Goal: Task Accomplishment & Management: Manage account settings

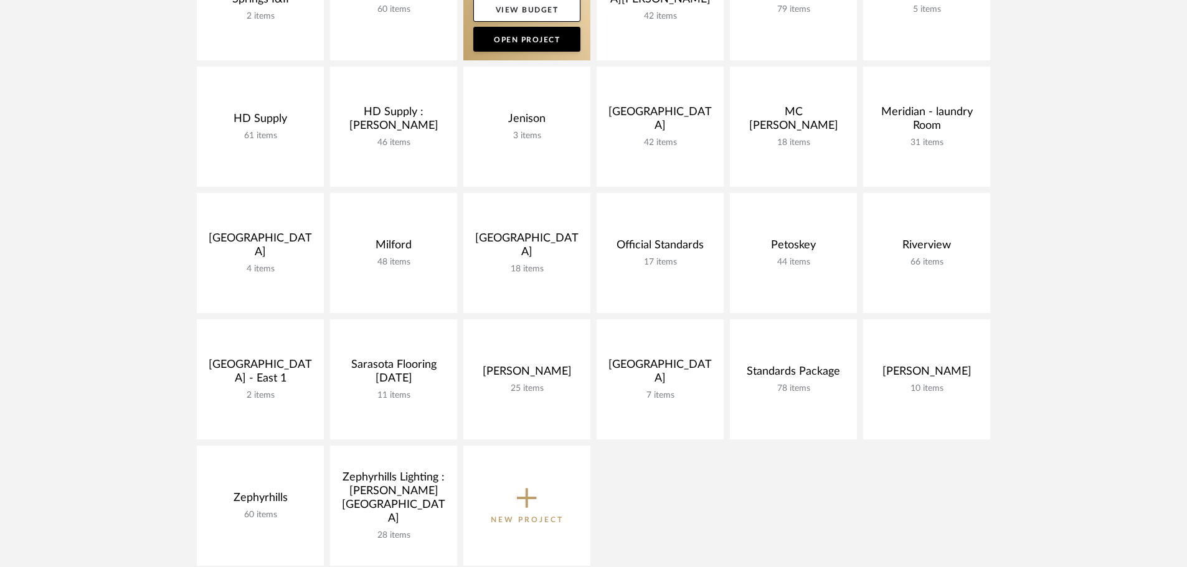
scroll to position [374, 0]
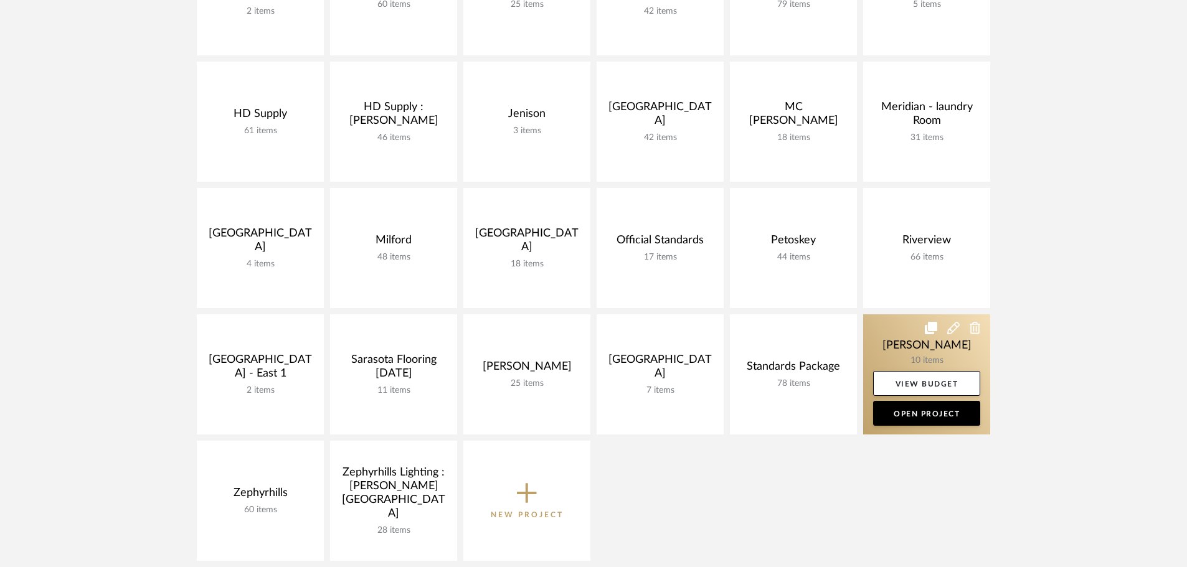
click at [876, 334] on link at bounding box center [926, 374] width 127 height 120
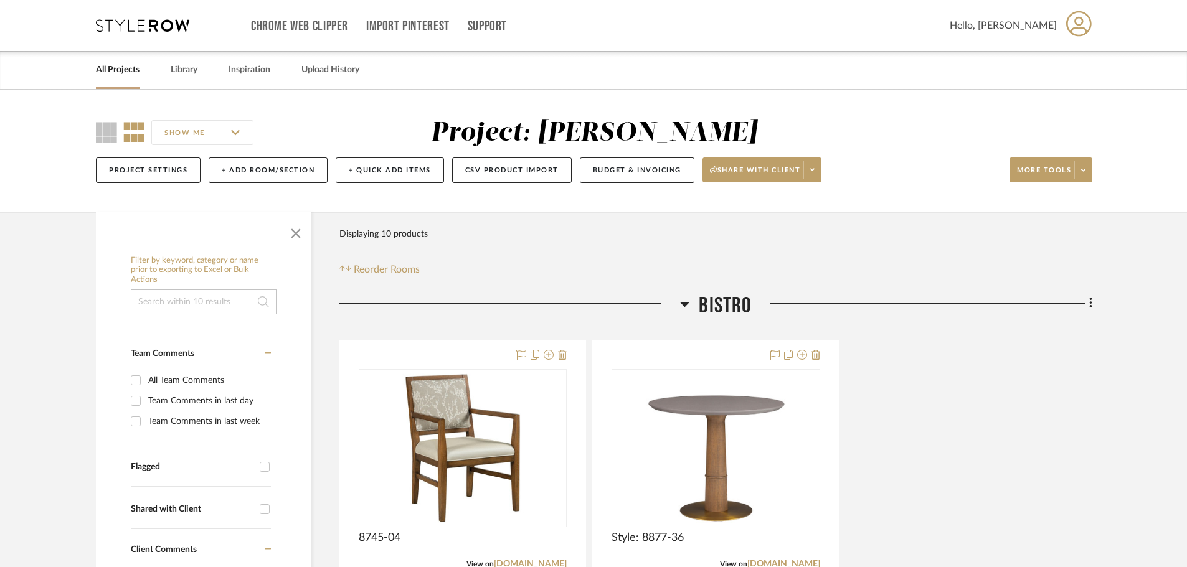
click at [679, 299] on div at bounding box center [509, 309] width 341 height 32
click at [687, 304] on icon at bounding box center [685, 304] width 9 height 5
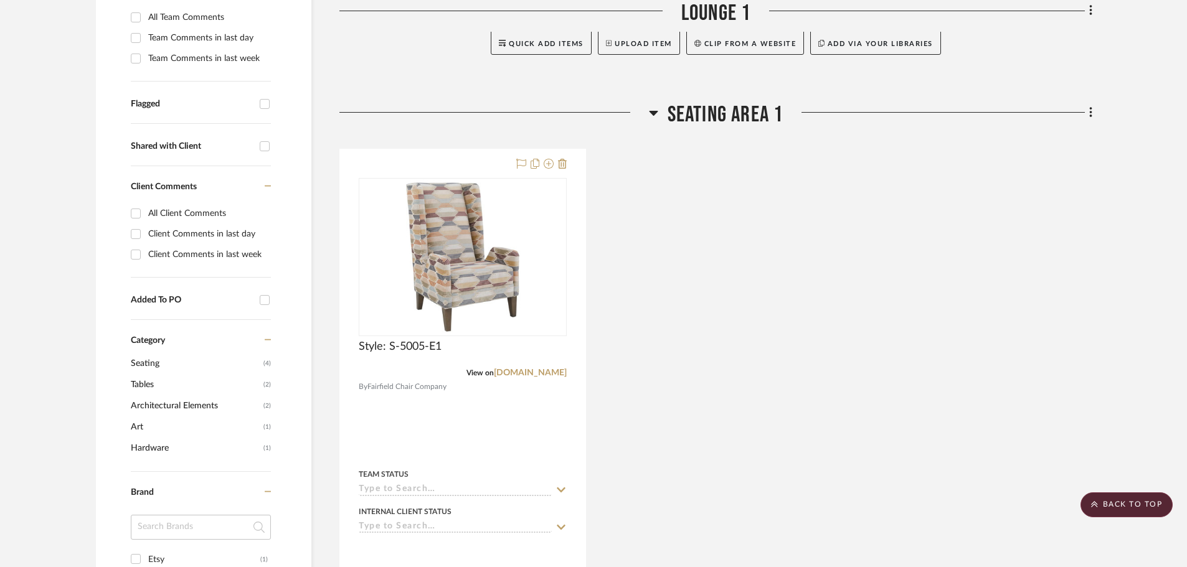
scroll to position [374, 0]
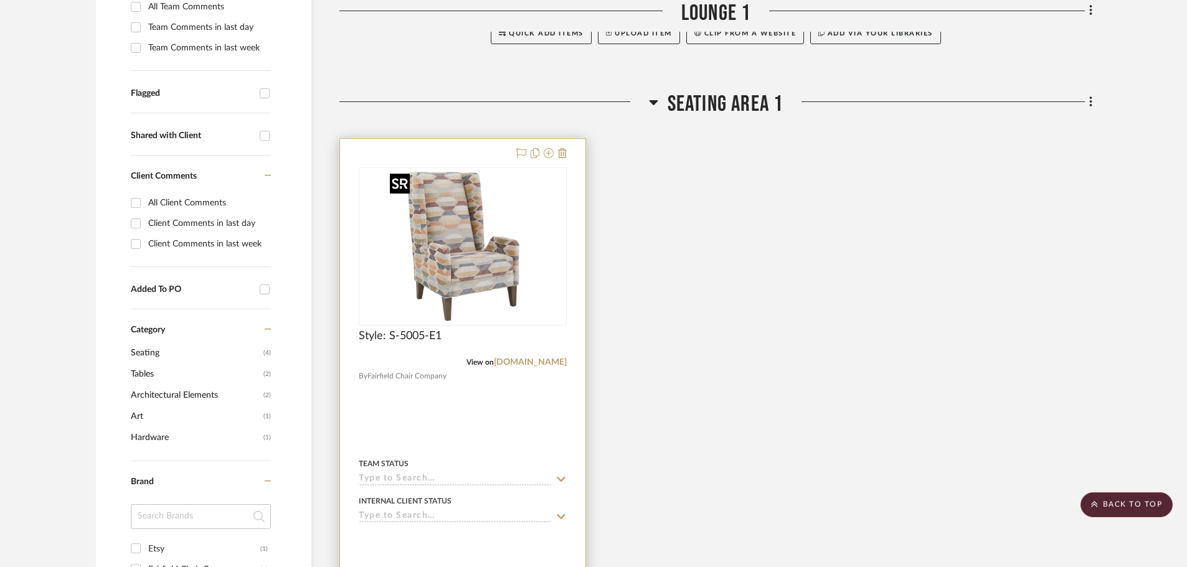
click at [435, 189] on img "0" at bounding box center [463, 247] width 156 height 156
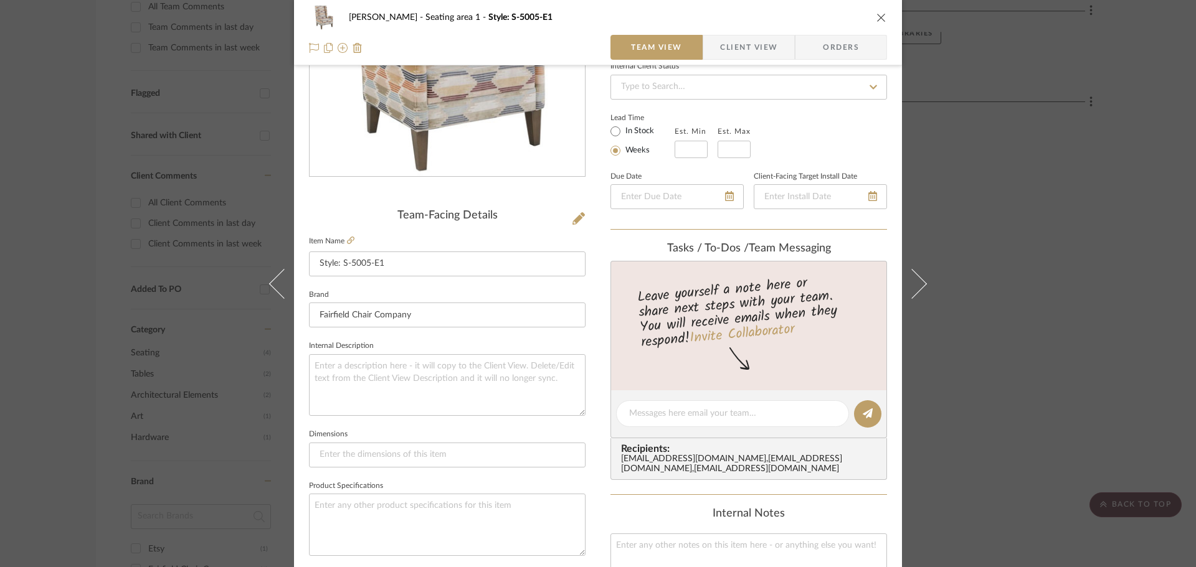
scroll to position [187, 0]
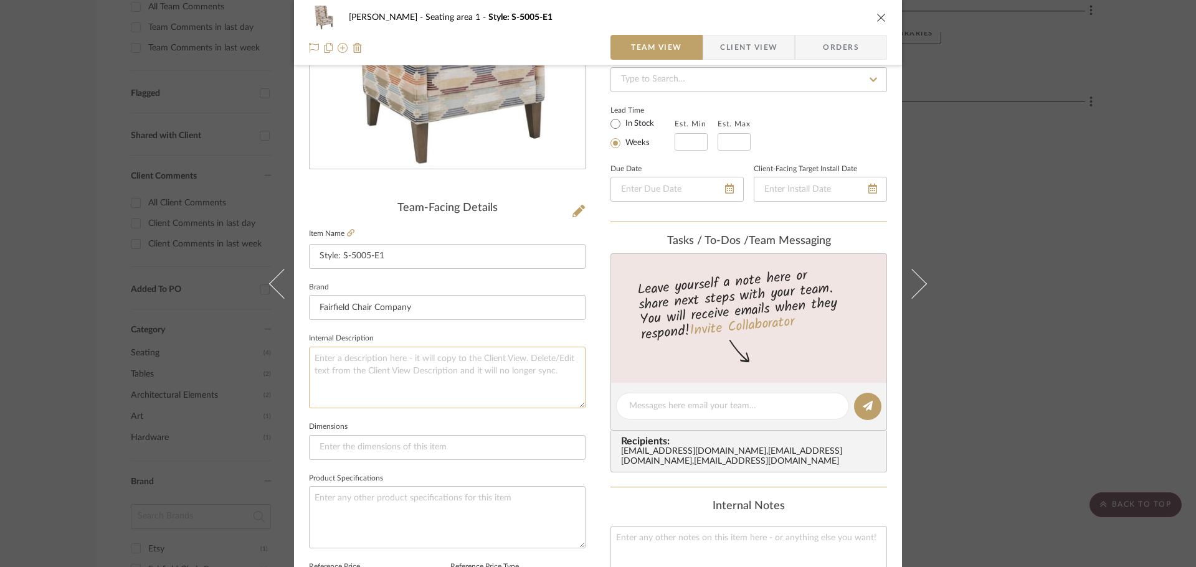
click at [456, 383] on textarea at bounding box center [447, 378] width 277 height 62
click at [420, 389] on textarea "To enrich screen reader interactions, please activate Accessibility in Grammarl…" at bounding box center [447, 378] width 277 height 62
type textarea "m"
type textarea "M"
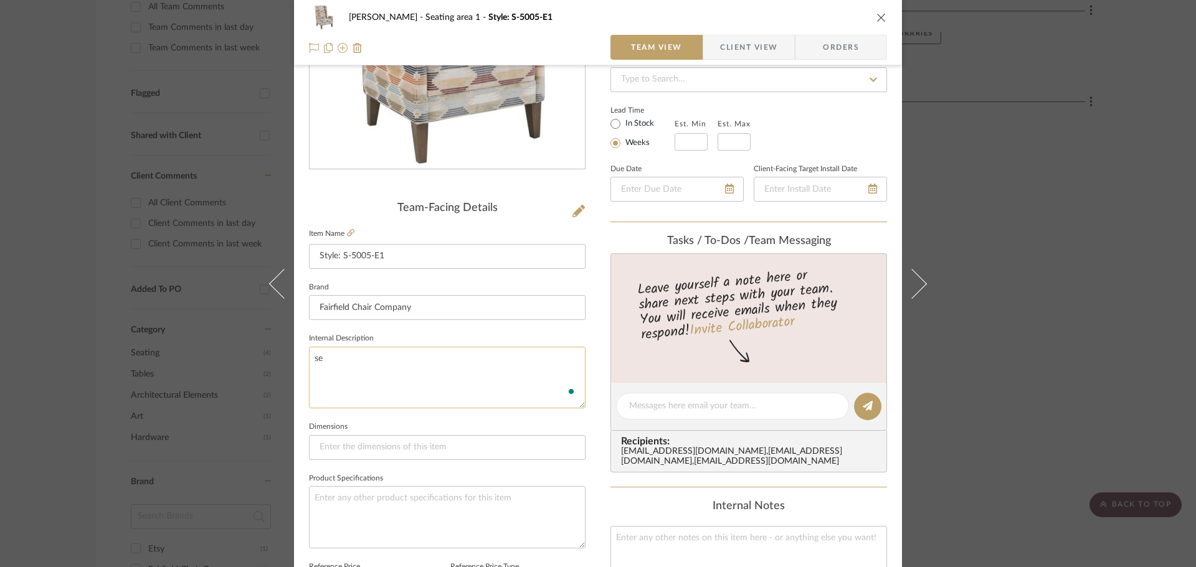
type textarea "s"
type textarea "Seat Fabric : Momentum : Lute : Seaglass ----"
click at [421, 353] on textarea "Seat Fabric : Momentum : Lute : Seaglass ----" at bounding box center [447, 378] width 277 height 62
click at [422, 360] on textarea "Seat Fabric : Momentum : Lute : Seaglass ----" at bounding box center [447, 378] width 277 height 62
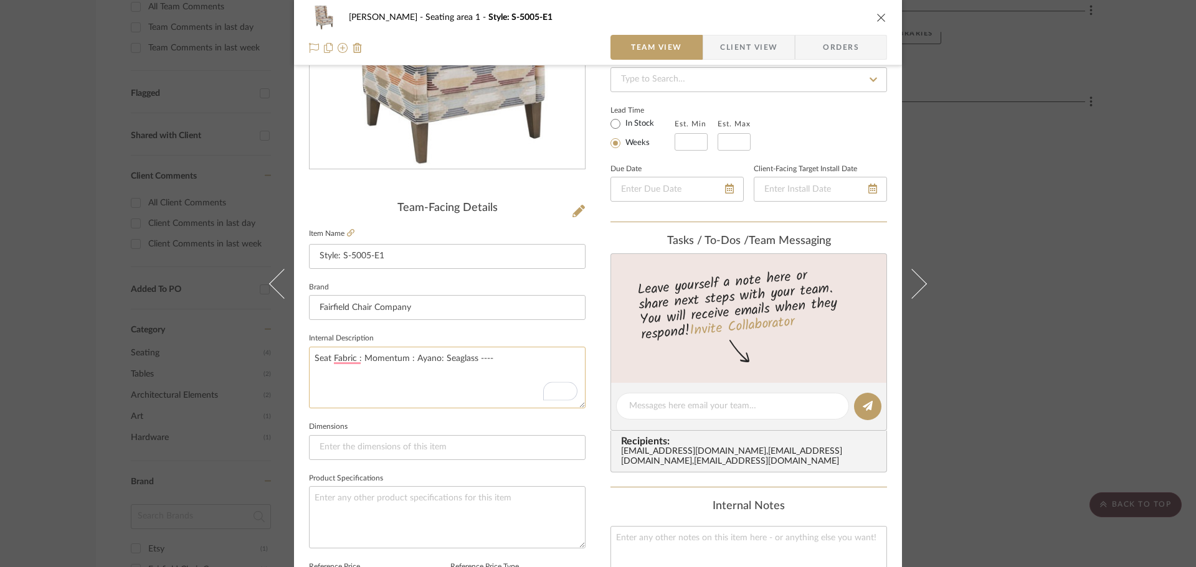
click at [528, 367] on textarea "Seat Fabric : Momentum : Ayano: Seaglass ----" at bounding box center [447, 378] width 277 height 62
click at [483, 374] on textarea "Seat Fabric : Momentum : Ayano: Seaglass ---- Frame Fabric : Mometume : Lute Re…" at bounding box center [447, 378] width 277 height 62
type textarea "Seat Fabric : Momentum : Ayano: Seaglass ---- Frame Fabric : Mometume : Lute Re…"
click at [341, 375] on textarea "Seat Fabric : Momentum : Ayano: Seaglass ---- Frame Fabric : Mometume : Lute Re…" at bounding box center [447, 378] width 277 height 62
click at [476, 372] on textarea "Seat Fabric : Momentum : Ayano: Seaglass ---- Frame Fabric : Momentum: Lute Ree…" at bounding box center [447, 378] width 277 height 62
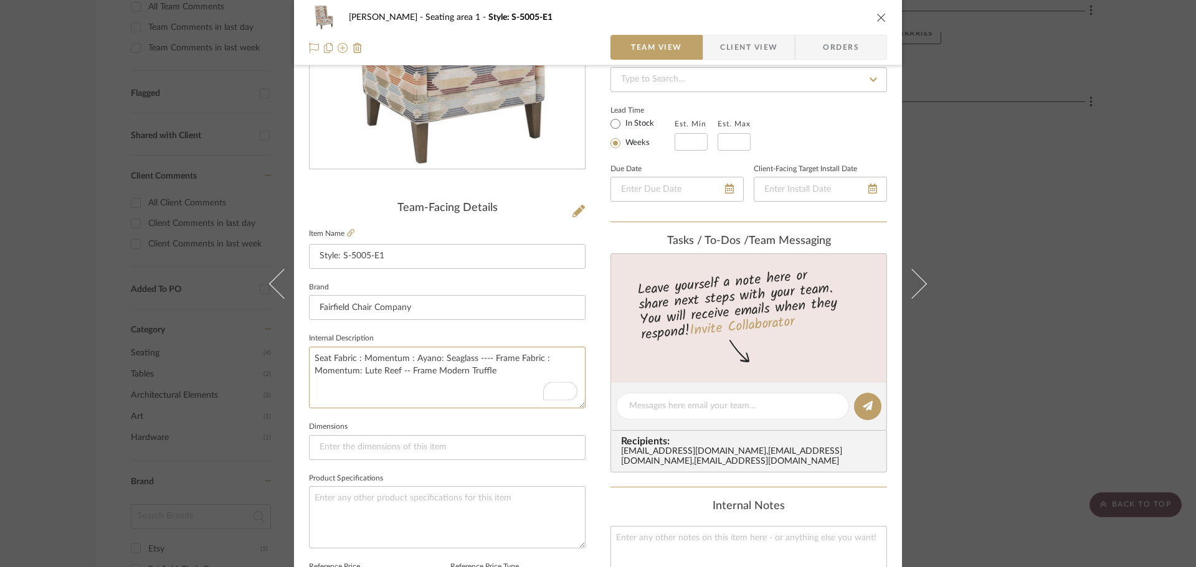
type textarea "Seat Fabric : Momentum : Ayano: Seaglass ---- Frame Fabric : Momentum: Lute Ree…"
click at [479, 372] on textarea "Seat Fabric : Momentum : Ayano: Seaglass ---- Frame Fabric : Momentum: Lute Ree…" at bounding box center [447, 378] width 277 height 62
click at [483, 399] on textarea "Seat Fabric : Momentum : Ayano: Seaglass ---- Frame Fabric : Momentum: Lute Ree…" at bounding box center [447, 378] width 277 height 62
click at [374, 372] on textarea "Seat Fabric : Momentum : Ayano: Seaglass ---- Frame Fabric : Momentum: Lute Ree…" at bounding box center [447, 378] width 277 height 62
click at [414, 392] on textarea "Seat Fabric : Momentum : Ayano: Seaglass ---- Frame Fabric : Momentum: Lute : R…" at bounding box center [447, 378] width 277 height 62
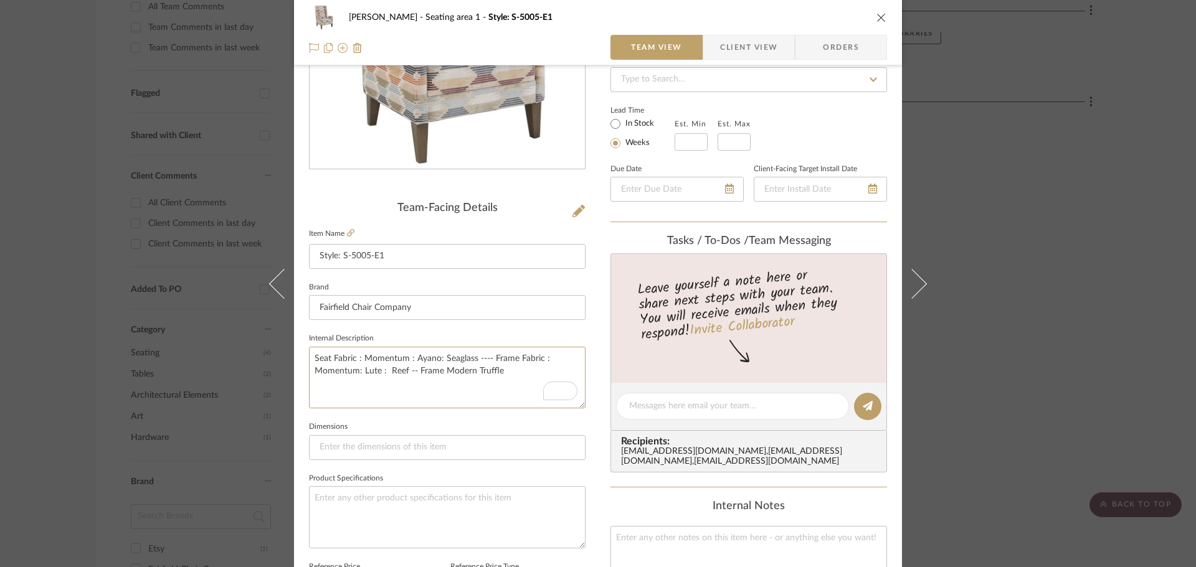
type textarea "Seat Fabric : Momentum : Ayano: Seaglass ---- Frame Fabric : Momentum: Lute : R…"
click at [539, 417] on sr-form-field "Internal Description Seat Fabric : Momentum : Ayano: Seaglass ---- Frame Fabric…" at bounding box center [447, 374] width 277 height 88
drag, startPoint x: 476, startPoint y: 372, endPoint x: 411, endPoint y: 372, distance: 64.8
click at [411, 372] on textarea "Seat Fabric : Momentum : Ayano: Seaglass ---- Frame Fabric : Momentum: Lute : R…" at bounding box center [447, 378] width 277 height 62
click at [438, 373] on textarea "Seat Fabric : Momentum : Ayano: Seaglass ---- Frame Fabric : Momentum: Lute : R…" at bounding box center [447, 378] width 277 height 62
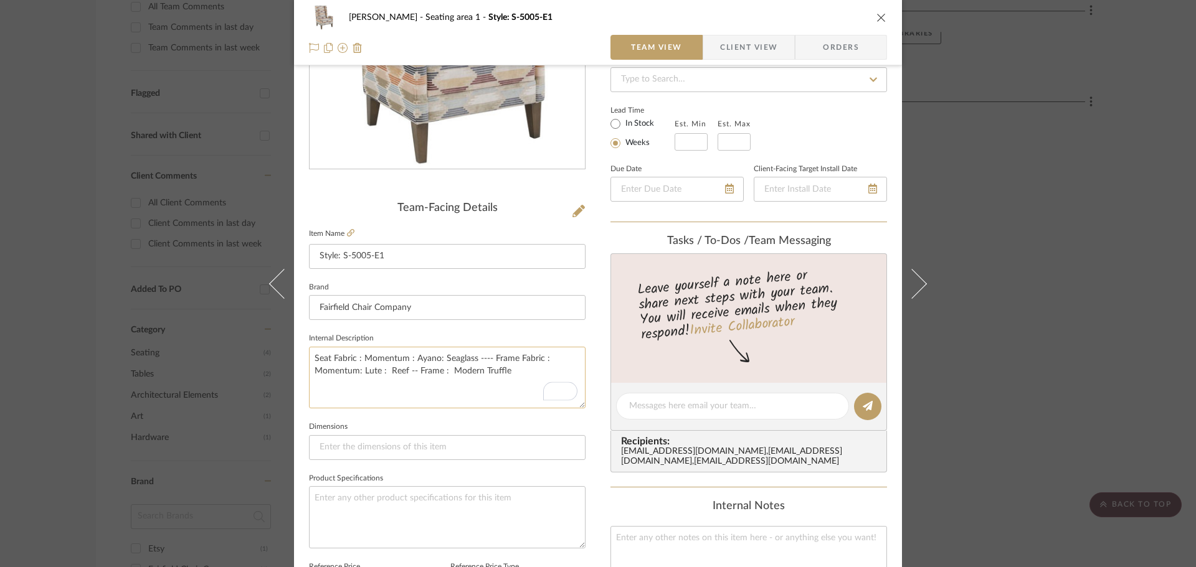
click at [436, 397] on textarea "Seat Fabric : Momentum : Ayano: Seaglass ---- Frame Fabric : Momentum: Lute : R…" at bounding box center [447, 378] width 277 height 62
drag, startPoint x: 426, startPoint y: 362, endPoint x: 308, endPoint y: 357, distance: 118.4
click at [308, 357] on dialog-content "Taylor Seating area 1 Style: S-5005-E1 Team View Client View Orders Team-Facing…" at bounding box center [598, 398] width 678 height 1150
type textarea "Seat Fabric : Momentum : Ayano: Seaglass ---- Frame Fabric : Momentum: Lute : R…"
click at [871, 12] on div "Taylor Seating area 1 Style: S-5005-E1" at bounding box center [598, 17] width 578 height 25
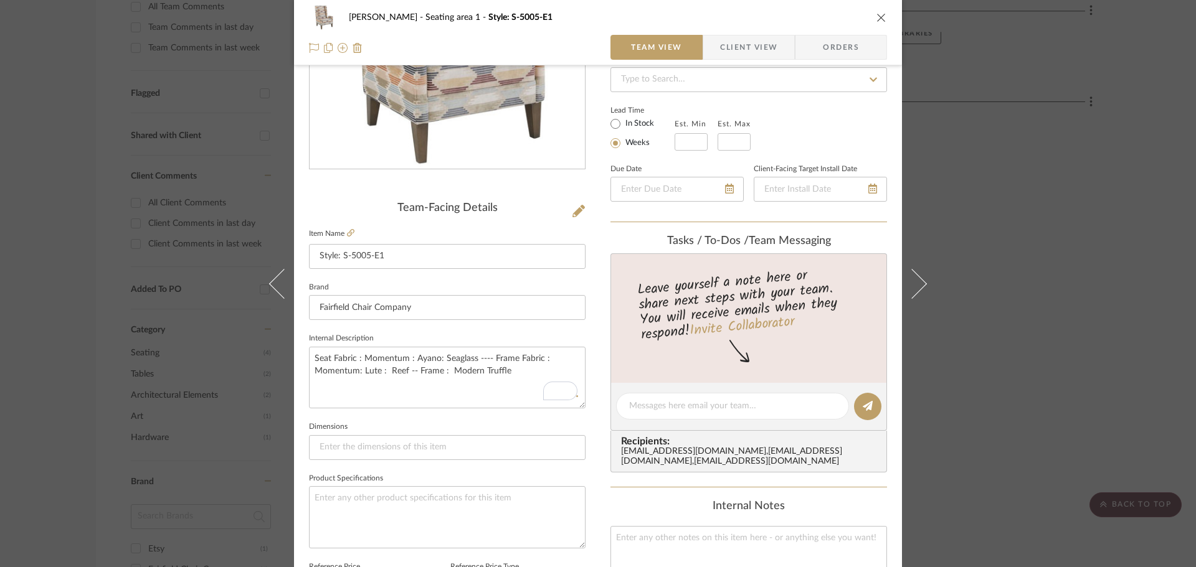
click at [876, 16] on icon "close" at bounding box center [881, 17] width 10 height 10
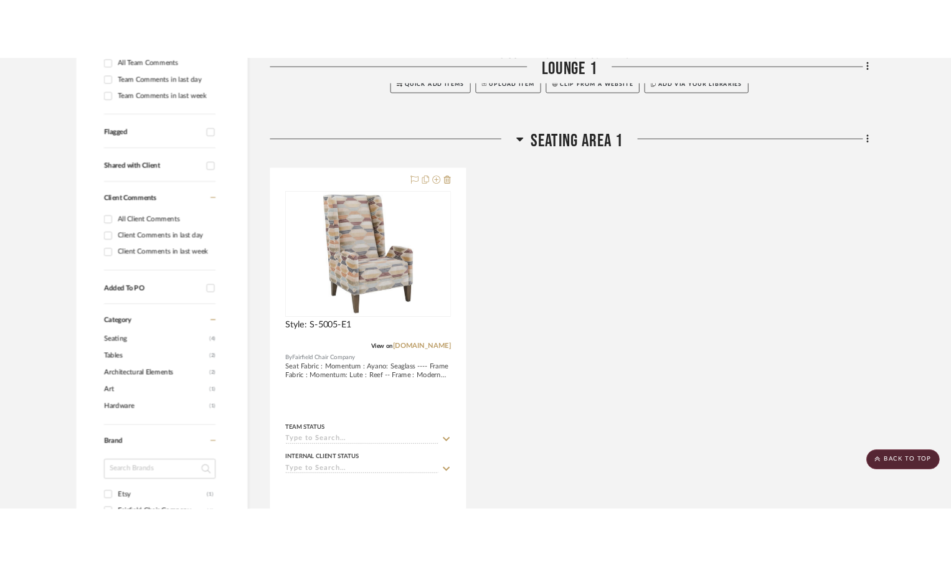
scroll to position [374, 0]
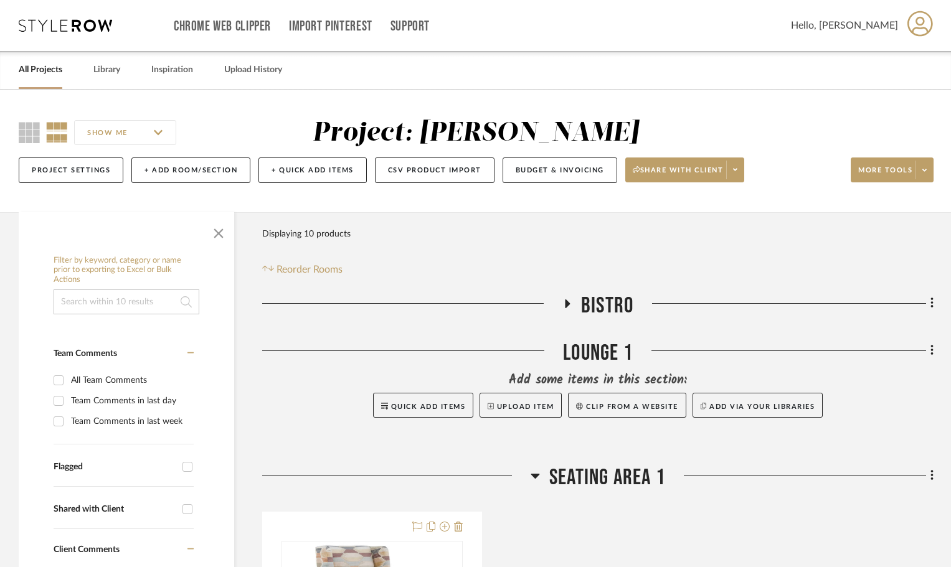
click at [529, 471] on div at bounding box center [396, 481] width 268 height 32
click at [532, 474] on icon at bounding box center [535, 476] width 9 height 5
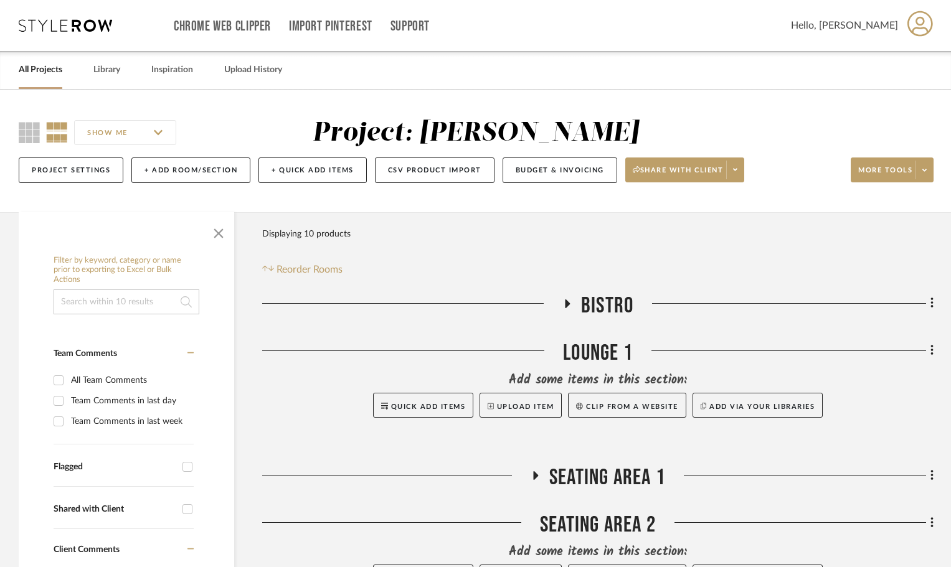
click at [532, 474] on icon at bounding box center [535, 475] width 15 height 9
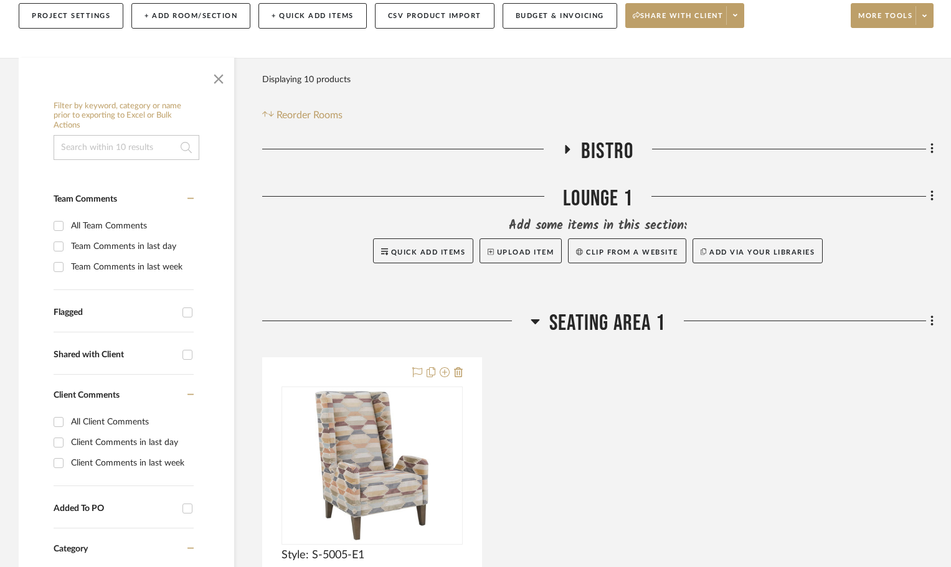
scroll to position [187, 0]
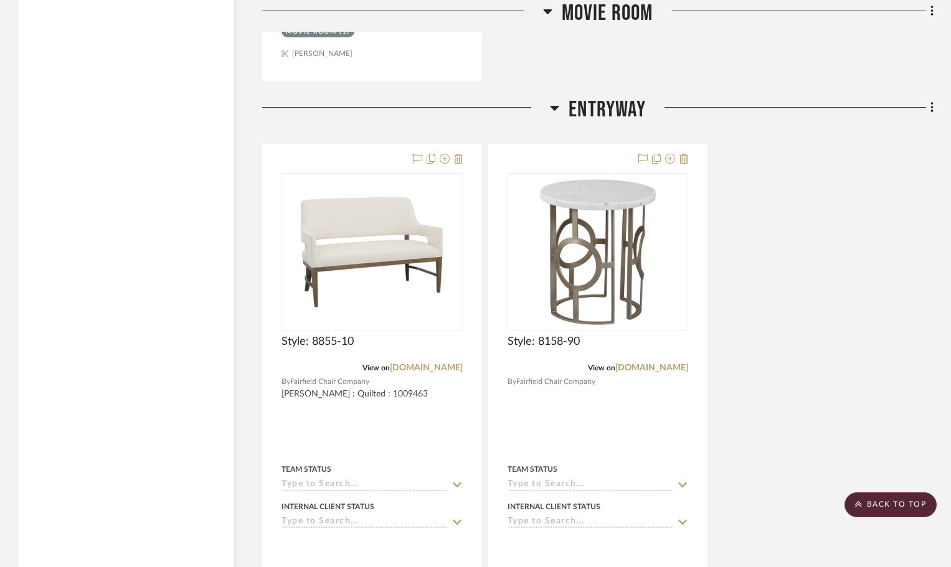
scroll to position [2616, 0]
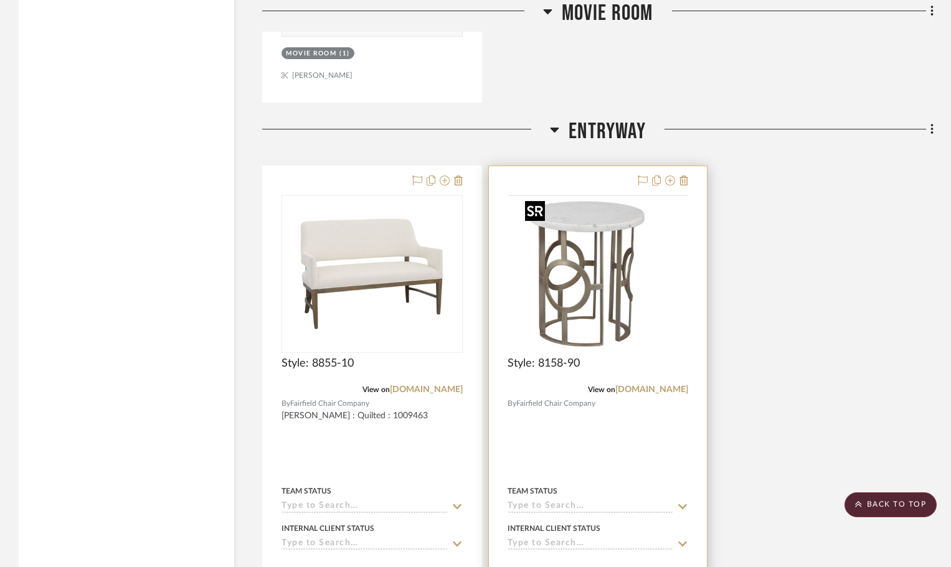
click at [0, 0] on img at bounding box center [0, 0] width 0 height 0
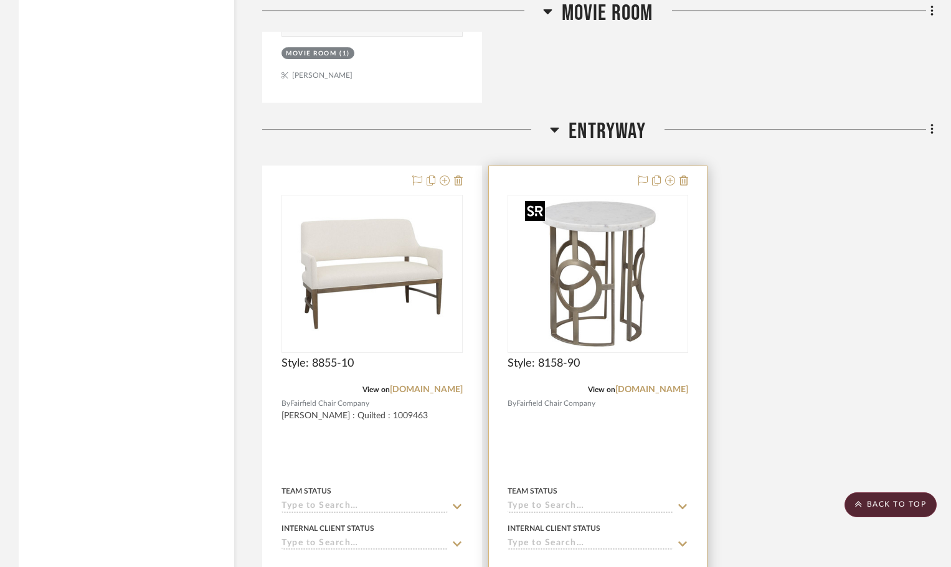
drag, startPoint x: 598, startPoint y: 276, endPoint x: 568, endPoint y: 265, distance: 31.9
click at [568, 265] on img "0" at bounding box center [598, 274] width 156 height 156
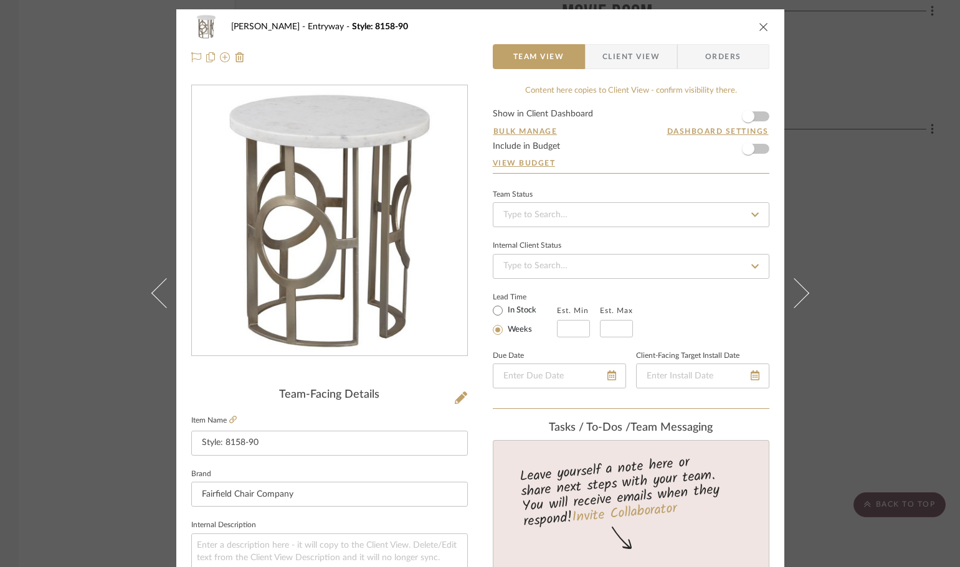
click at [759, 31] on icon "close" at bounding box center [764, 27] width 10 height 10
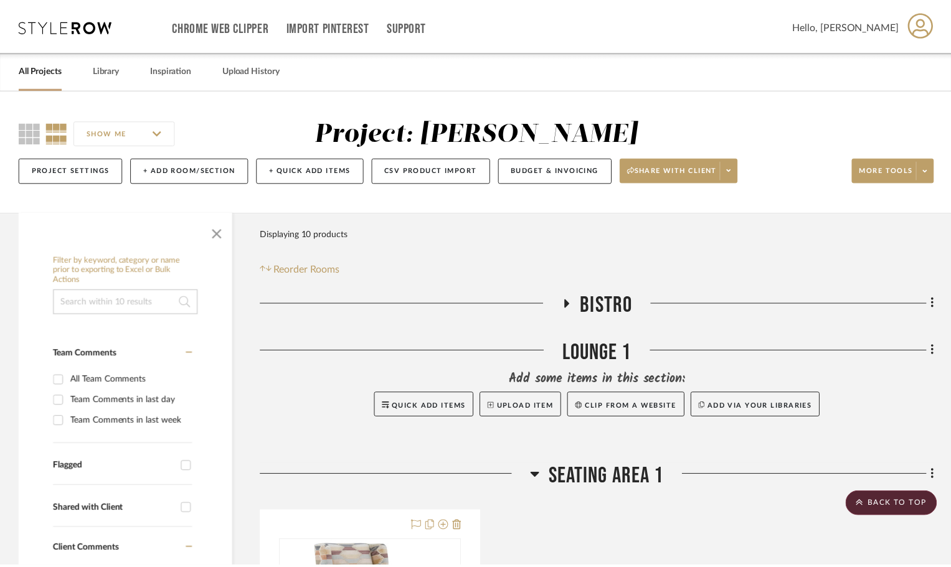
scroll to position [2616, 0]
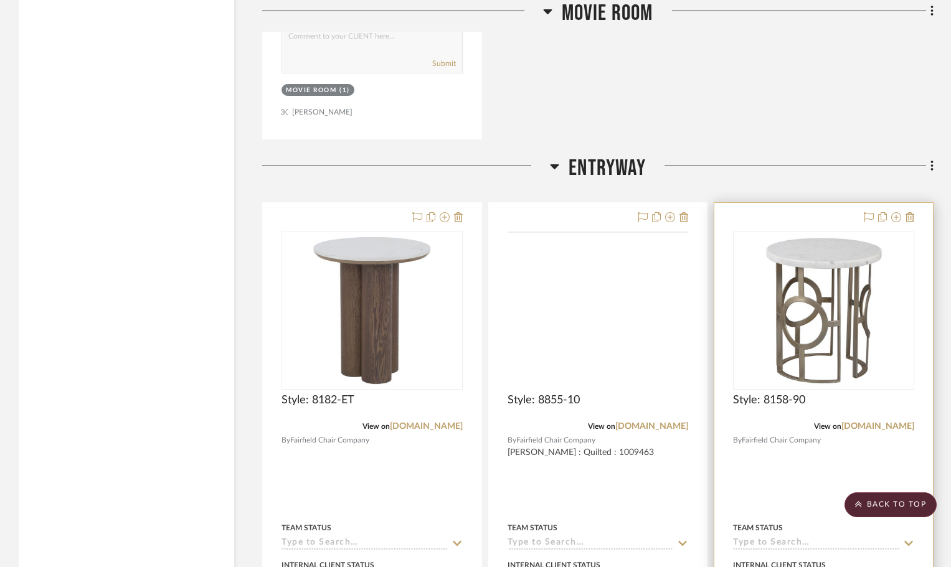
scroll to position [2553, 0]
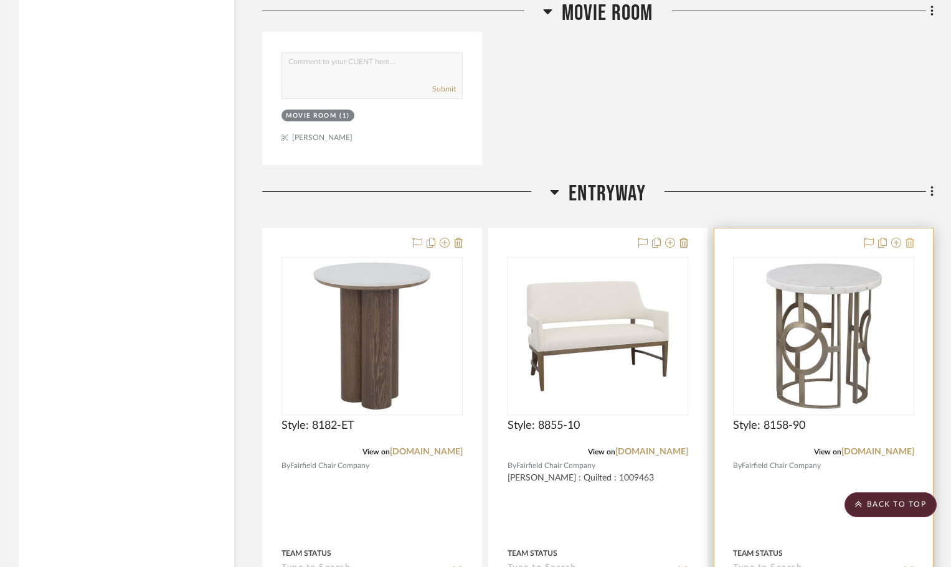
click at [912, 244] on icon at bounding box center [909, 243] width 9 height 10
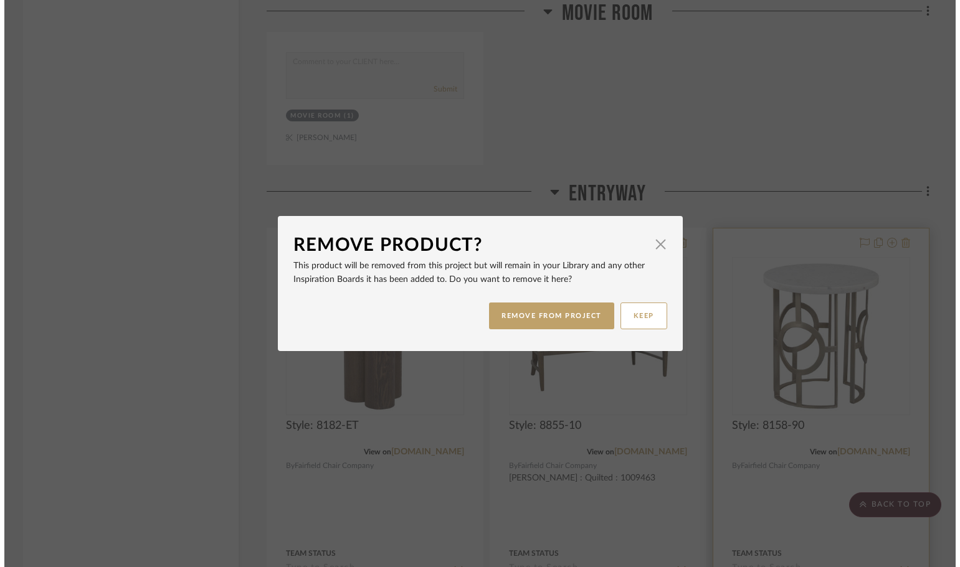
scroll to position [0, 0]
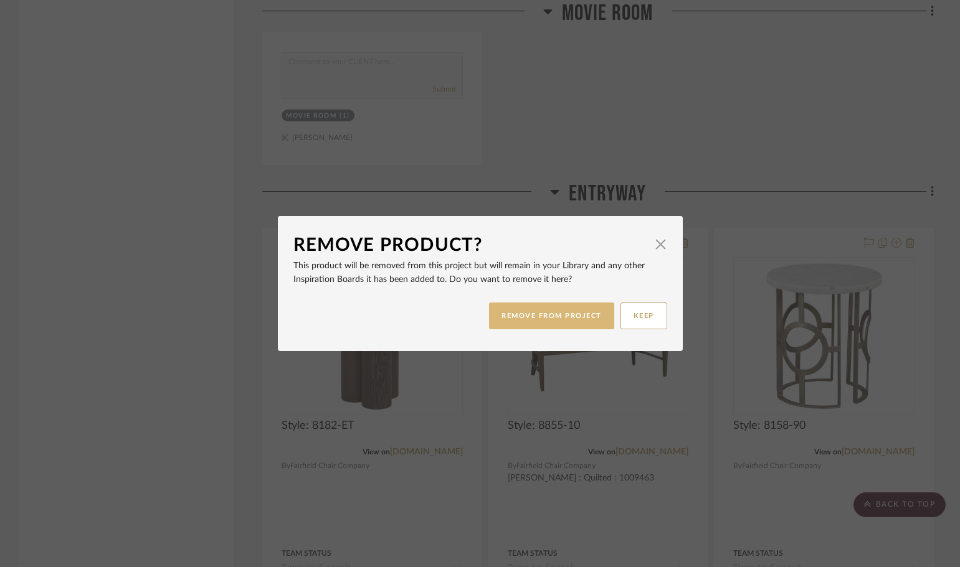
click at [539, 314] on button "REMOVE FROM PROJECT" at bounding box center [551, 316] width 125 height 27
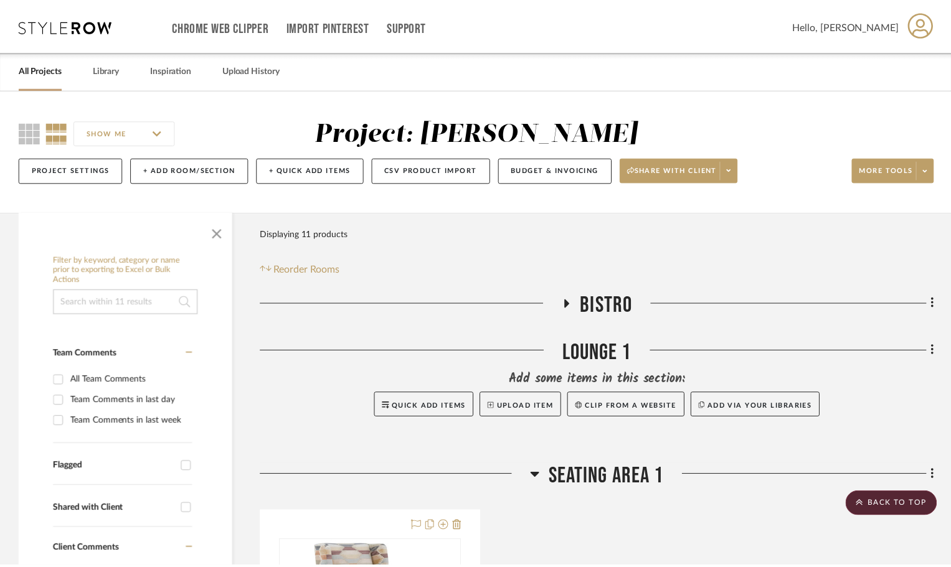
scroll to position [2553, 0]
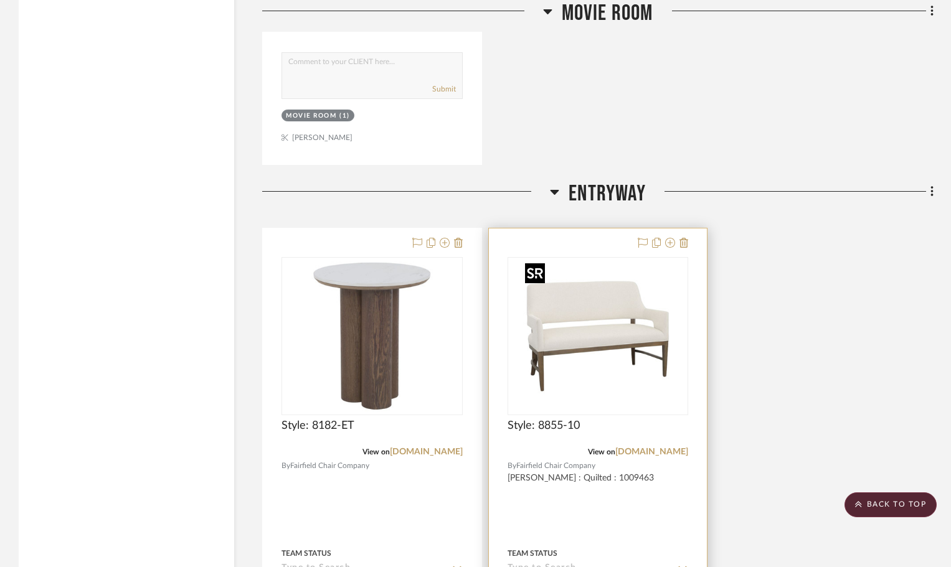
click at [581, 314] on img "0" at bounding box center [598, 336] width 156 height 156
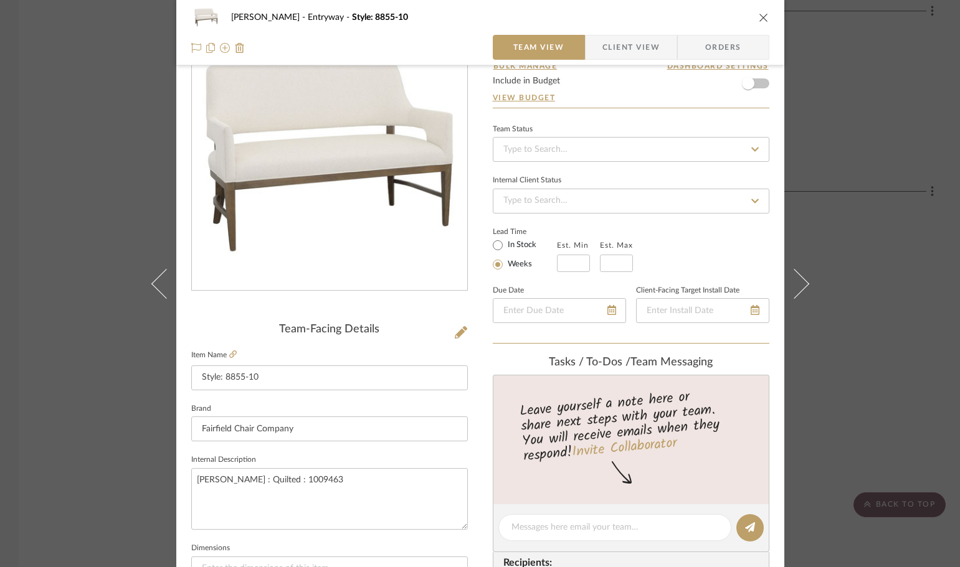
scroll to position [0, 0]
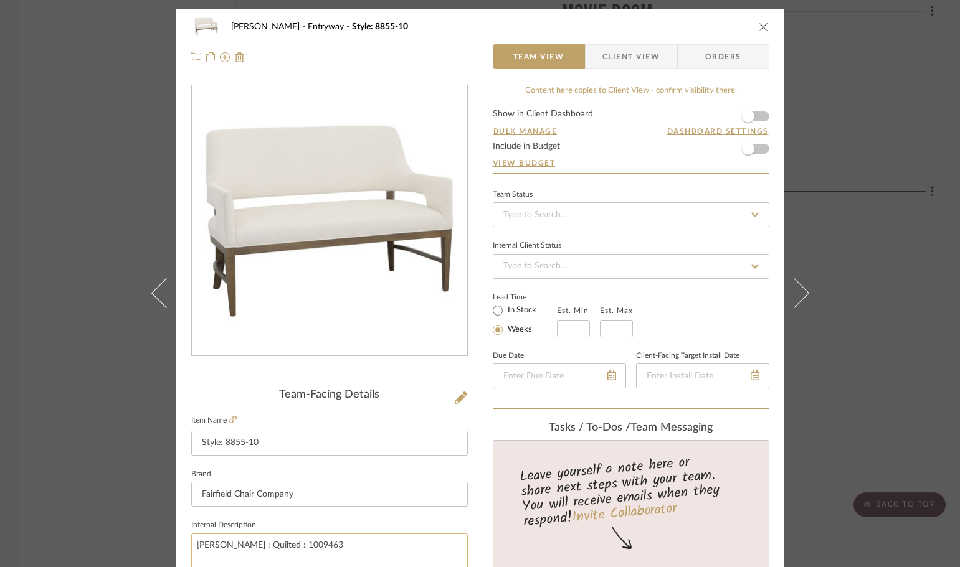
click at [341, 542] on textarea "[PERSON_NAME] : Quilted : 1009463" at bounding box center [329, 565] width 277 height 62
click at [341, 542] on textarea "Burch : Quilted : 1009466" at bounding box center [329, 565] width 277 height 62
click at [192, 549] on textarea "Burch : Quilted : 1009466" at bounding box center [329, 565] width 277 height 62
click at [343, 547] on textarea "Seat Fabric :Burch : Quilted : 1009466" at bounding box center [329, 565] width 277 height 62
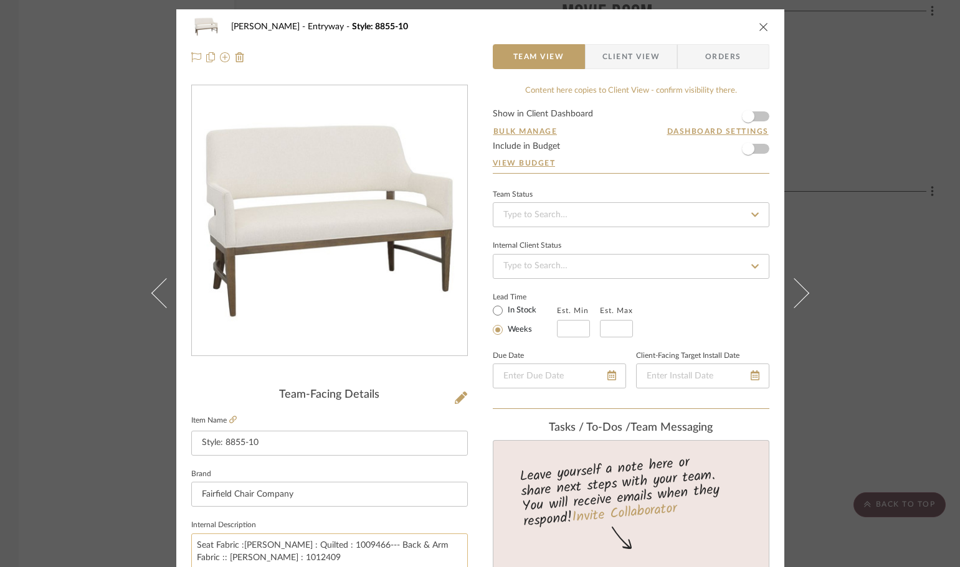
click at [426, 547] on textarea "Seat Fabric :Burch : Quilted : 1009466--- Back & Arm Fabric :: Burch : 1012409" at bounding box center [329, 565] width 277 height 62
click at [422, 558] on textarea "Seat Fabric :Burch : Quilted : 1009466--- Back & Arm Fabric : Burch : 1012409" at bounding box center [329, 565] width 277 height 62
type textarea "Seat Fabric :Burch : Quilted : 1009466--- Back & Arm Fabric : Burch : 1012409 -…"
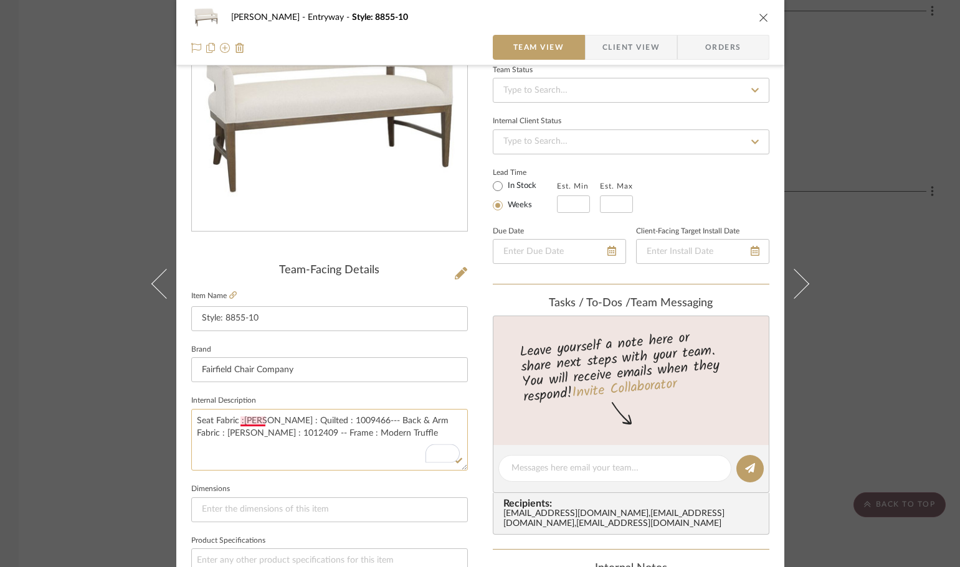
click at [245, 420] on textarea "Seat Fabric :Burch : Quilted : 1009466--- Back & Arm Fabric : Burch : 1012409 -…" at bounding box center [329, 440] width 277 height 62
click at [309, 447] on textarea "Seat Fabric : [PERSON_NAME] : Quilted : 1009466--- Back & Arm Fabric : [PERSON_…" at bounding box center [329, 440] width 277 height 62
type textarea "Seat Fabric : [PERSON_NAME] : Quilted : 1009466--- Back & Arm Fabric : [PERSON_…"
click at [474, 407] on div "Taylor Entryway Style: 8855-10 Team View Client View Orders Team-Facing Details…" at bounding box center [480, 460] width 608 height 1150
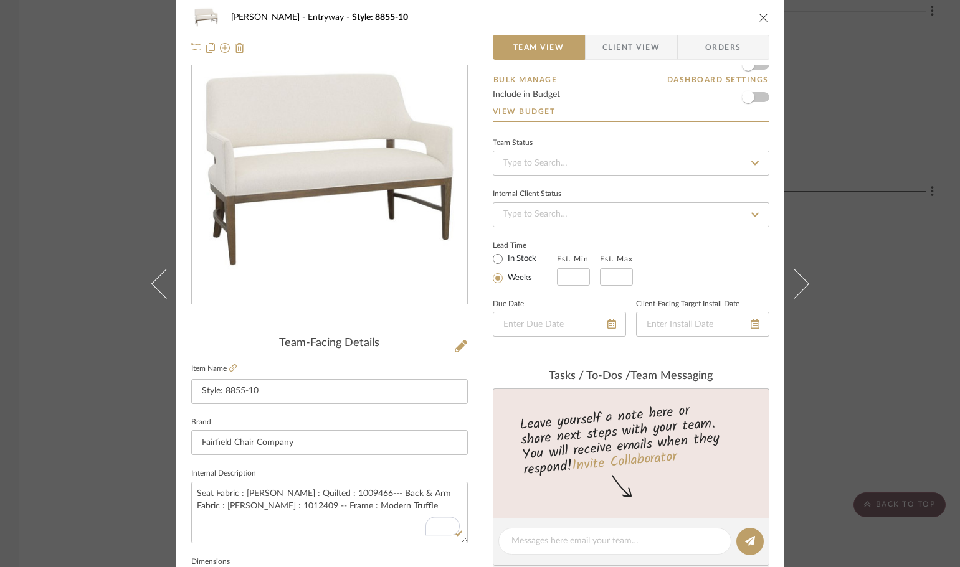
scroll to position [0, 0]
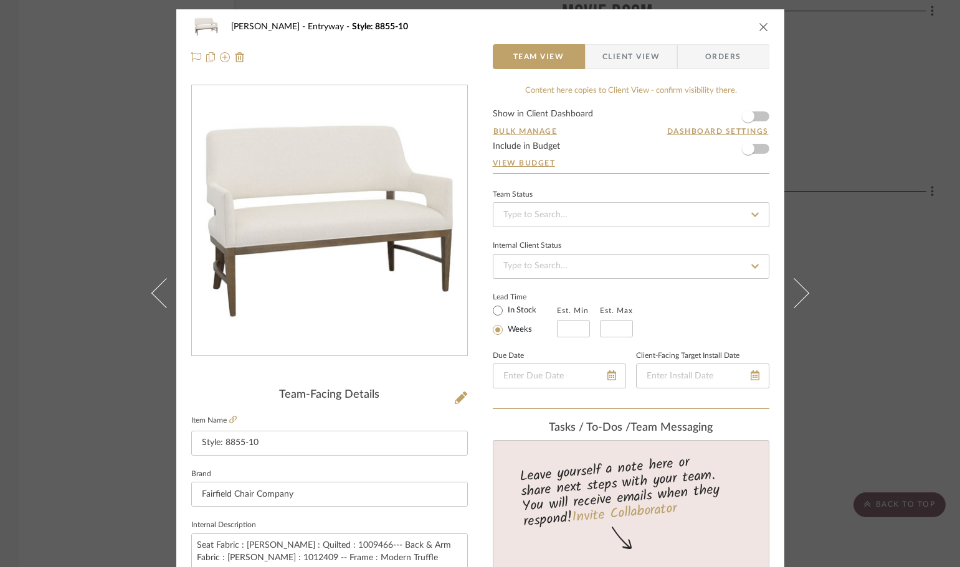
click at [759, 27] on icon "close" at bounding box center [764, 27] width 10 height 10
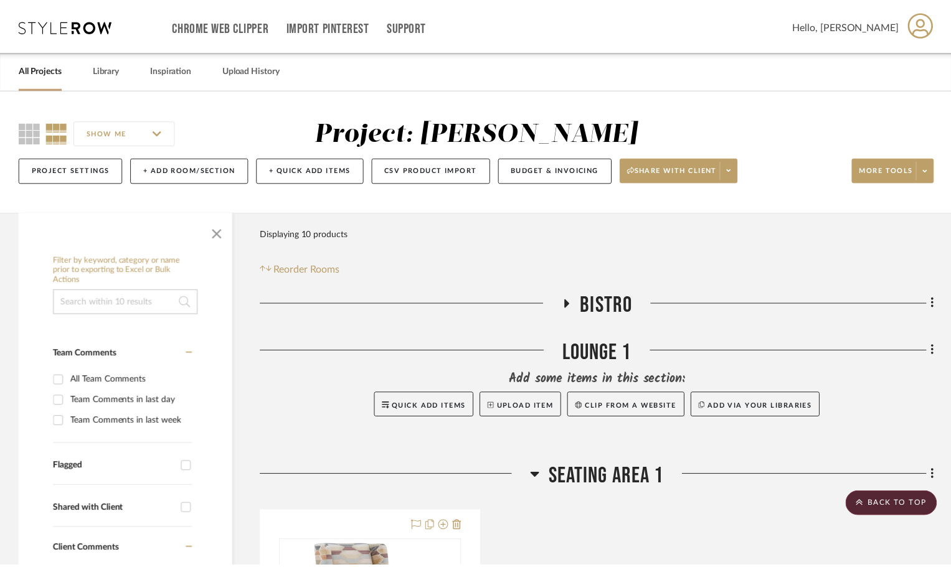
scroll to position [2553, 0]
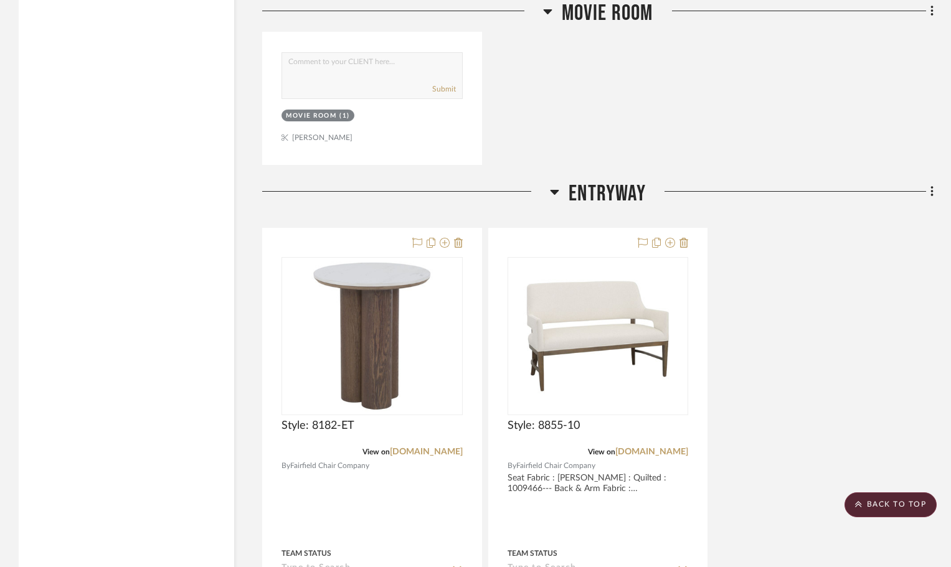
click at [552, 195] on icon at bounding box center [554, 191] width 9 height 15
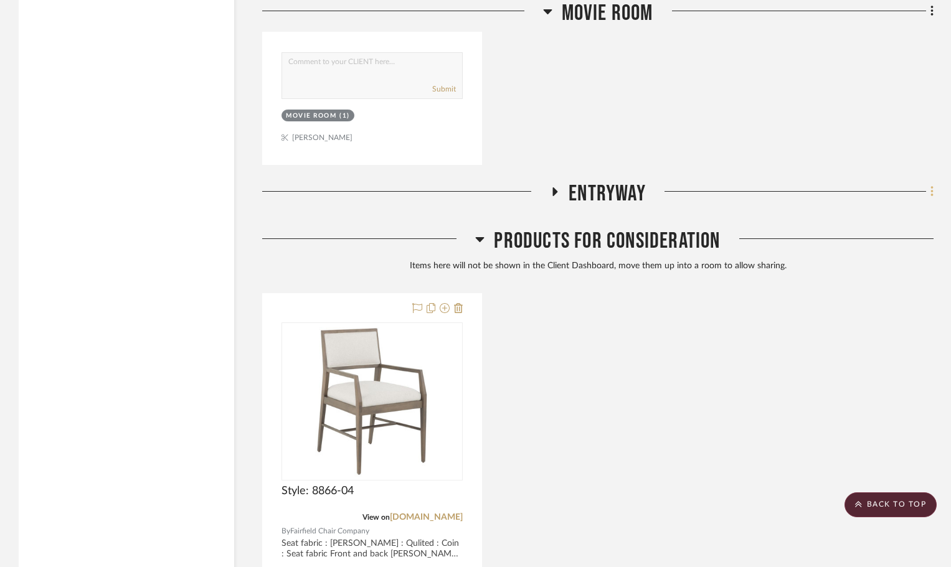
click at [933, 195] on icon at bounding box center [932, 192] width 4 height 14
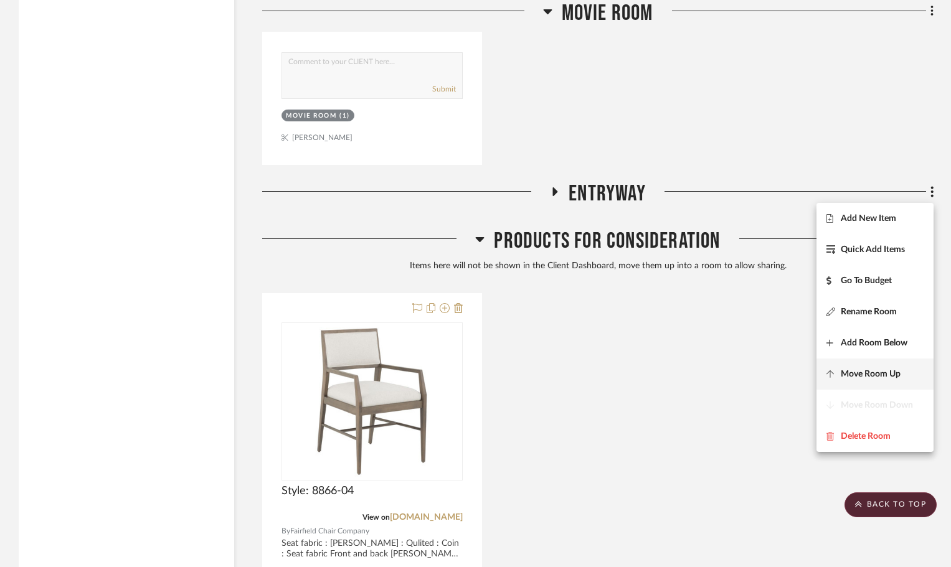
click at [903, 379] on span "Move Room Up" at bounding box center [874, 374] width 97 height 11
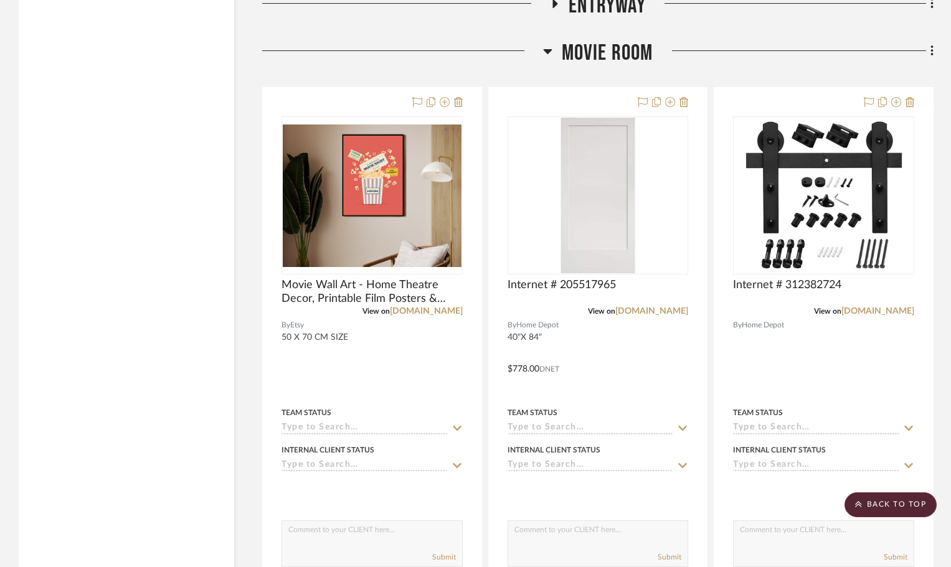
scroll to position [1572, 0]
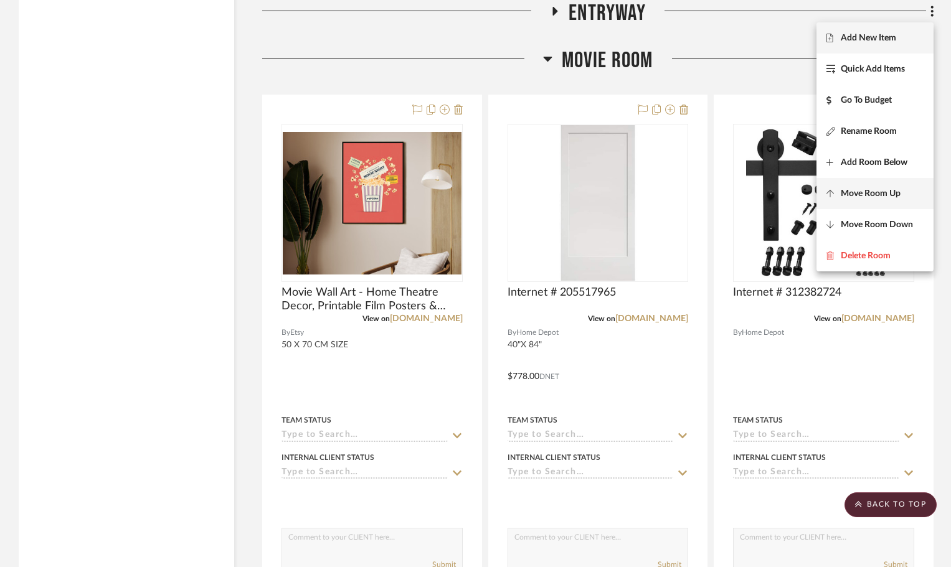
click at [884, 194] on span "Move Room Up" at bounding box center [871, 193] width 60 height 11
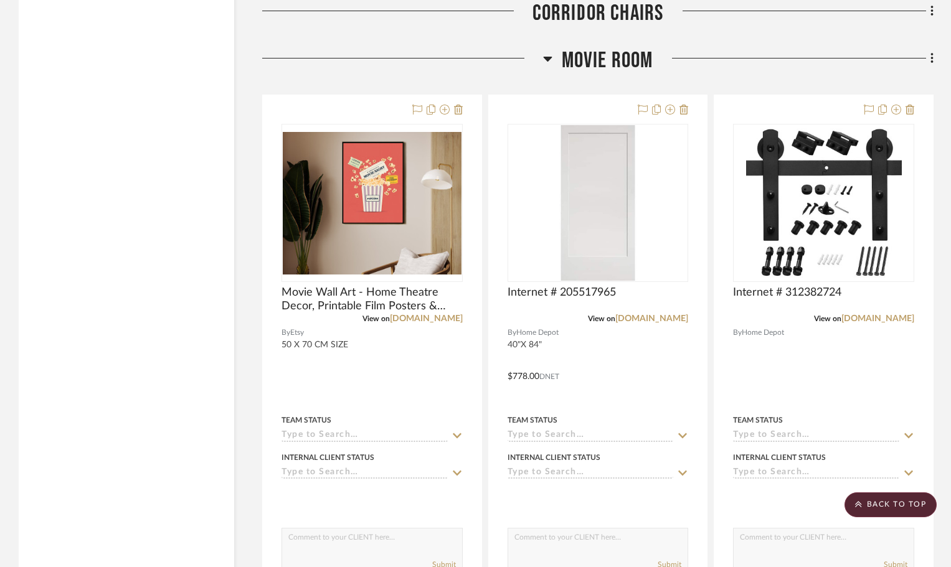
scroll to position [1448, 0]
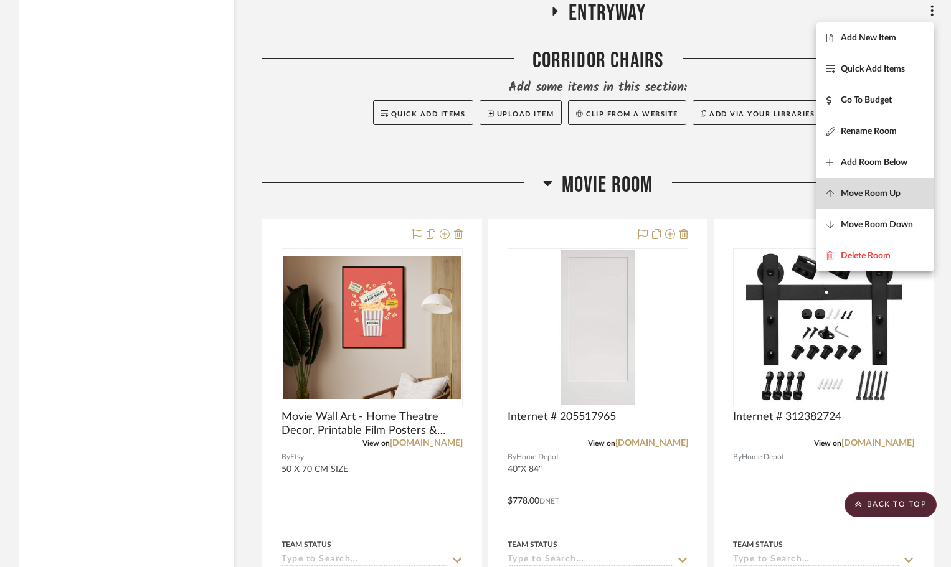
click at [874, 191] on span "Move Room Up" at bounding box center [871, 193] width 60 height 11
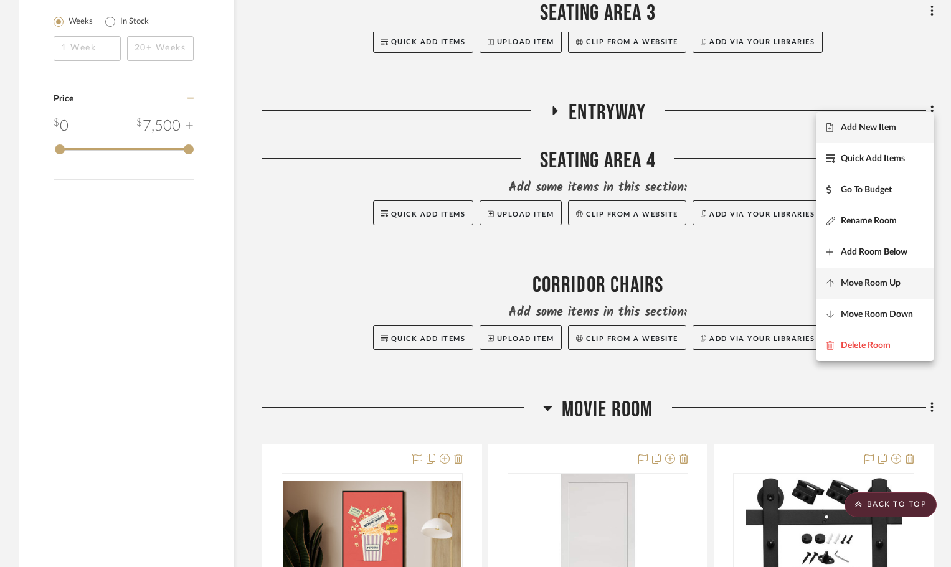
scroll to position [1198, 0]
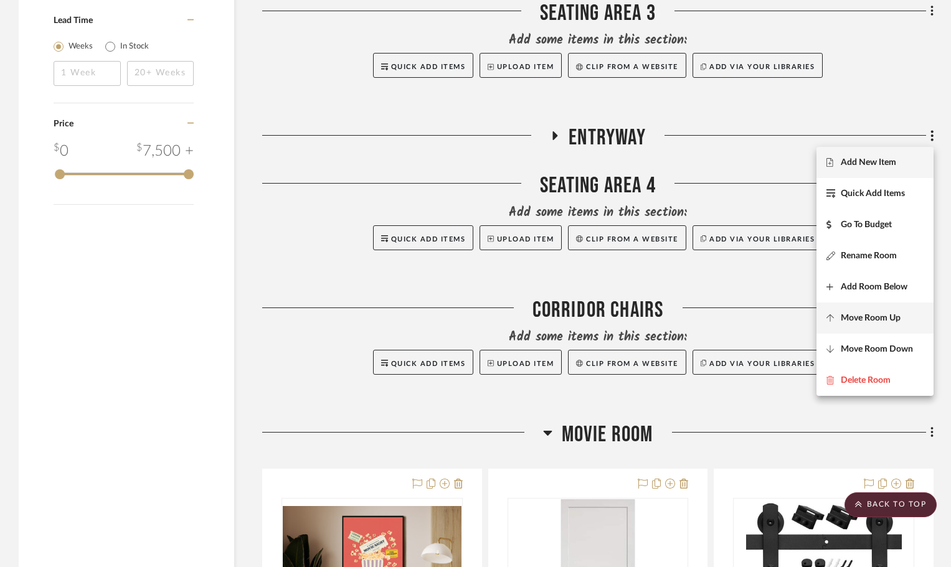
click at [879, 316] on span "Move Room Up" at bounding box center [871, 318] width 60 height 11
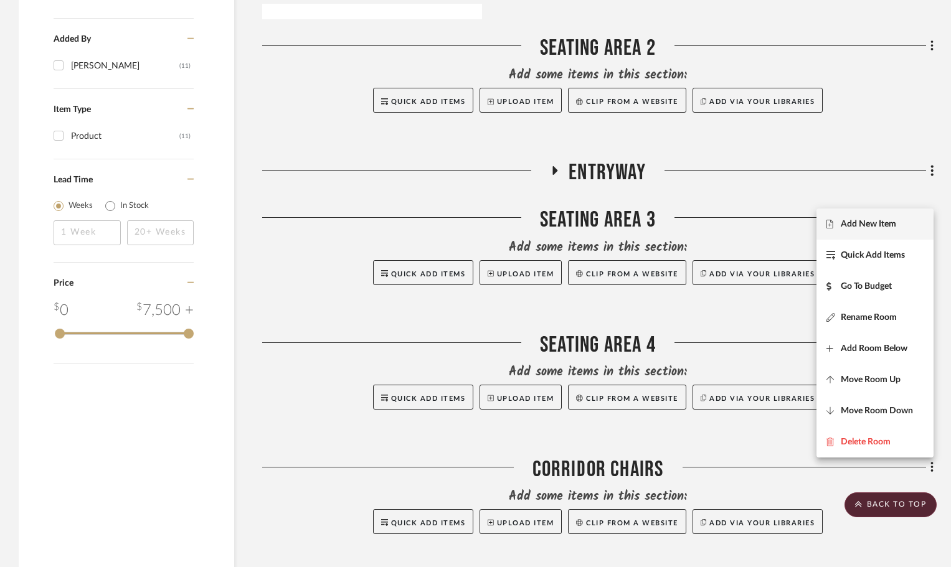
scroll to position [1011, 0]
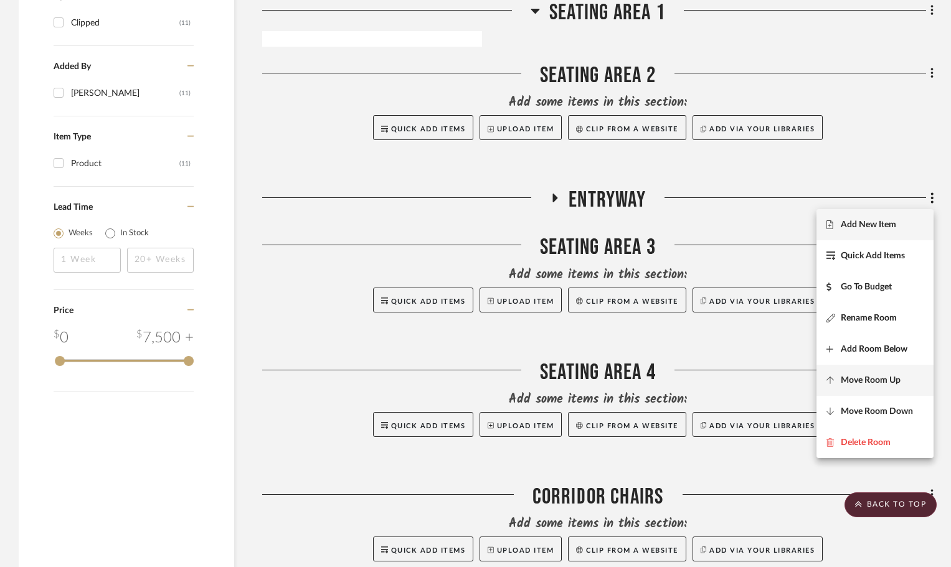
click at [881, 384] on span "Move Room Up" at bounding box center [871, 381] width 60 height 11
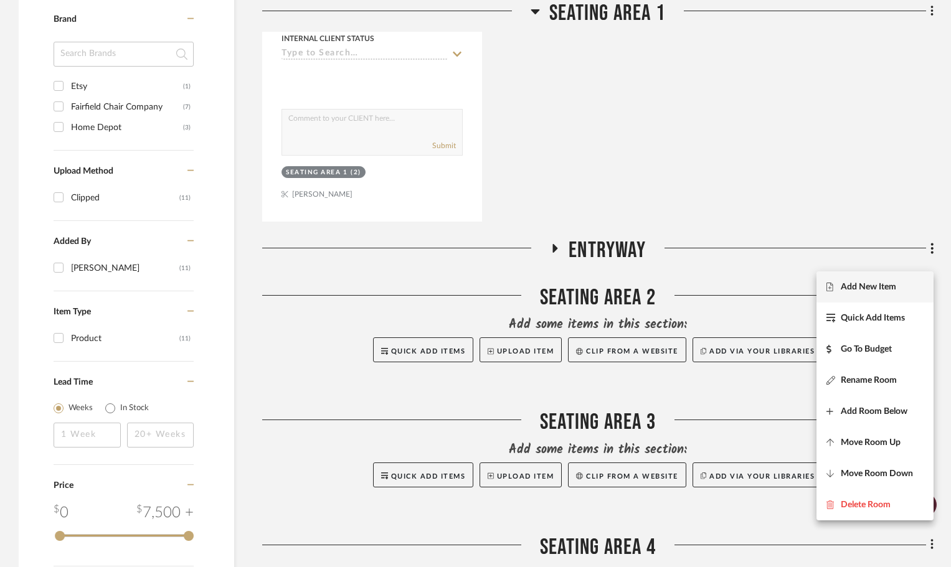
scroll to position [825, 0]
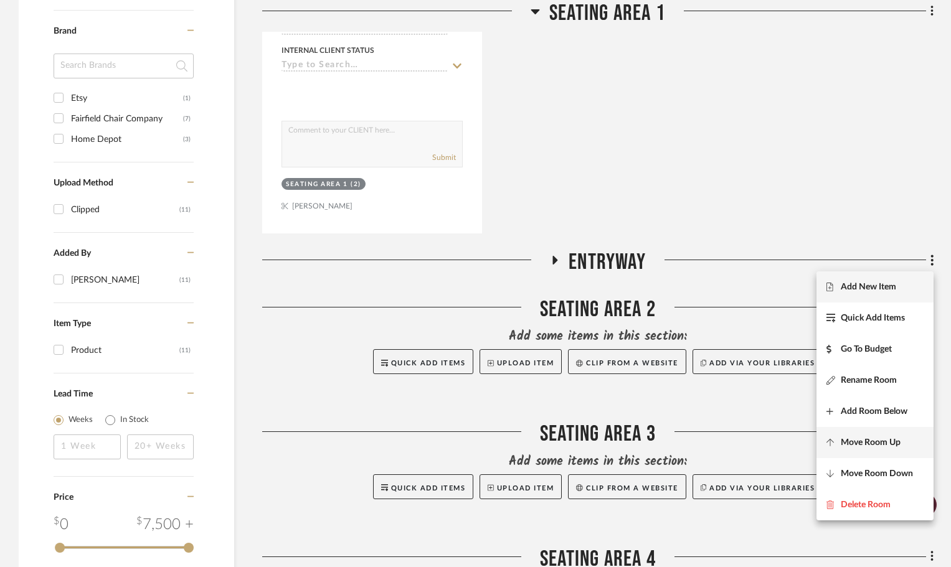
click at [889, 440] on span "Move Room Up" at bounding box center [871, 443] width 60 height 11
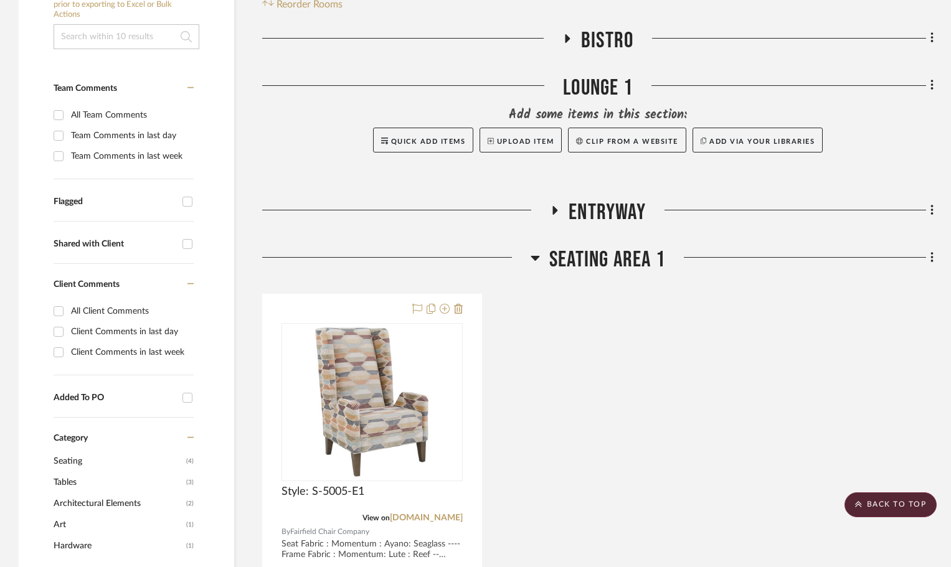
scroll to position [219, 0]
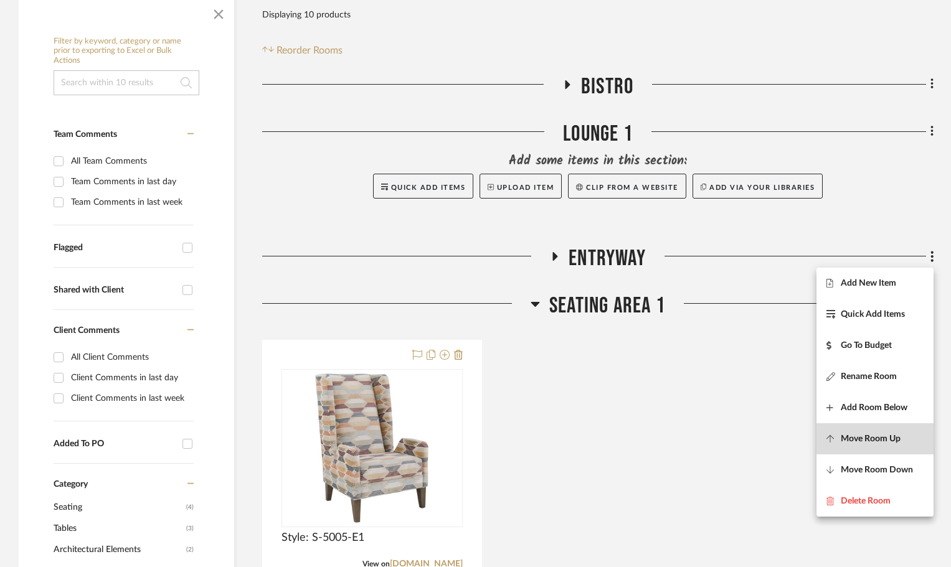
click at [889, 435] on span "Move Room Up" at bounding box center [871, 438] width 60 height 11
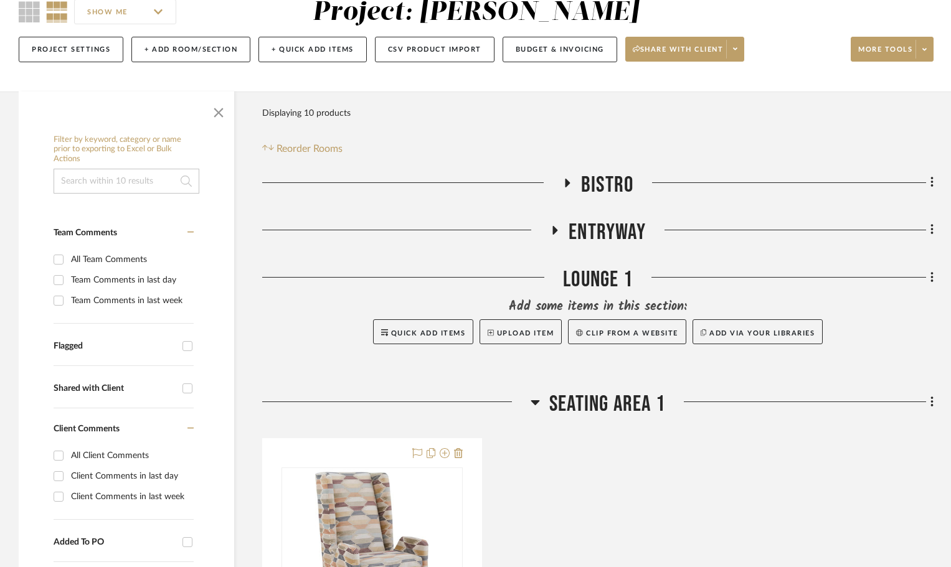
scroll to position [91, 0]
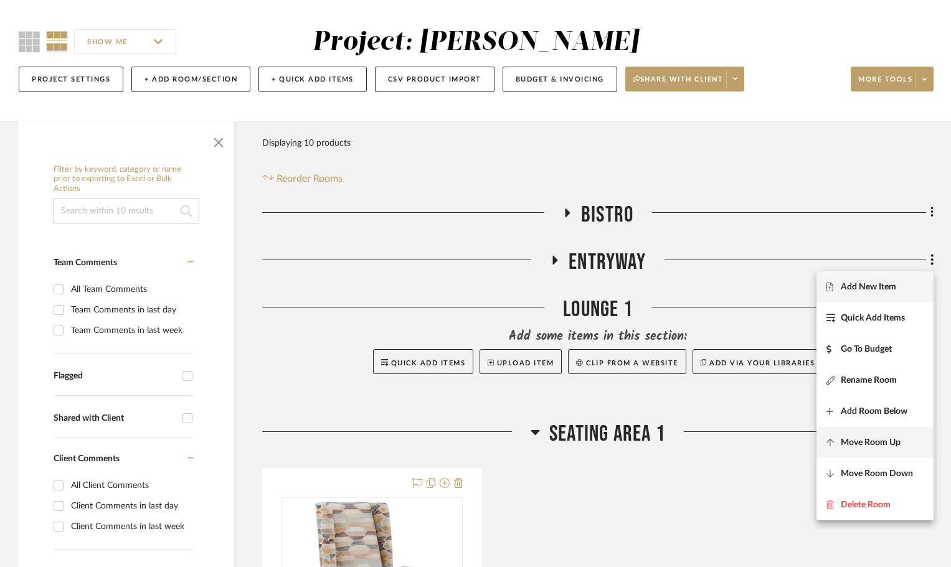
click at [887, 444] on span "Move Room Up" at bounding box center [871, 442] width 60 height 11
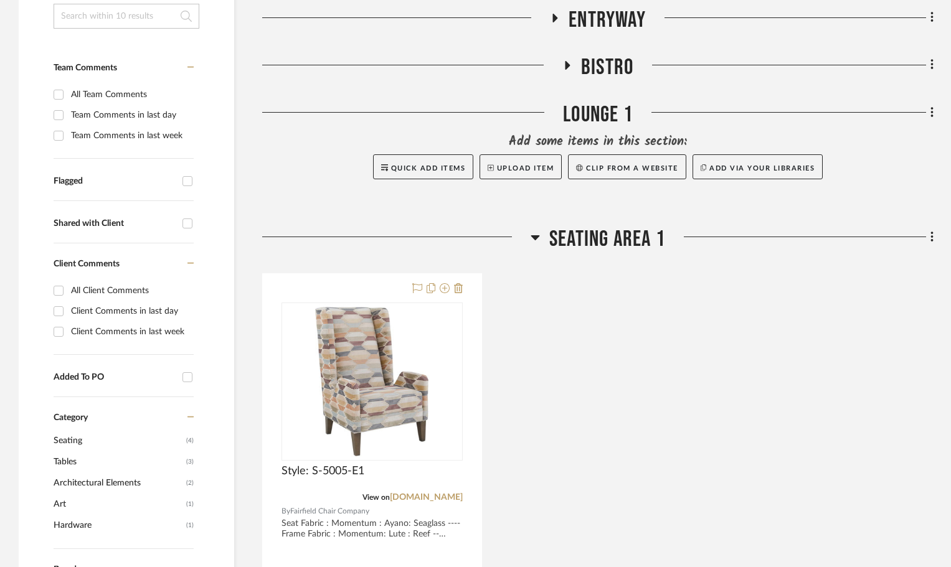
scroll to position [293, 0]
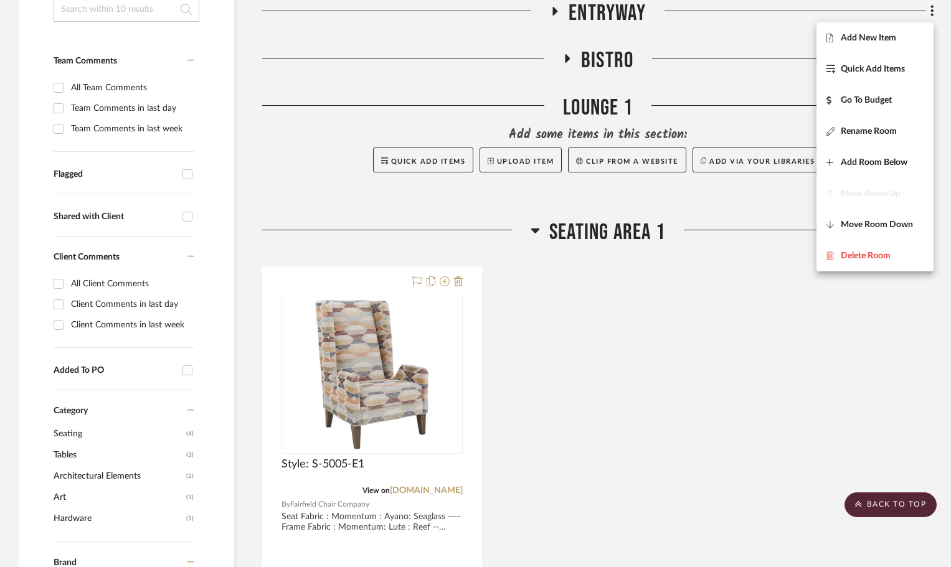
click at [723, 424] on div at bounding box center [475, 283] width 951 height 567
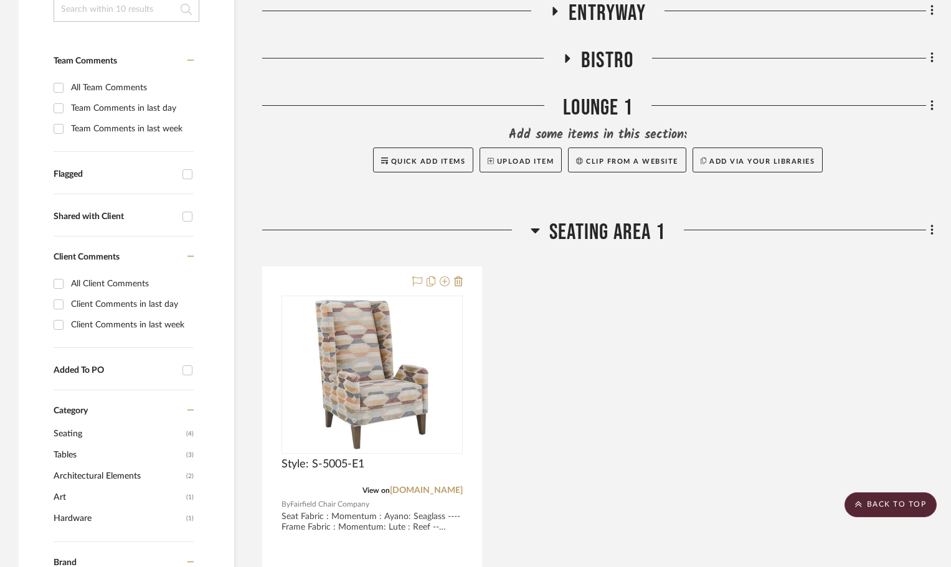
click at [565, 57] on icon at bounding box center [567, 58] width 5 height 9
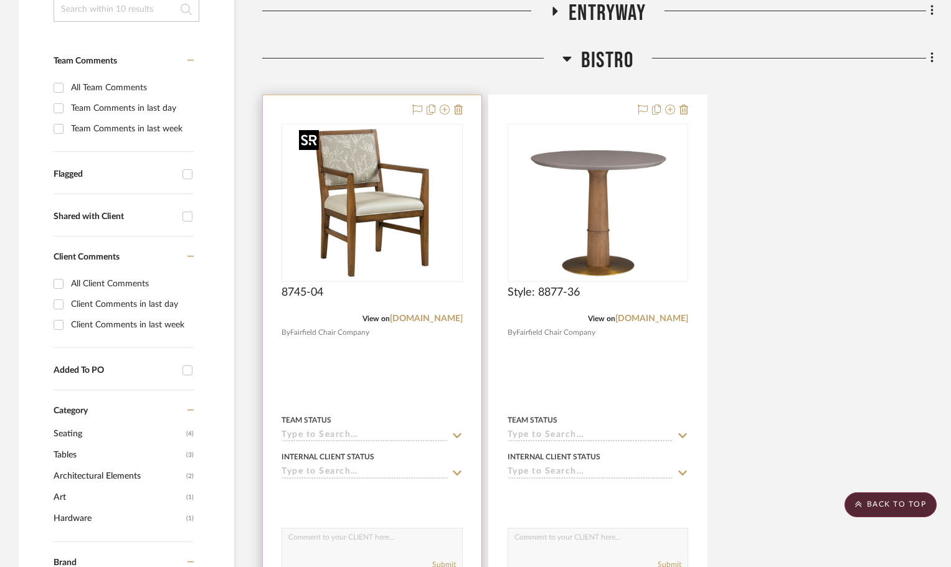
click at [383, 223] on div at bounding box center [371, 203] width 181 height 158
click at [387, 218] on img "0" at bounding box center [372, 203] width 156 height 156
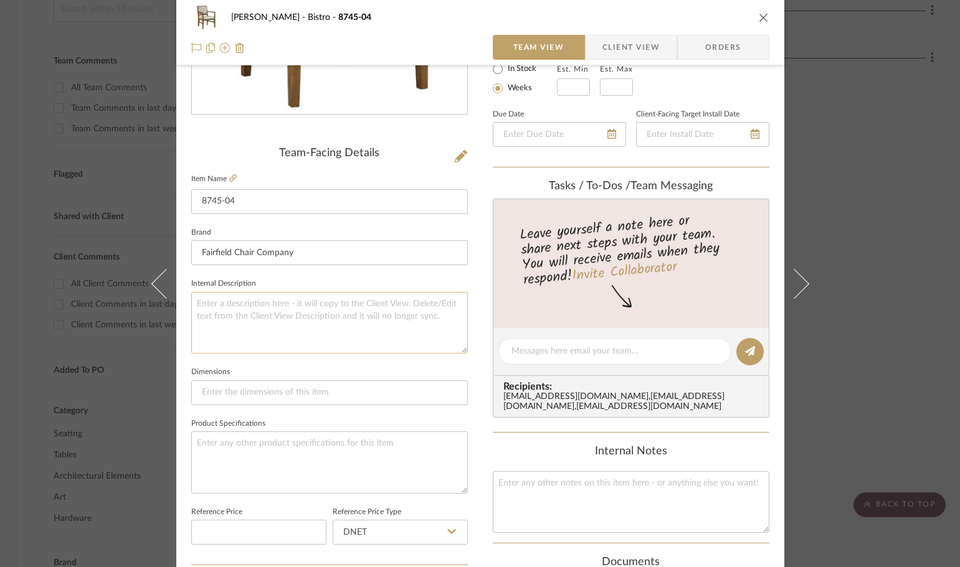
scroll to position [249, 0]
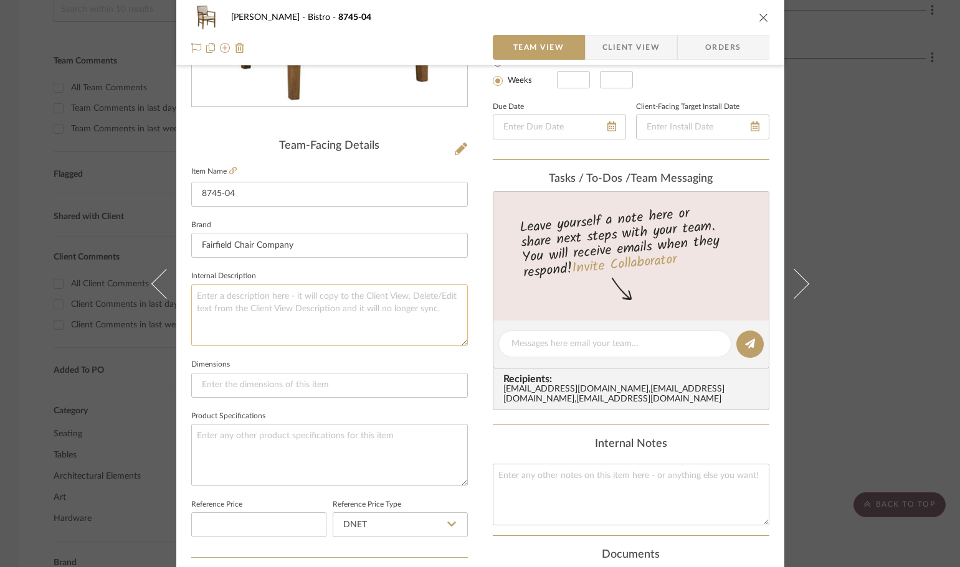
click at [385, 330] on textarea at bounding box center [329, 316] width 277 height 62
type textarea "B"
type textarea "I"
type textarea "B"
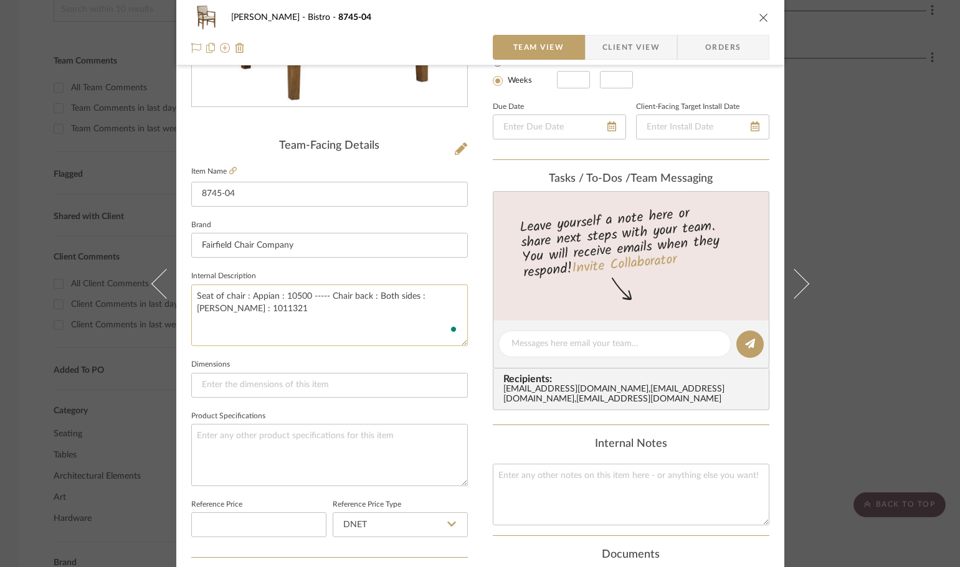
click at [386, 339] on textarea "Seat of chair : Appian : 10500 ----- Chair back : Both sides : Burch : 1011321" at bounding box center [329, 316] width 277 height 62
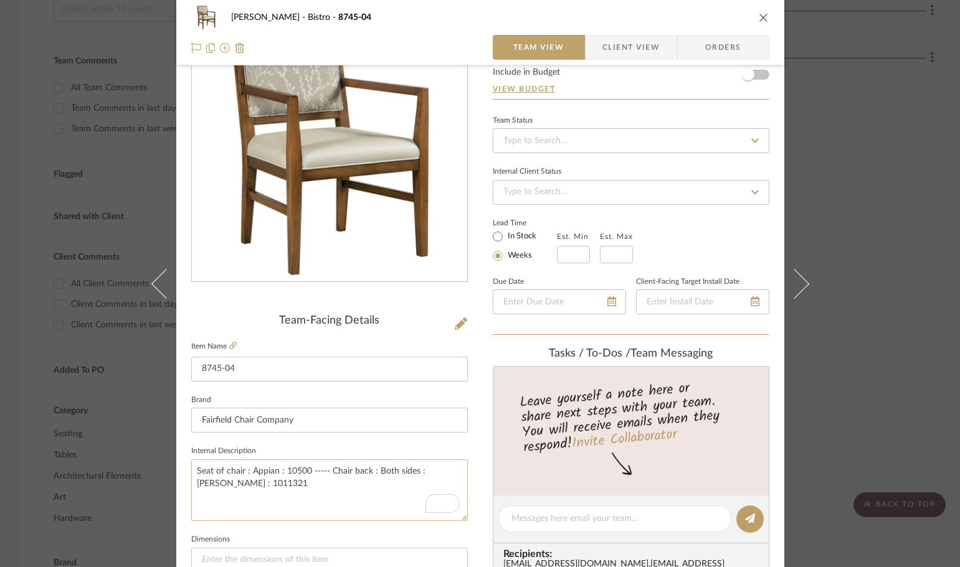
scroll to position [62, 0]
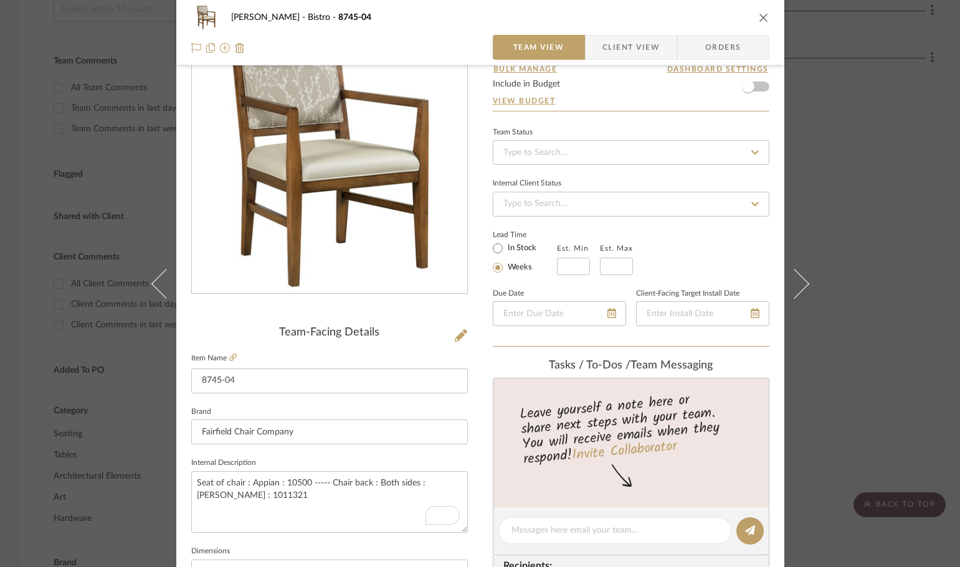
type textarea "Seat of chair : Appian : 10500 ----- Chair back : Both sides : Burch : 1011321"
click at [290, 483] on textarea "Seat of chair : Appian : 10500 ----- Chair back : Both sides : Burch : 1011321" at bounding box center [329, 502] width 277 height 62
click at [285, 521] on textarea "Seat of chair : Appian : 00825----- Chair back : Both sides : Burch : 1011321" at bounding box center [329, 502] width 277 height 62
click at [240, 504] on textarea "Seat of chair : Appian : 00825----- Chair back : Both sides : Burch : 1011321" at bounding box center [329, 502] width 277 height 62
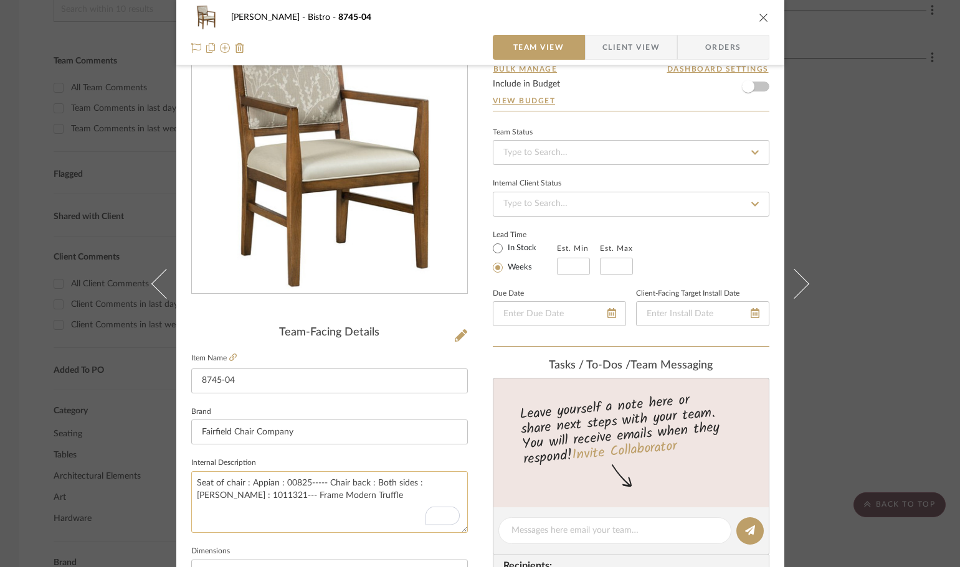
click at [263, 497] on textarea "Seat of chair : Appian : 00825----- Chair back : Both sides : Burch : 1011321--…" at bounding box center [329, 502] width 277 height 62
click at [305, 499] on textarea "Seat of chair : Appian : 00825----- Chair back : Both sides : Burch : 1011321--…" at bounding box center [329, 502] width 277 height 62
click at [300, 496] on textarea "Seat of chair : Appian : 00825----- Chair back : Both sides : Burch : 1011321--…" at bounding box center [329, 502] width 277 height 62
click at [328, 517] on textarea "Seat of chair : Appian : 00825----- Chair back : Both sides : Burch : 1011321--…" at bounding box center [329, 502] width 277 height 62
click at [306, 497] on textarea "Seat of chair : Appian : 00825----- Chair back : Both sides : Burch : 1011321--…" at bounding box center [329, 502] width 277 height 62
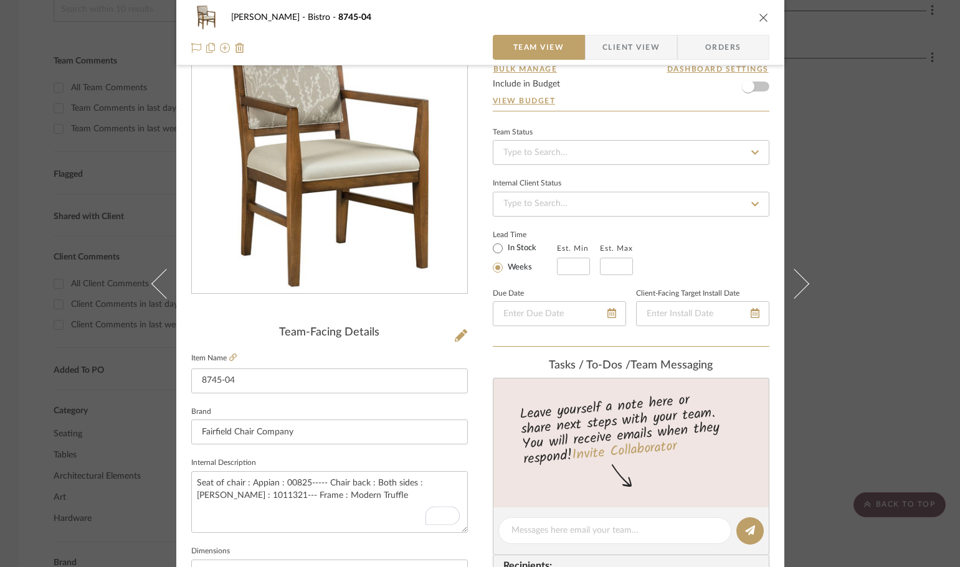
type textarea "Seat of chair : Appian : 00825----- Chair back : Both sides : Burch : 1011321--…"
click at [478, 470] on div "Taylor Bistro 8745-04 Team View Client View Orders Team-Facing Details Item Nam…" at bounding box center [480, 522] width 608 height 1150
click at [759, 17] on icon "close" at bounding box center [764, 17] width 10 height 10
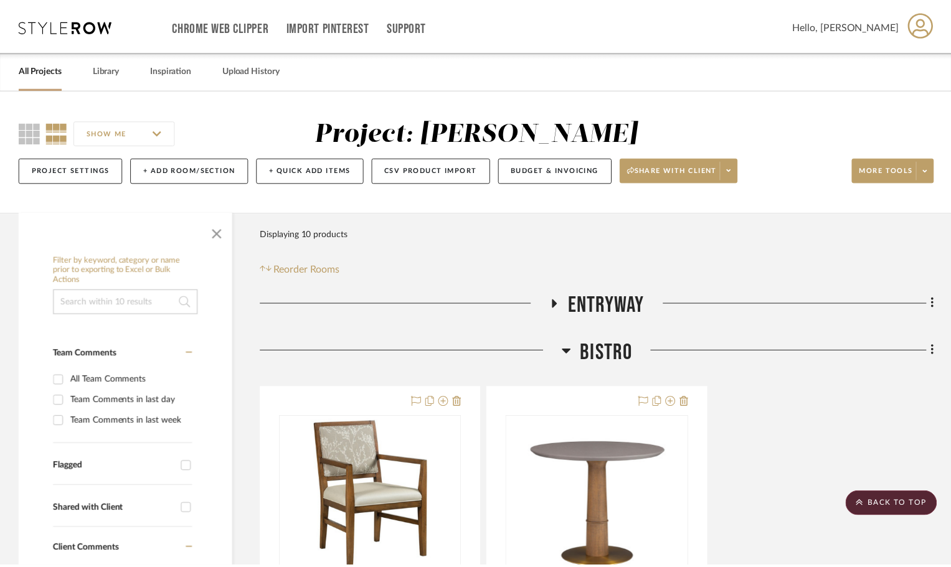
scroll to position [293, 0]
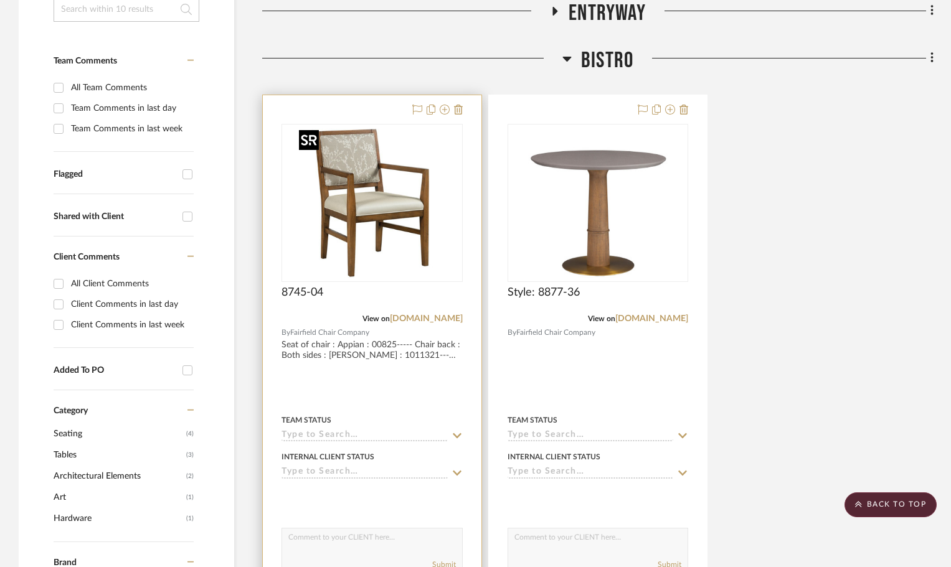
click at [350, 218] on img "0" at bounding box center [372, 203] width 156 height 156
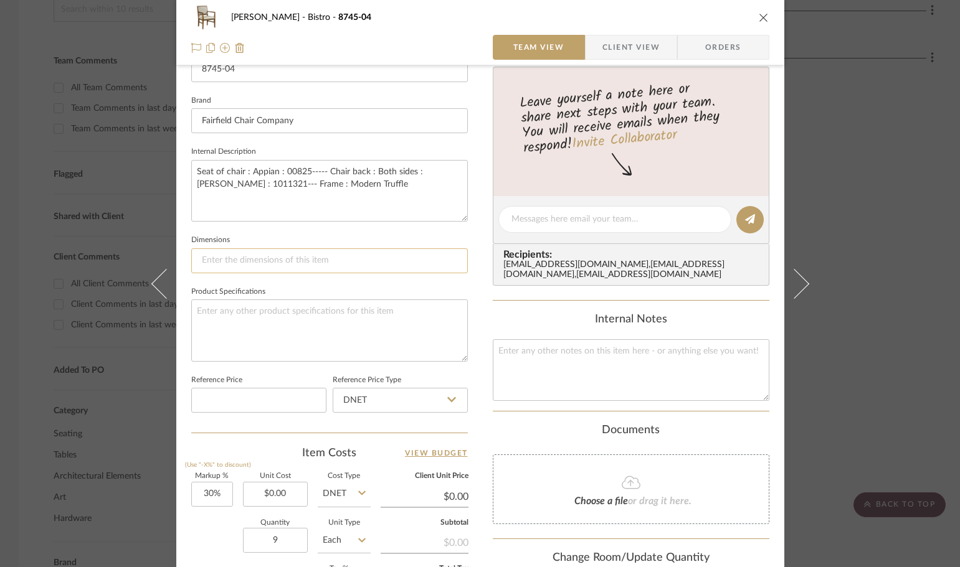
scroll to position [436, 0]
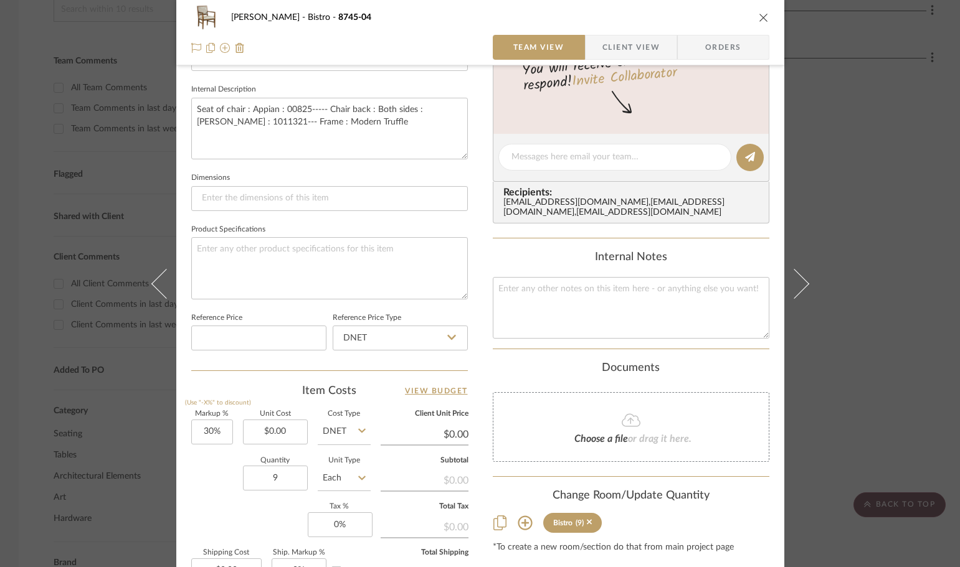
click at [759, 19] on icon "close" at bounding box center [764, 17] width 10 height 10
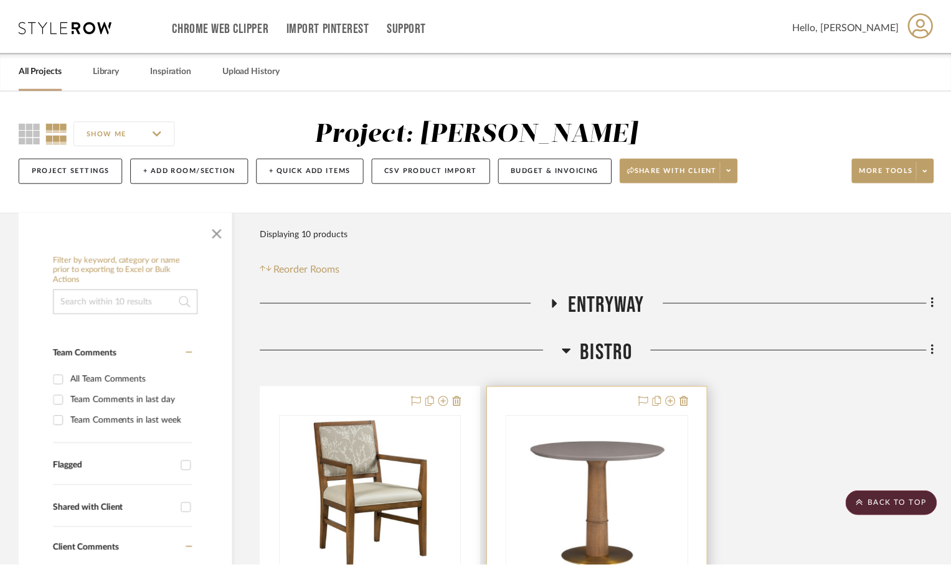
scroll to position [293, 0]
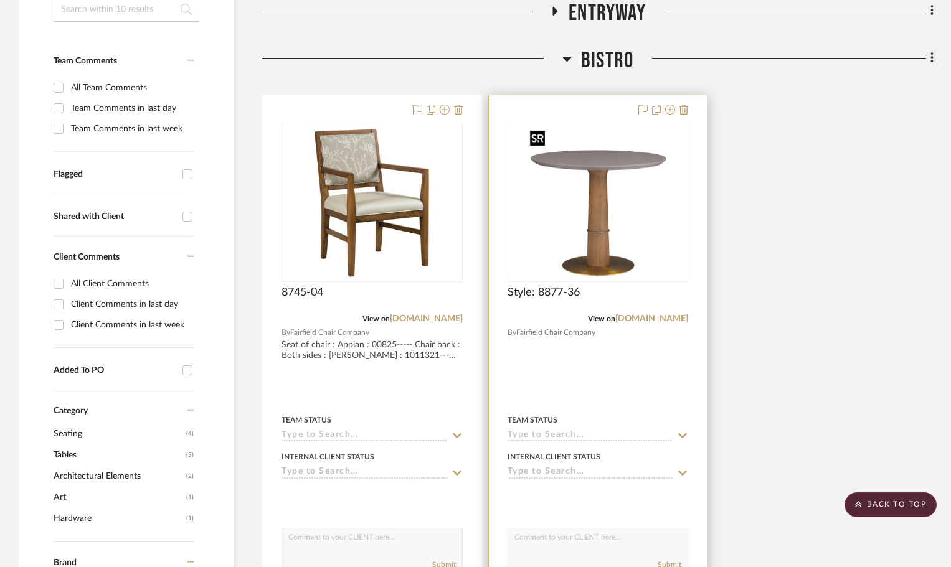
click at [633, 197] on img "0" at bounding box center [598, 203] width 146 height 156
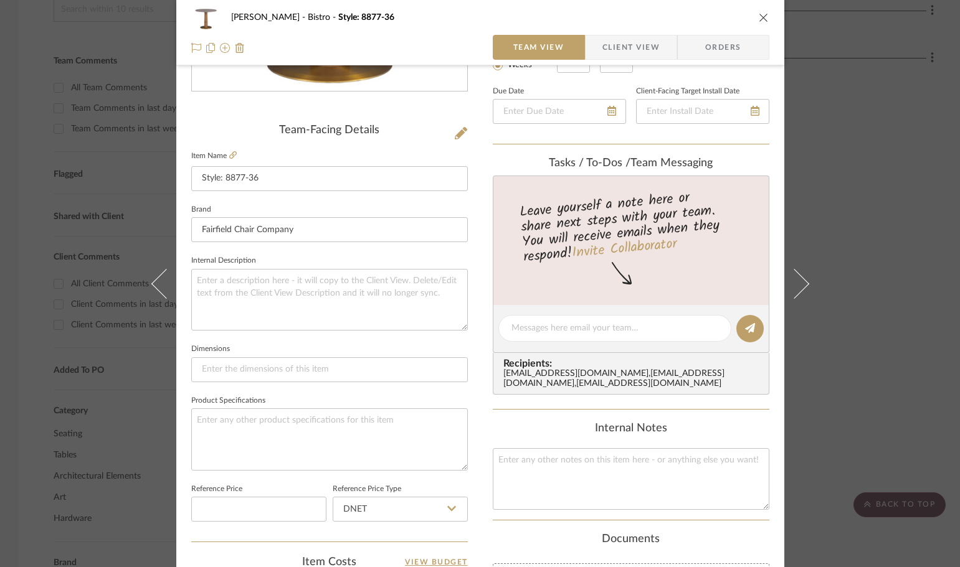
scroll to position [249, 0]
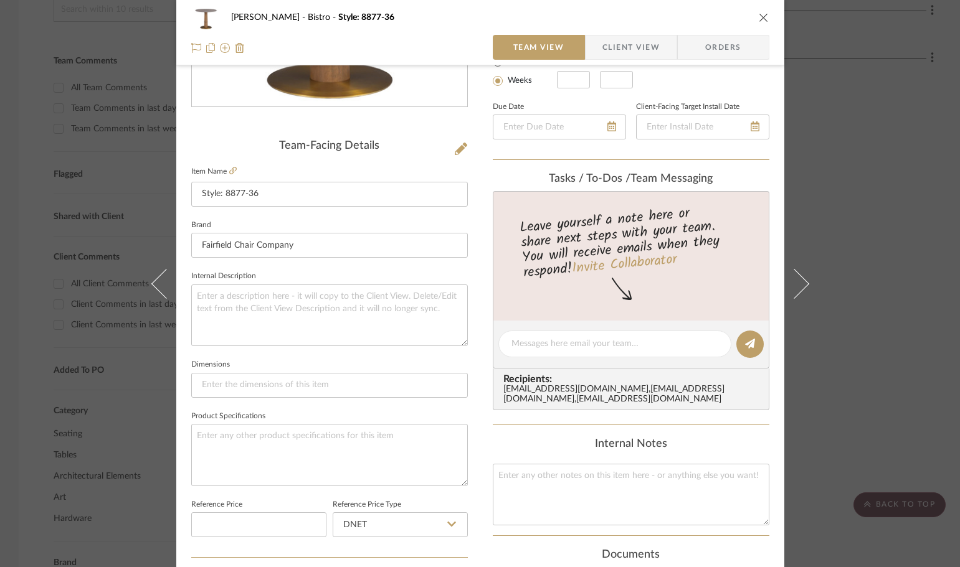
click at [757, 11] on div "Taylor Bistro Style: 8877-36" at bounding box center [480, 17] width 578 height 25
drag, startPoint x: 760, startPoint y: 21, endPoint x: 752, endPoint y: 19, distance: 7.6
click at [759, 21] on icon "close" at bounding box center [764, 17] width 10 height 10
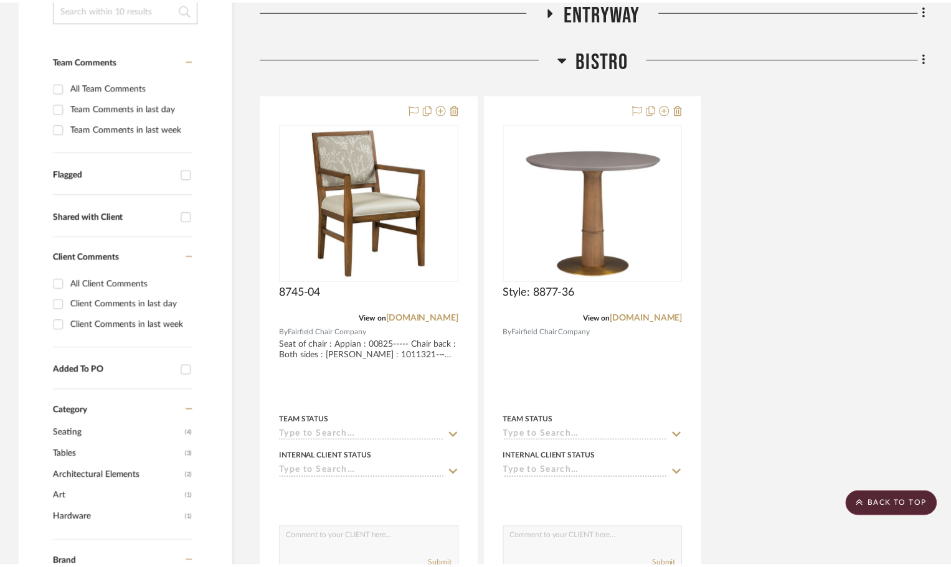
scroll to position [293, 0]
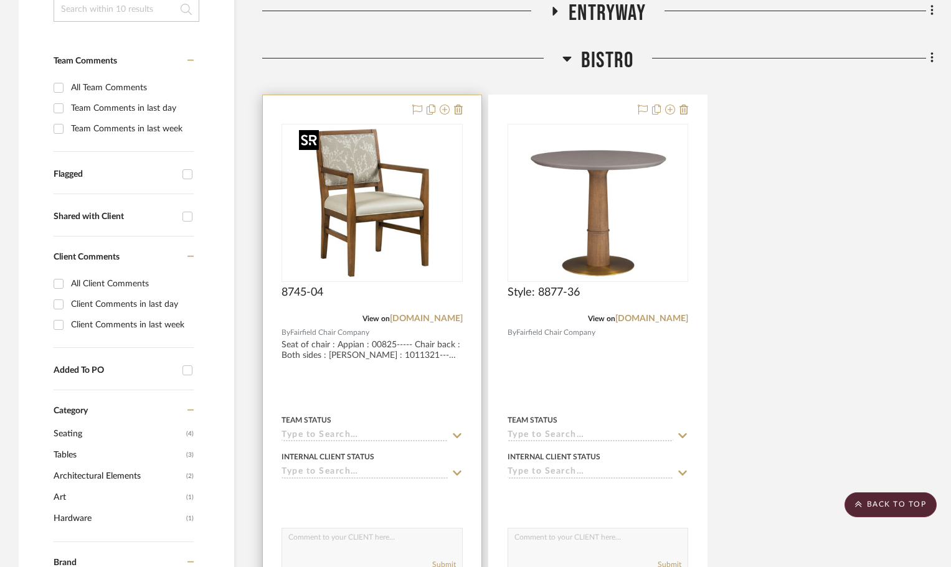
click at [390, 199] on img "0" at bounding box center [372, 203] width 156 height 156
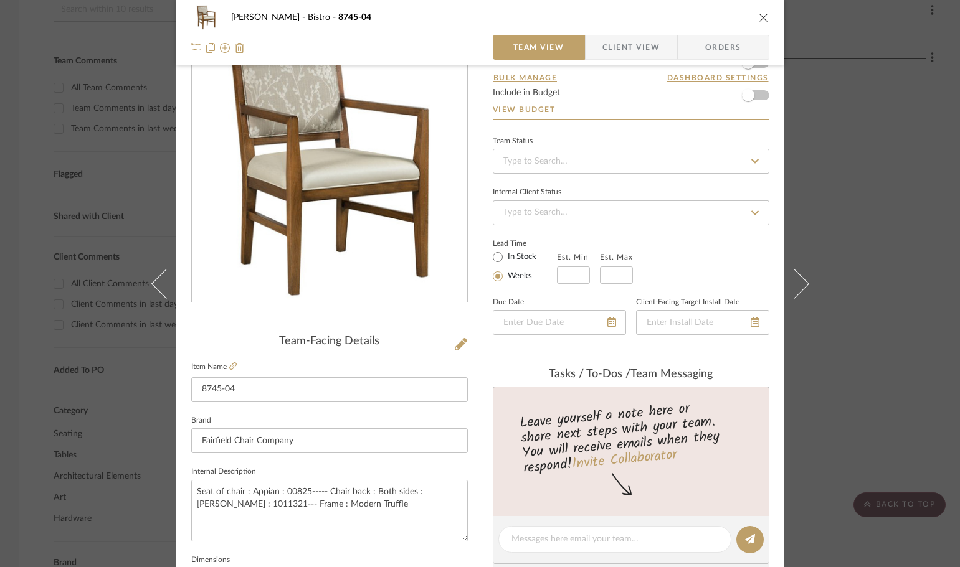
scroll to position [125, 0]
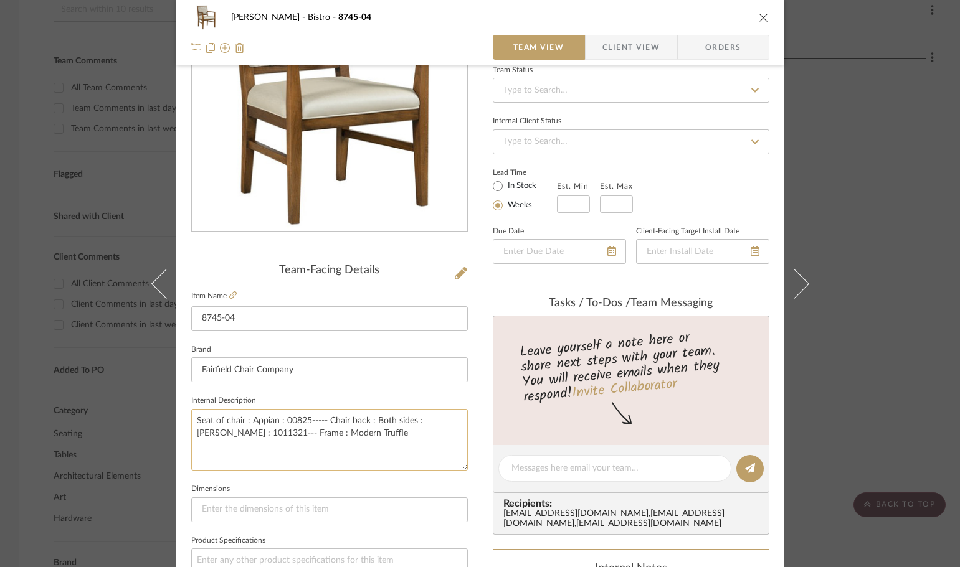
click at [305, 420] on textarea "Seat of chair : Appian : 00825----- Chair back : Both sides : Burch : 1011321--…" at bounding box center [329, 440] width 277 height 62
paste textarea "HARMONIA NAVY"
click at [376, 460] on textarea "Seat of chair : Appian : 00825: HARMONIA NAVY ----- Chair back : Both sides : B…" at bounding box center [329, 440] width 277 height 62
type textarea "Seat of chair : Appian : 00825: HARMONIA NAVY ----- Chair back : Both sides : […"
click at [759, 12] on icon "close" at bounding box center [764, 17] width 10 height 10
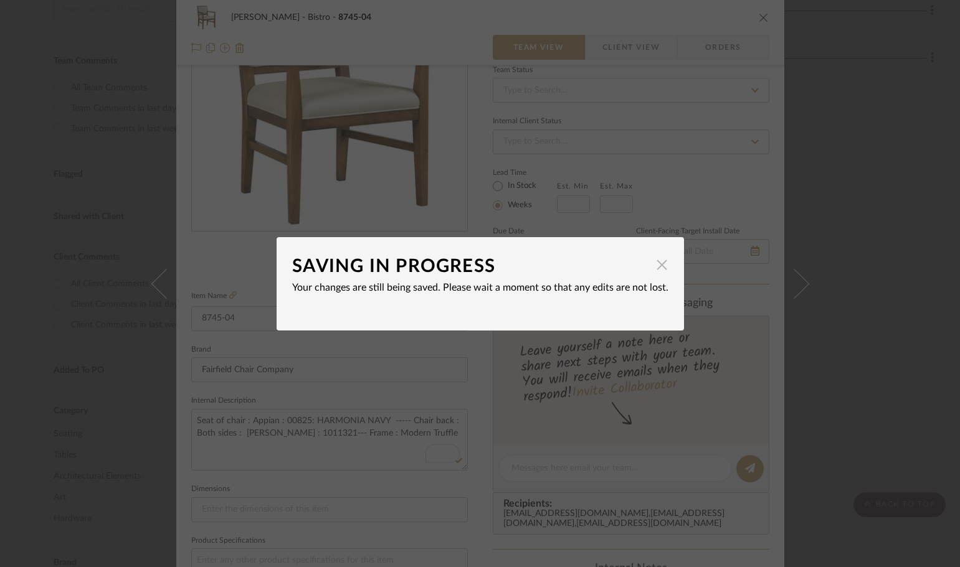
drag, startPoint x: 658, startPoint y: 268, endPoint x: 666, endPoint y: 253, distance: 16.2
click at [658, 267] on span "button" at bounding box center [662, 265] width 25 height 25
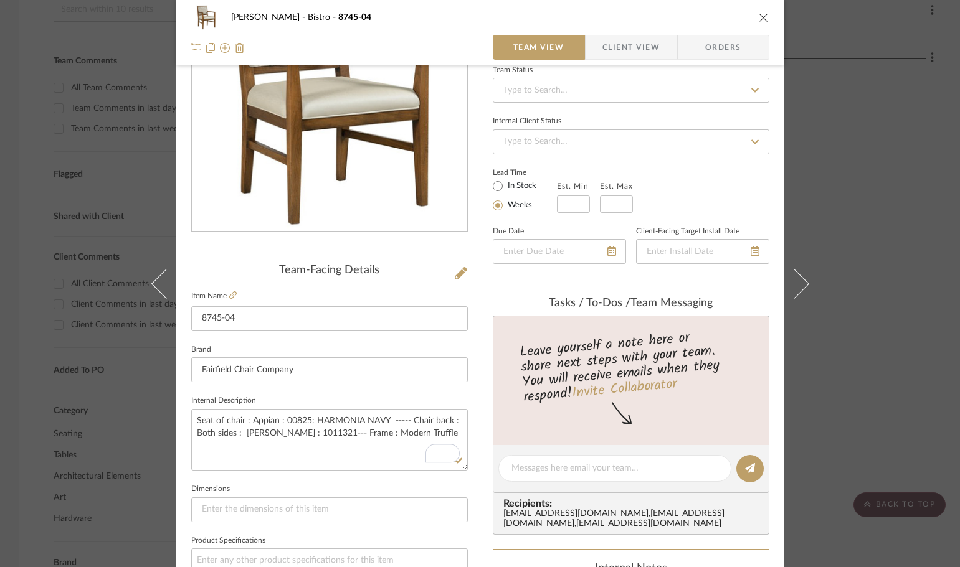
click at [761, 18] on icon "close" at bounding box center [764, 17] width 10 height 10
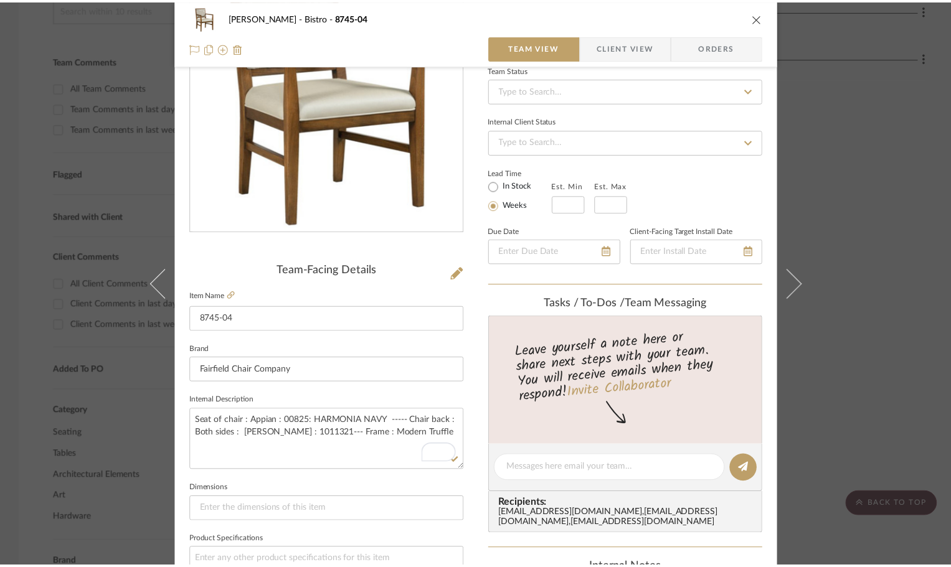
scroll to position [293, 0]
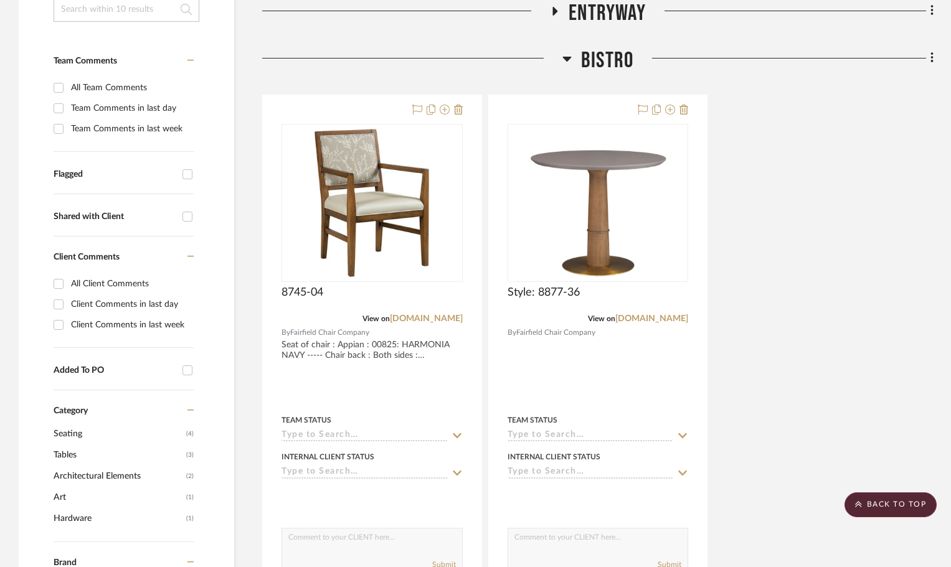
click at [565, 55] on icon at bounding box center [566, 58] width 9 height 15
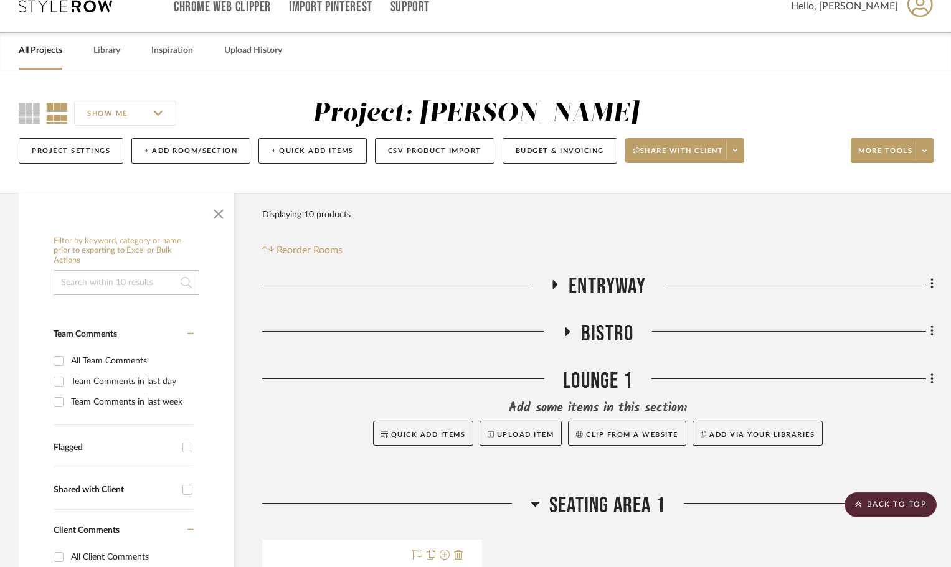
scroll to position [17, 0]
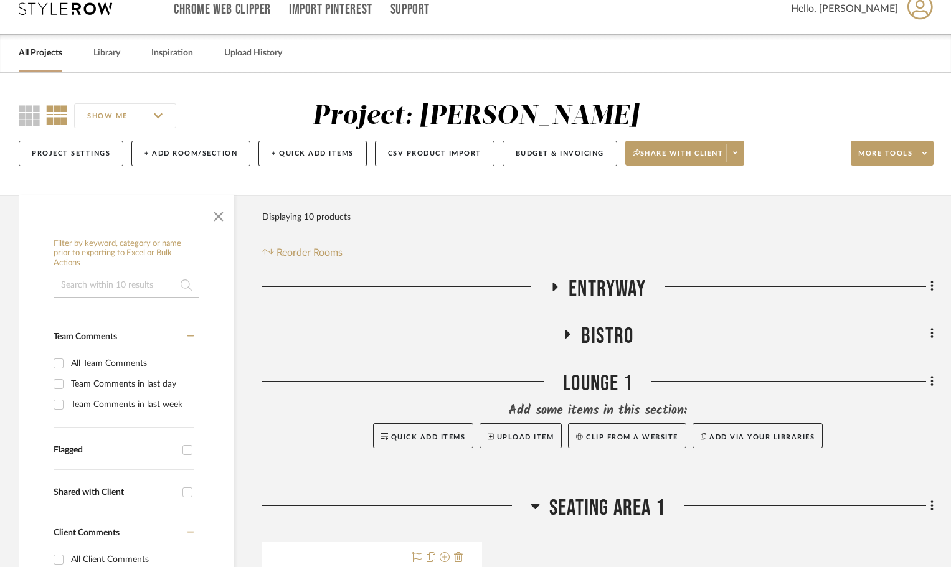
click at [569, 333] on icon at bounding box center [566, 333] width 15 height 9
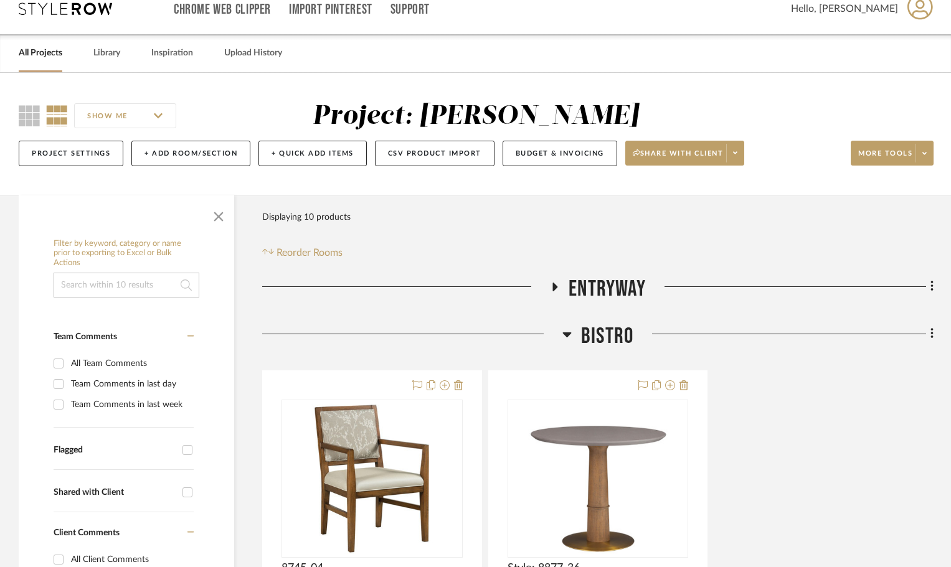
click at [569, 333] on icon at bounding box center [566, 335] width 9 height 5
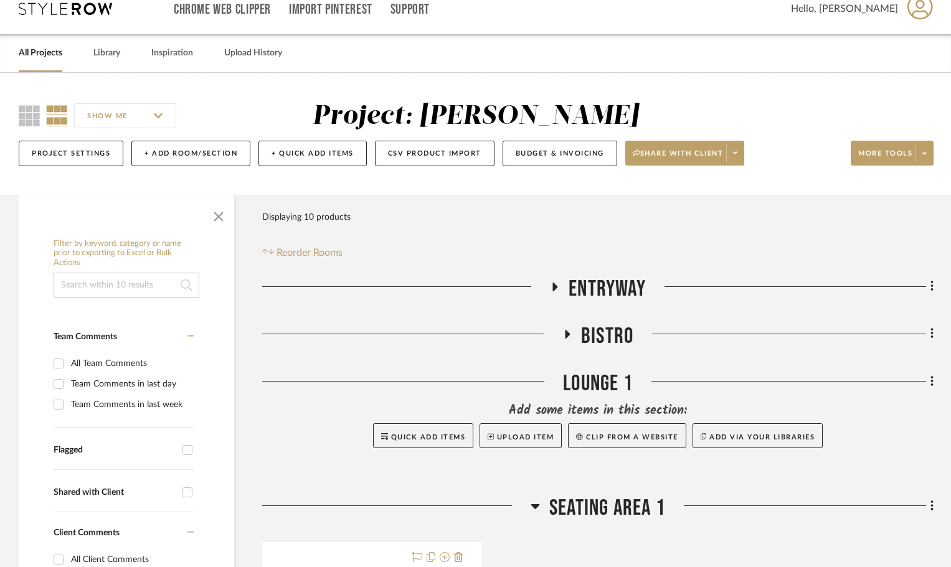
click at [551, 286] on icon at bounding box center [554, 286] width 15 height 9
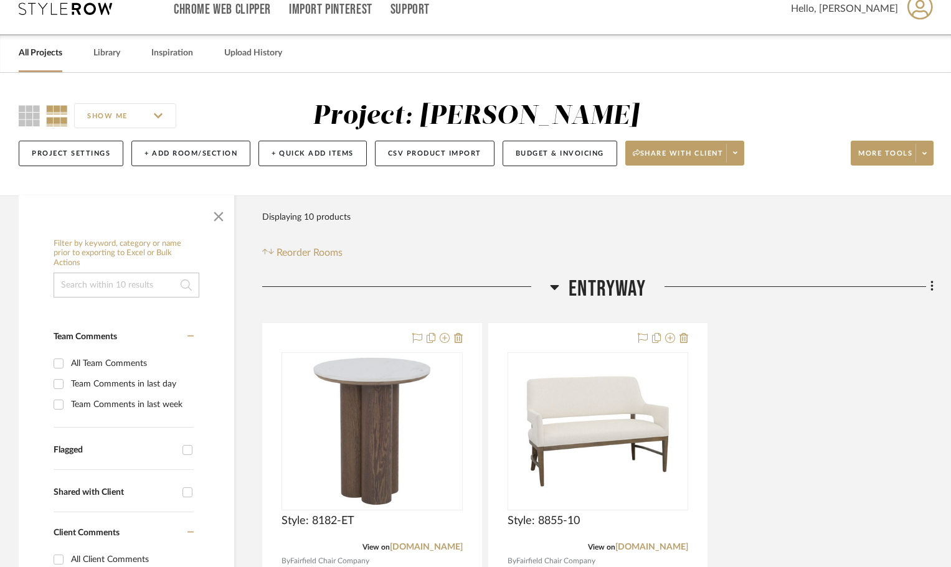
click at [551, 286] on icon at bounding box center [555, 287] width 9 height 5
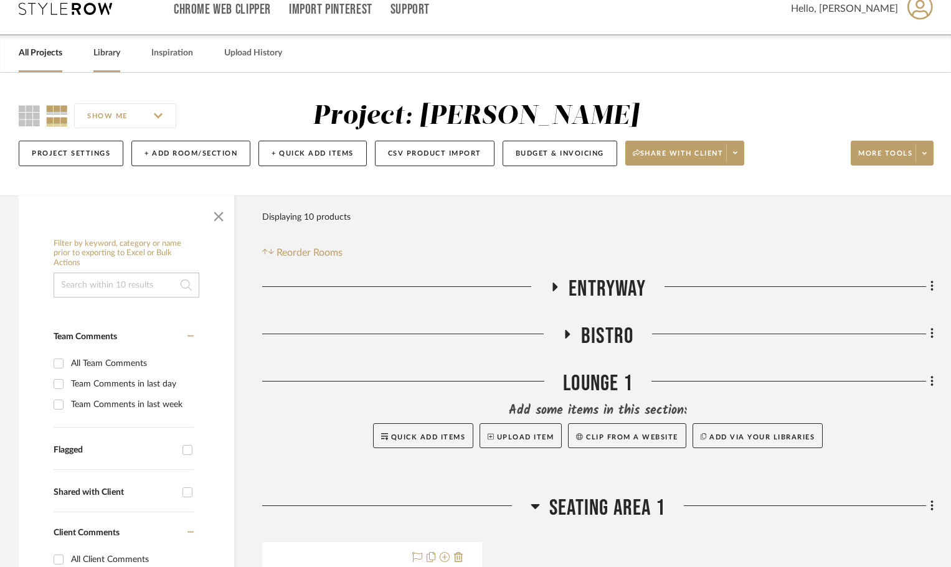
click at [116, 56] on link "Library" at bounding box center [106, 53] width 27 height 17
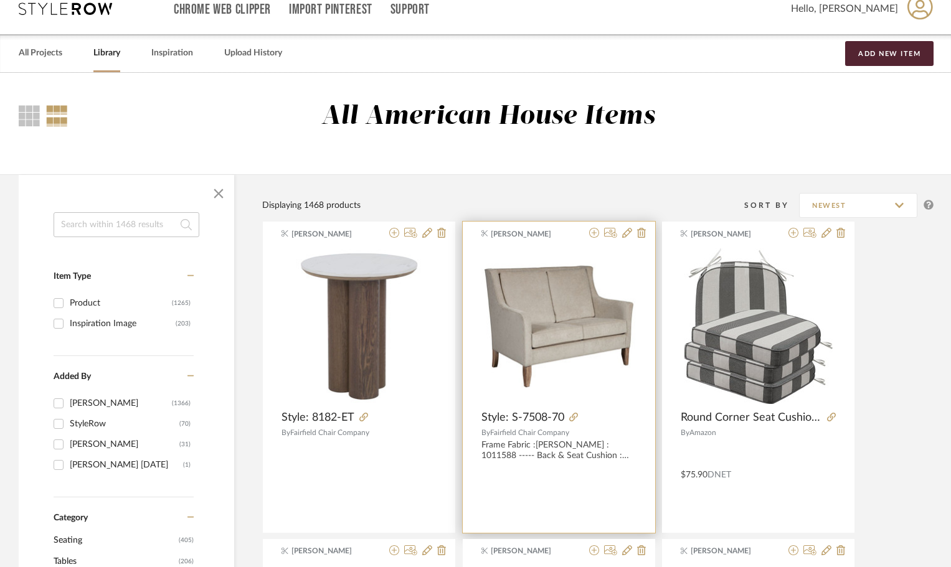
click at [590, 227] on div "Molly Reno Style: S-7508-70 By Fairfield Chair Company Frame Fabric :Burch : 10…" at bounding box center [559, 377] width 192 height 311
click at [593, 234] on icon at bounding box center [594, 233] width 10 height 10
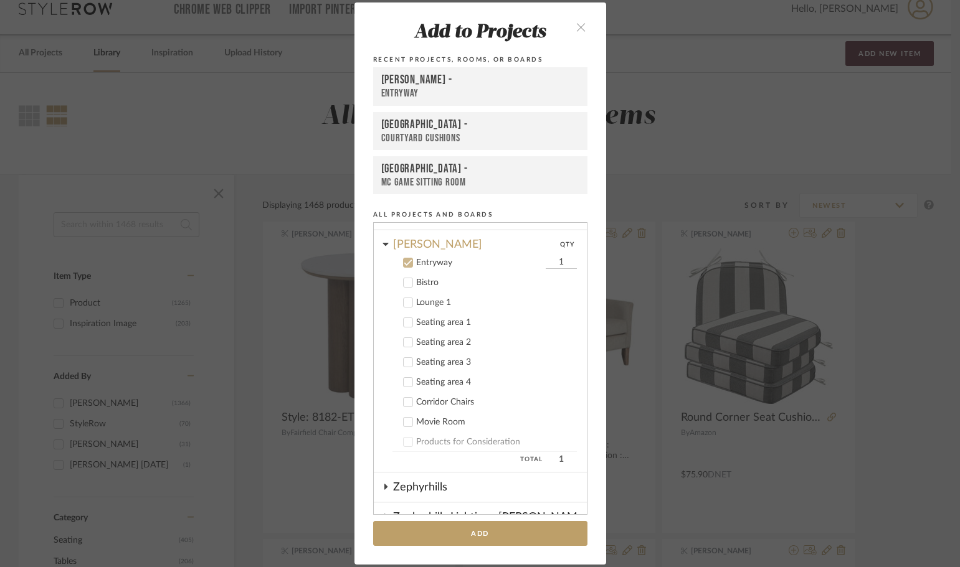
scroll to position [714, 0]
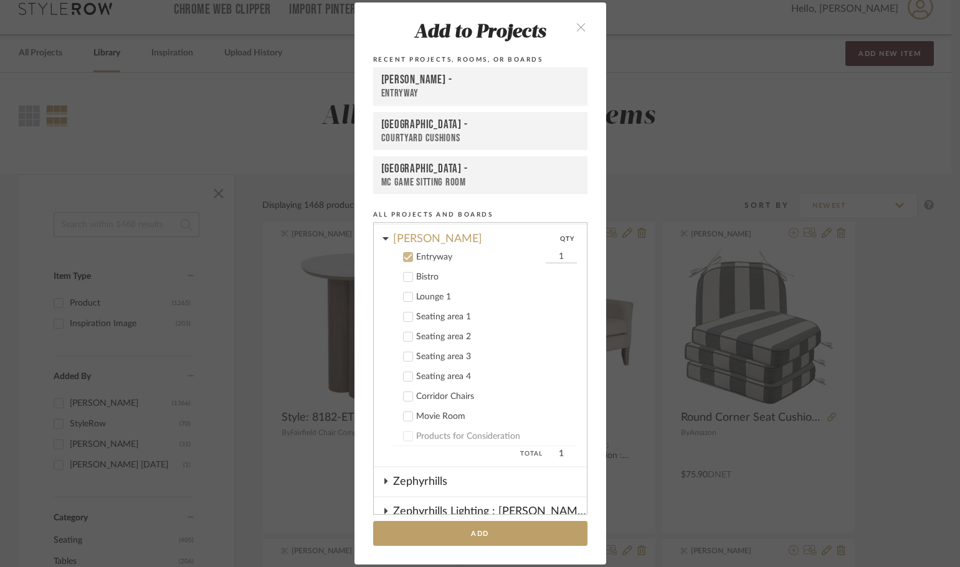
click at [404, 260] on icon at bounding box center [408, 257] width 9 height 9
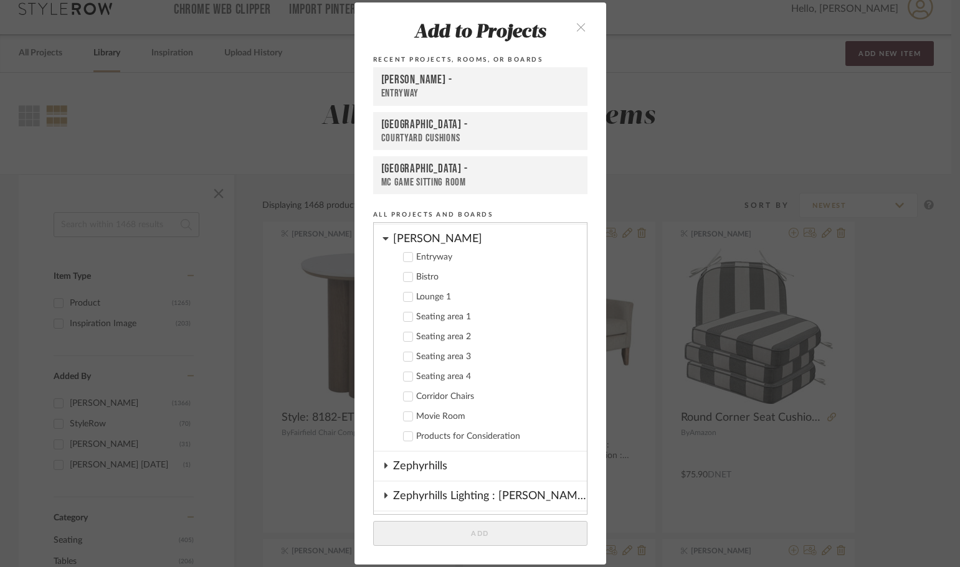
click at [407, 293] on icon at bounding box center [408, 297] width 9 height 9
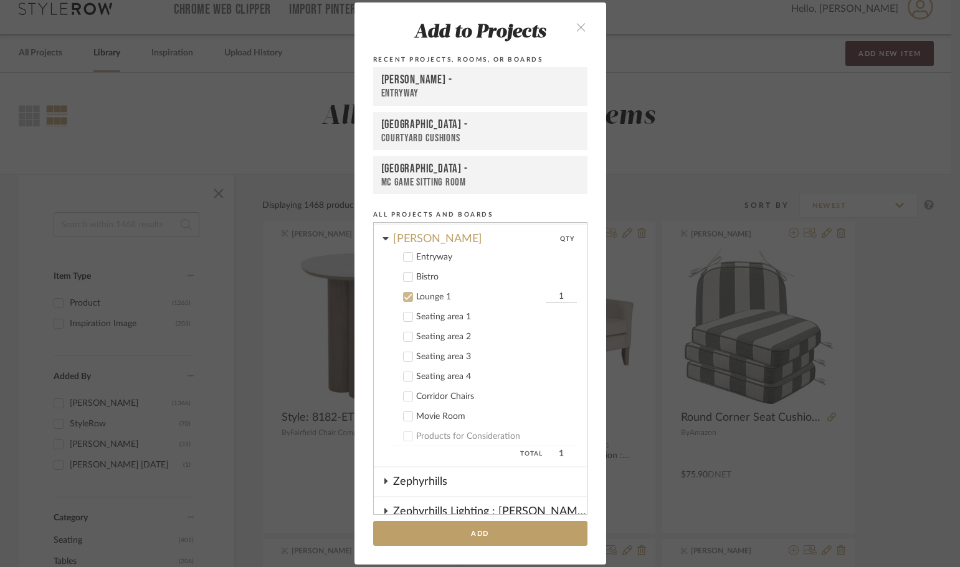
click at [407, 293] on icon at bounding box center [408, 297] width 9 height 9
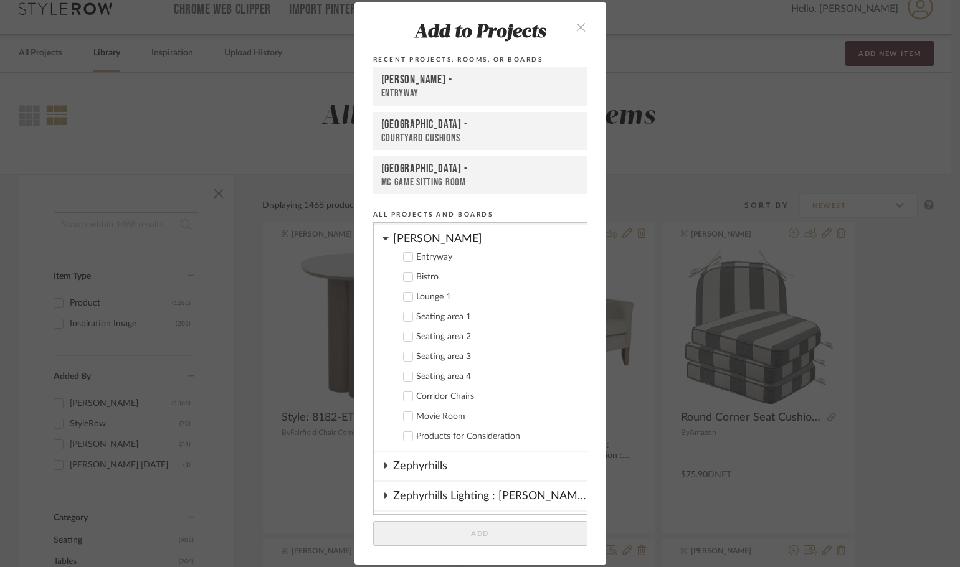
click at [405, 336] on icon at bounding box center [408, 337] width 8 height 6
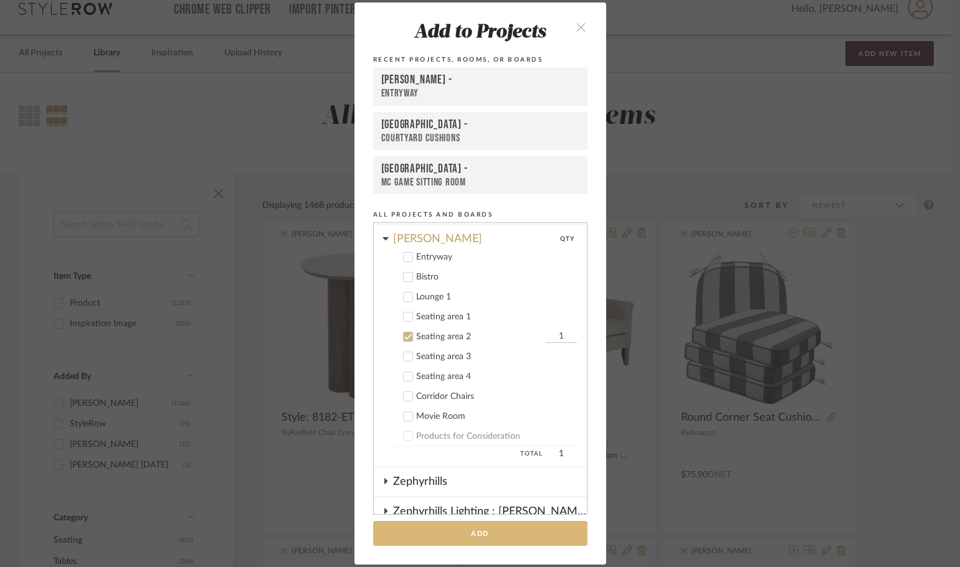
click at [507, 529] on button "Add" at bounding box center [480, 534] width 214 height 26
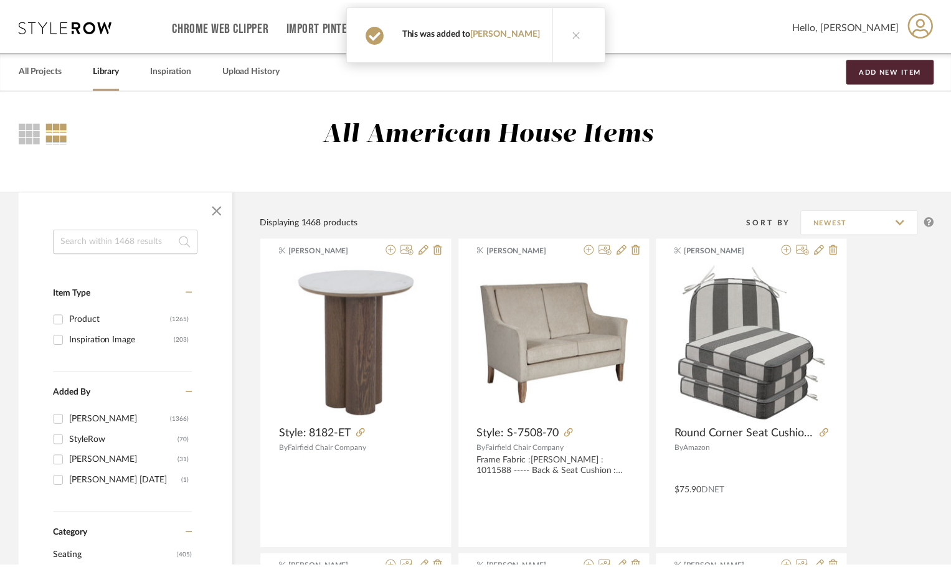
scroll to position [17, 0]
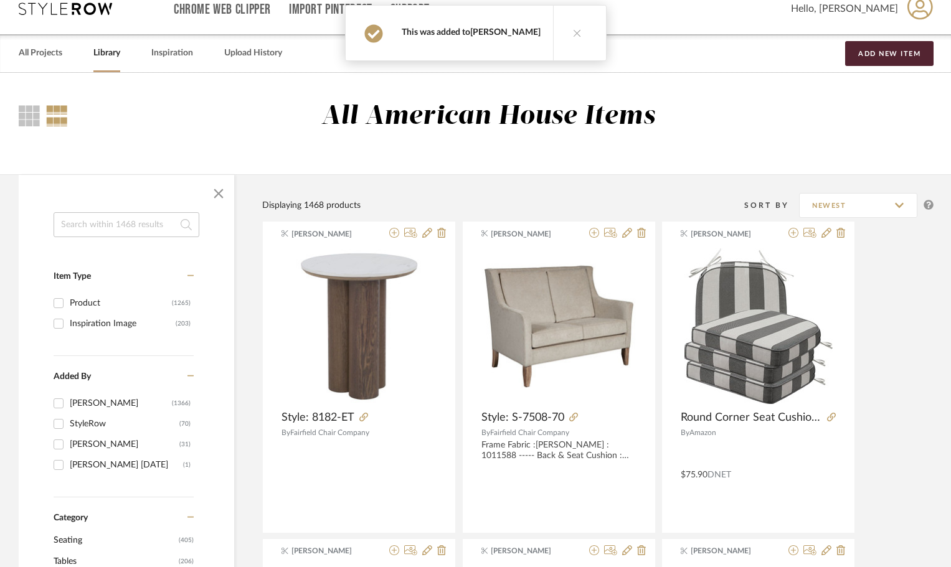
click at [509, 36] on link "[PERSON_NAME]" at bounding box center [505, 32] width 70 height 9
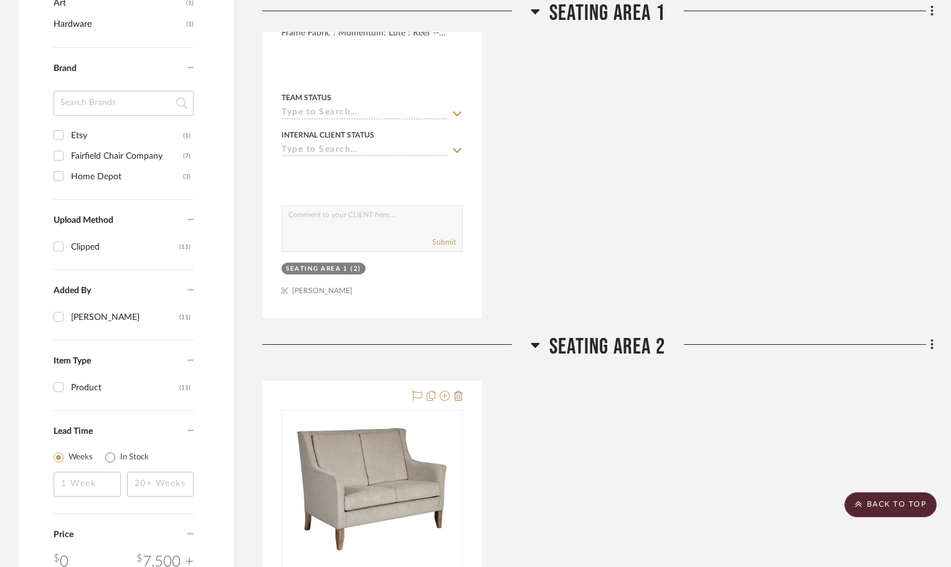
scroll to position [795, 0]
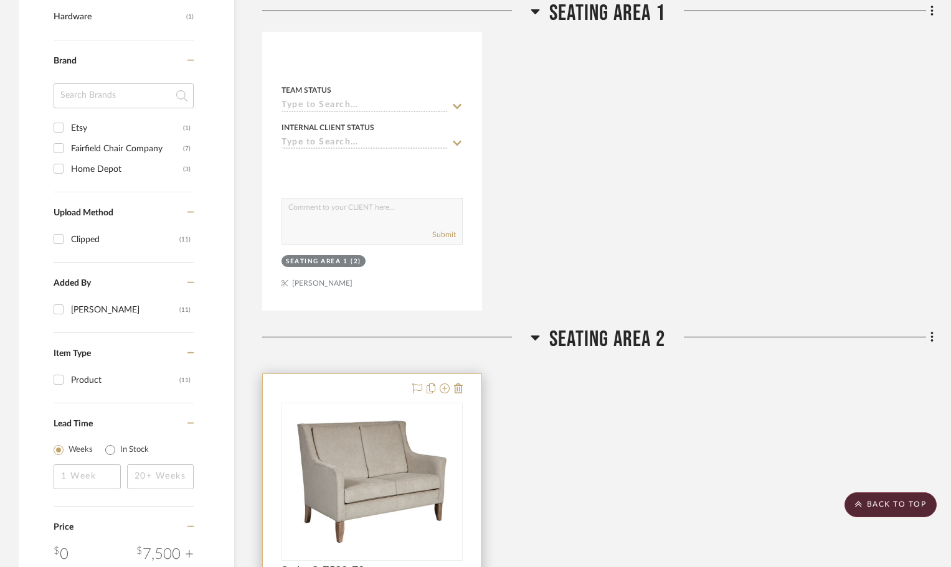
click at [371, 432] on img "0" at bounding box center [372, 482] width 156 height 156
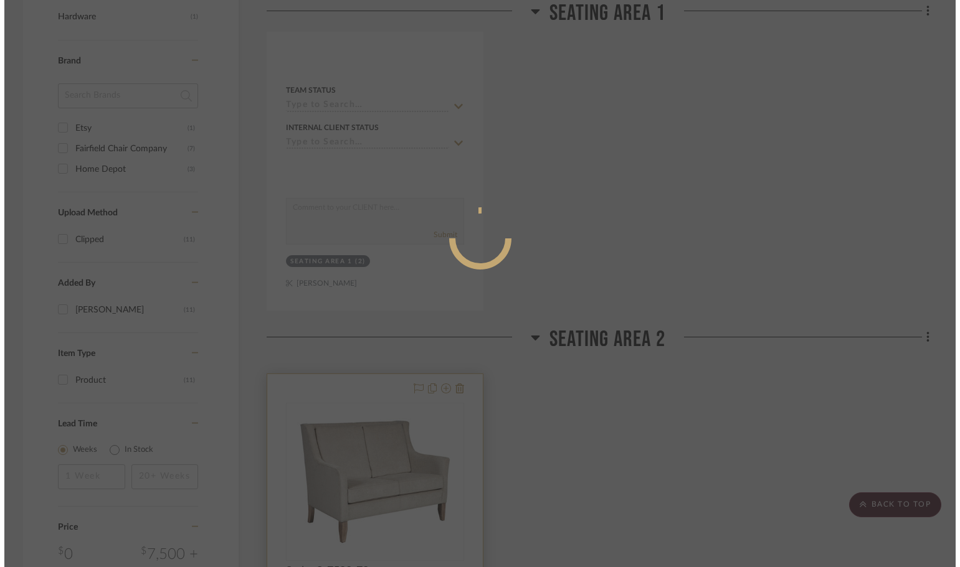
scroll to position [0, 0]
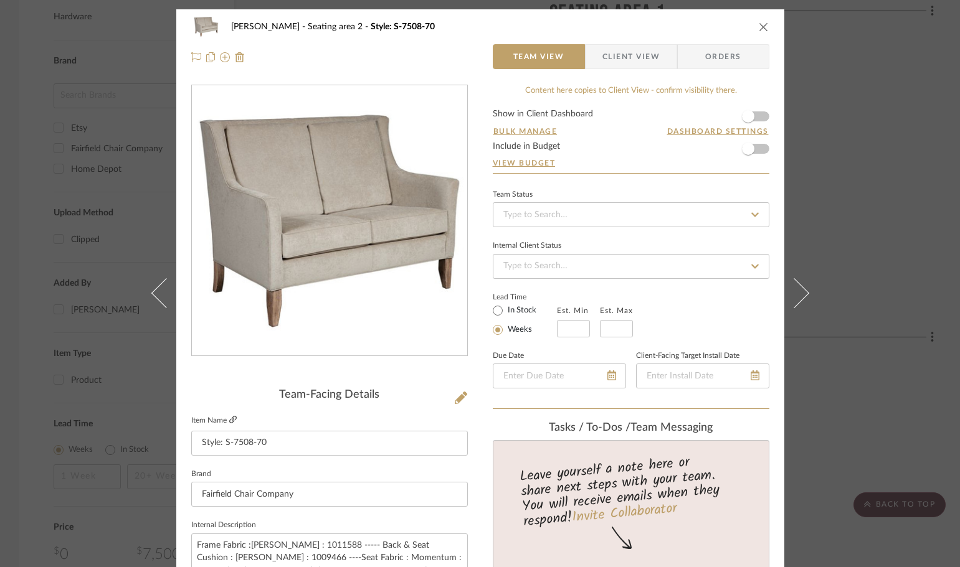
click at [230, 418] on icon at bounding box center [232, 419] width 7 height 7
click at [759, 24] on icon "close" at bounding box center [764, 27] width 10 height 10
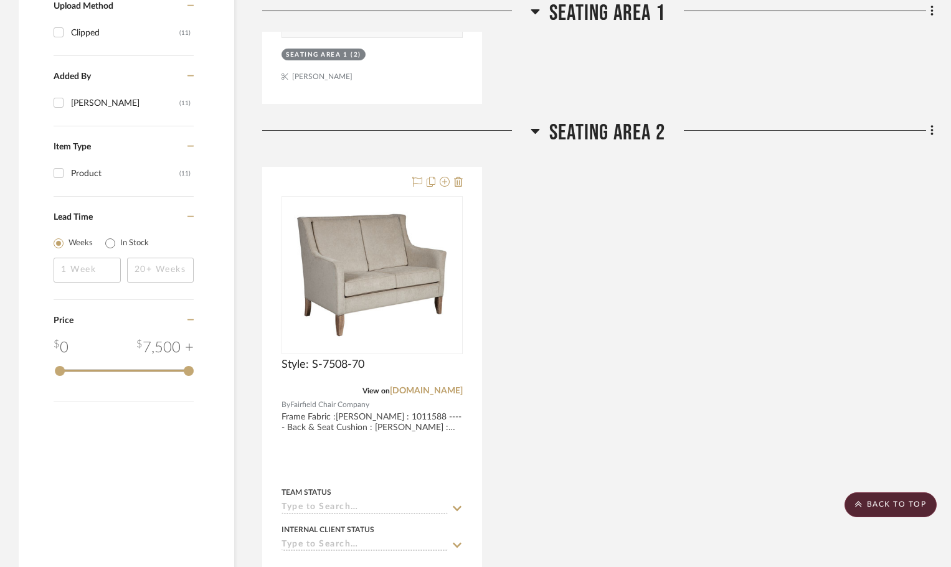
scroll to position [1044, 0]
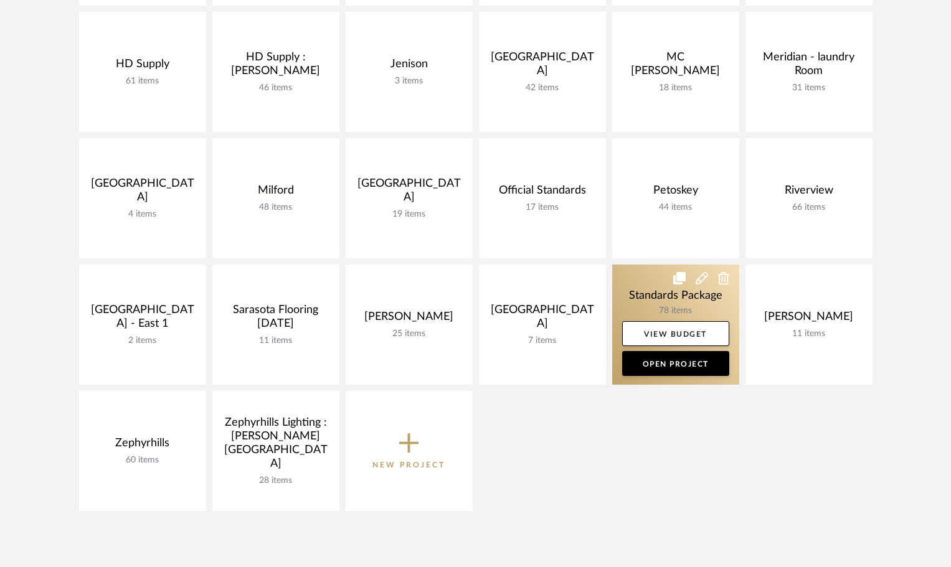
scroll to position [436, 0]
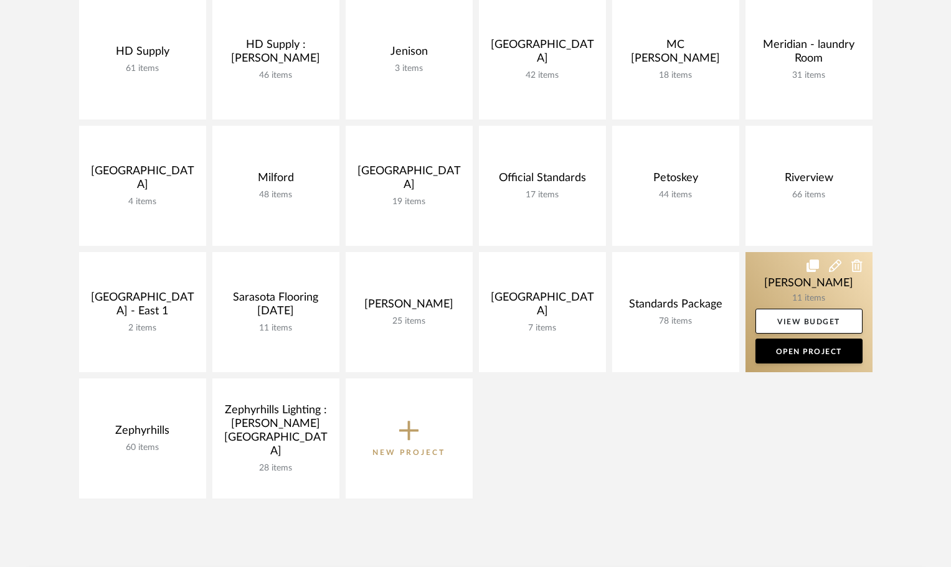
click at [805, 281] on link at bounding box center [808, 312] width 127 height 120
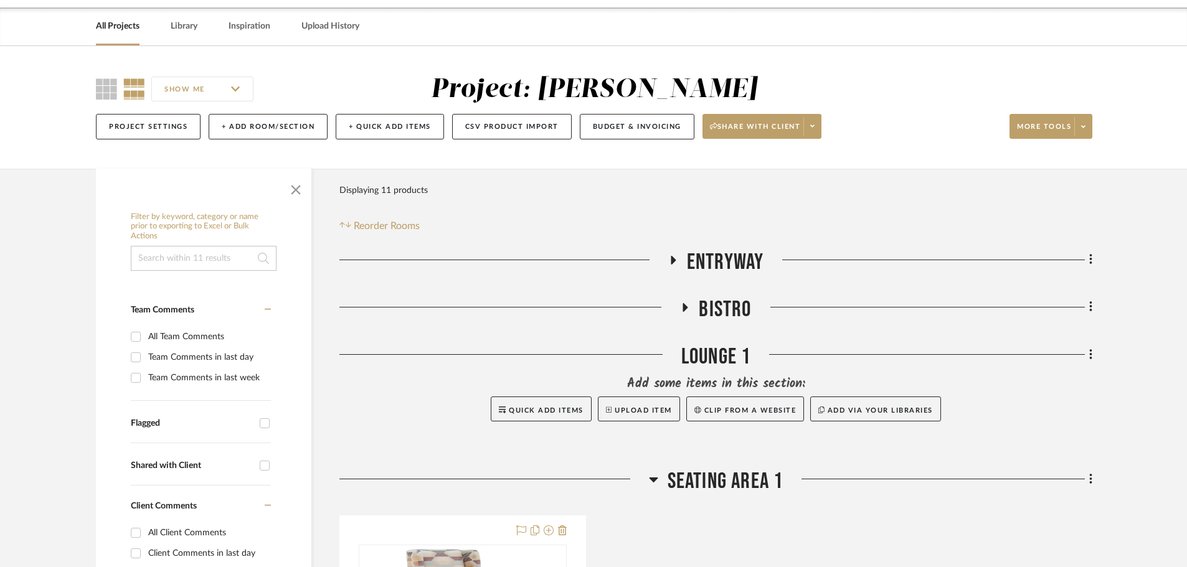
scroll to position [125, 0]
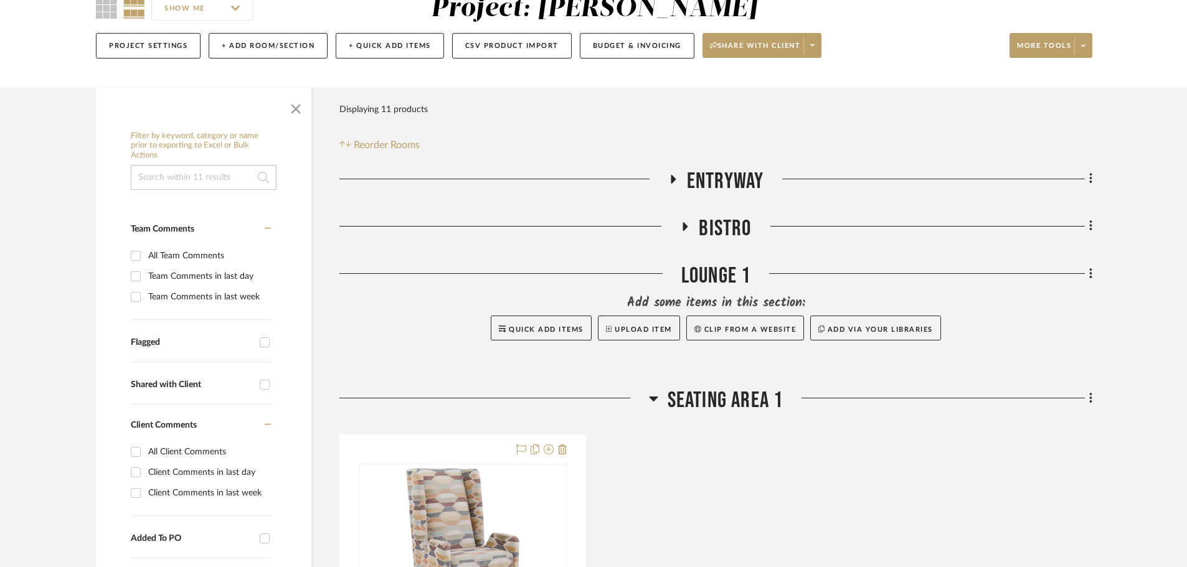
click at [674, 179] on icon at bounding box center [673, 179] width 5 height 9
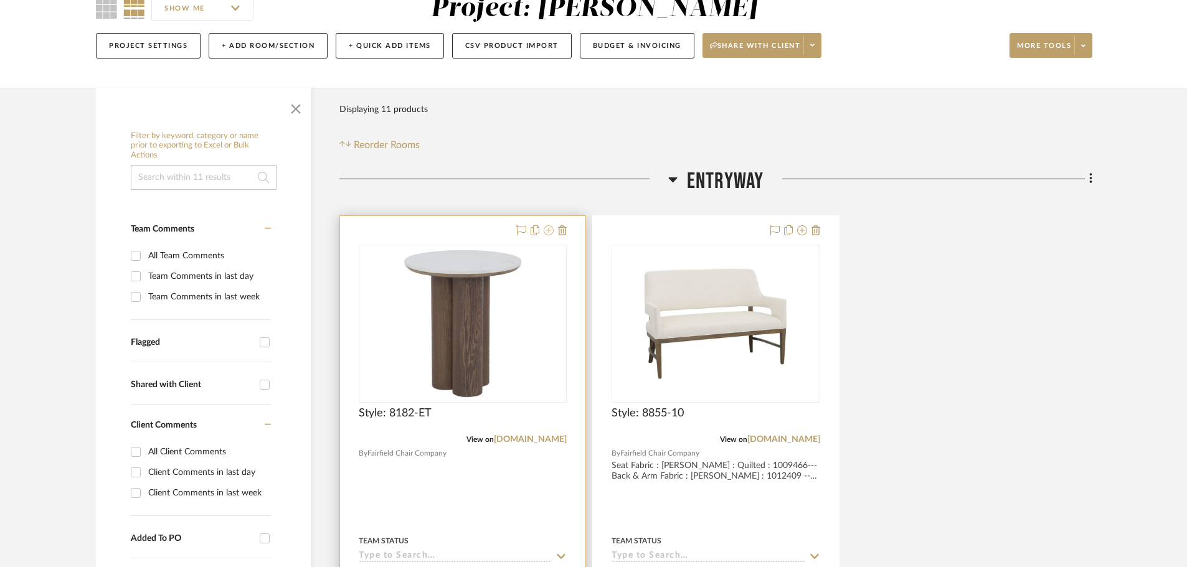
click at [551, 232] on icon at bounding box center [549, 230] width 10 height 10
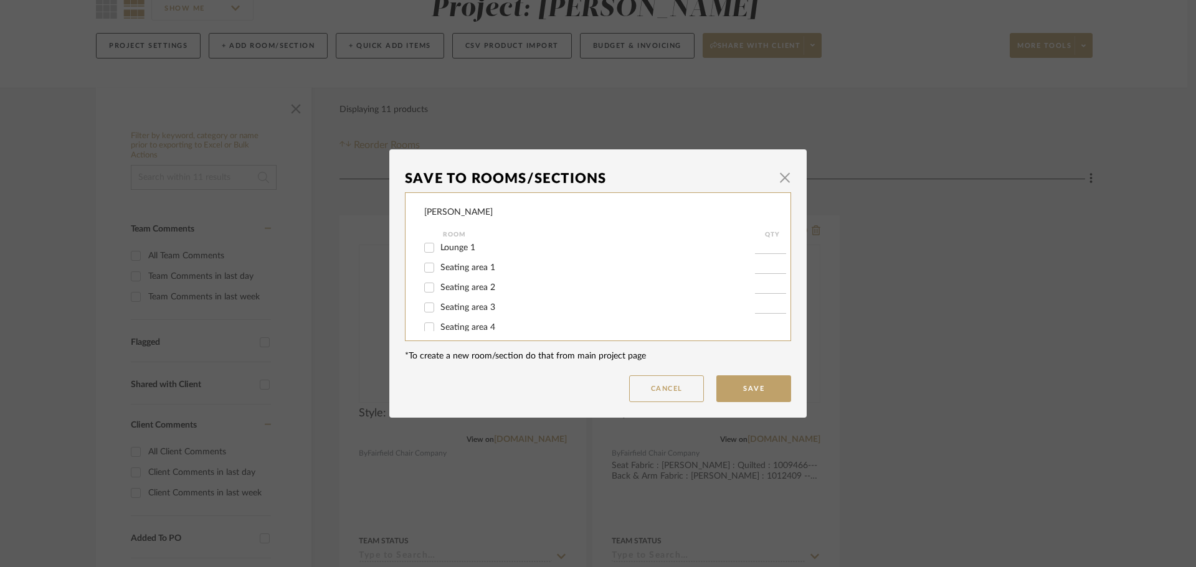
scroll to position [62, 0]
click at [422, 269] on input "Seating area 2" at bounding box center [429, 270] width 20 height 20
checkbox input "true"
type input "1"
click at [732, 381] on button "Save" at bounding box center [753, 389] width 75 height 27
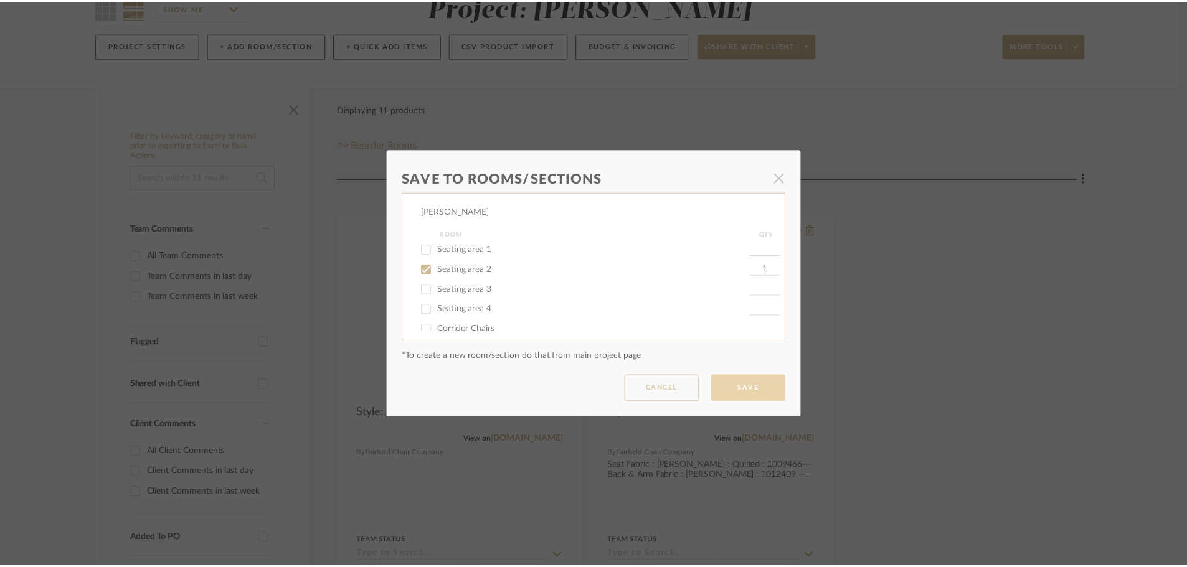
scroll to position [125, 0]
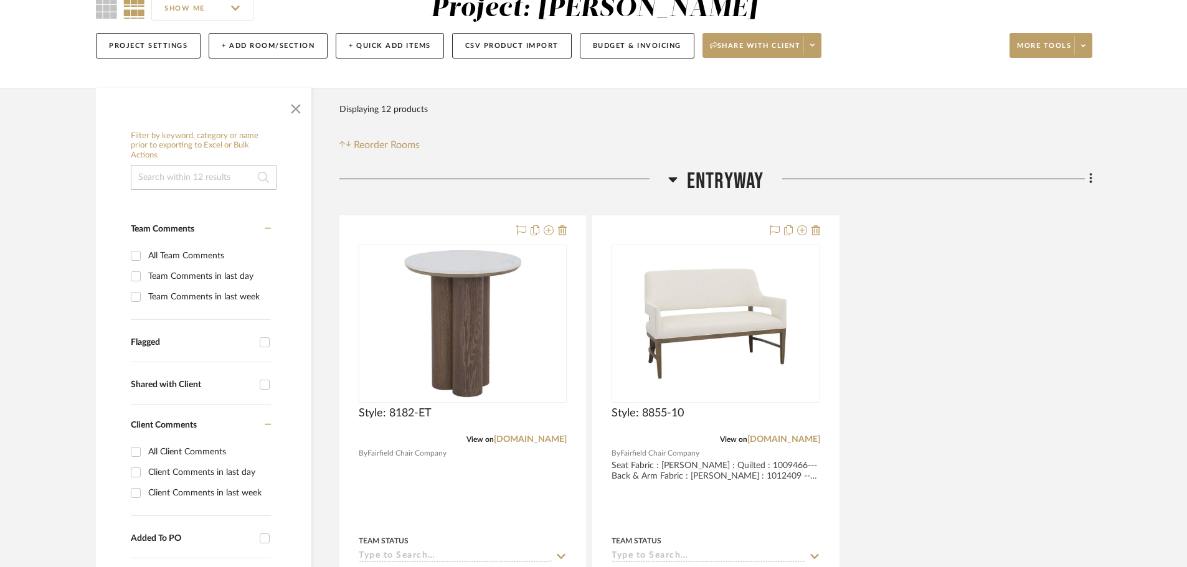
click at [672, 174] on icon at bounding box center [672, 179] width 9 height 15
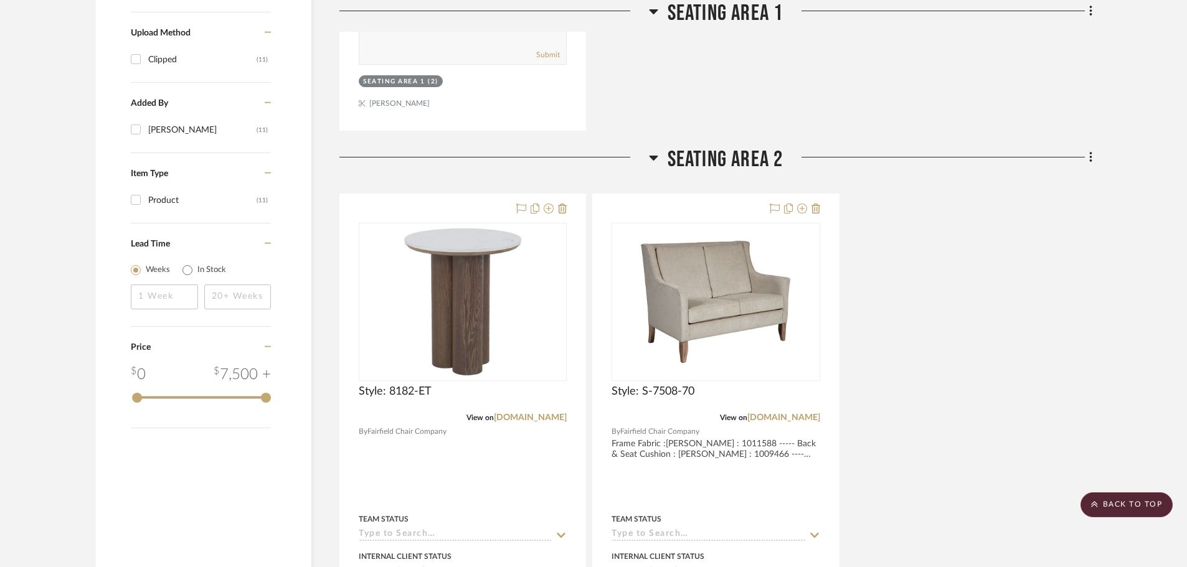
scroll to position [1059, 0]
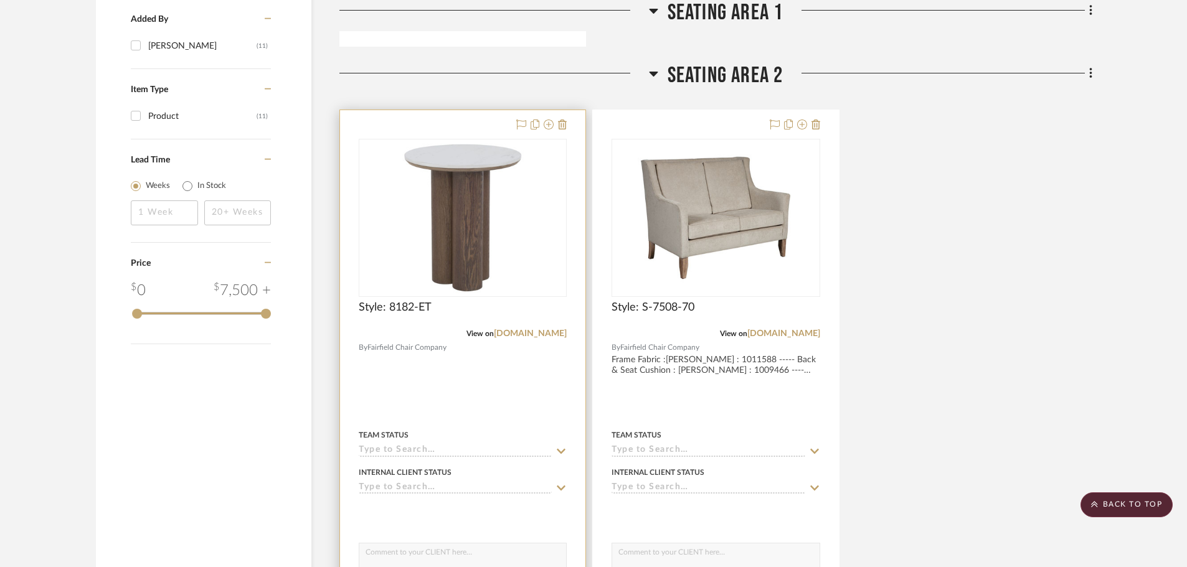
click at [493, 116] on div at bounding box center [462, 382] width 245 height 545
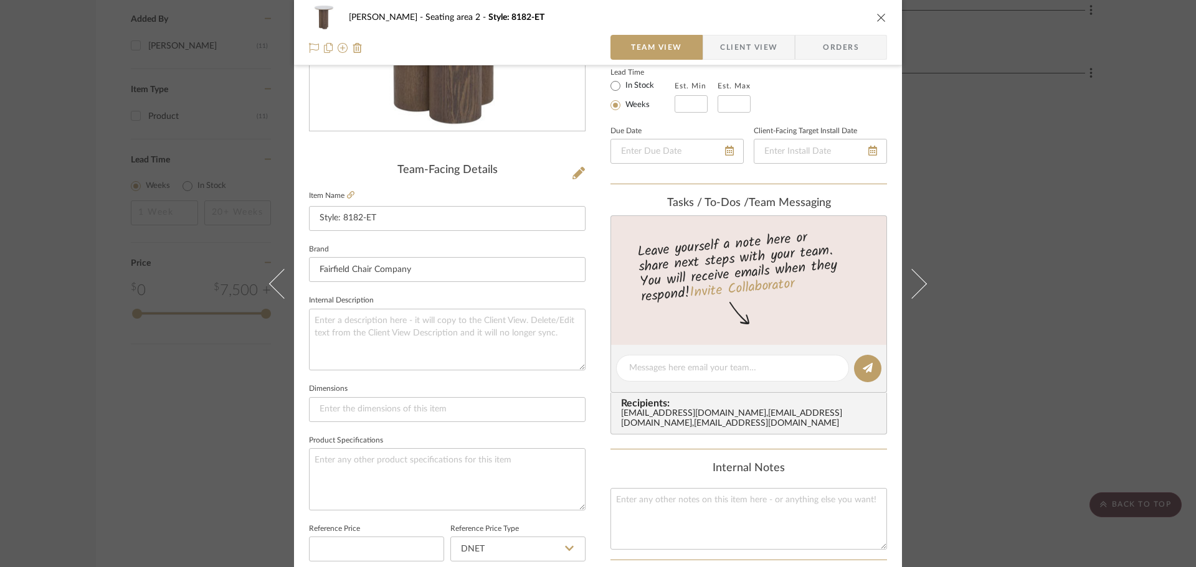
scroll to position [187, 0]
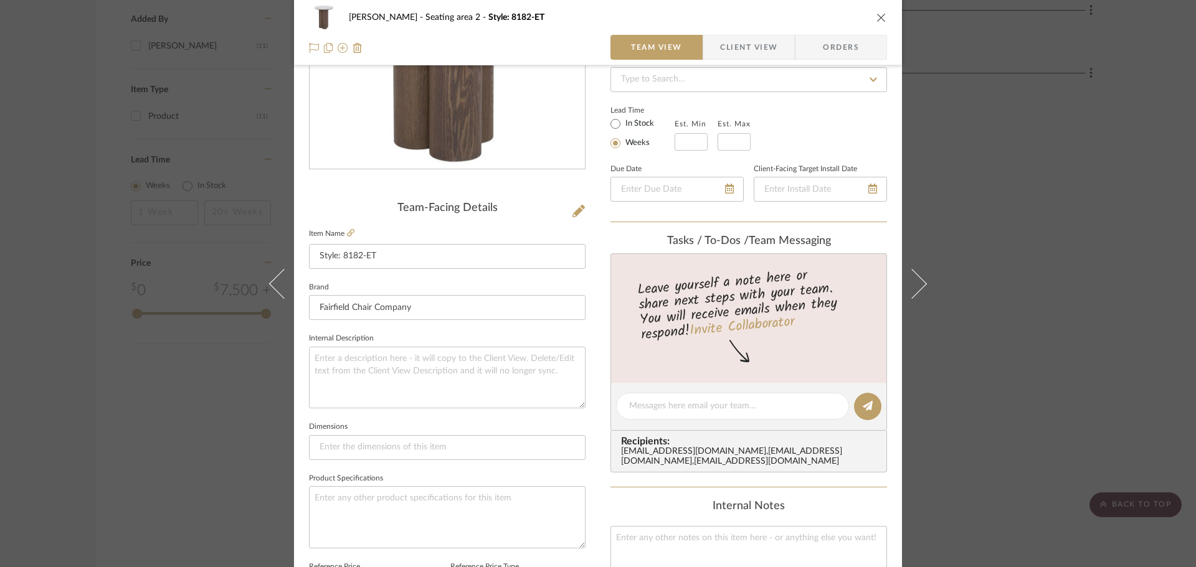
click at [878, 20] on icon "close" at bounding box center [881, 17] width 10 height 10
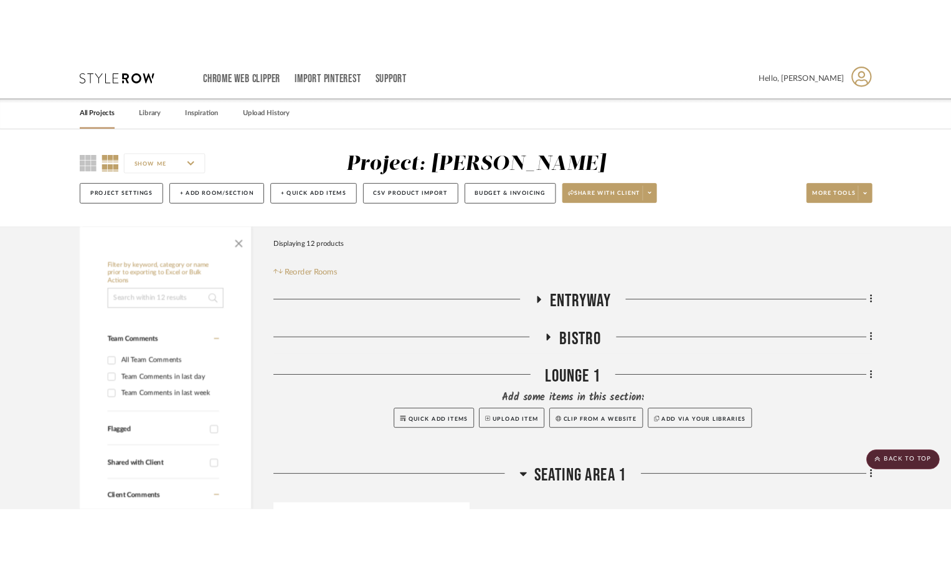
scroll to position [1059, 0]
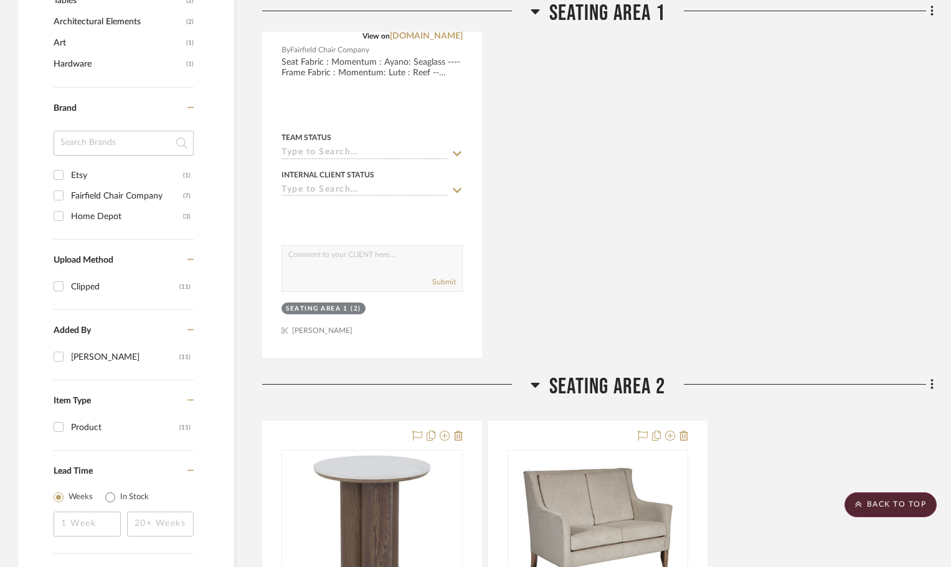
scroll to position [996, 0]
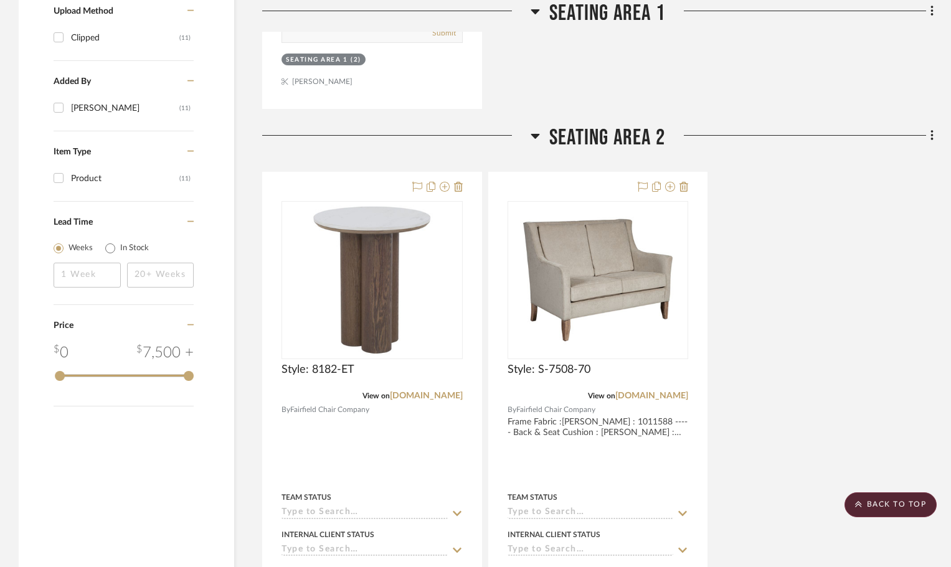
click at [878, 332] on div "Style: 8182-ET View on [DOMAIN_NAME] By Fairfield Chair Company Team Status Int…" at bounding box center [597, 445] width 671 height 546
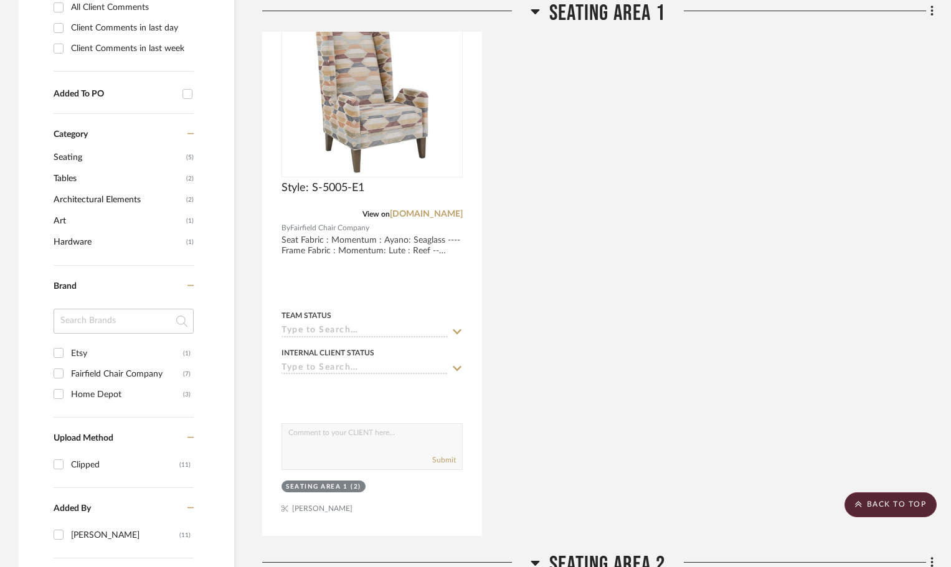
scroll to position [498, 0]
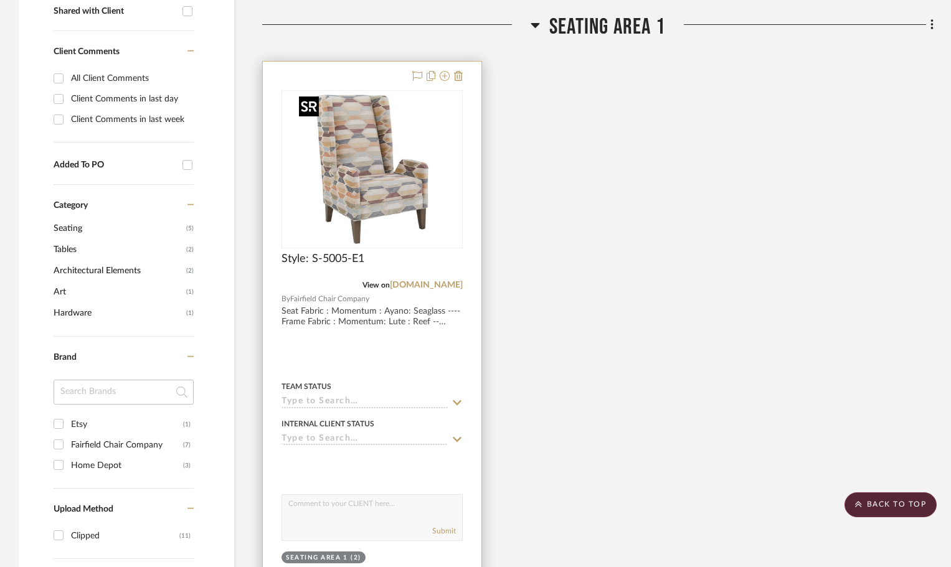
click at [351, 189] on div at bounding box center [371, 169] width 181 height 158
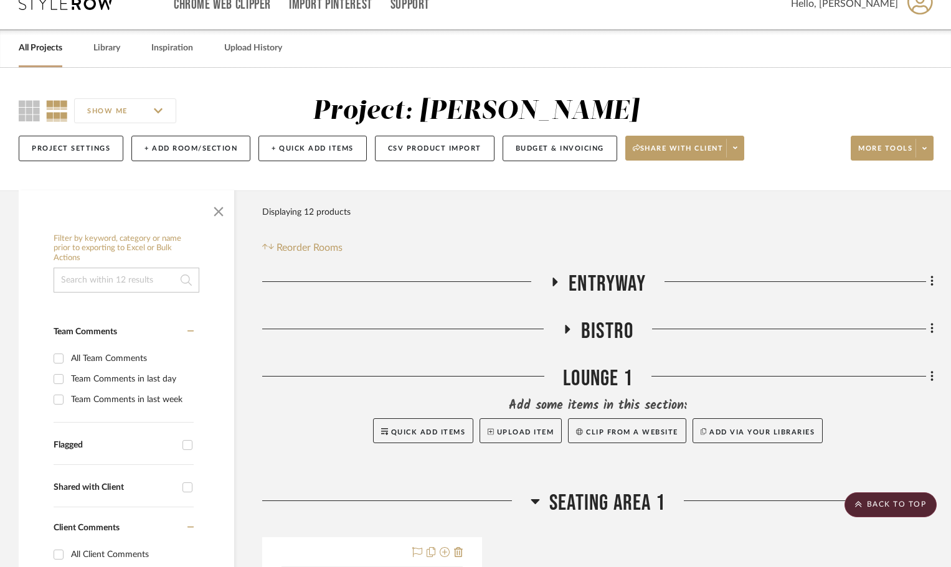
scroll to position [0, 0]
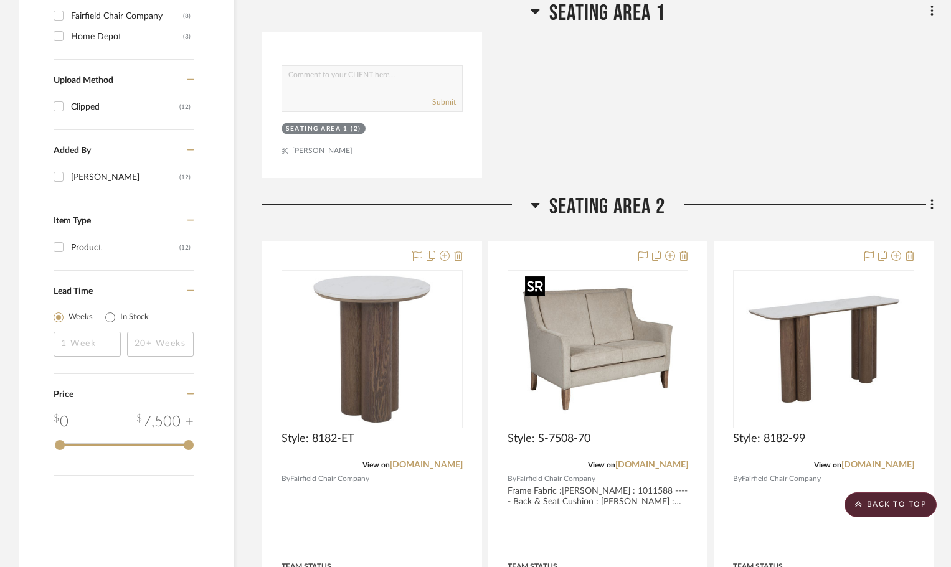
scroll to position [872, 0]
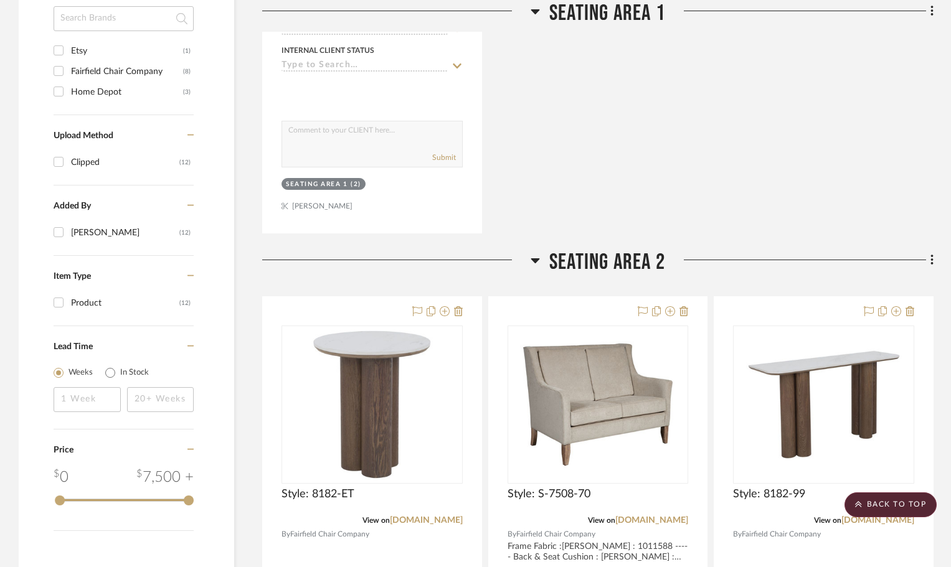
click at [532, 262] on icon at bounding box center [535, 260] width 9 height 15
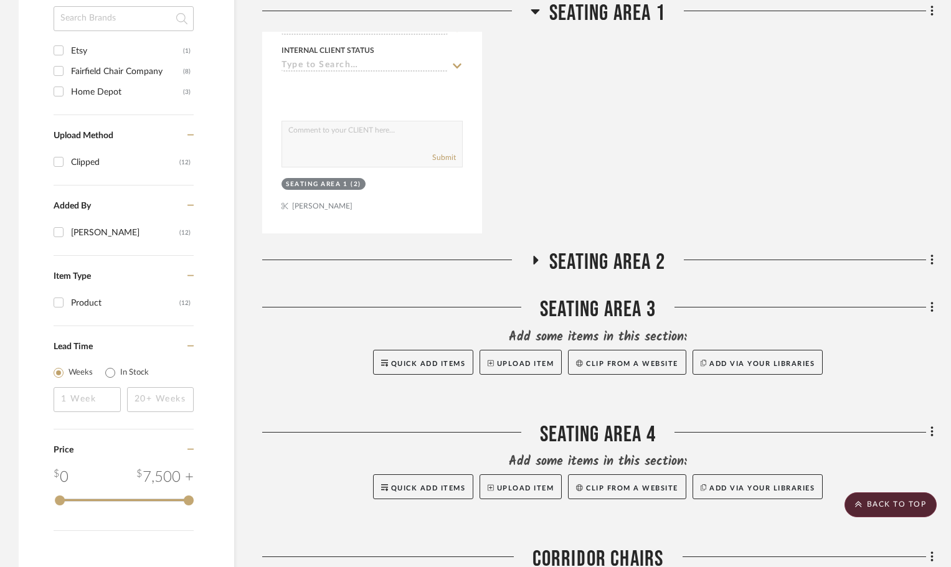
click at [532, 262] on icon at bounding box center [535, 260] width 15 height 9
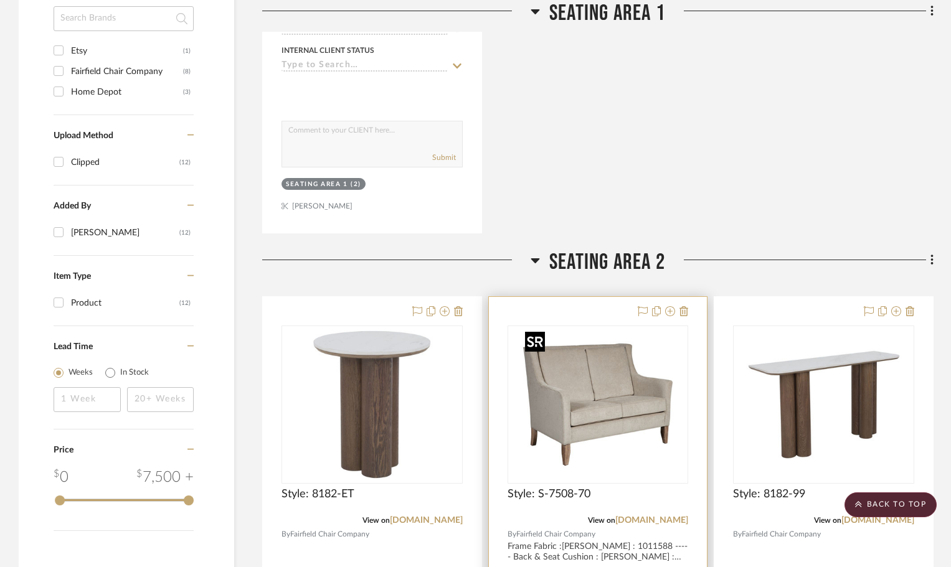
click at [0, 0] on img at bounding box center [0, 0] width 0 height 0
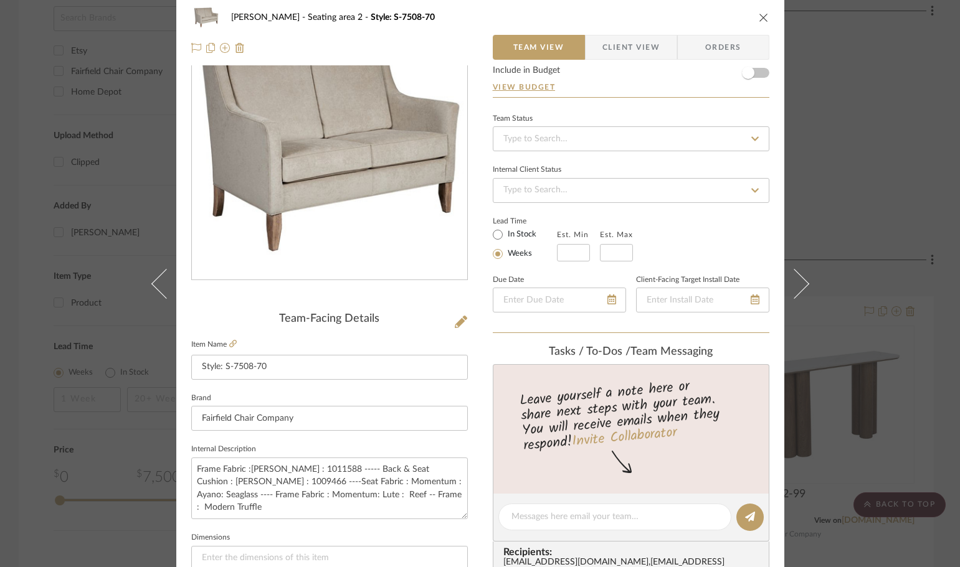
scroll to position [0, 0]
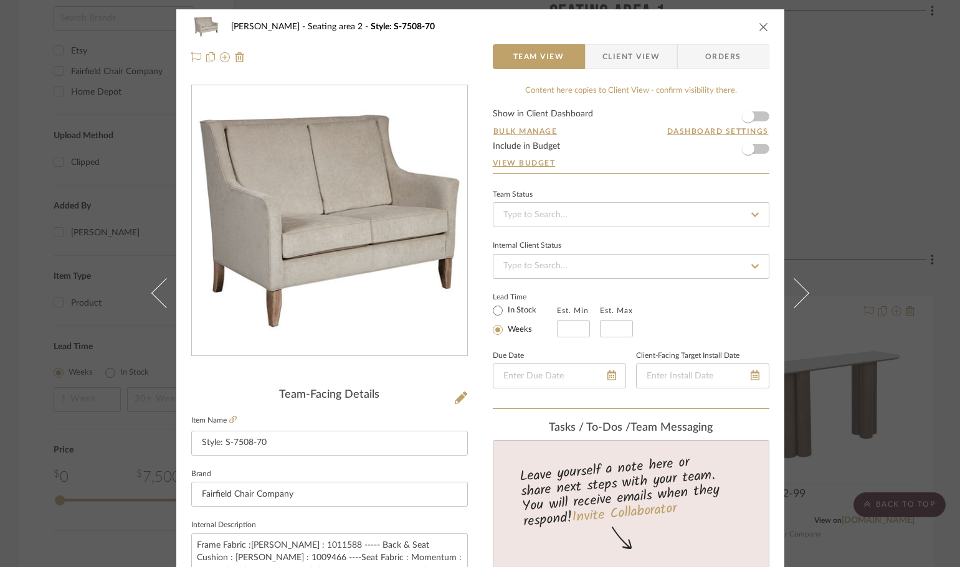
drag, startPoint x: 758, startPoint y: 24, endPoint x: 707, endPoint y: 81, distance: 76.3
click at [759, 24] on icon "close" at bounding box center [764, 27] width 10 height 10
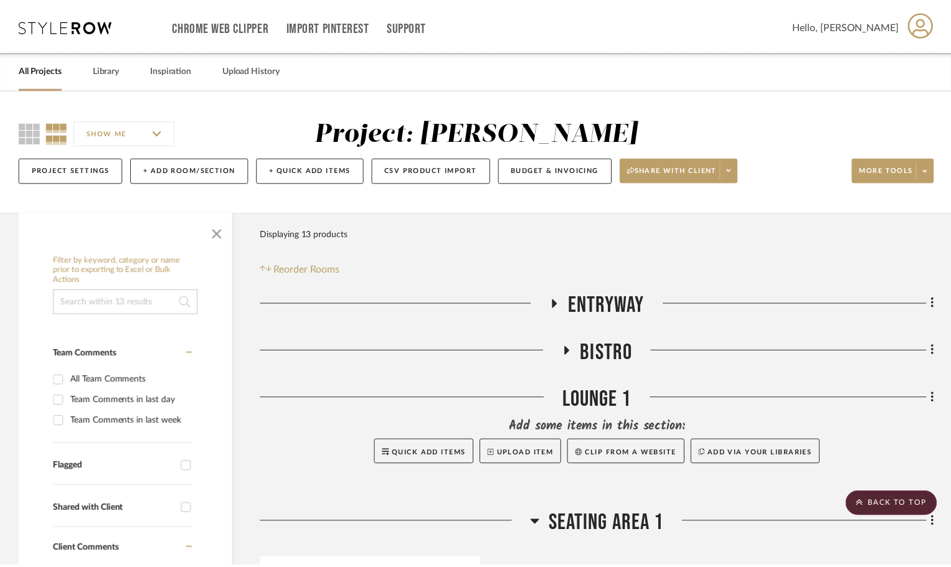
scroll to position [872, 0]
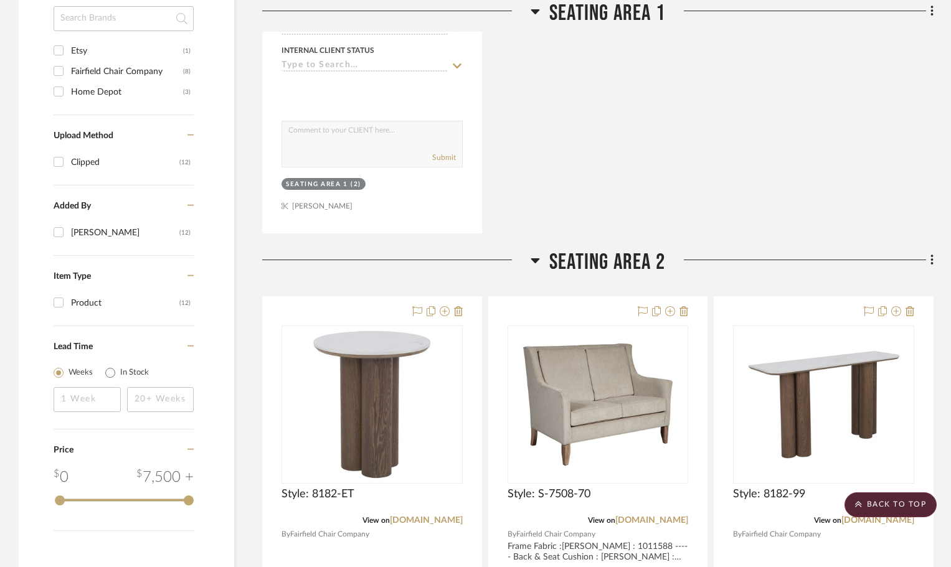
click at [534, 260] on icon at bounding box center [535, 260] width 9 height 5
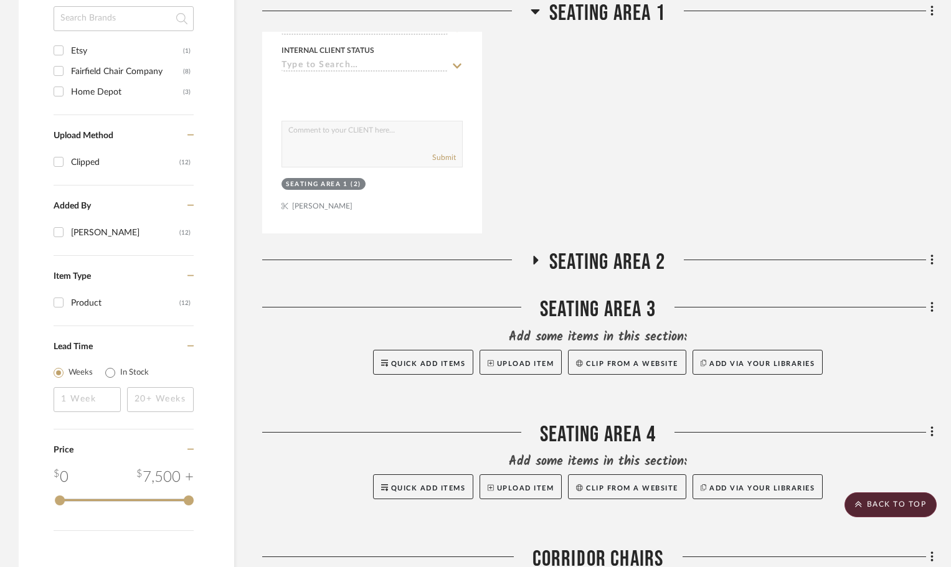
click at [534, 260] on icon at bounding box center [536, 260] width 5 height 9
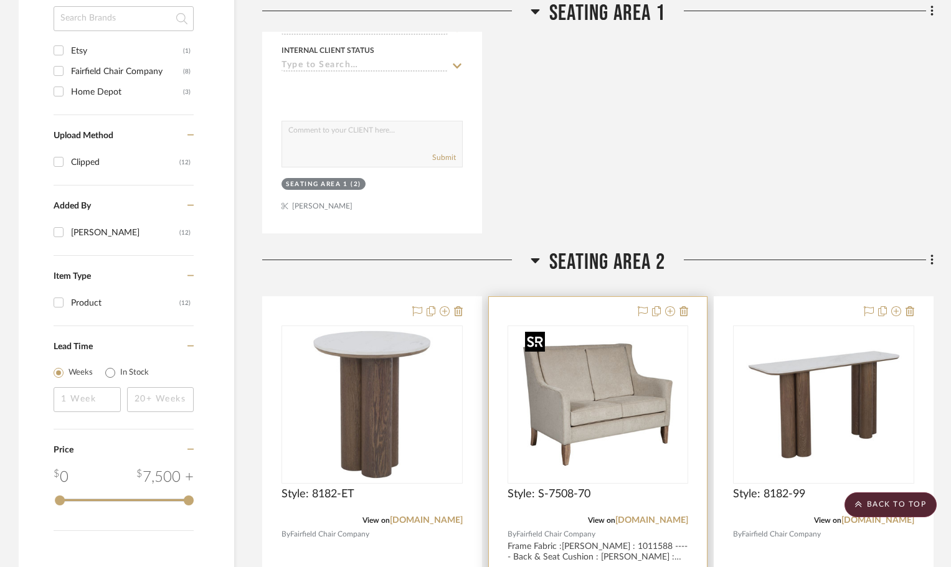
click at [0, 0] on img at bounding box center [0, 0] width 0 height 0
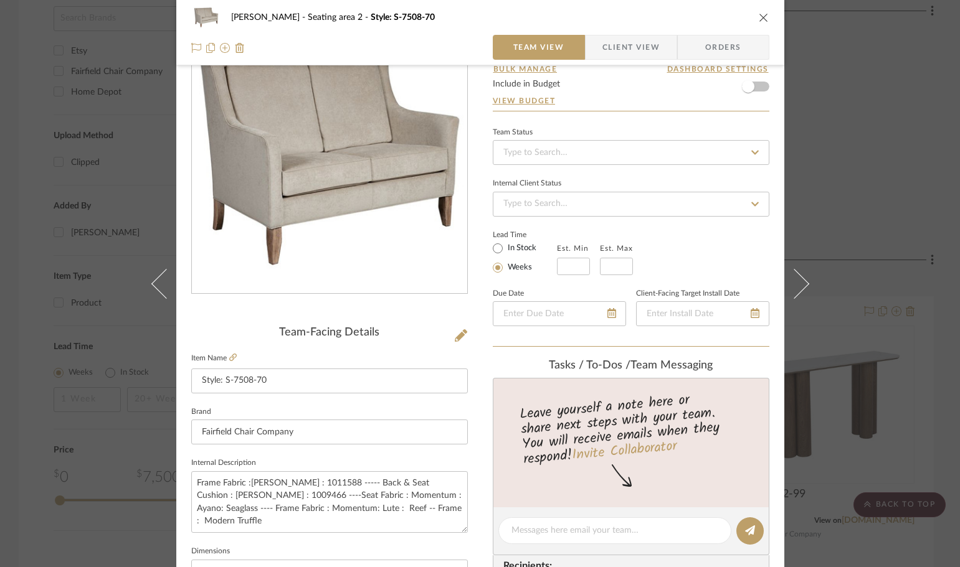
scroll to position [0, 0]
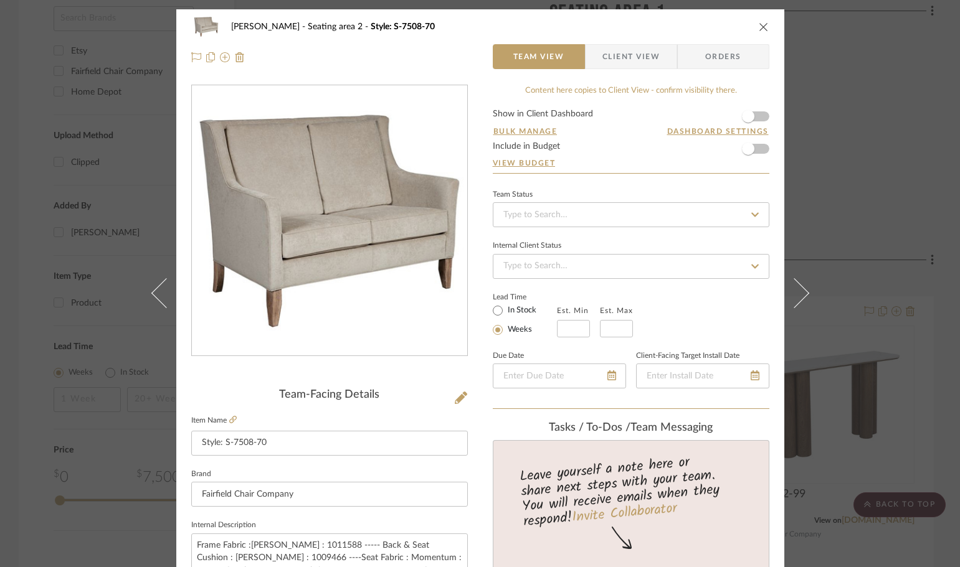
click at [759, 25] on icon "close" at bounding box center [764, 27] width 10 height 10
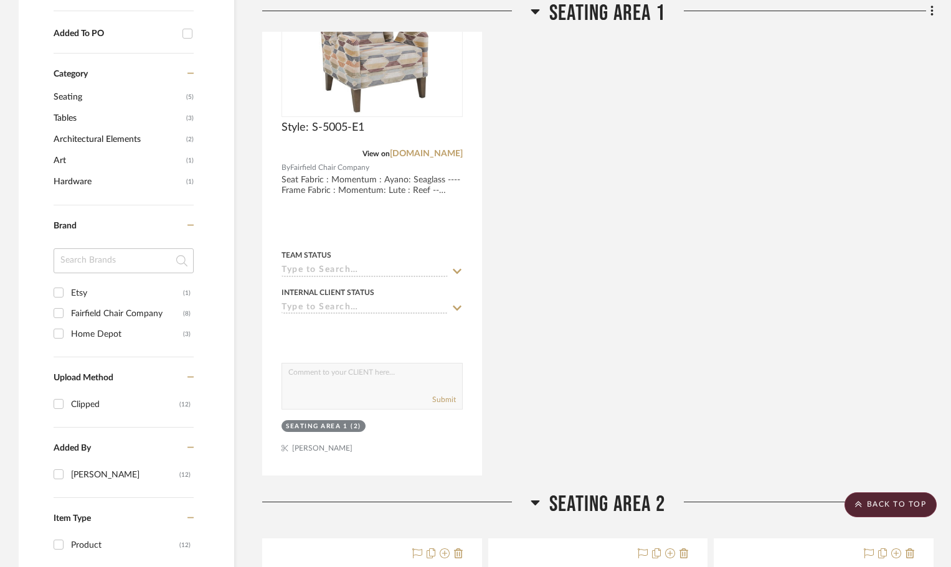
scroll to position [623, 0]
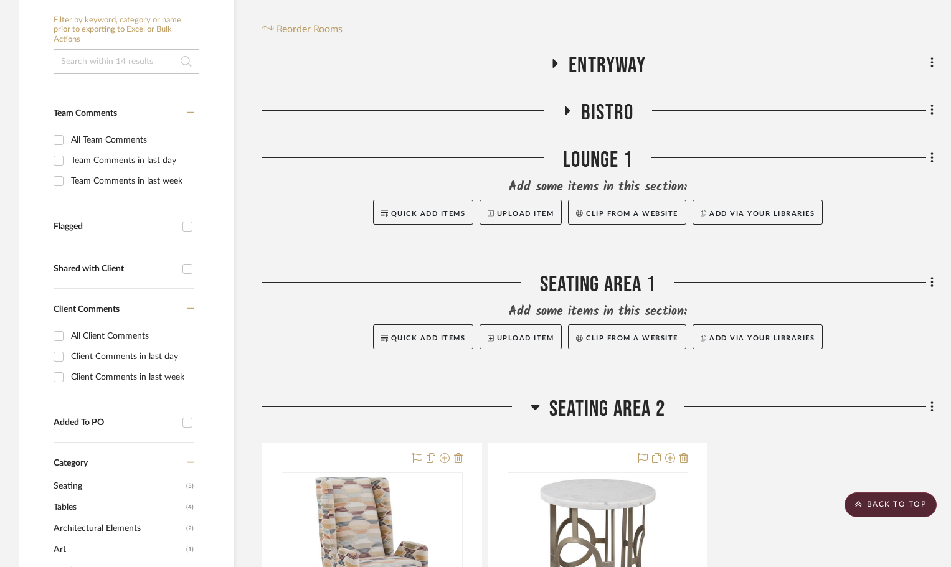
scroll to position [108, 0]
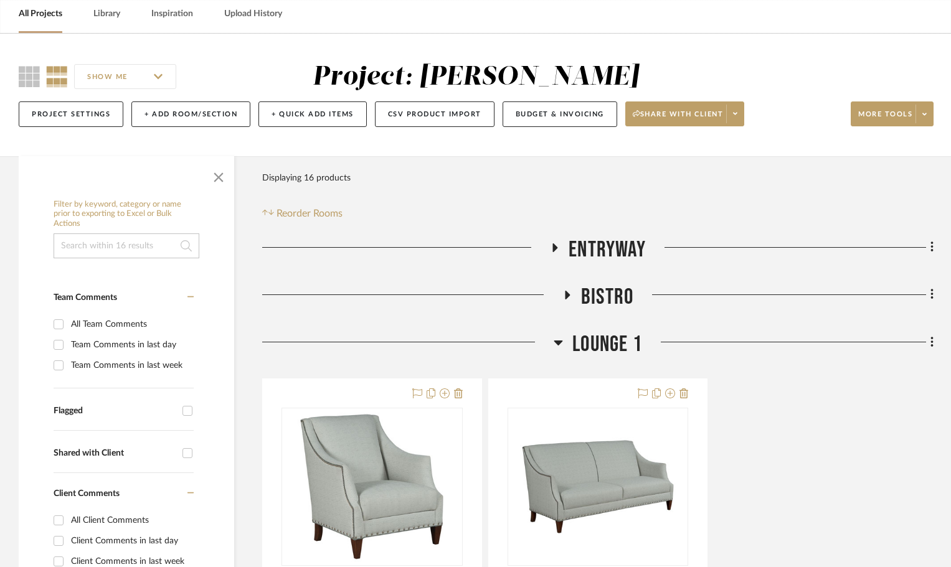
scroll to position [125, 0]
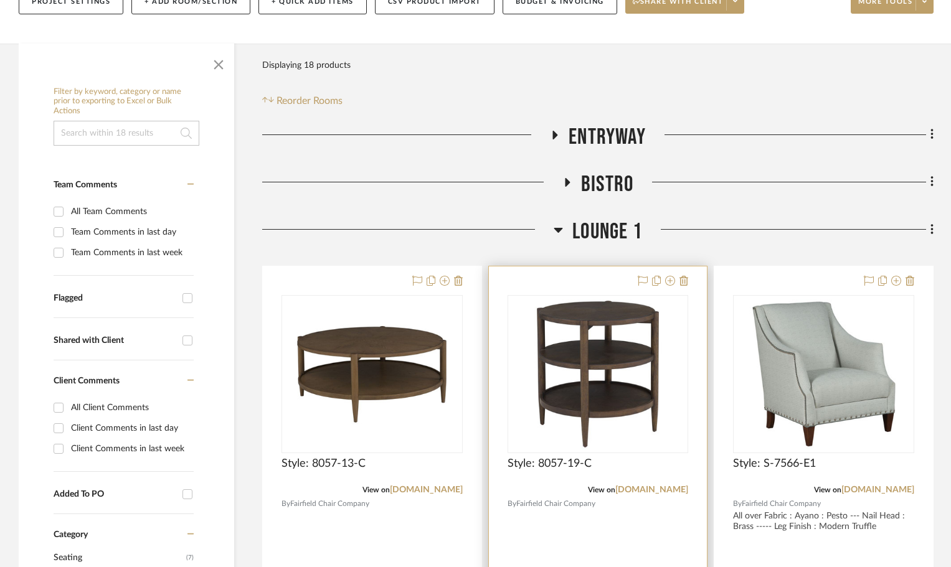
scroll to position [187, 0]
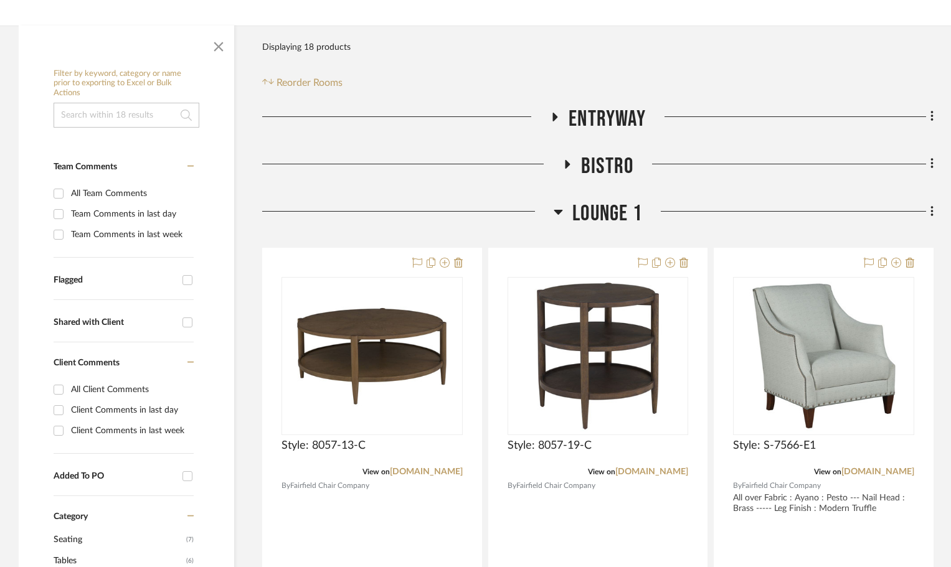
click at [559, 216] on icon at bounding box center [558, 211] width 9 height 15
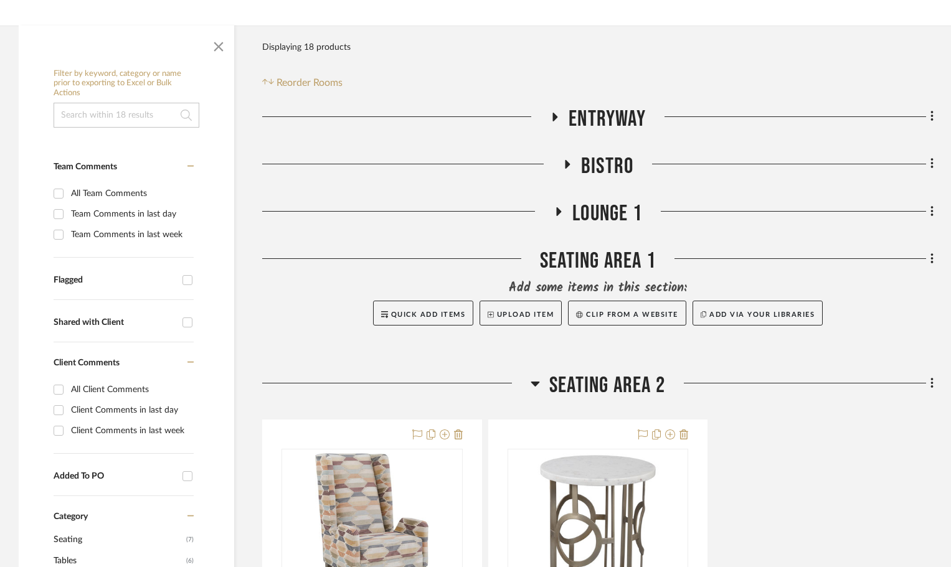
click at [562, 165] on icon at bounding box center [566, 163] width 15 height 9
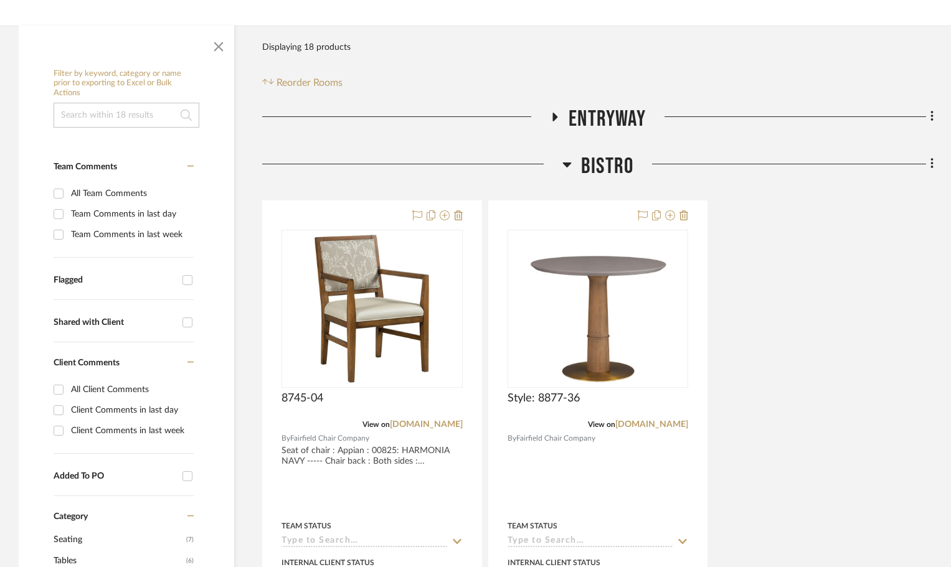
click at [564, 165] on icon at bounding box center [566, 164] width 9 height 15
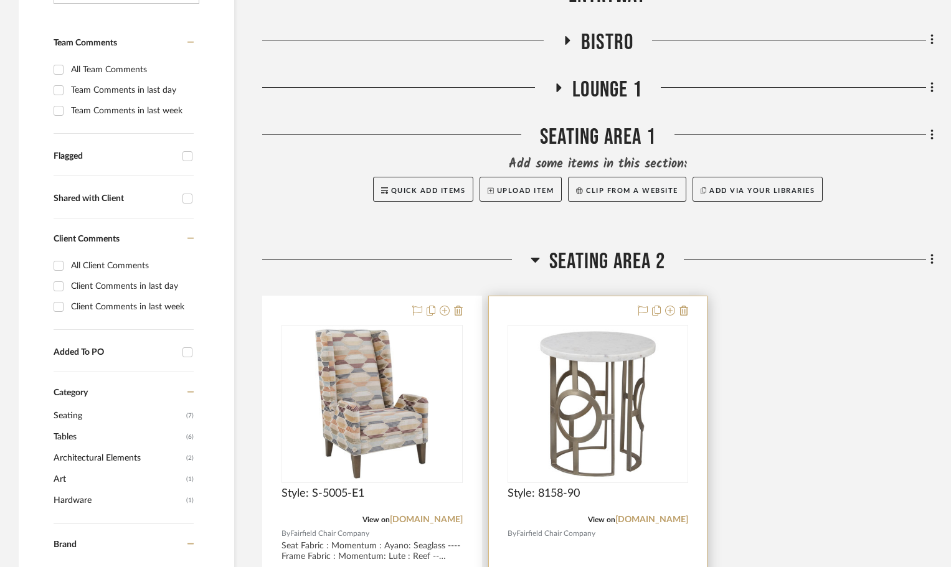
scroll to position [311, 0]
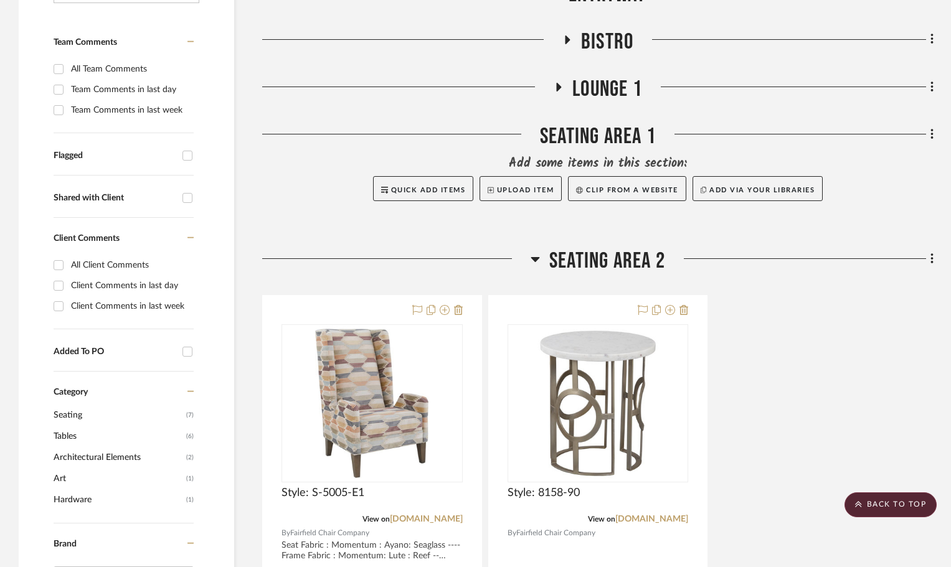
click at [537, 259] on icon at bounding box center [535, 259] width 9 height 5
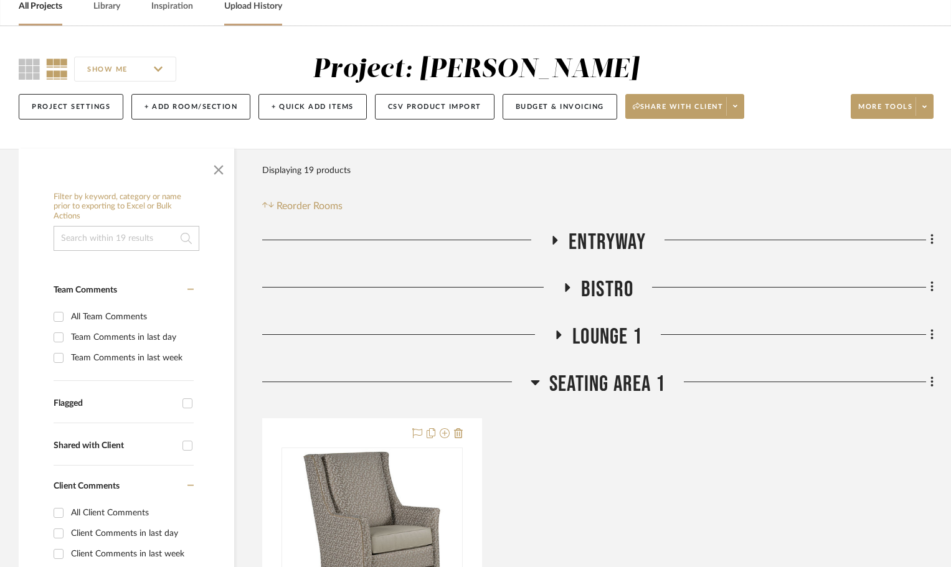
scroll to position [62, 0]
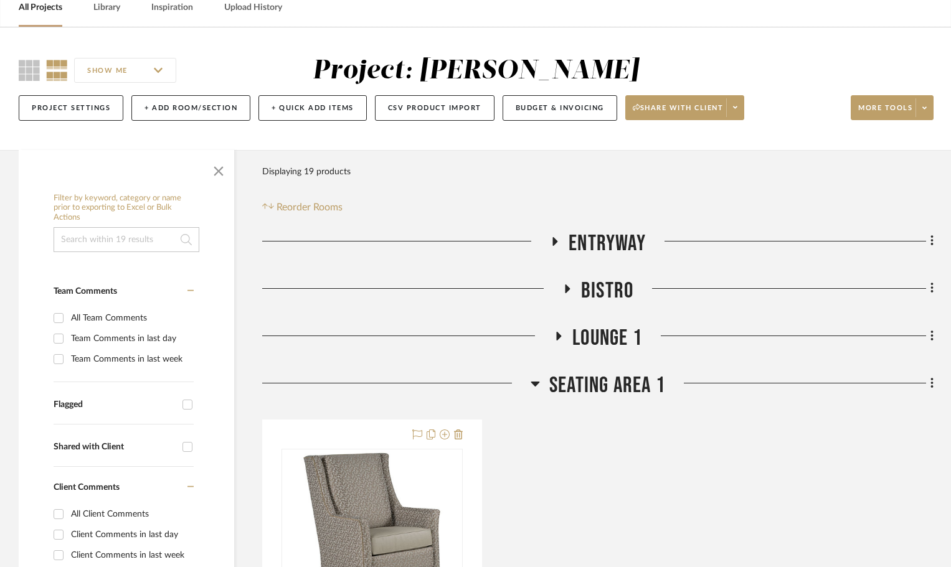
click at [560, 335] on icon at bounding box center [558, 335] width 15 height 9
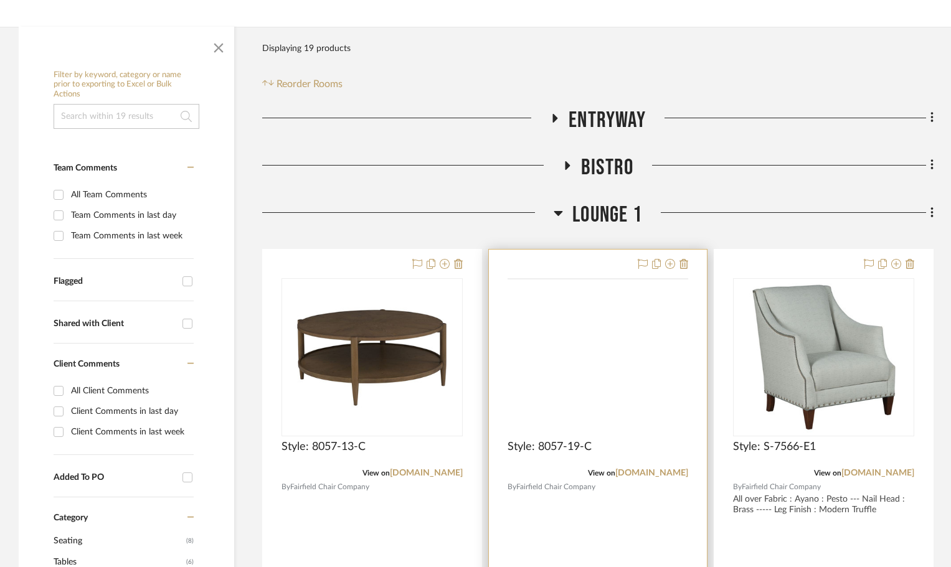
scroll to position [187, 0]
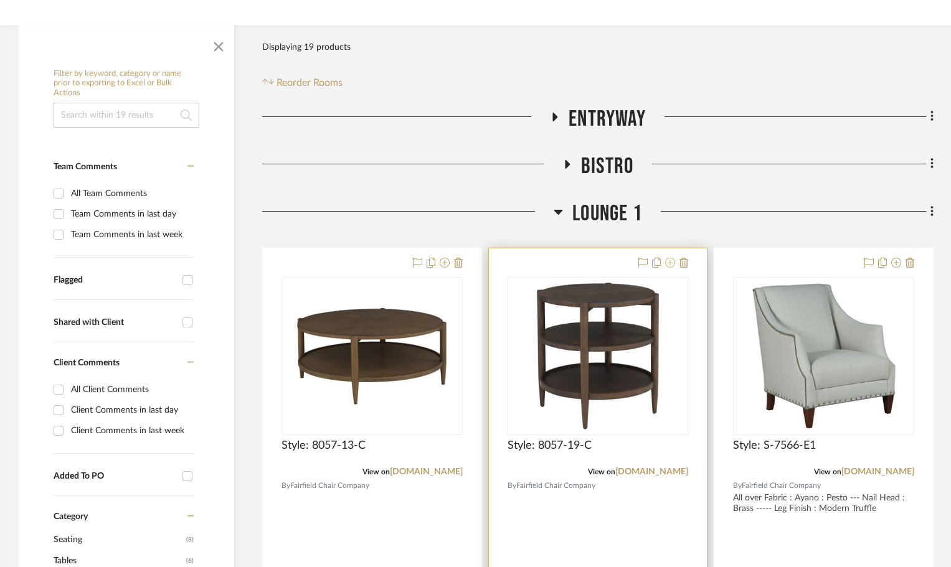
click at [670, 262] on icon at bounding box center [670, 263] width 10 height 10
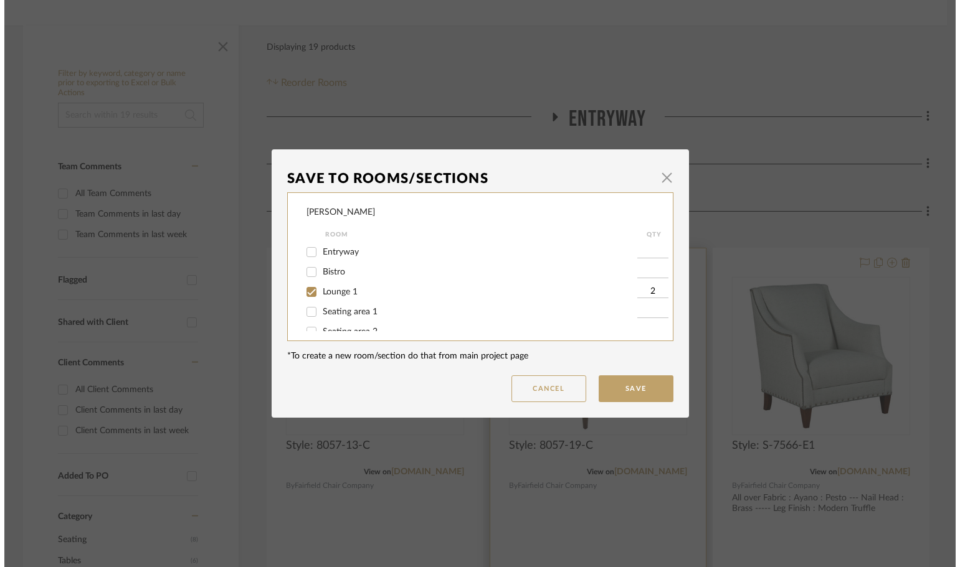
scroll to position [0, 0]
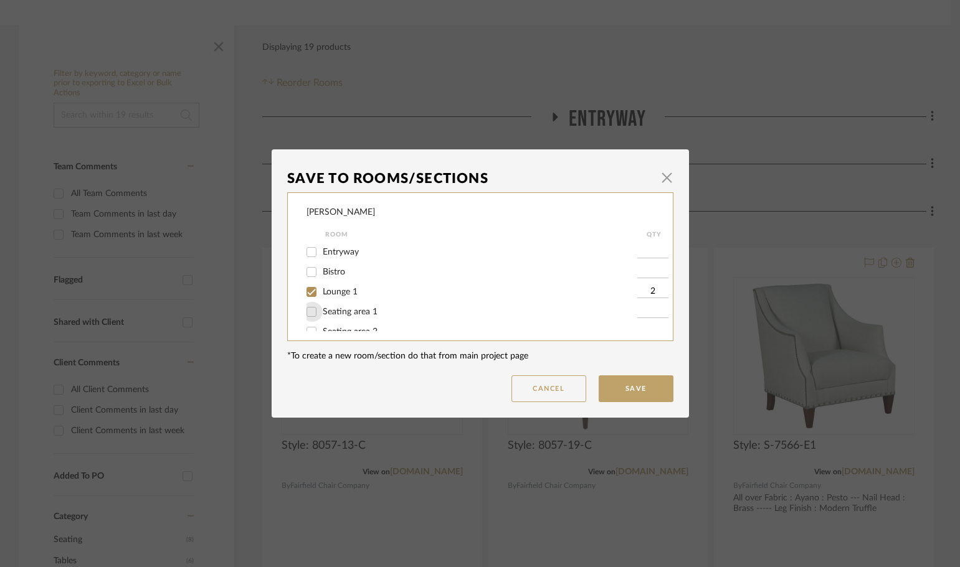
drag, startPoint x: 311, startPoint y: 311, endPoint x: 319, endPoint y: 311, distance: 8.7
click at [313, 311] on input "Seating area 1" at bounding box center [311, 312] width 20 height 20
checkbox input "true"
type input "1"
click at [623, 392] on button "Save" at bounding box center [635, 389] width 75 height 27
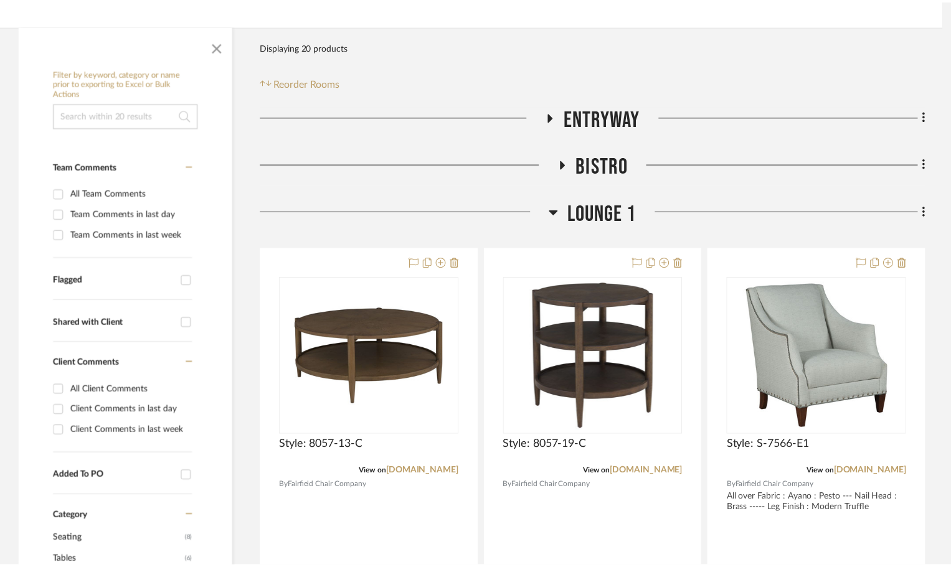
scroll to position [187, 0]
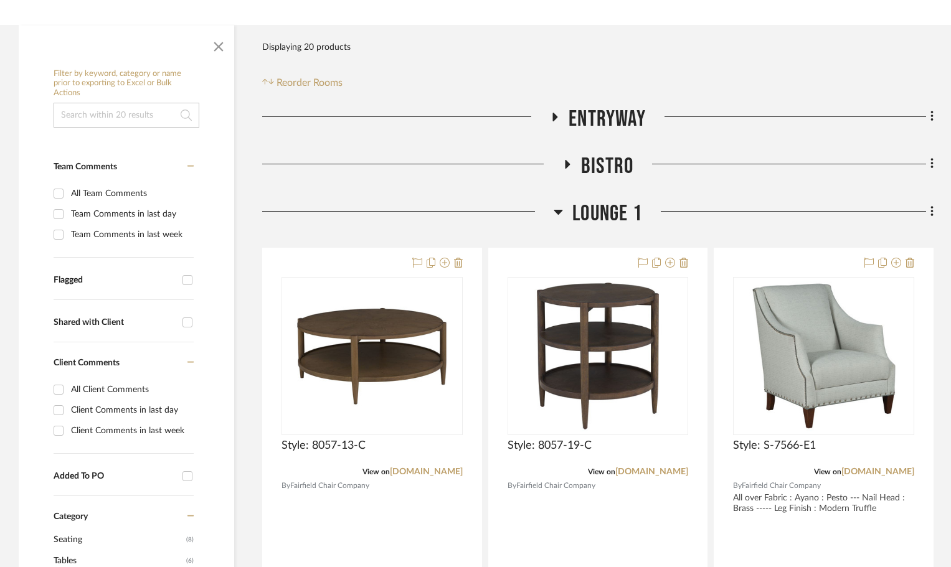
click at [557, 214] on icon at bounding box center [558, 212] width 9 height 5
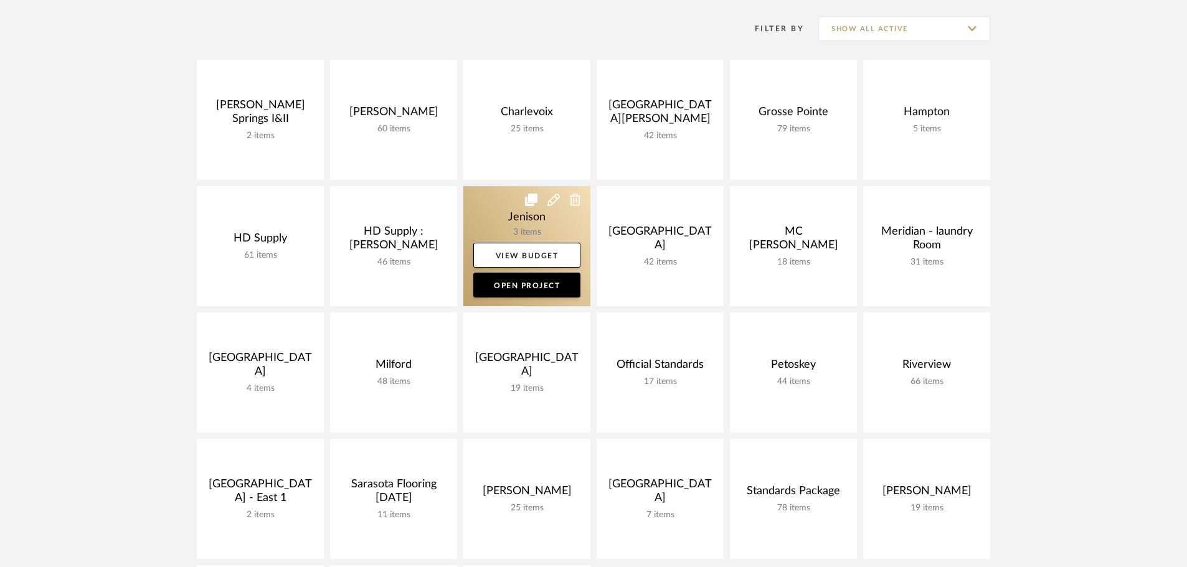
scroll to position [374, 0]
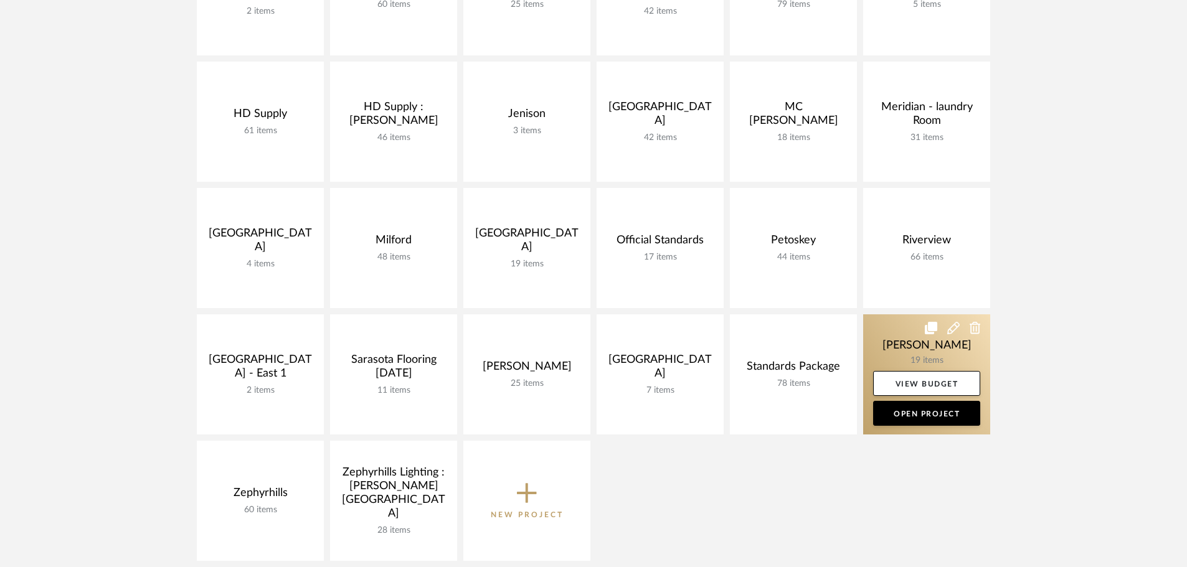
click at [881, 338] on link at bounding box center [926, 374] width 127 height 120
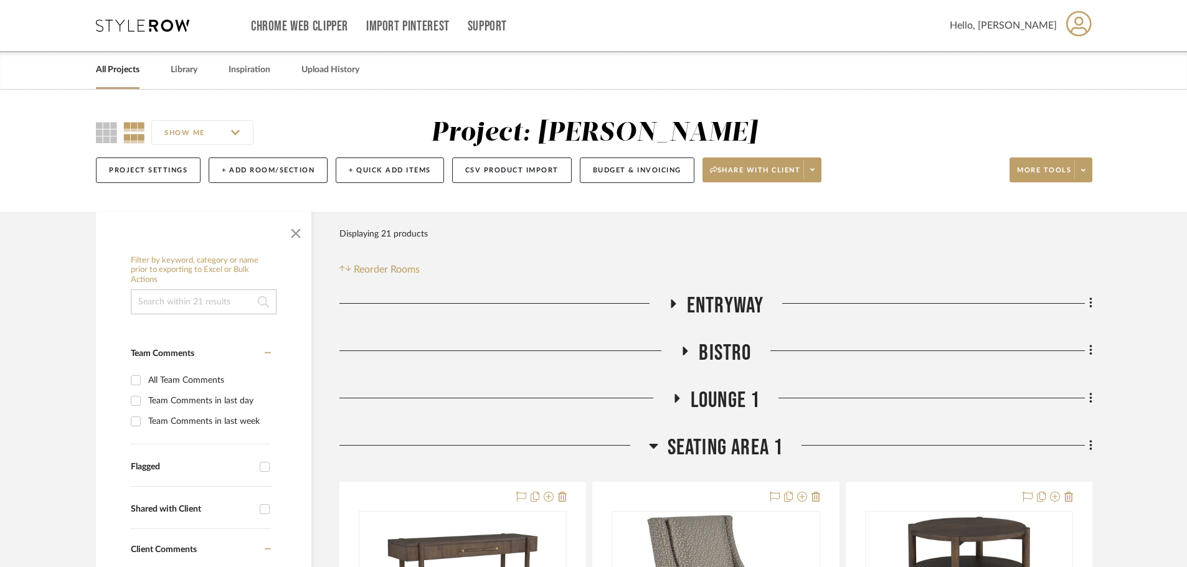
click at [681, 349] on icon at bounding box center [685, 350] width 15 height 9
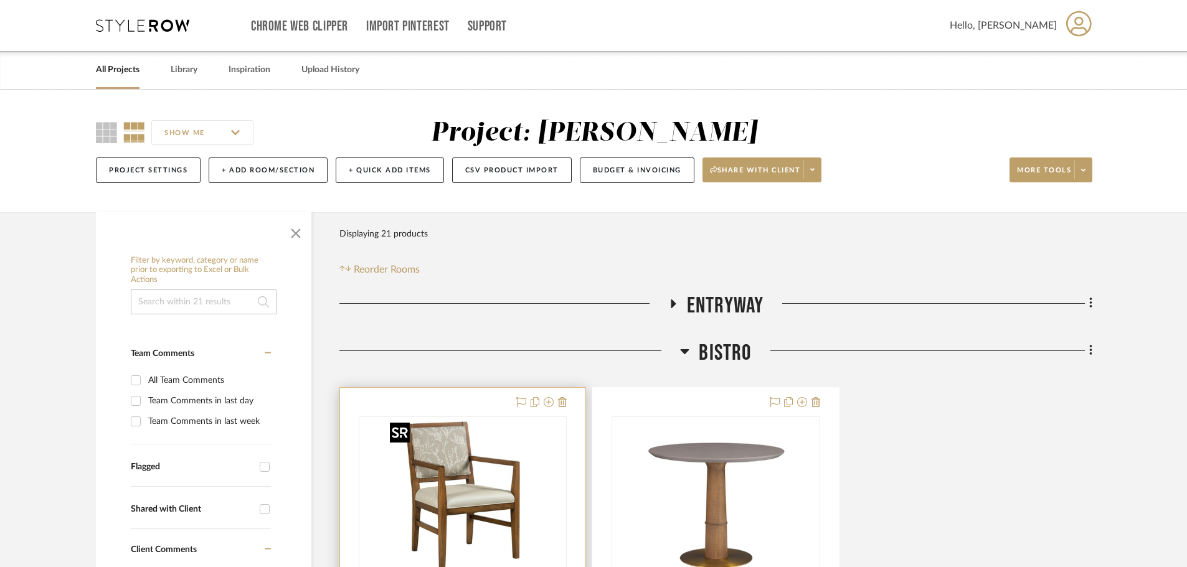
click at [0, 0] on img at bounding box center [0, 0] width 0 height 0
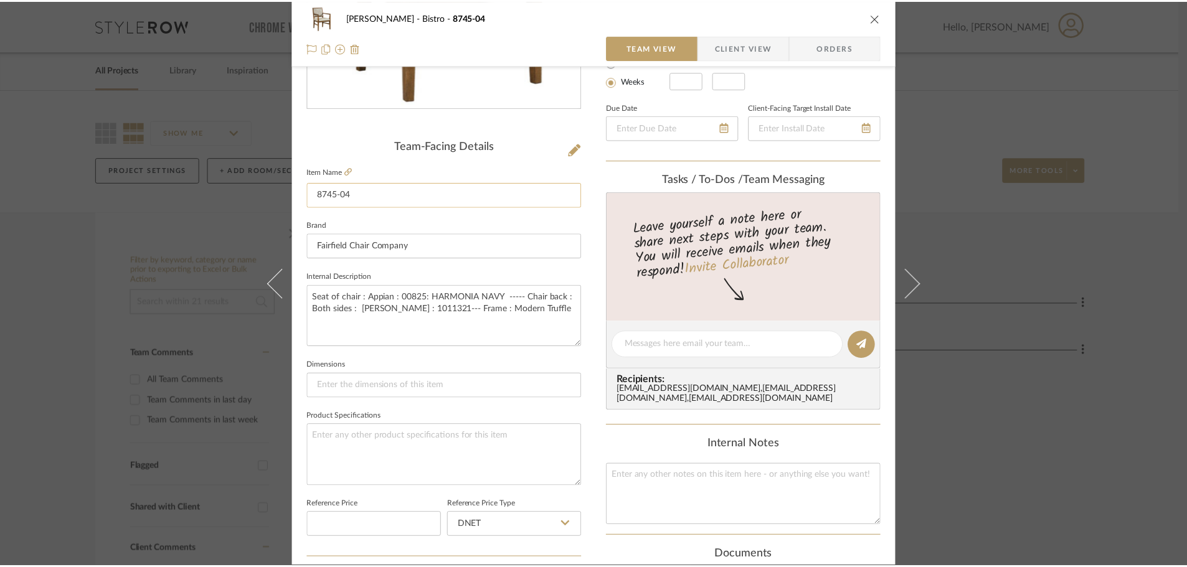
scroll to position [249, 0]
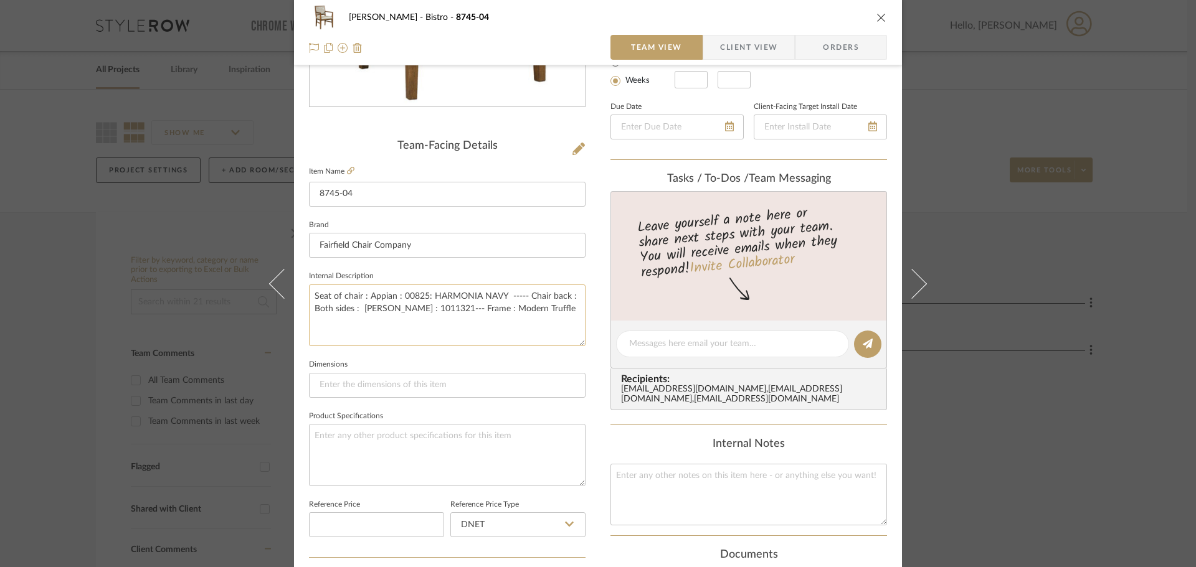
click at [451, 330] on textarea "Seat of chair : Appian : 00825: HARMONIA NAVY ----- Chair back : Both sides : […" at bounding box center [447, 316] width 277 height 62
click at [868, 16] on div "Taylor Bistro 8745-04" at bounding box center [598, 17] width 578 height 25
click at [876, 17] on icon "close" at bounding box center [881, 17] width 10 height 10
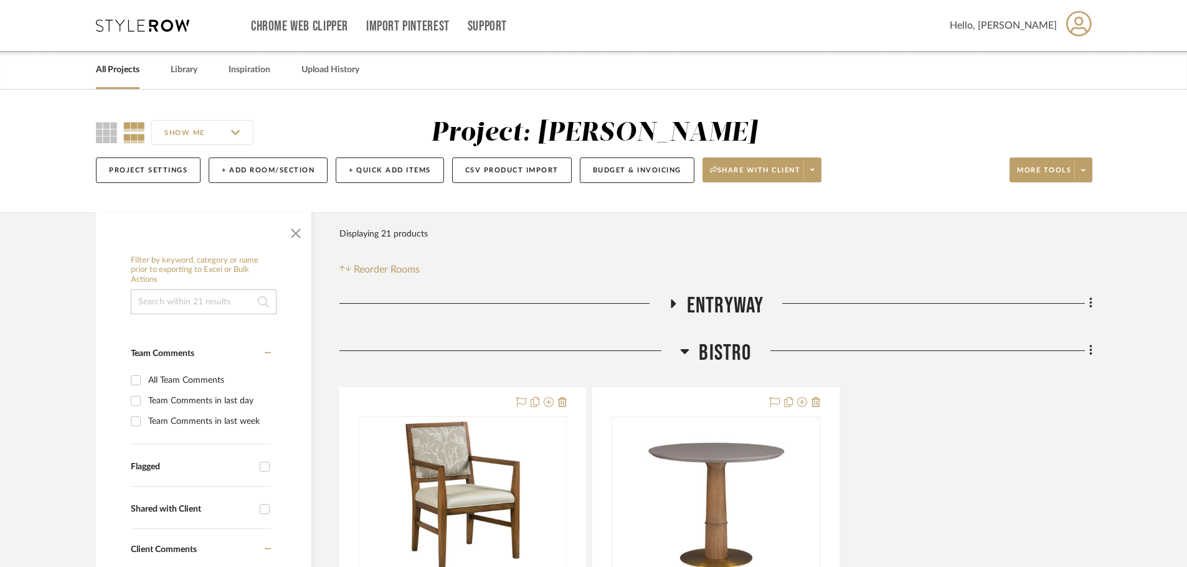
click at [683, 351] on icon at bounding box center [685, 351] width 9 height 5
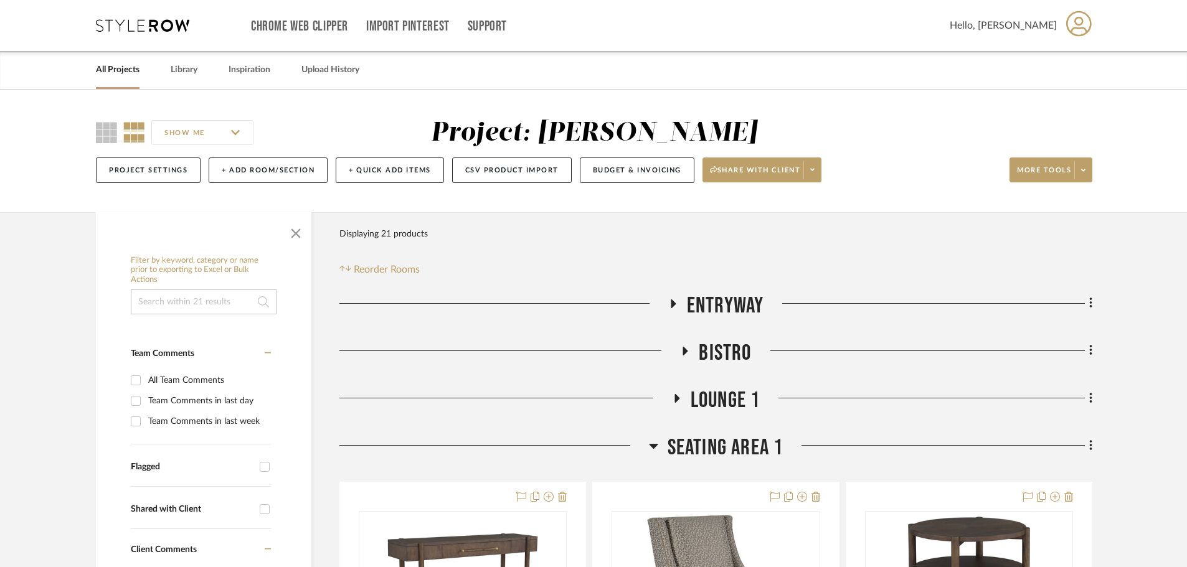
click at [671, 305] on icon at bounding box center [673, 304] width 5 height 9
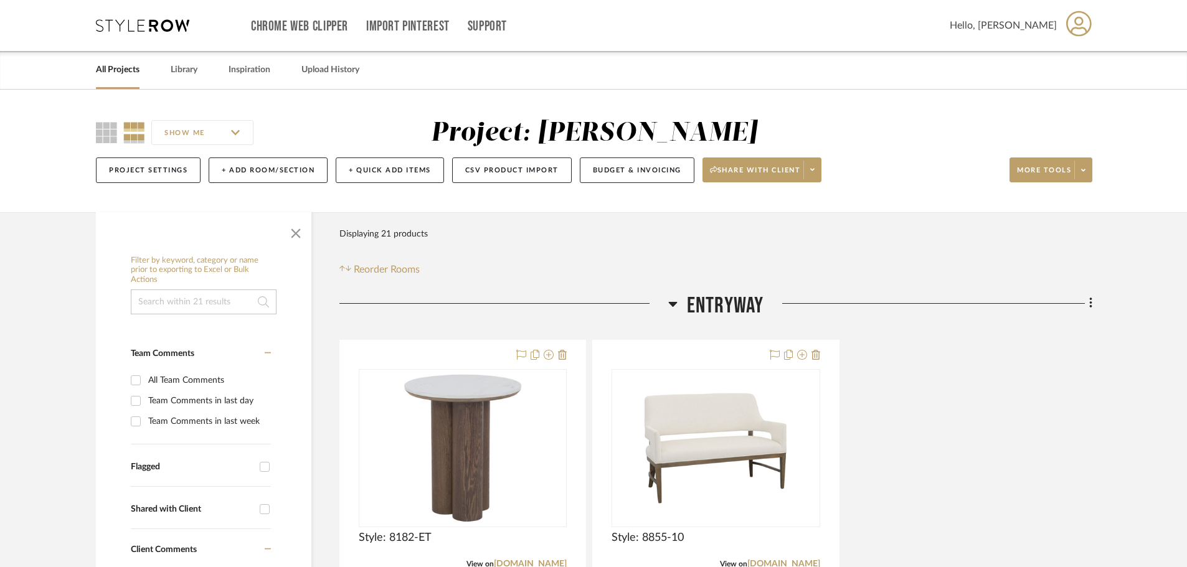
click at [671, 305] on icon at bounding box center [672, 304] width 9 height 5
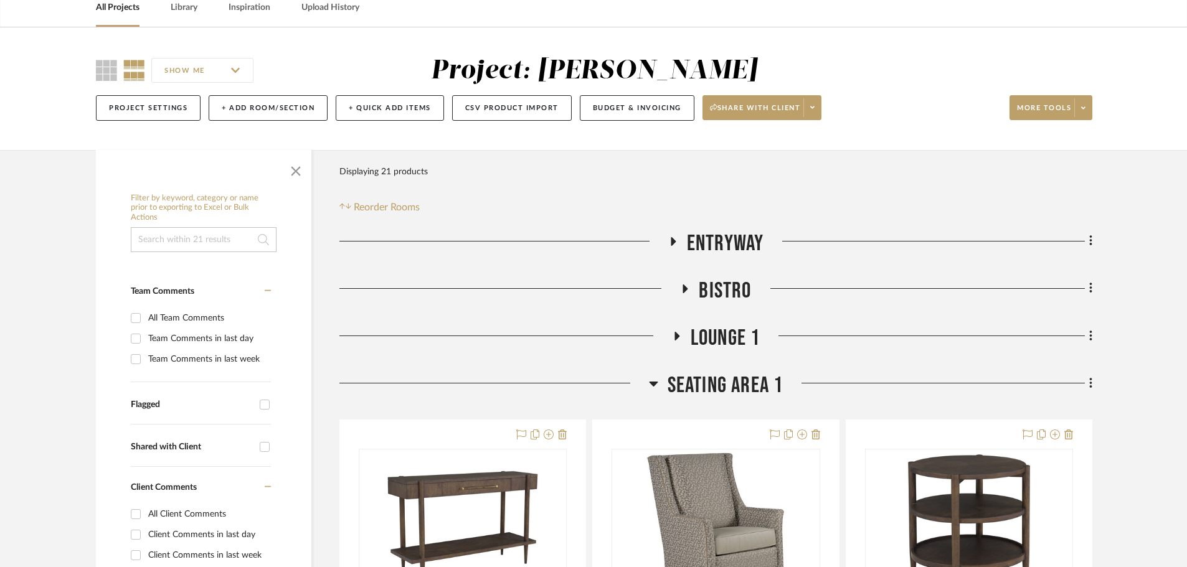
click at [656, 385] on icon at bounding box center [653, 383] width 9 height 15
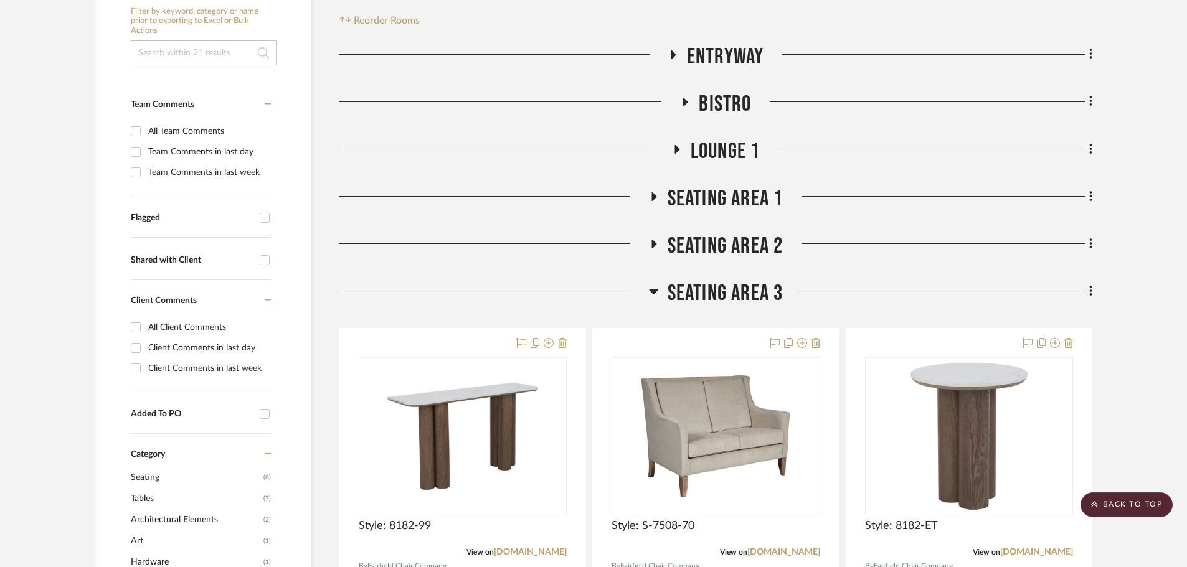
click at [654, 294] on icon at bounding box center [653, 291] width 9 height 15
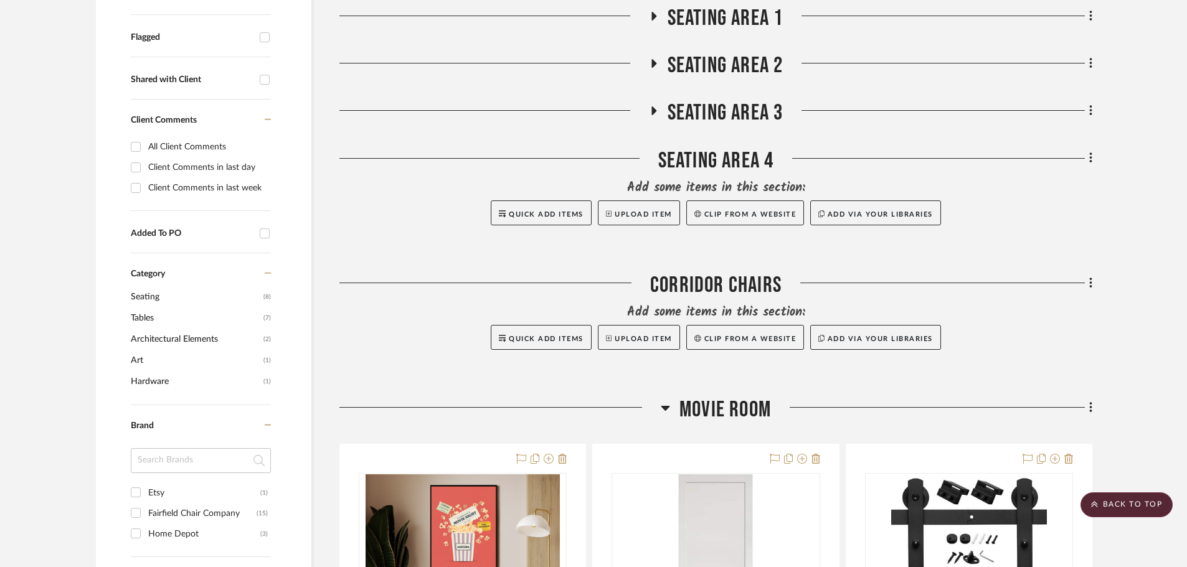
scroll to position [436, 0]
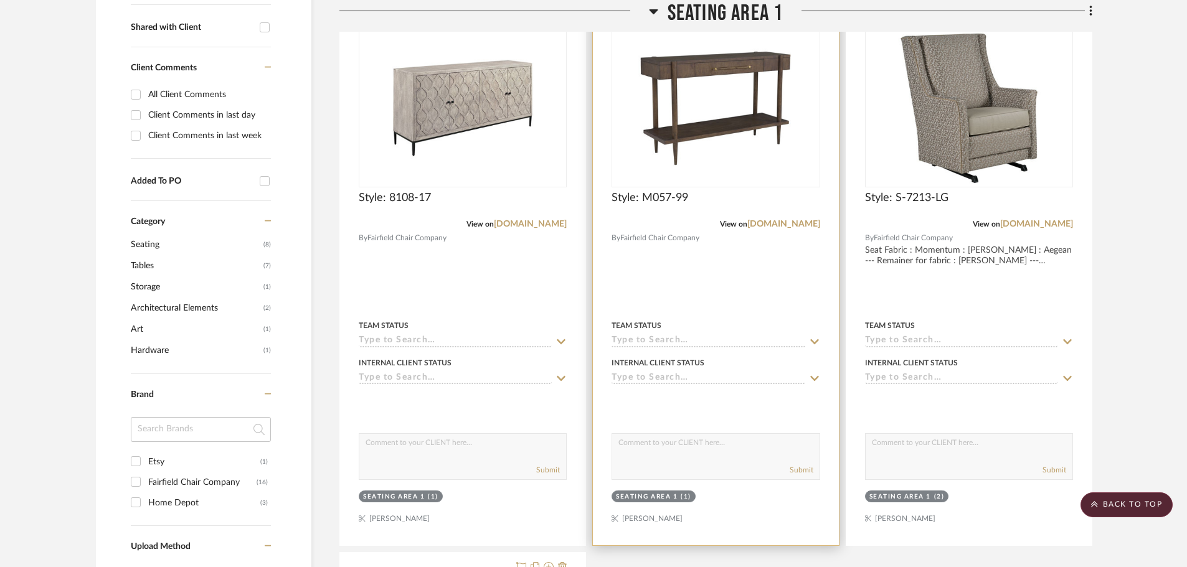
scroll to position [436, 0]
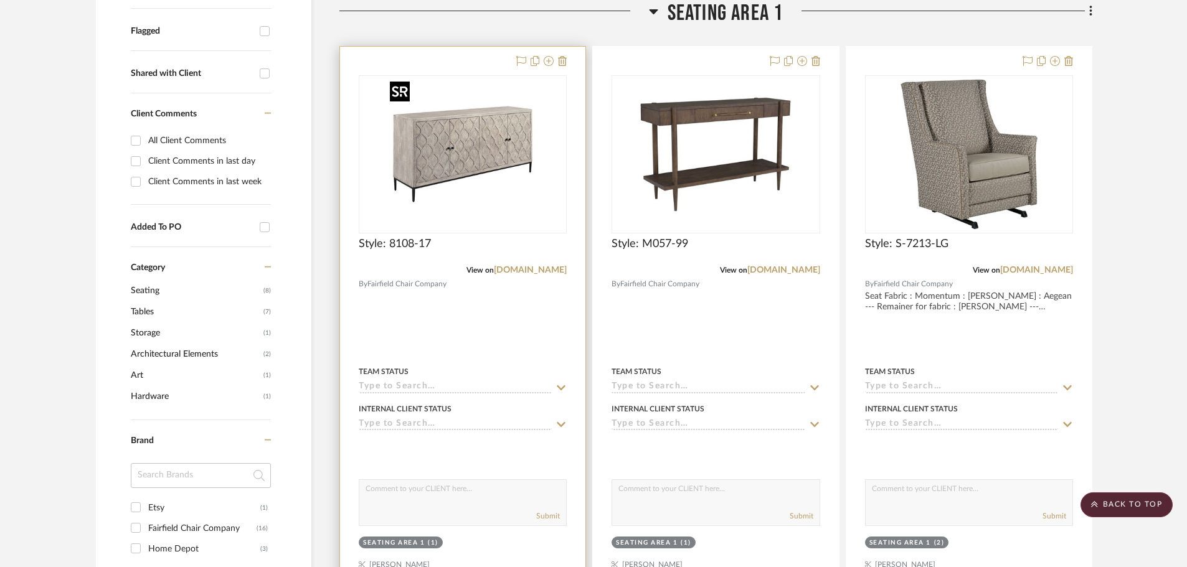
click at [485, 161] on img "0" at bounding box center [463, 155] width 156 height 156
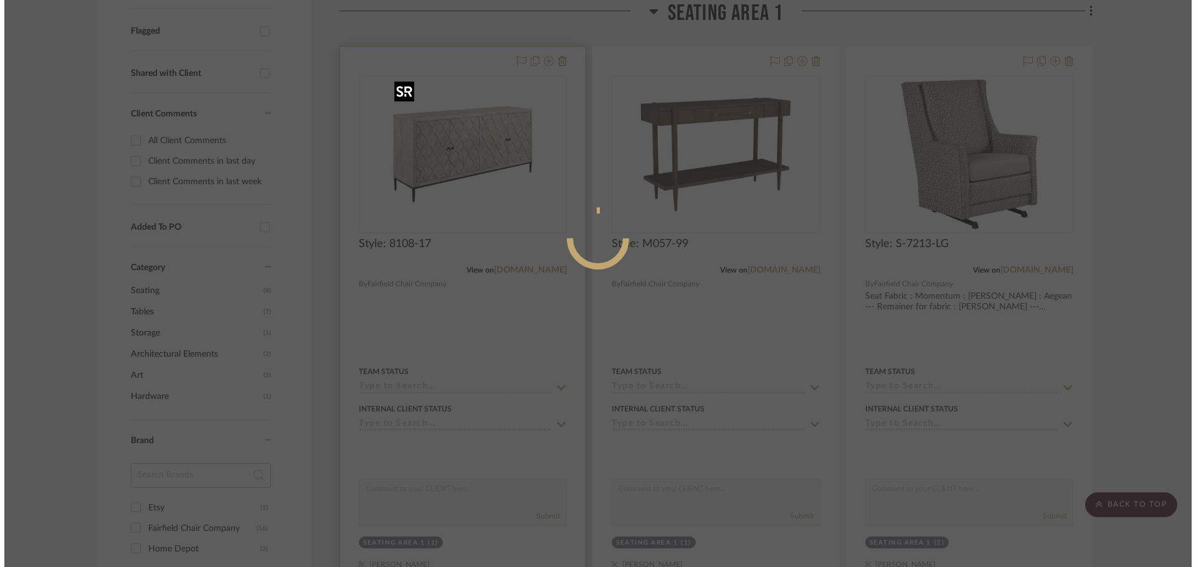
scroll to position [0, 0]
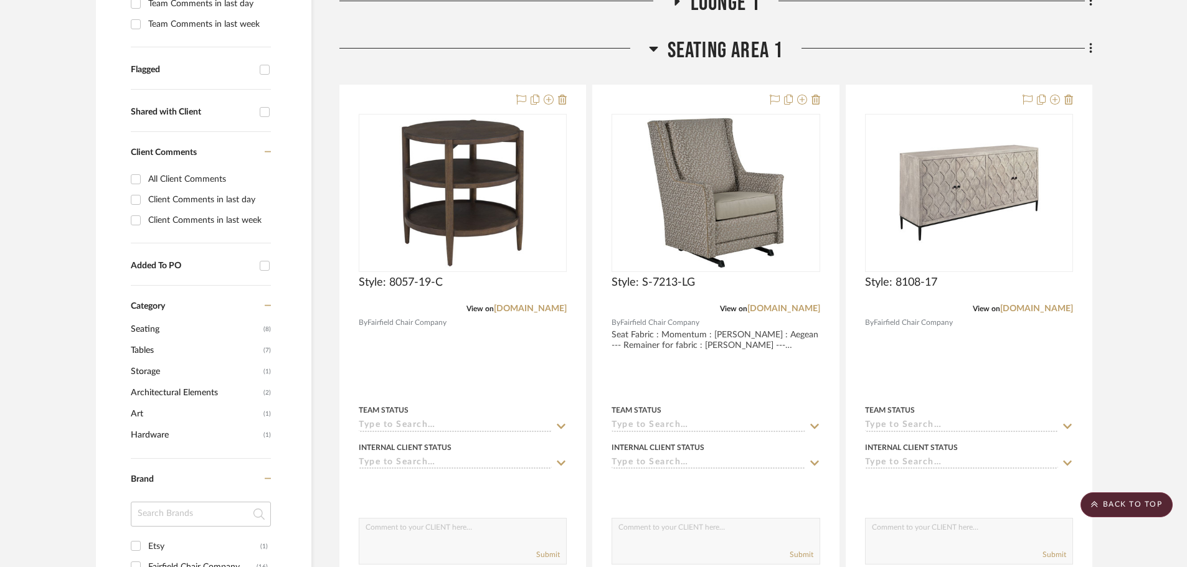
scroll to position [374, 0]
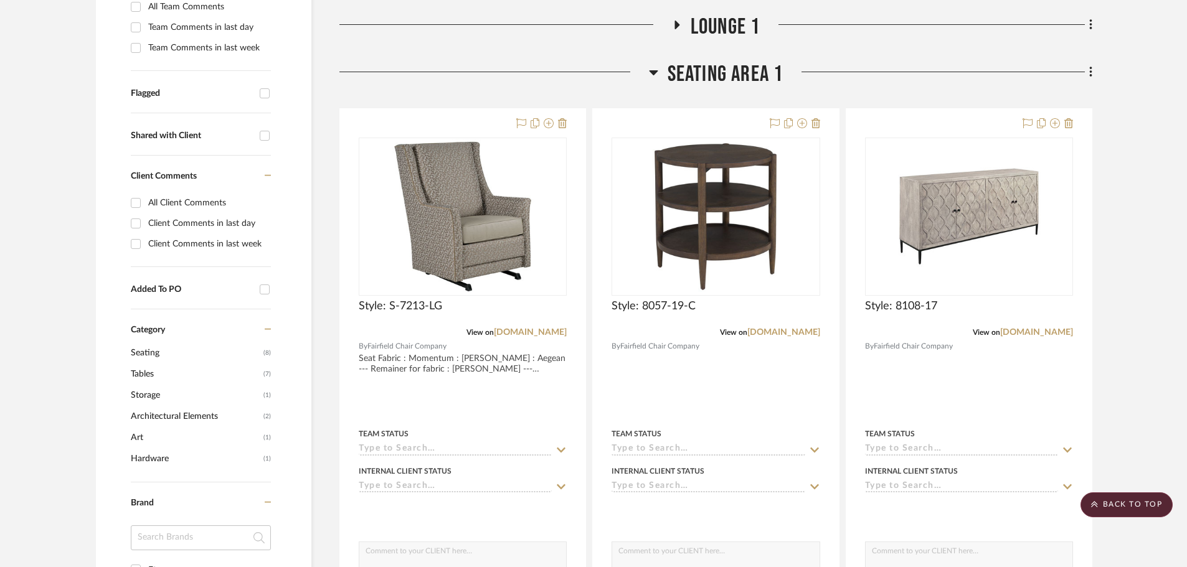
click at [650, 73] on icon at bounding box center [653, 72] width 9 height 5
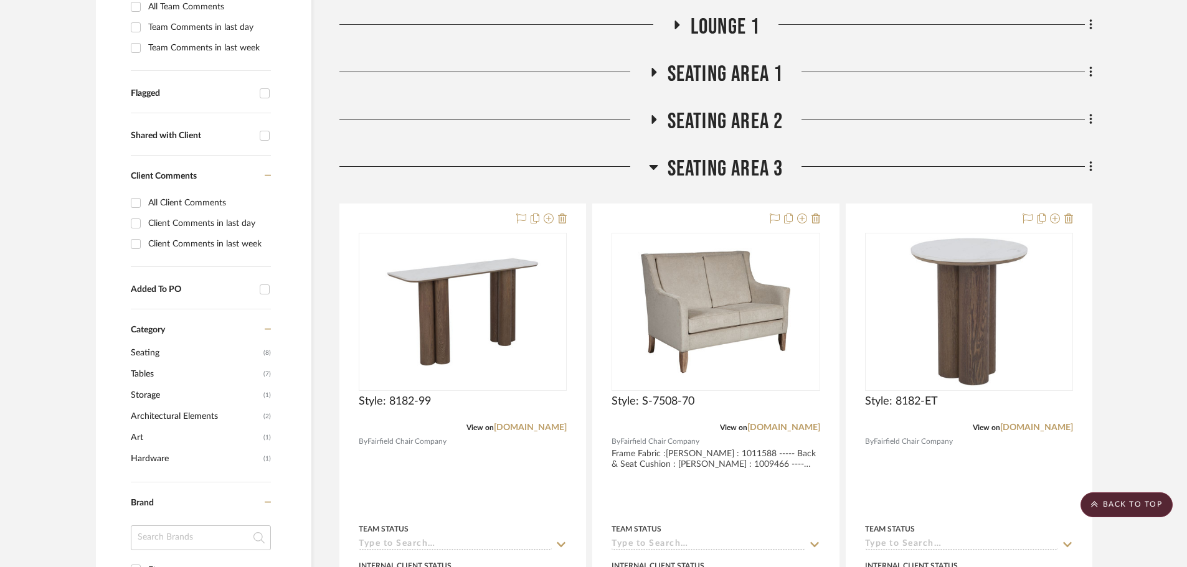
click at [654, 120] on icon at bounding box center [653, 119] width 5 height 9
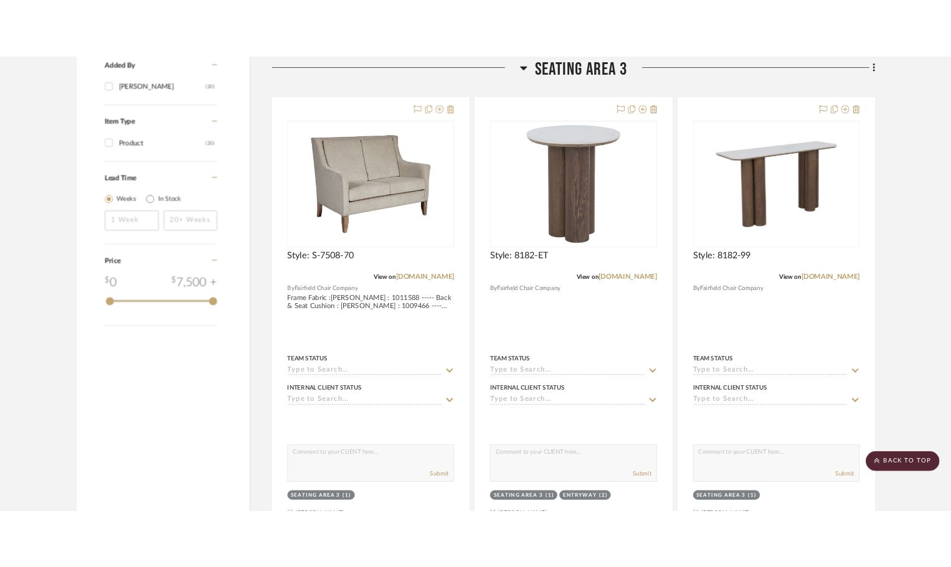
scroll to position [1082, 0]
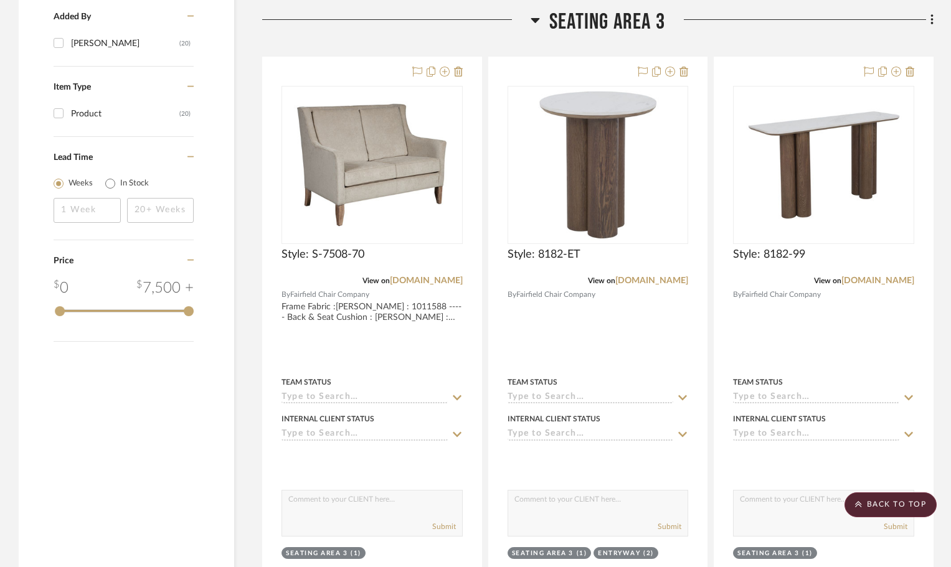
click at [535, 17] on icon at bounding box center [535, 19] width 9 height 15
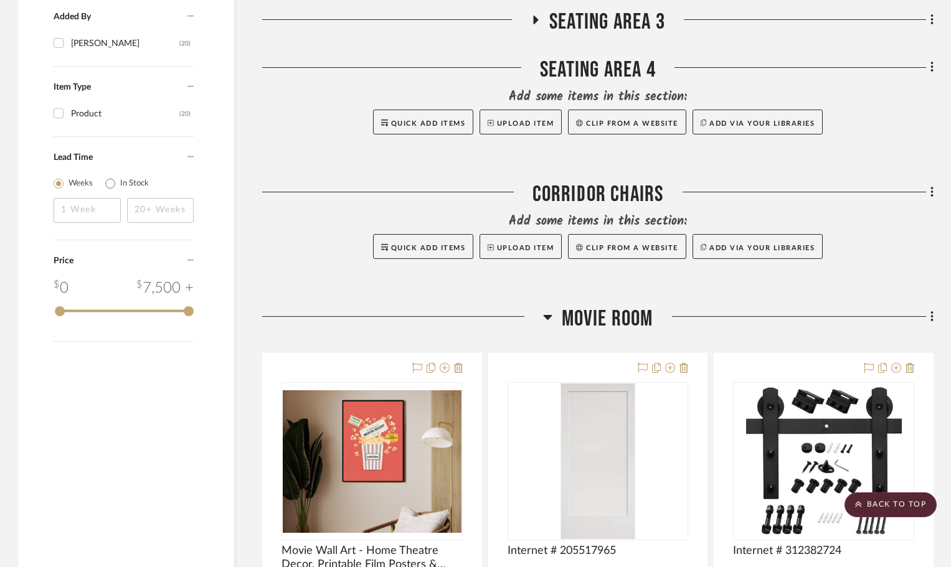
click at [543, 310] on icon at bounding box center [547, 317] width 9 height 15
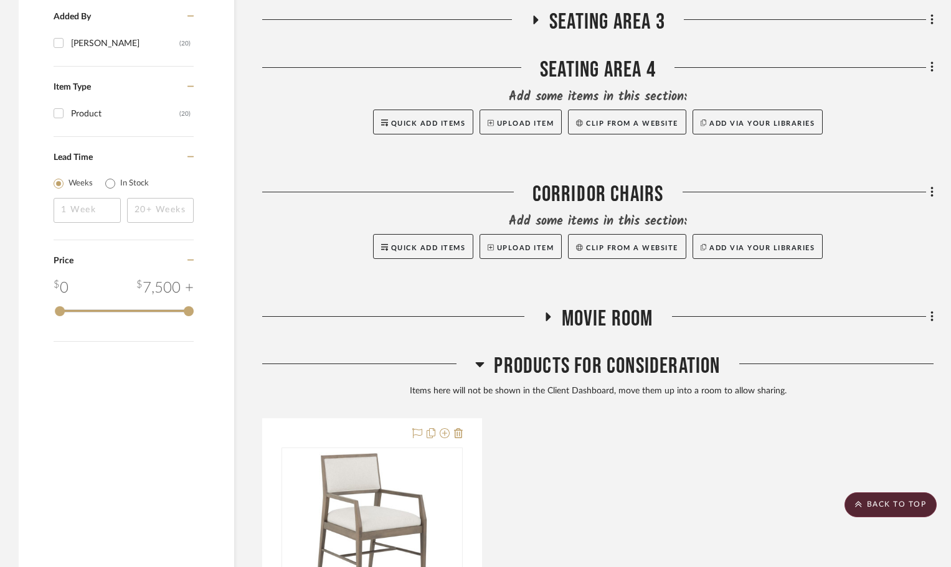
click at [480, 361] on icon at bounding box center [479, 364] width 9 height 15
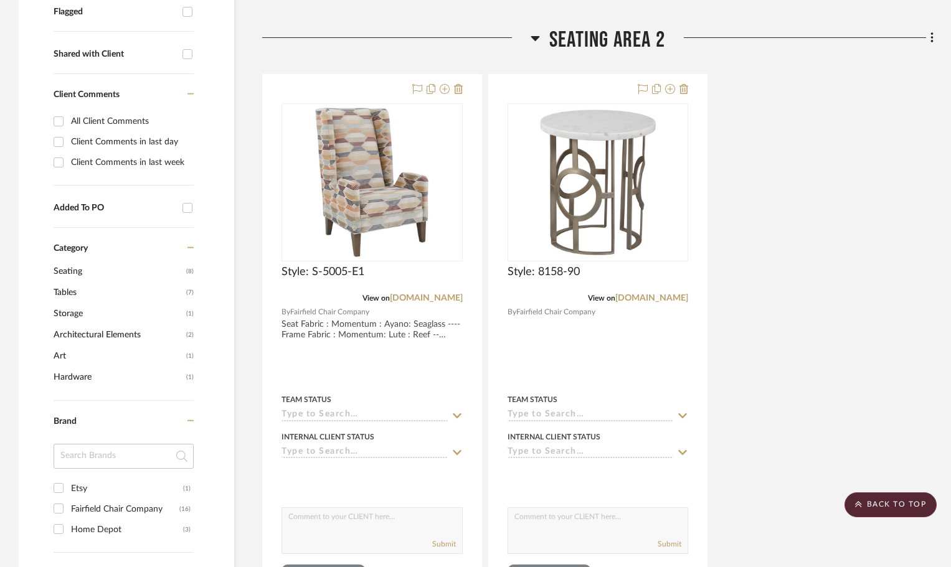
scroll to position [206, 0]
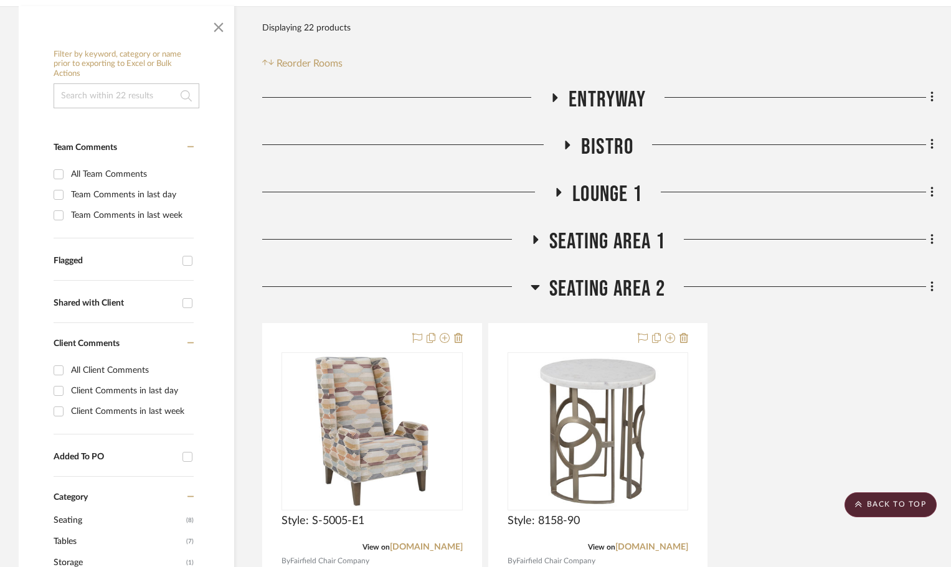
click at [537, 288] on icon at bounding box center [535, 287] width 9 height 15
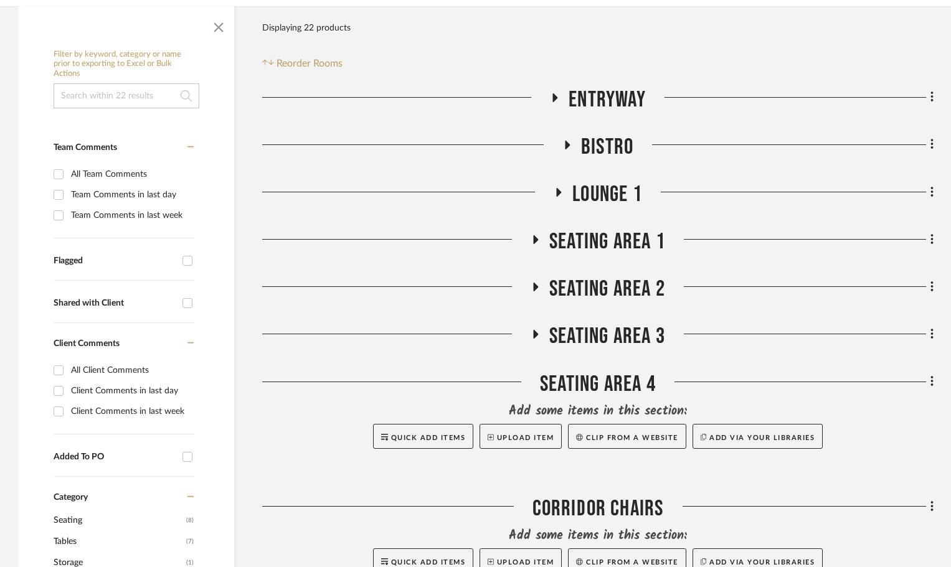
click at [556, 103] on fa-icon at bounding box center [554, 102] width 9 height 18
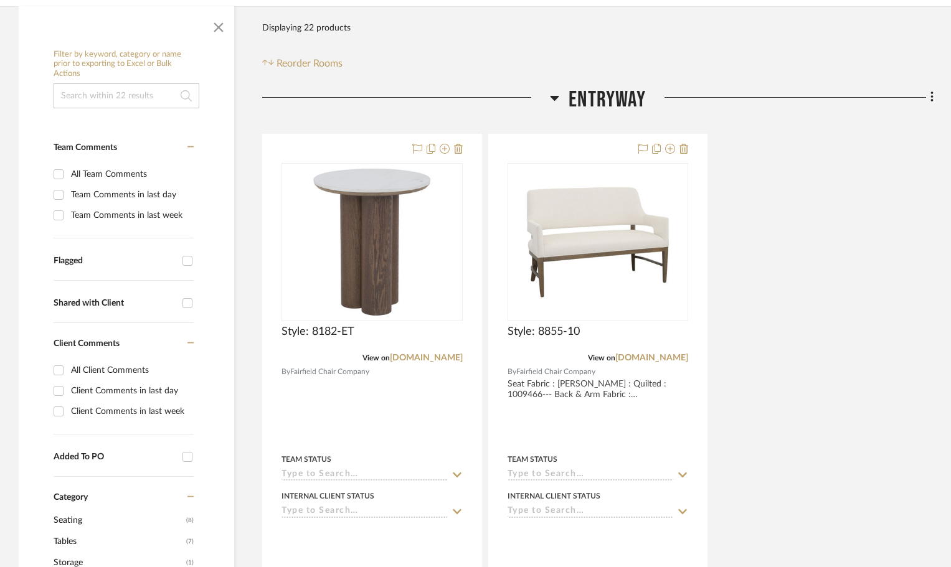
click at [556, 103] on icon at bounding box center [554, 97] width 9 height 15
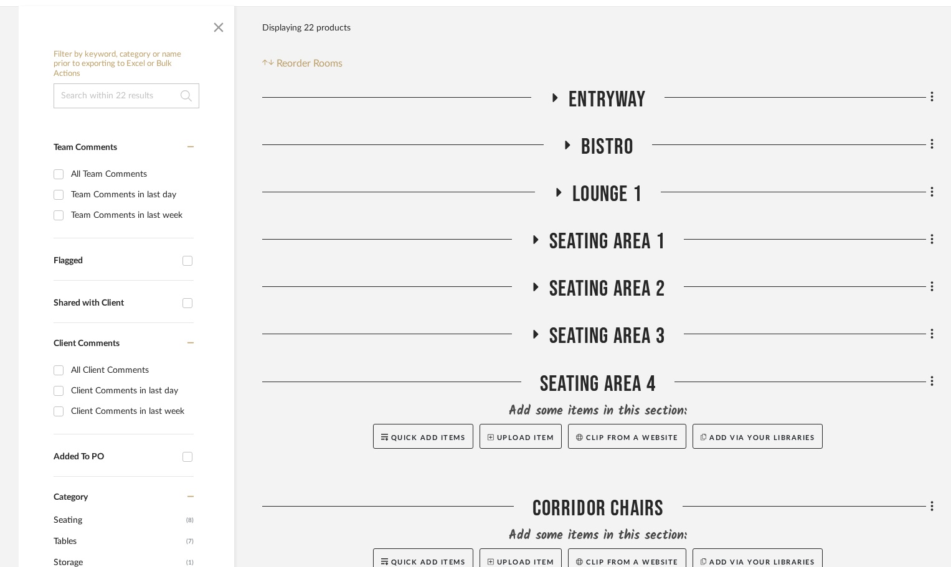
click at [562, 141] on icon at bounding box center [566, 144] width 15 height 9
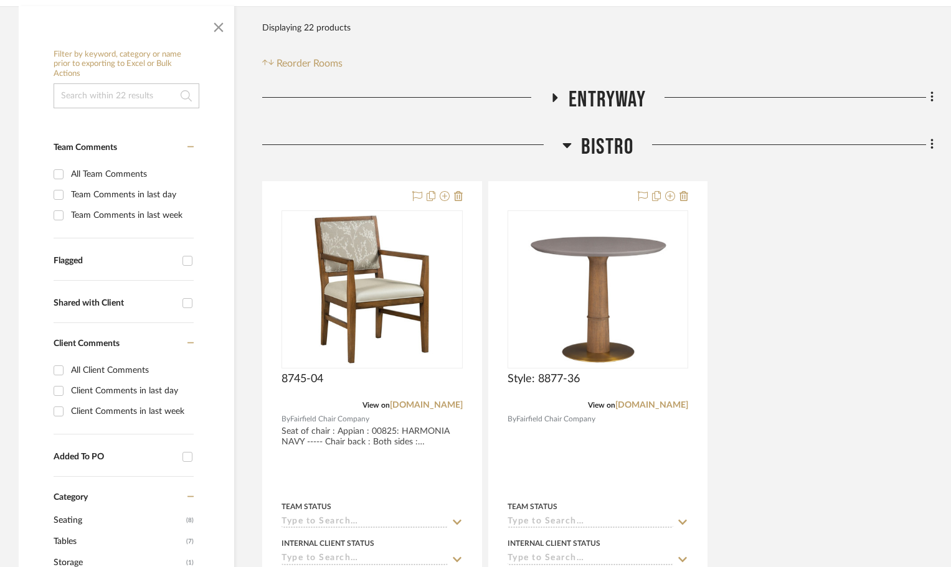
click at [562, 141] on icon at bounding box center [566, 145] width 9 height 15
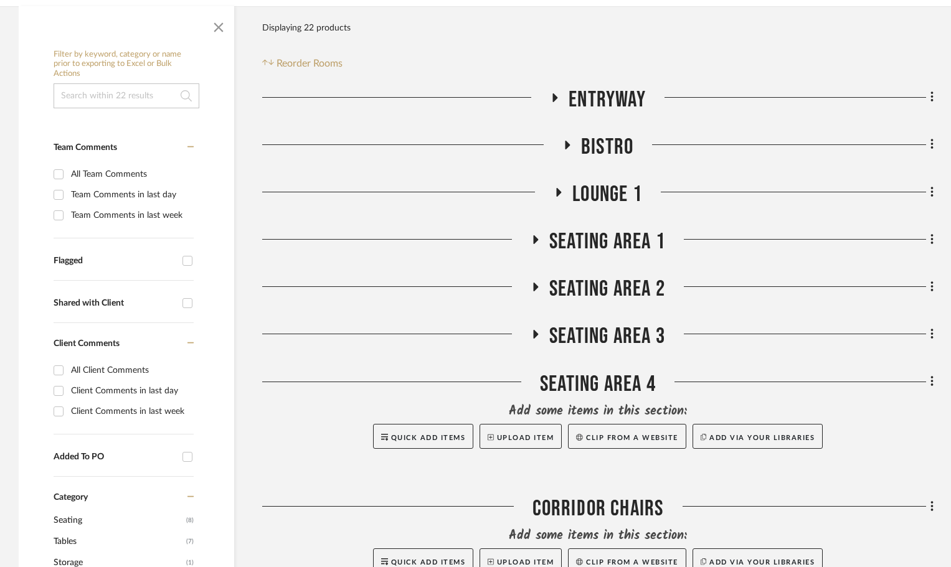
click at [562, 189] on icon at bounding box center [558, 191] width 15 height 9
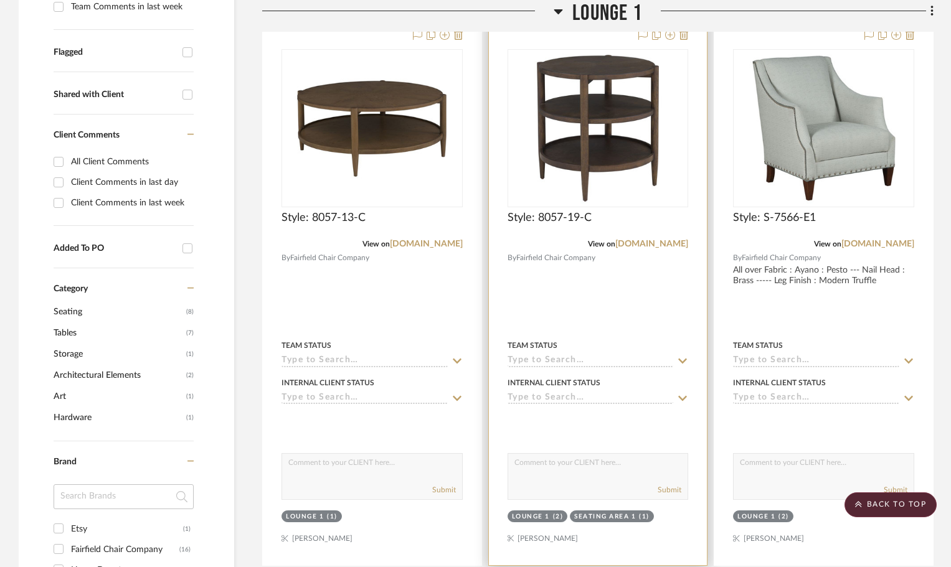
scroll to position [268, 0]
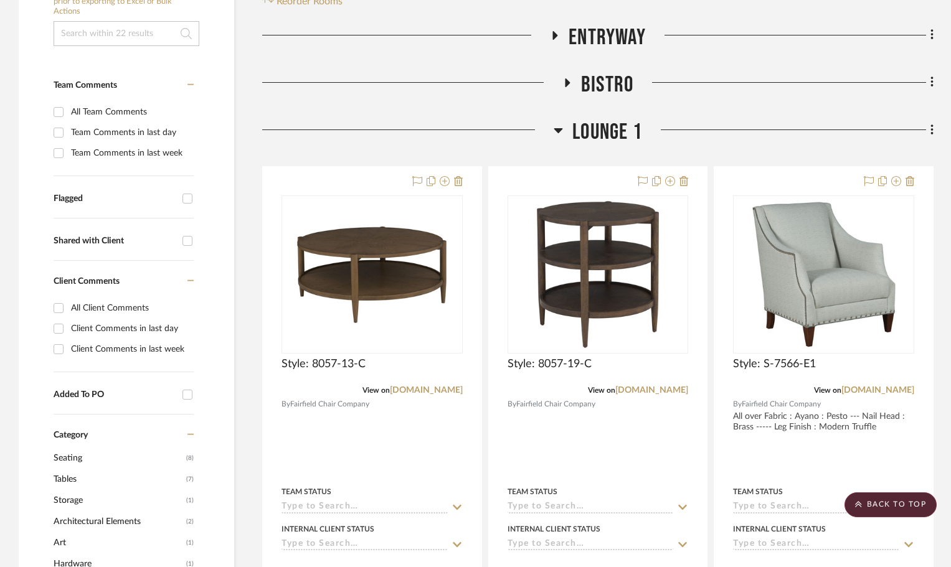
click at [556, 130] on icon at bounding box center [558, 130] width 9 height 5
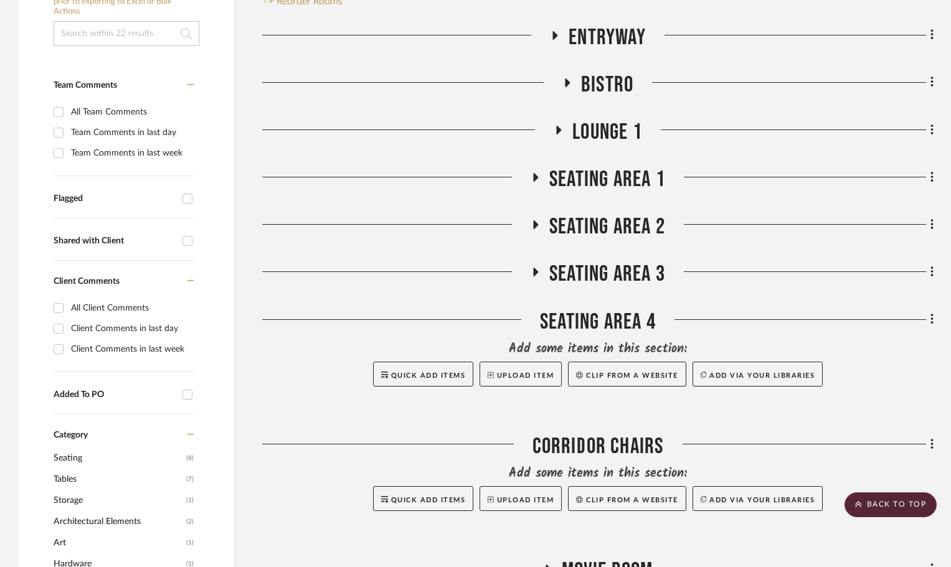
click at [536, 178] on icon at bounding box center [536, 177] width 5 height 9
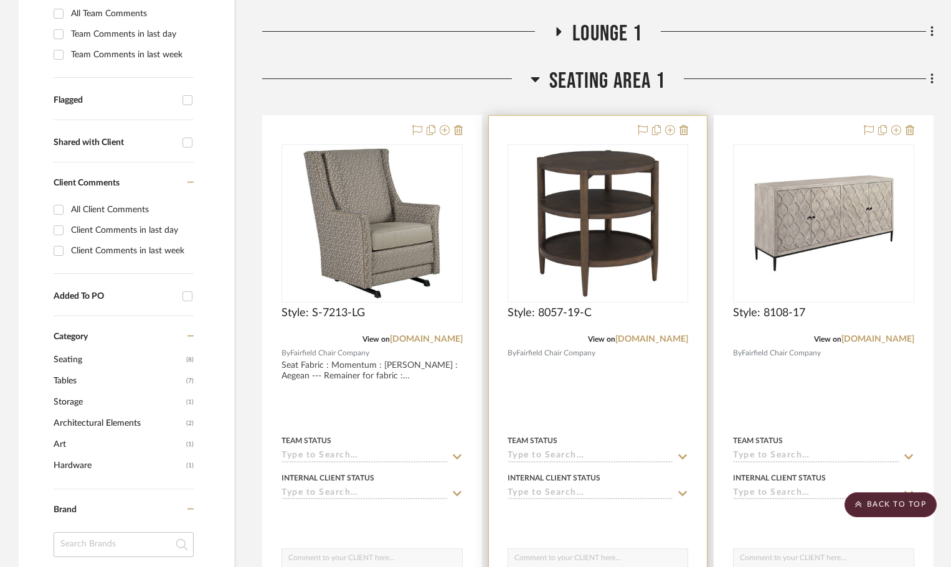
scroll to position [331, 0]
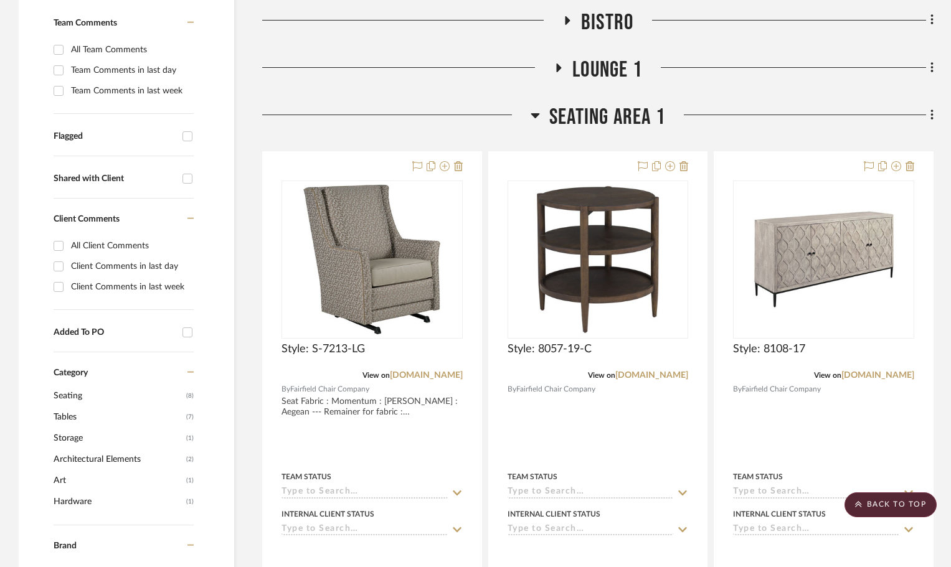
click at [534, 116] on icon at bounding box center [535, 115] width 9 height 5
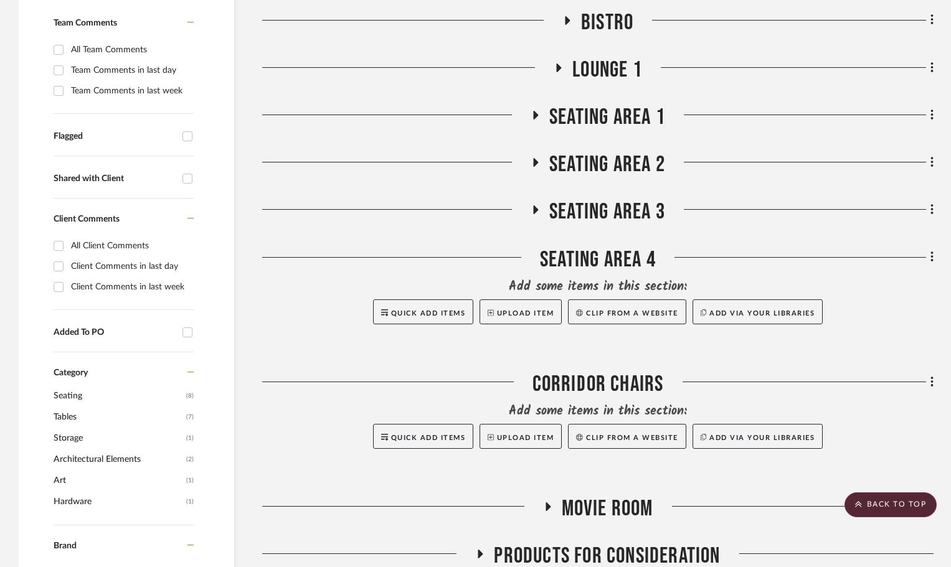
click at [530, 158] on icon at bounding box center [535, 162] width 15 height 9
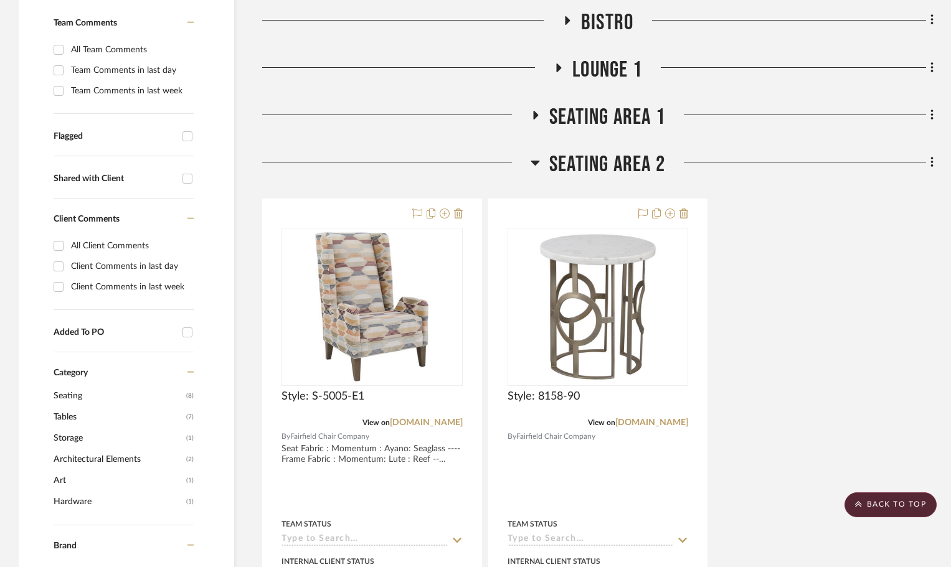
click at [531, 158] on icon at bounding box center [535, 162] width 9 height 15
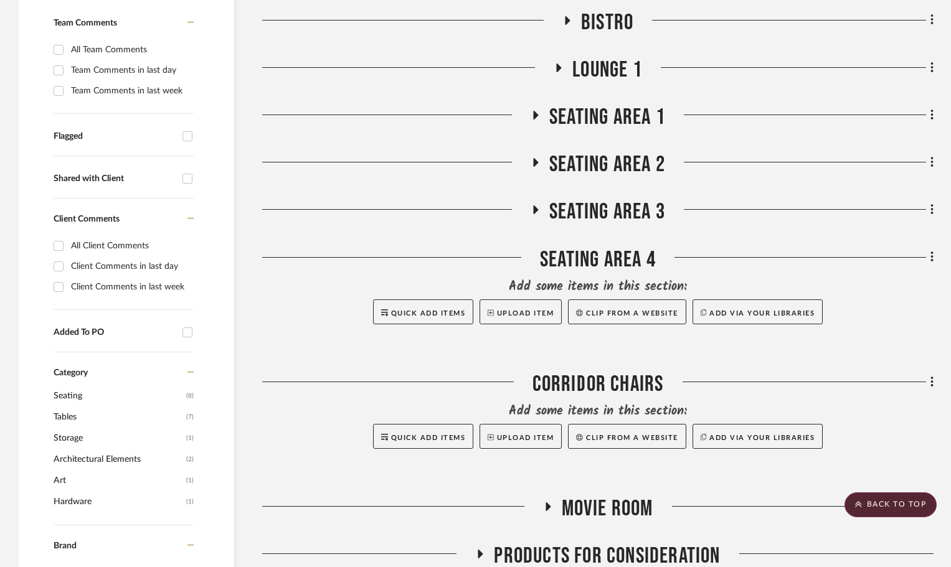
click at [534, 210] on icon at bounding box center [536, 210] width 5 height 9
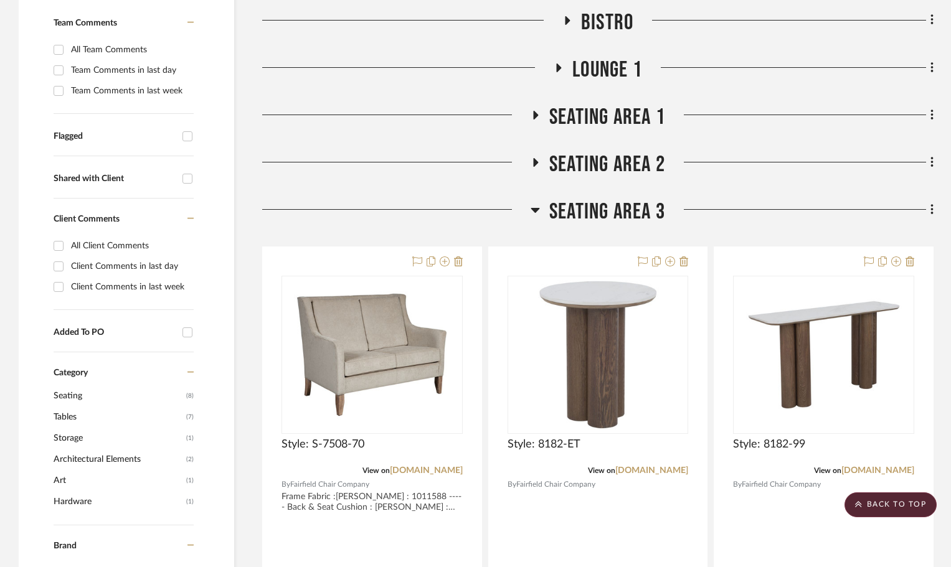
click at [538, 206] on icon at bounding box center [535, 209] width 9 height 15
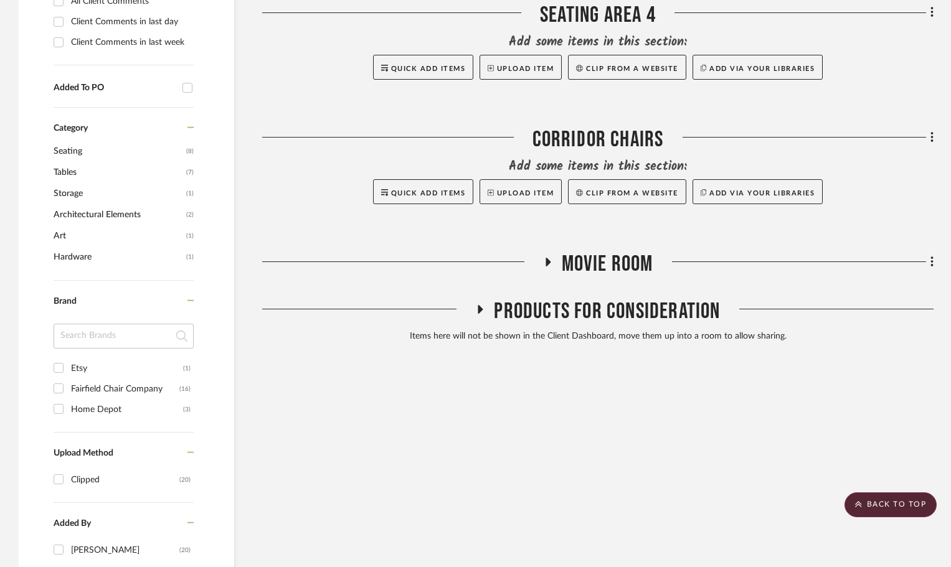
scroll to position [580, 0]
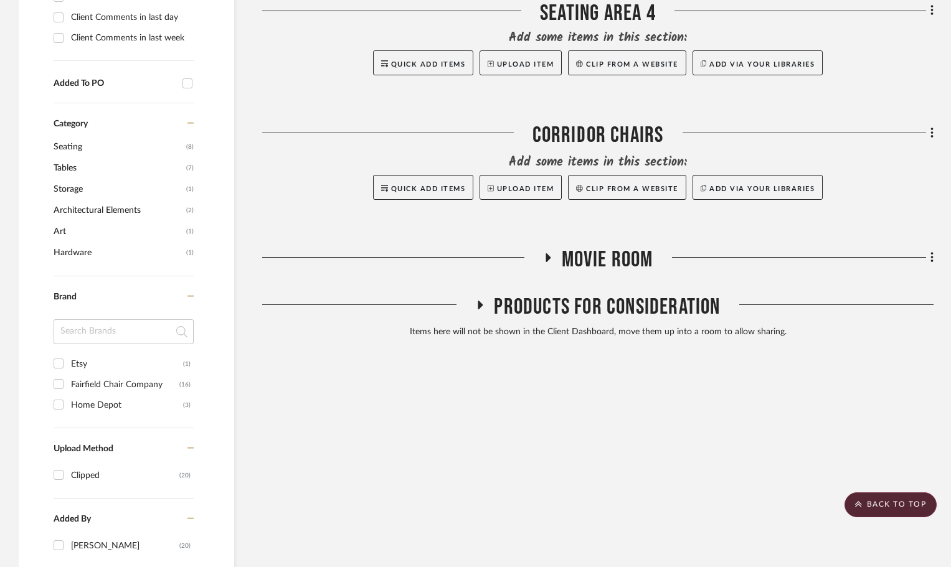
click at [549, 251] on h3 "Movie Room" at bounding box center [598, 260] width 110 height 27
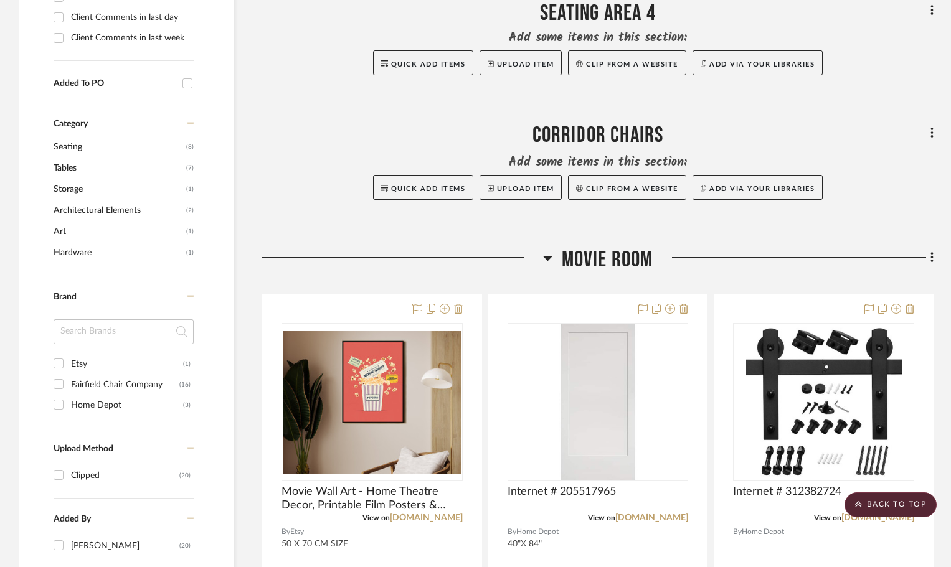
click at [545, 255] on icon at bounding box center [547, 257] width 9 height 15
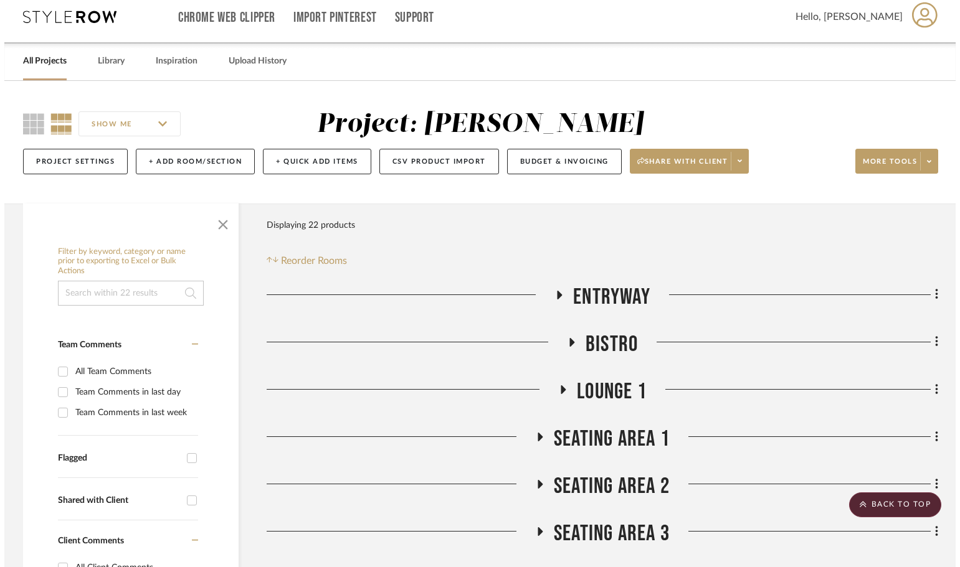
scroll to position [0, 0]
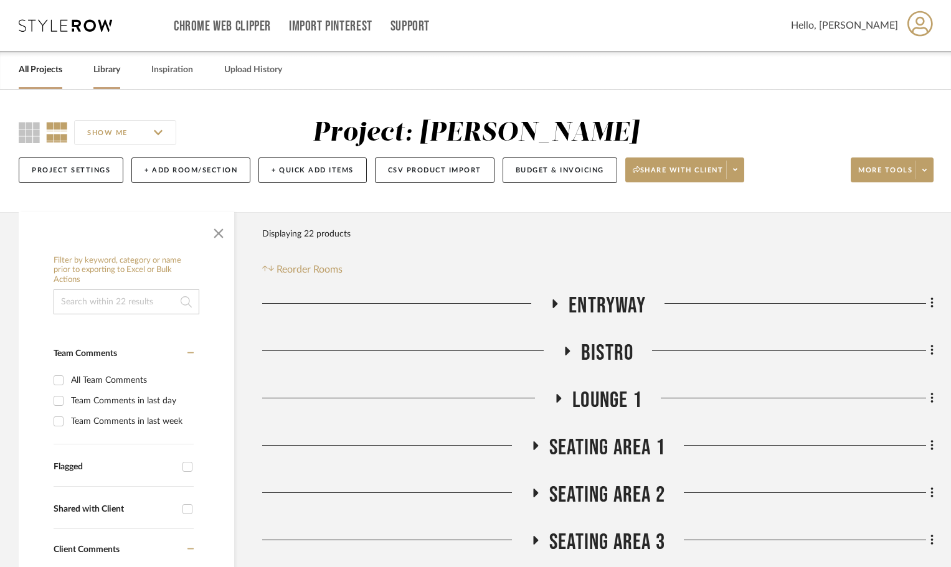
click at [106, 69] on link "Library" at bounding box center [106, 70] width 27 height 17
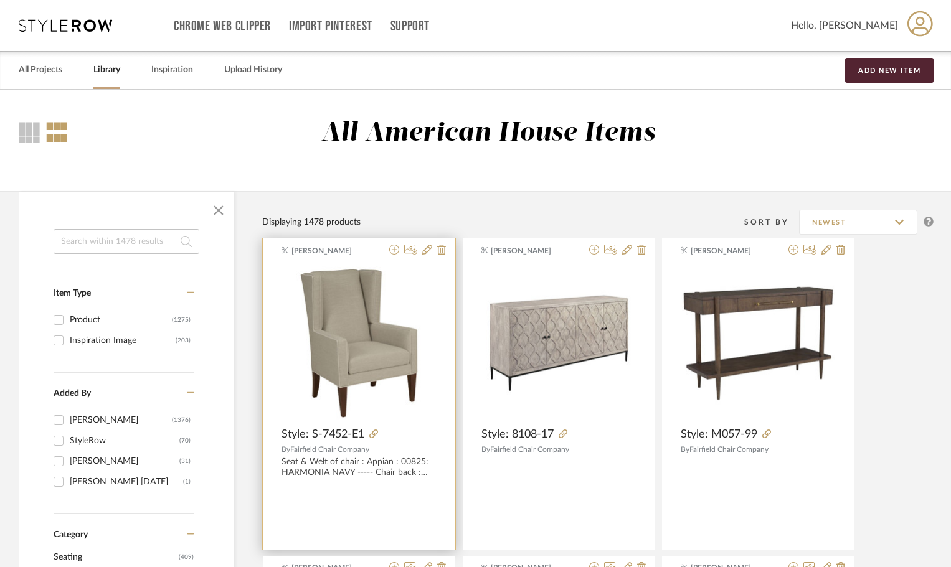
click at [388, 249] on div at bounding box center [415, 251] width 62 height 12
click at [394, 251] on icon at bounding box center [394, 250] width 10 height 10
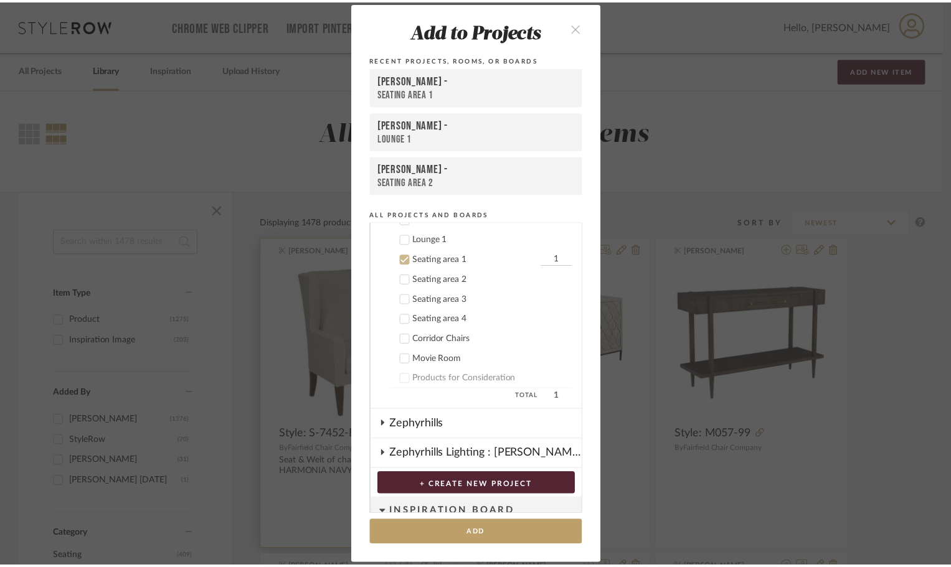
scroll to position [774, 0]
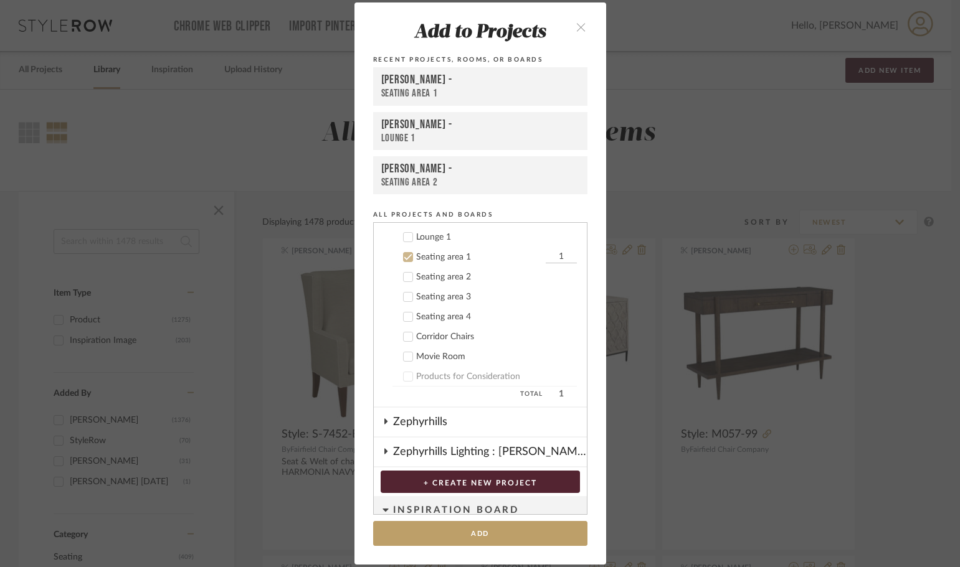
click at [404, 338] on icon at bounding box center [408, 337] width 8 height 6
type input "8"
click at [404, 260] on icon at bounding box center [408, 257] width 9 height 9
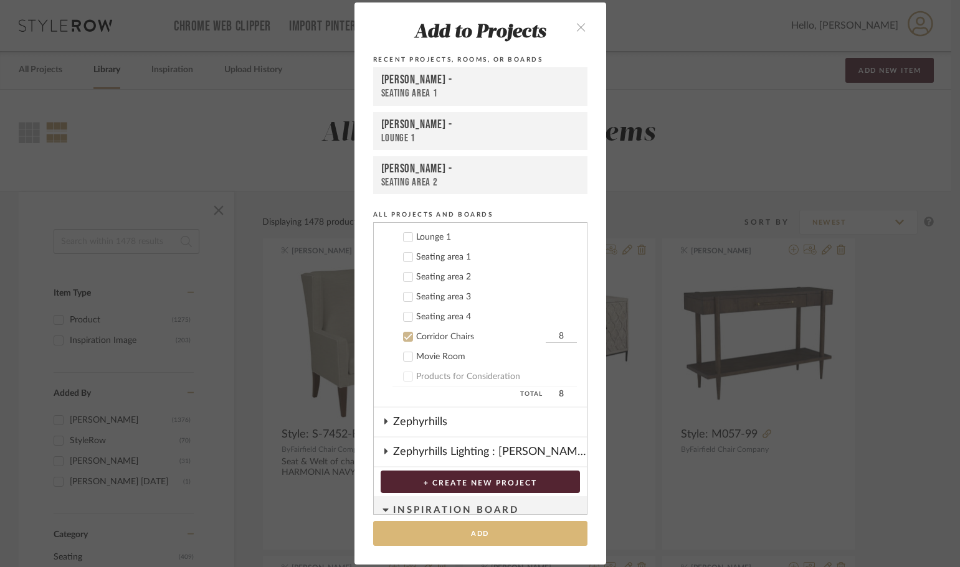
click at [473, 531] on button "Add" at bounding box center [480, 534] width 214 height 26
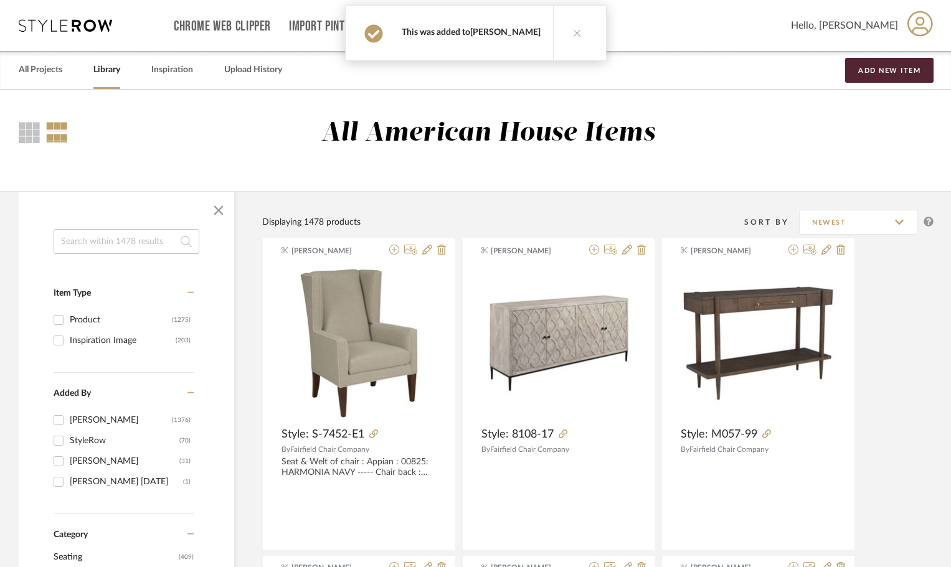
click at [500, 28] on link "[PERSON_NAME]" at bounding box center [505, 32] width 70 height 9
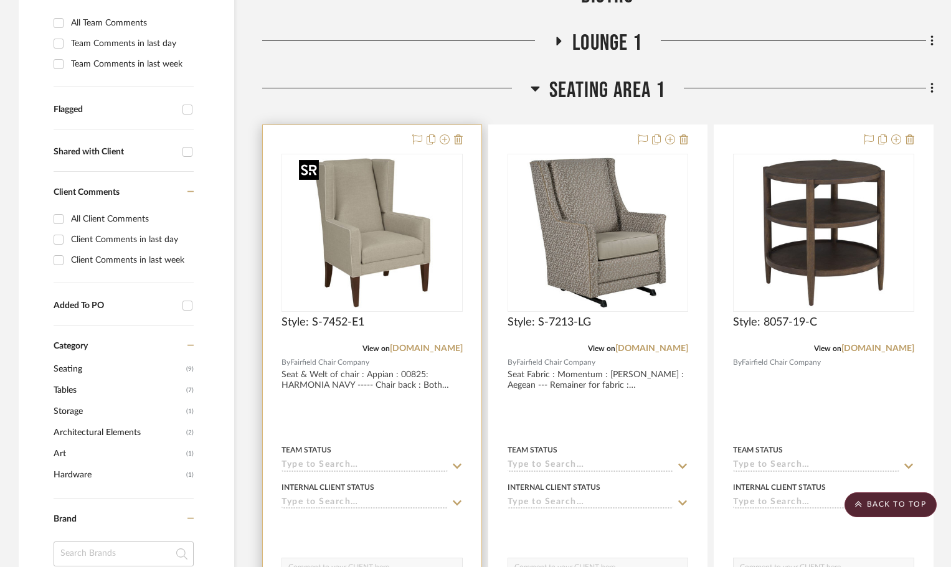
scroll to position [295, 0]
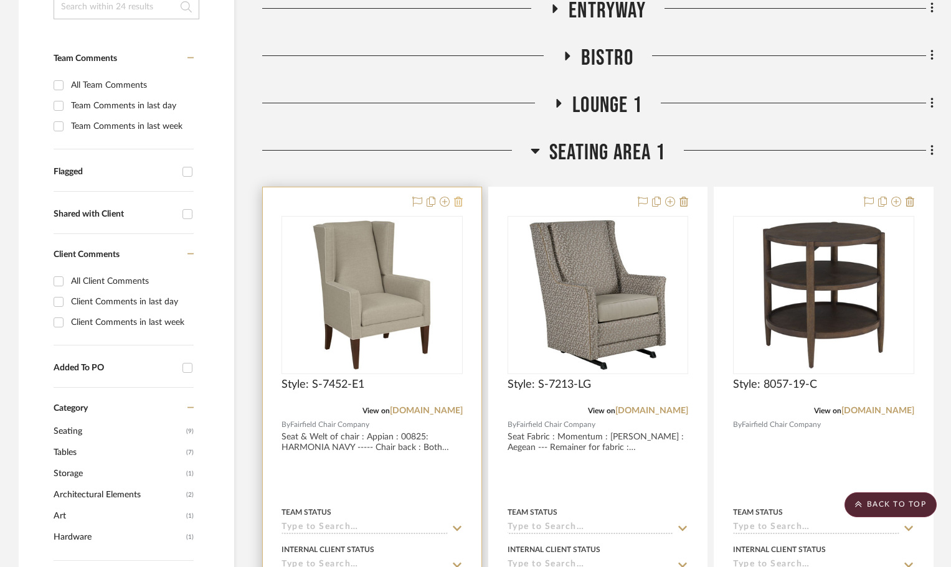
click at [455, 204] on icon at bounding box center [458, 202] width 9 height 10
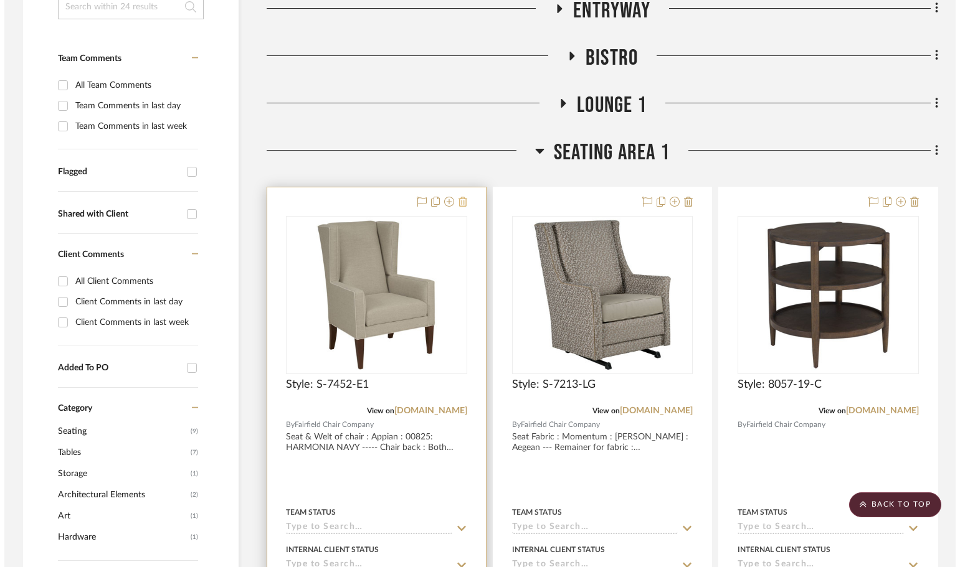
scroll to position [0, 0]
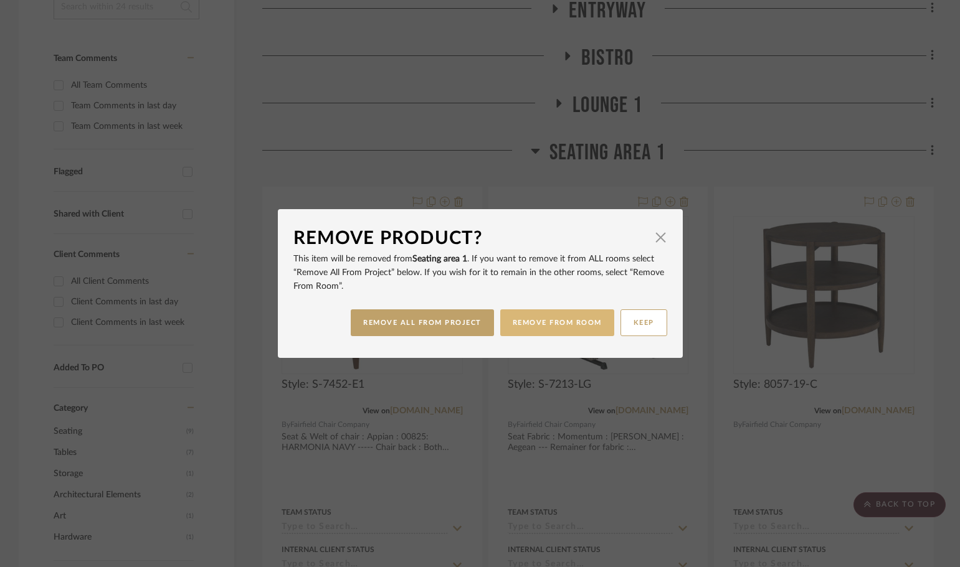
click at [519, 322] on button "REMOVE FROM ROOM" at bounding box center [557, 323] width 114 height 27
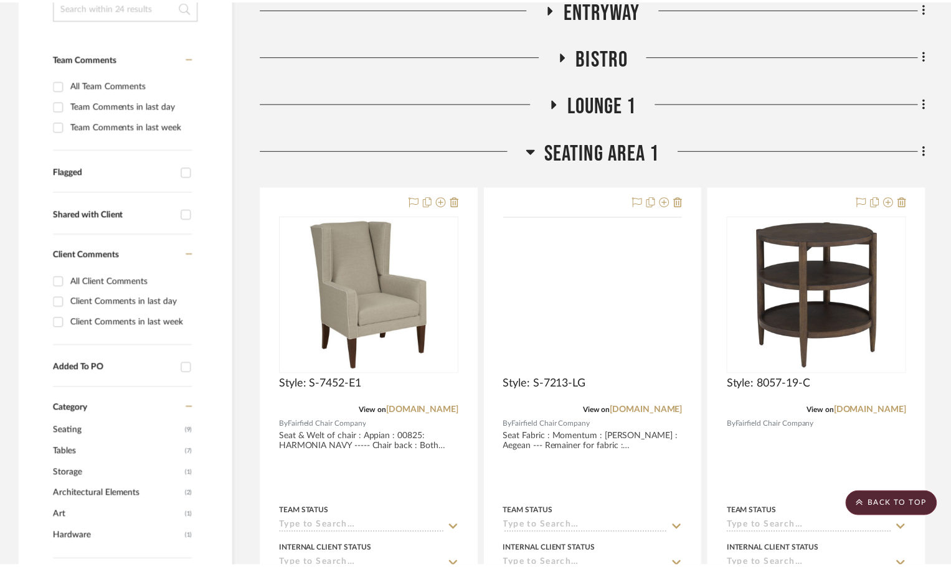
scroll to position [295, 0]
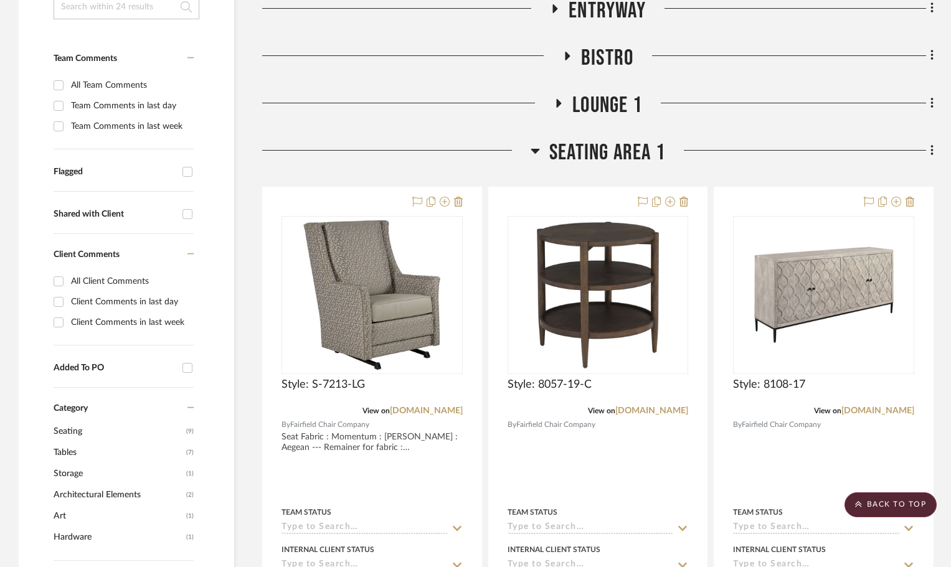
click at [536, 150] on icon at bounding box center [535, 151] width 9 height 5
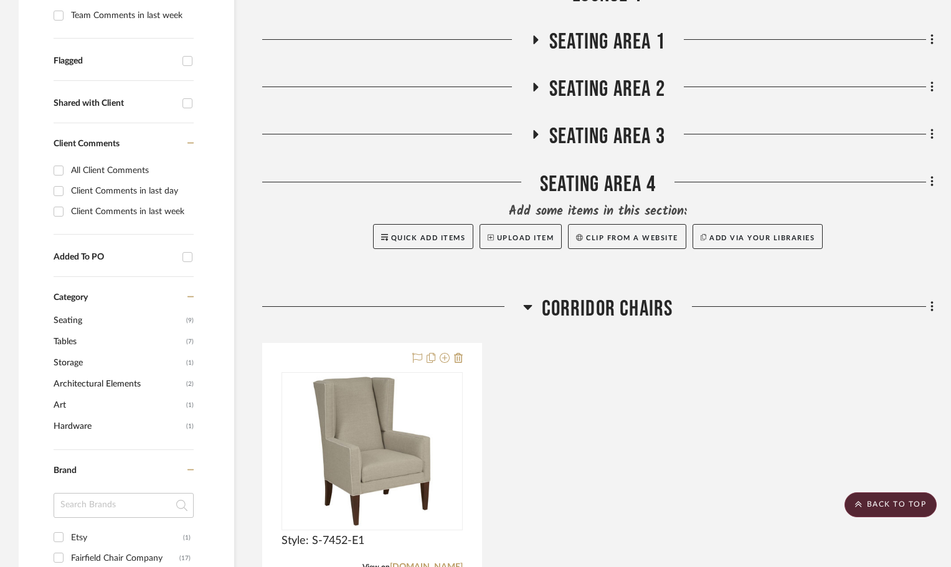
scroll to position [420, 0]
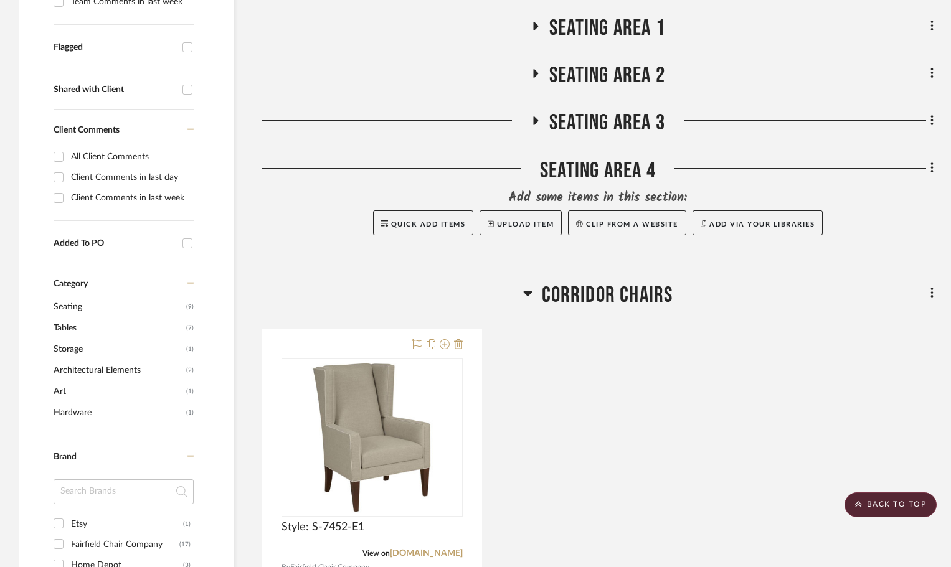
click at [636, 295] on span "Corridor Chairs" at bounding box center [607, 295] width 131 height 27
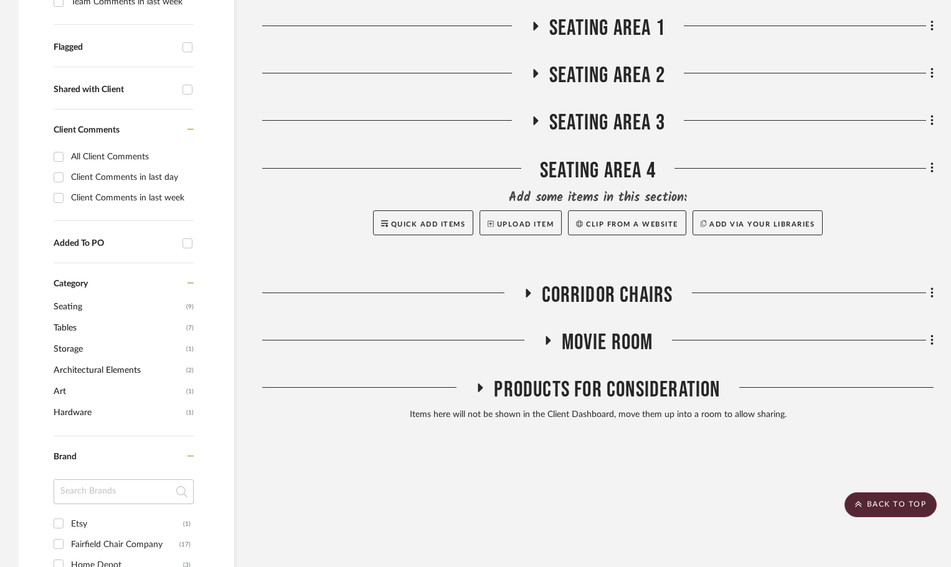
click at [636, 295] on span "Corridor Chairs" at bounding box center [607, 295] width 131 height 27
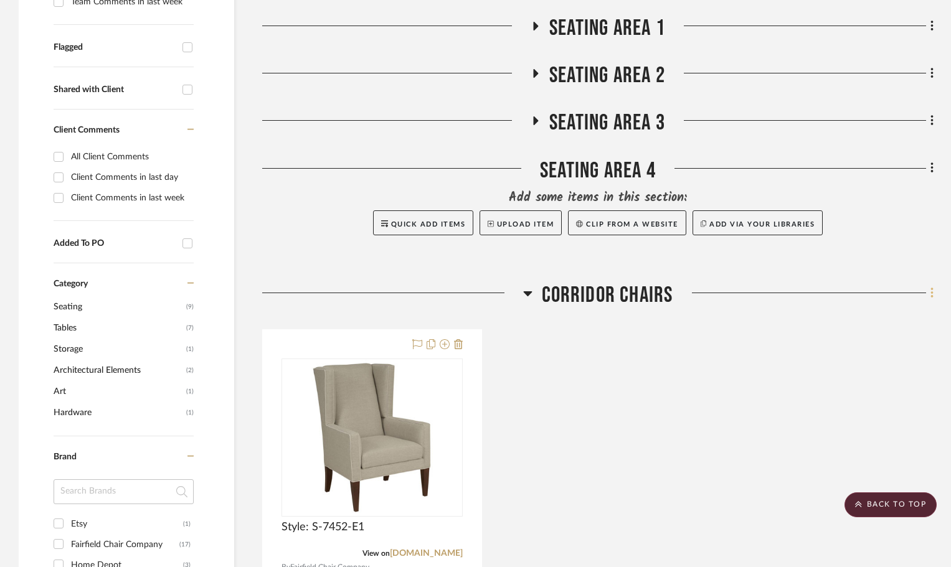
click at [930, 295] on icon at bounding box center [932, 293] width 4 height 14
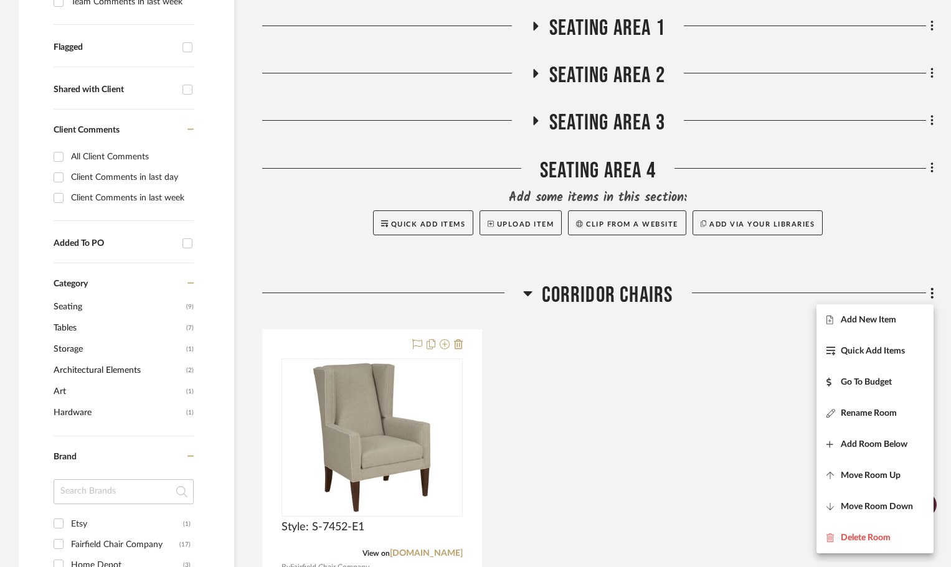
click at [611, 295] on div at bounding box center [475, 283] width 951 height 567
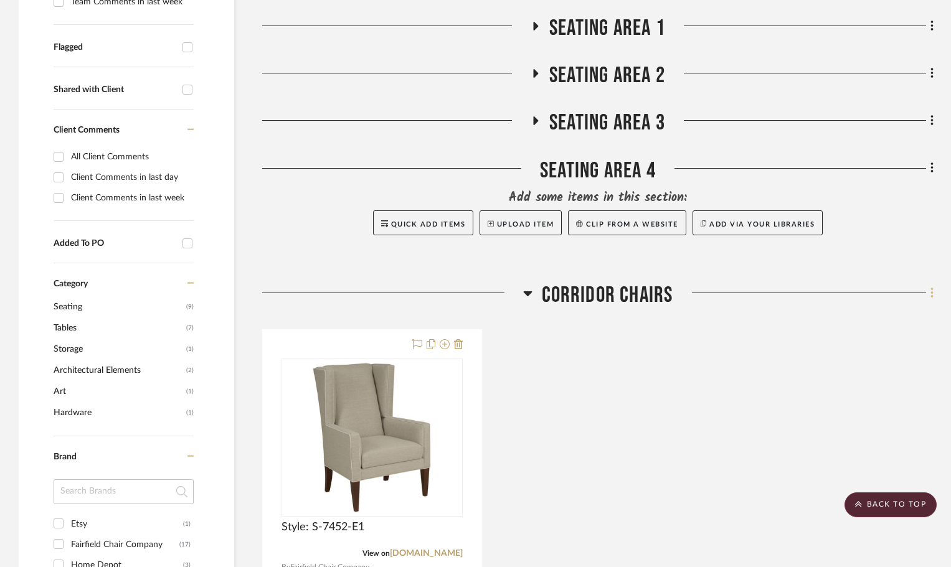
click at [930, 291] on icon at bounding box center [932, 293] width 4 height 14
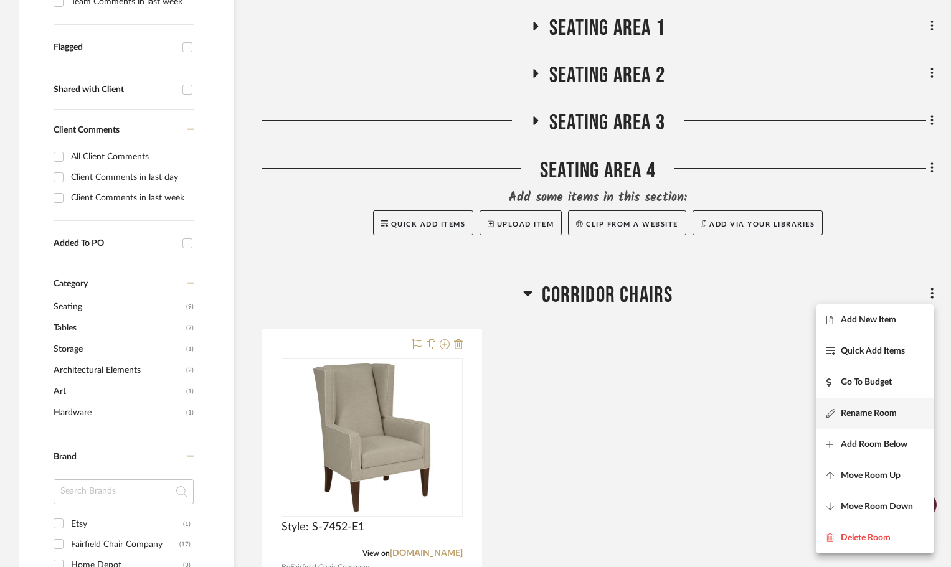
click at [892, 408] on span "Rename Room" at bounding box center [869, 413] width 56 height 11
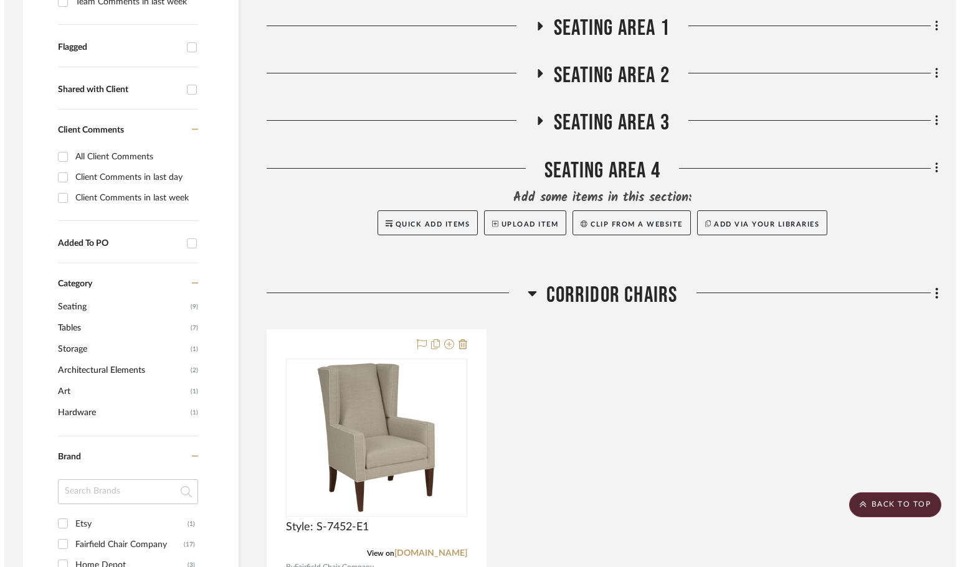
scroll to position [0, 0]
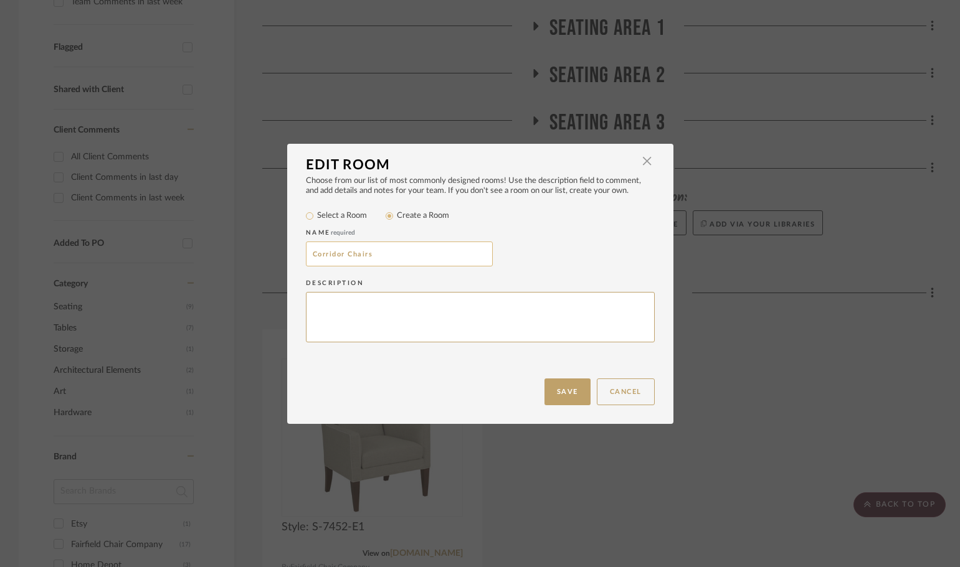
click at [341, 253] on input "Corridor Chairs" at bounding box center [399, 254] width 187 height 25
type input "Corridor Nook Chairs"
click at [546, 390] on button "Save" at bounding box center [567, 392] width 46 height 27
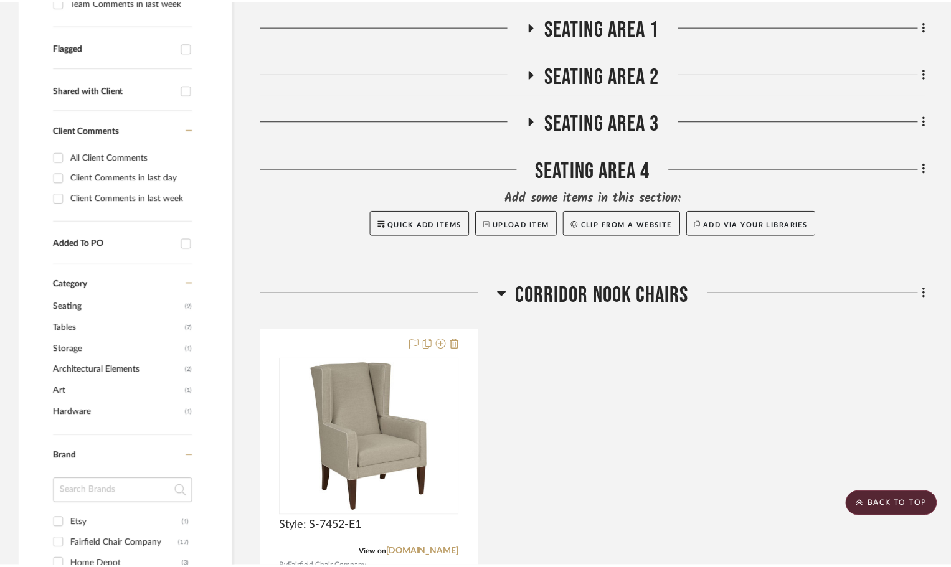
scroll to position [420, 0]
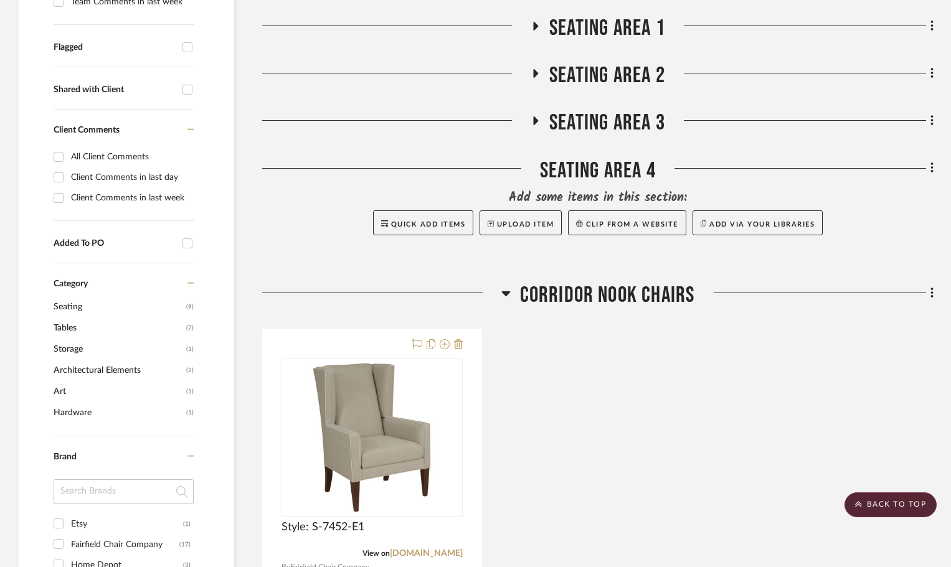
click at [505, 293] on icon at bounding box center [505, 293] width 9 height 5
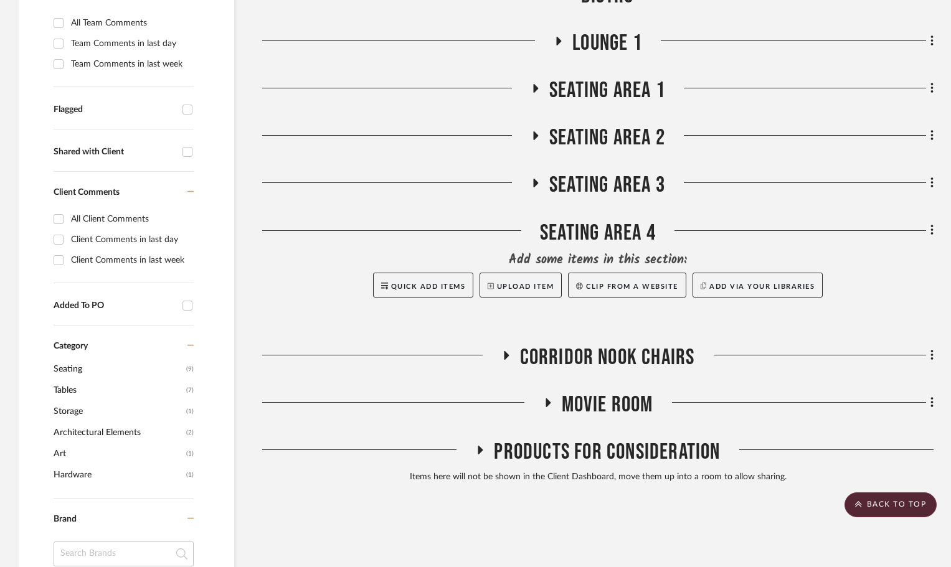
scroll to position [295, 0]
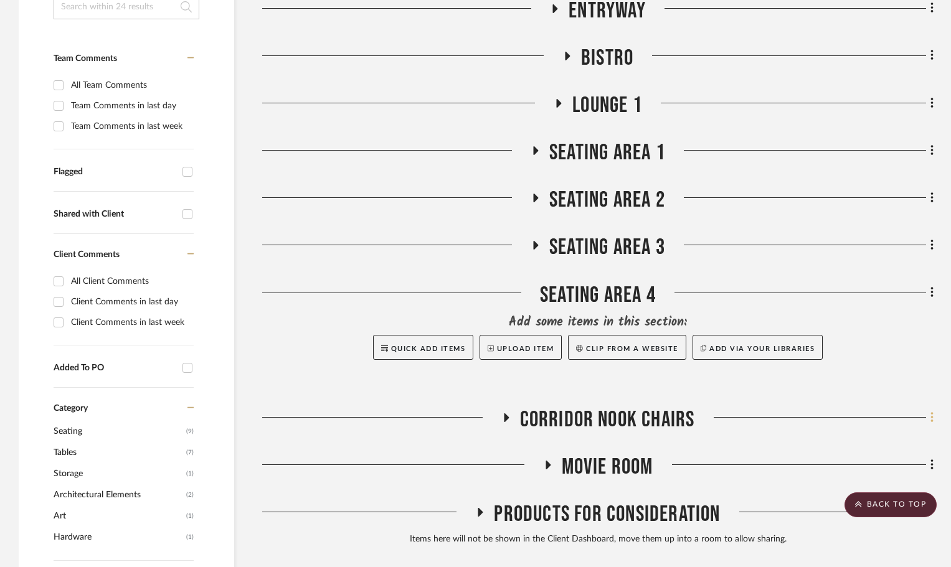
click at [930, 416] on icon at bounding box center [932, 418] width 4 height 14
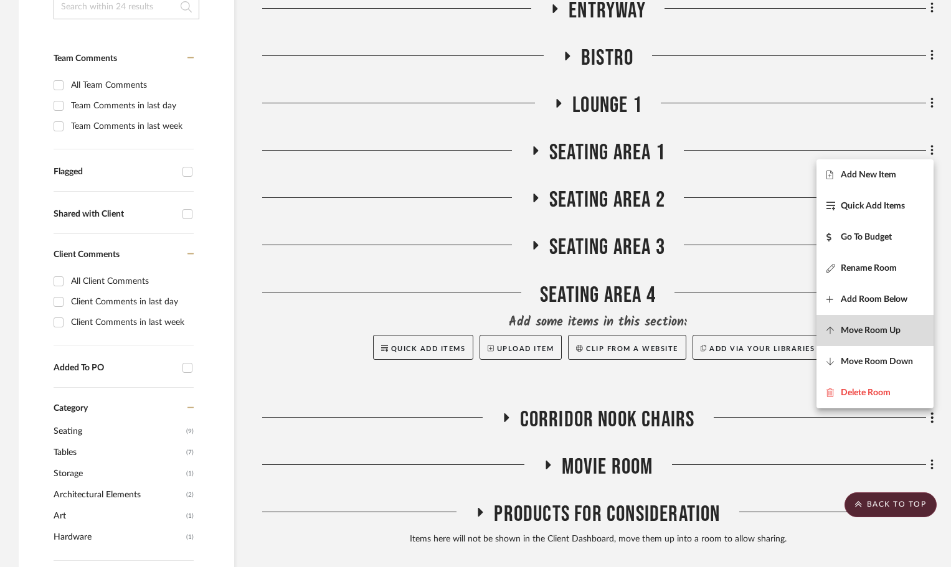
click at [914, 329] on span "Move Room Up" at bounding box center [874, 330] width 97 height 11
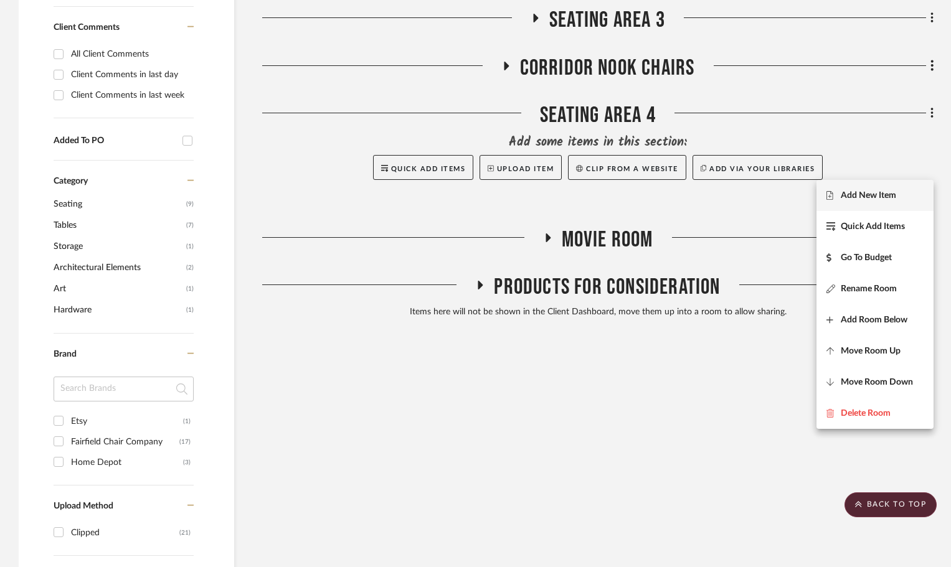
scroll to position [390, 0]
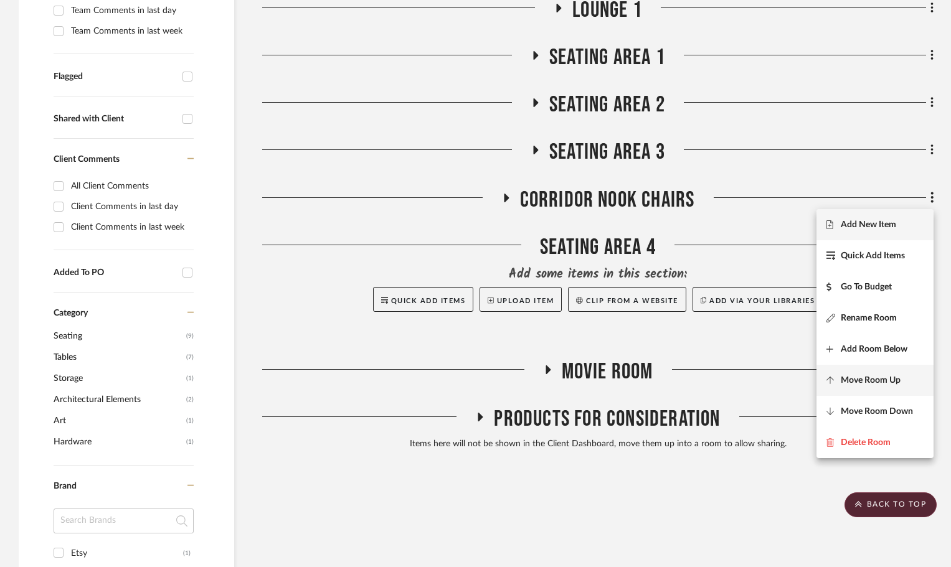
click at [905, 374] on button "Move Room Up" at bounding box center [874, 380] width 117 height 31
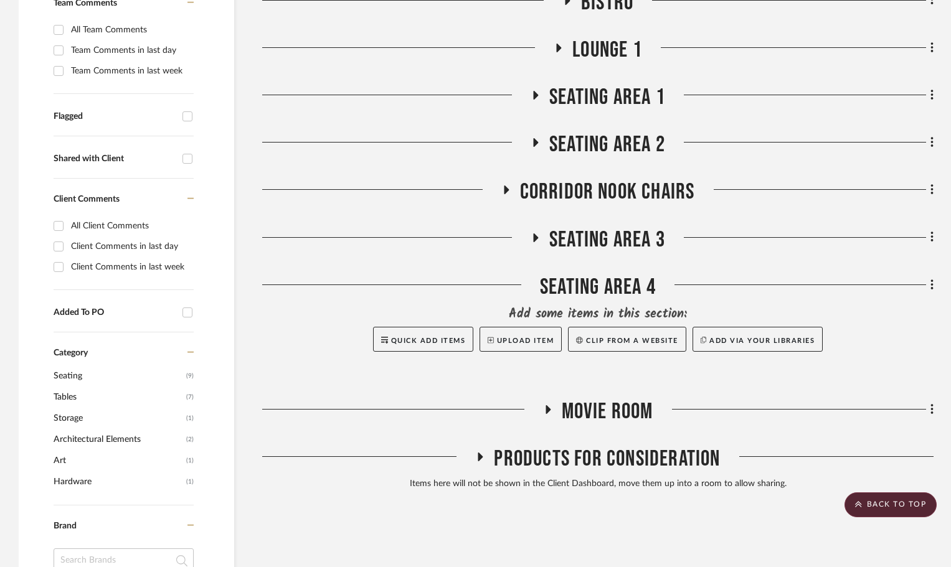
scroll to position [343, 0]
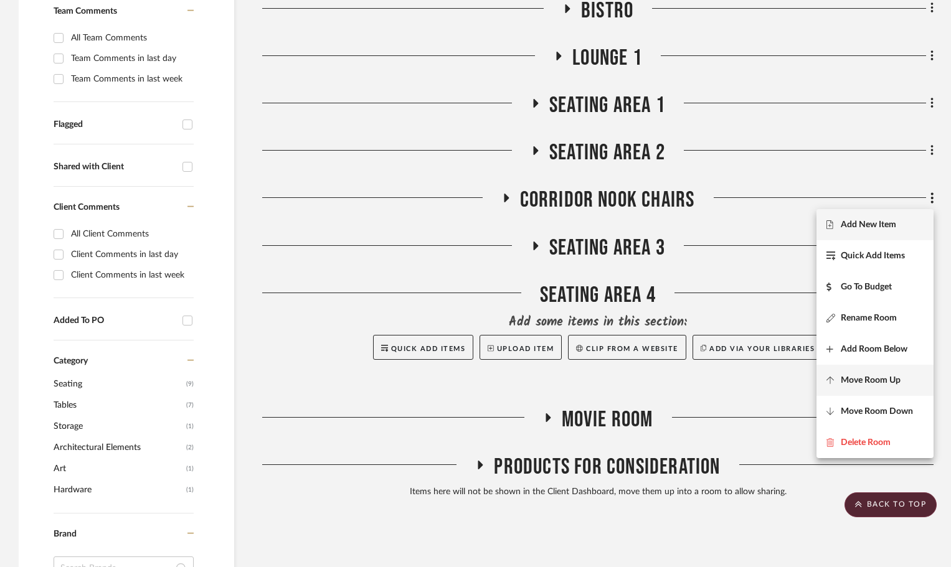
click at [897, 373] on button "Move Room Up" at bounding box center [874, 380] width 117 height 31
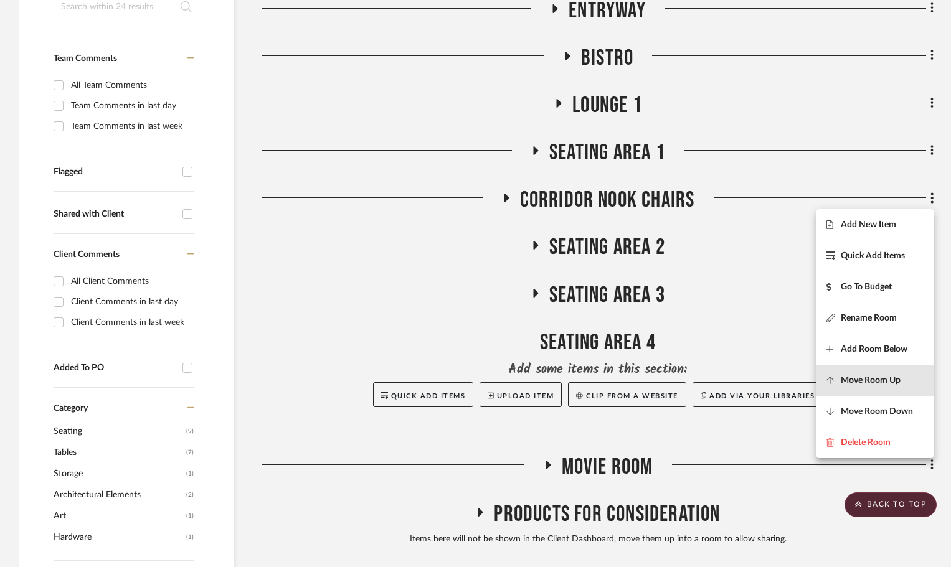
click at [897, 373] on button "Move Room Up" at bounding box center [874, 380] width 117 height 31
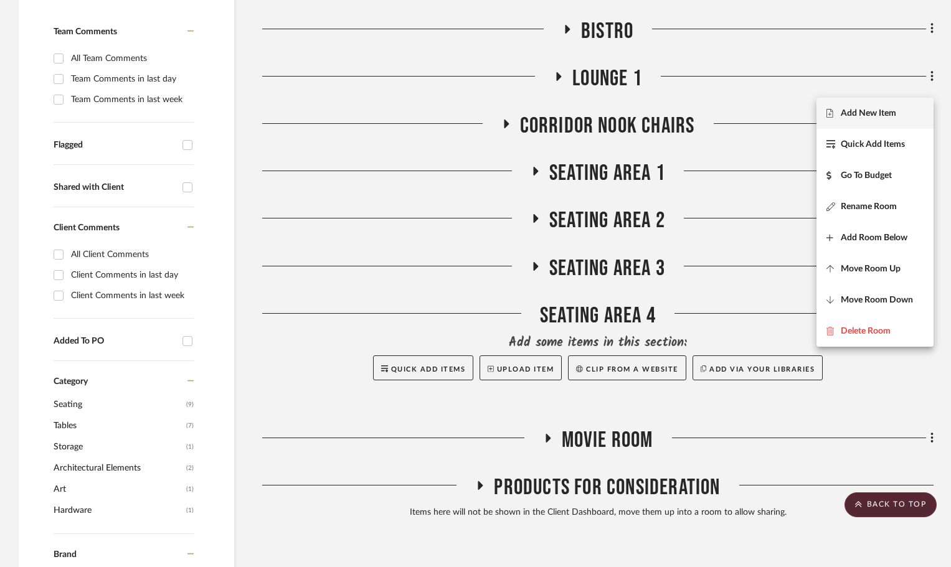
scroll to position [310, 0]
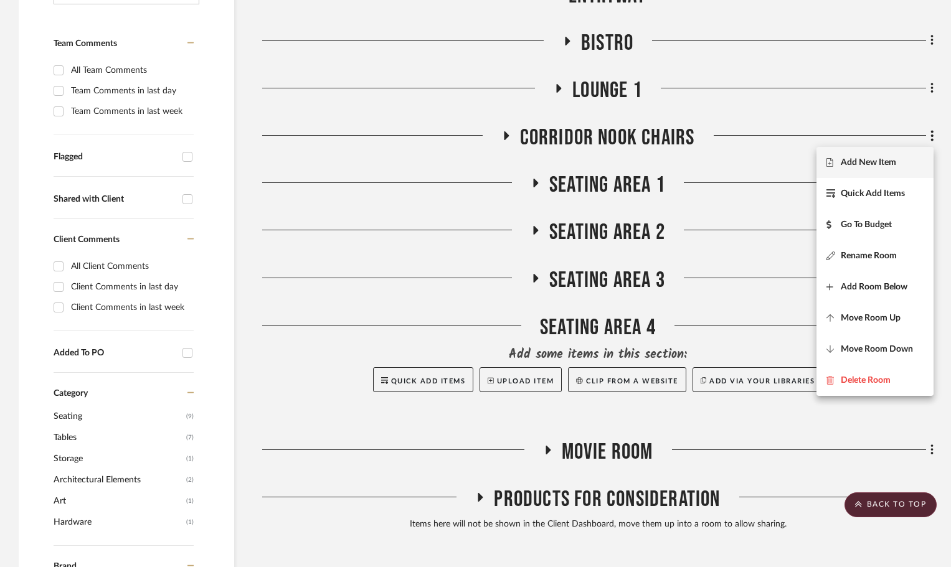
click at [870, 439] on div at bounding box center [475, 283] width 951 height 567
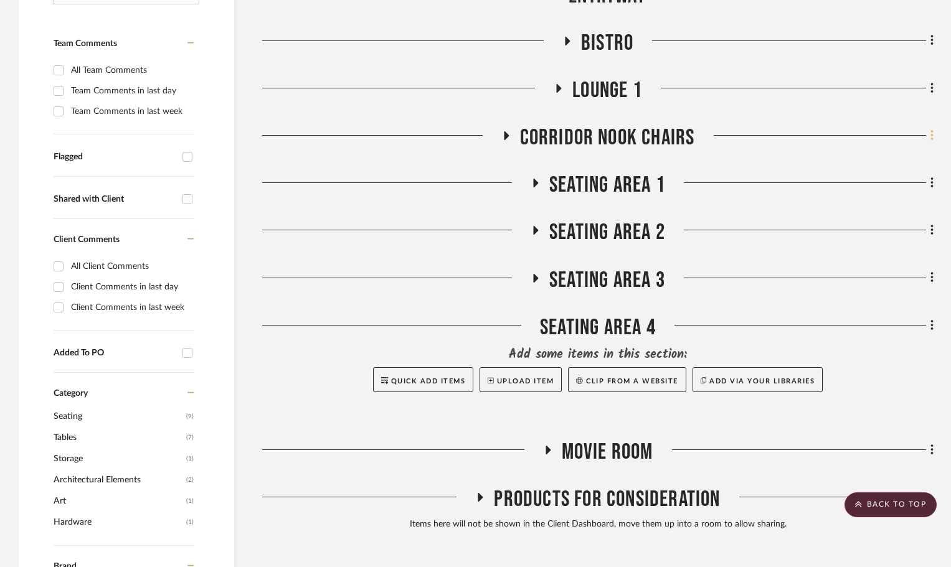
click at [934, 136] on div "Filter by keyword, category or name prior to exporting to Excel or Bulk Actions…" at bounding box center [475, 508] width 951 height 1212
click at [932, 136] on icon at bounding box center [931, 135] width 2 height 11
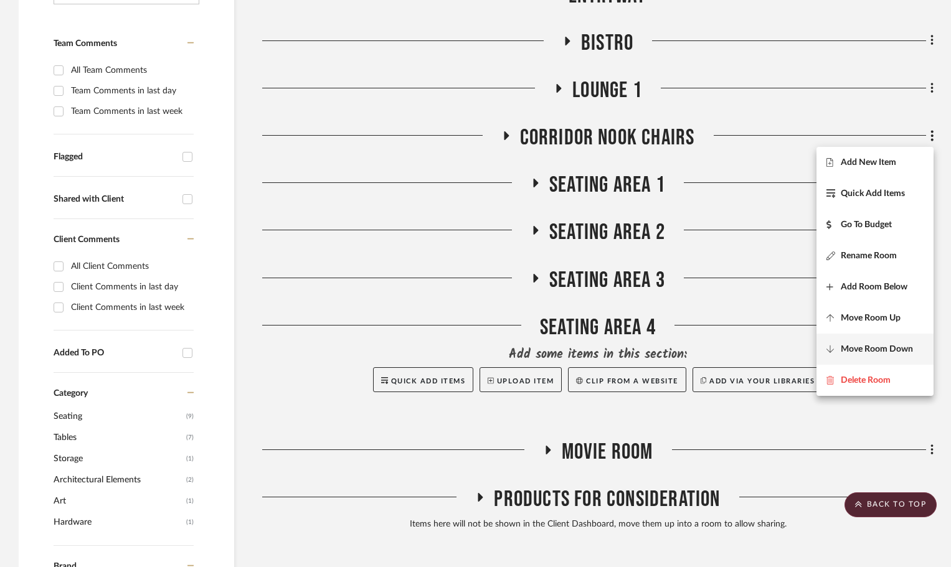
click at [890, 349] on span "Move Room Down" at bounding box center [877, 349] width 72 height 11
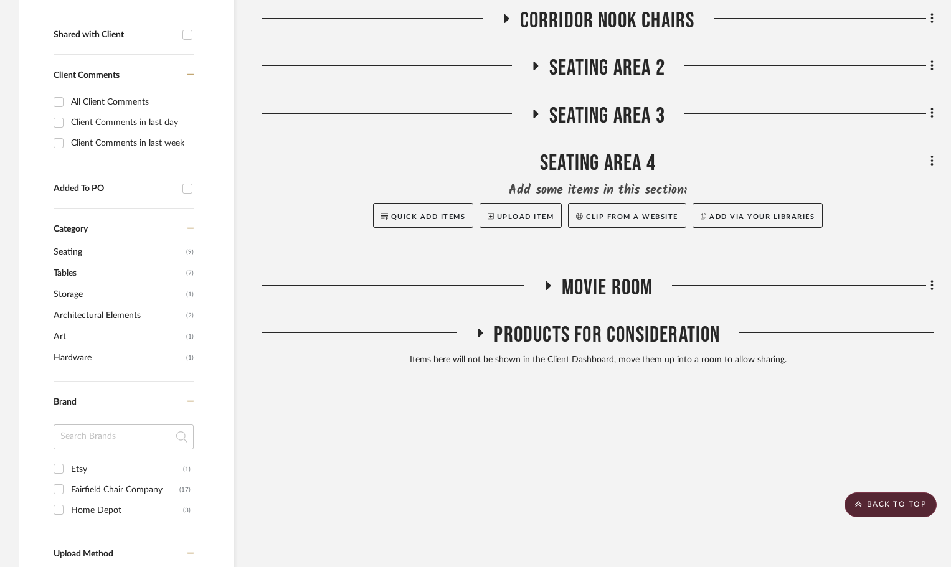
scroll to position [482, 0]
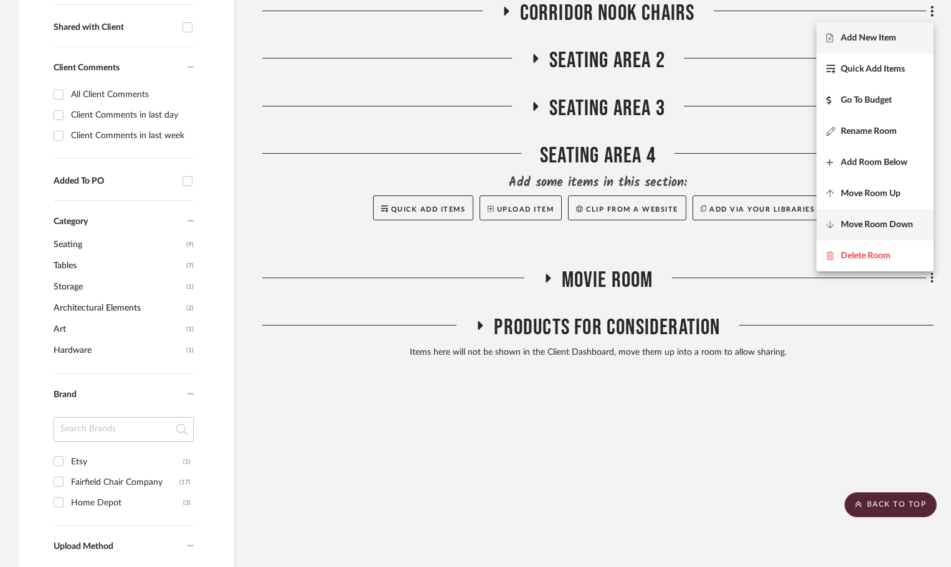
click at [894, 220] on span "Move Room Down" at bounding box center [877, 225] width 72 height 11
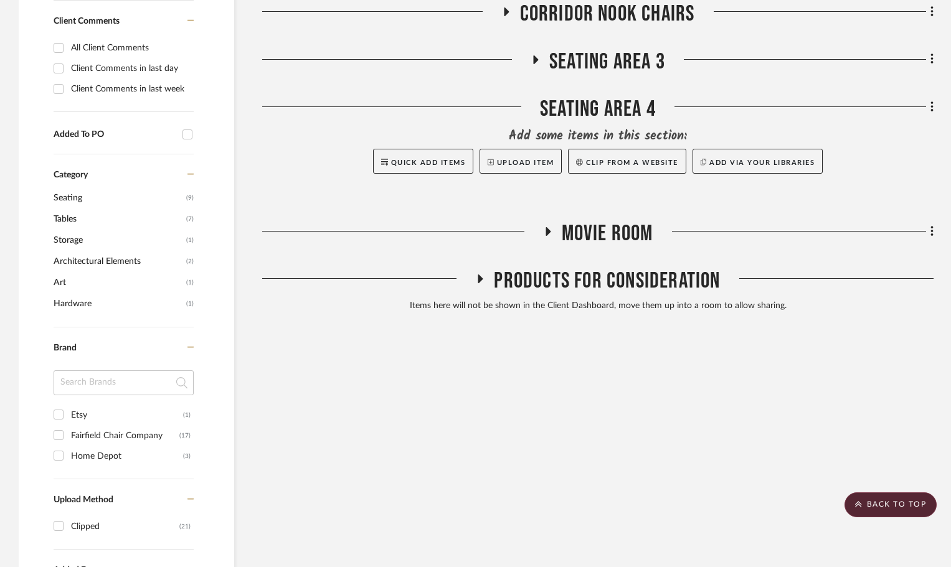
scroll to position [529, 0]
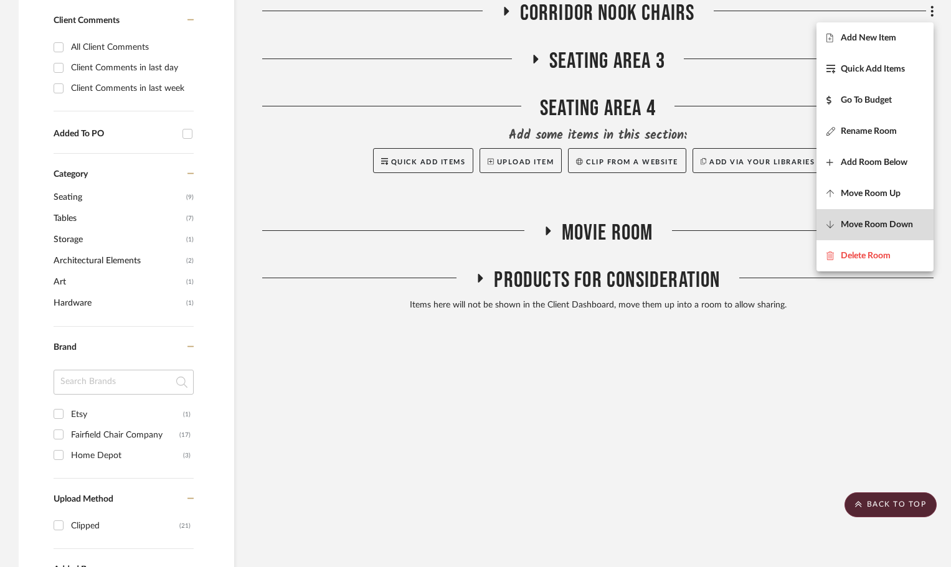
click at [888, 234] on button "Move Room Down" at bounding box center [874, 224] width 117 height 31
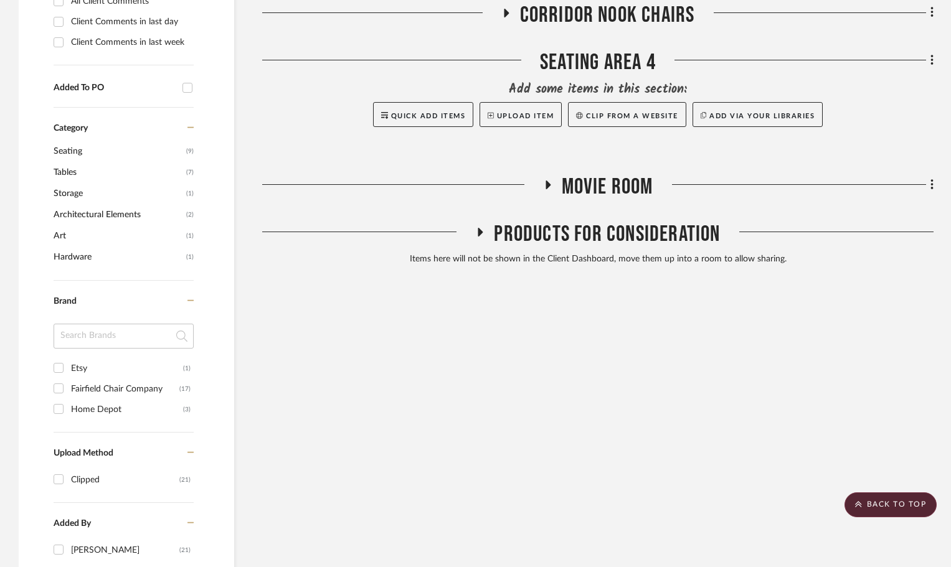
scroll to position [577, 0]
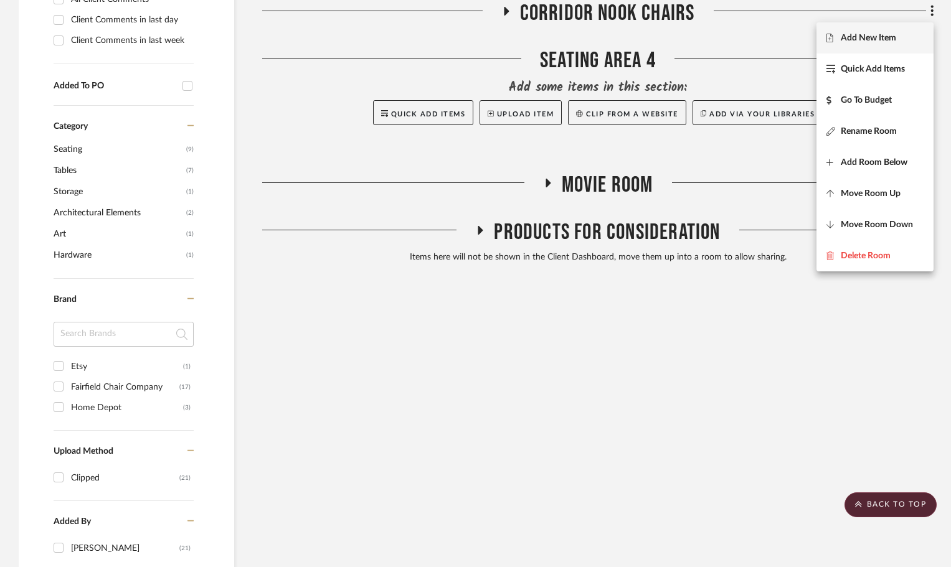
click at [840, 362] on div at bounding box center [475, 283] width 951 height 567
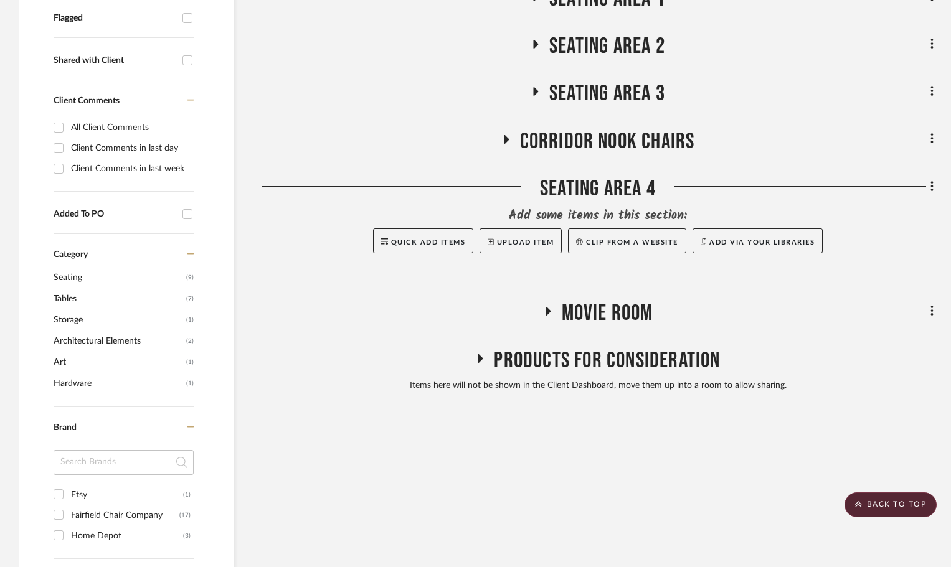
scroll to position [390, 0]
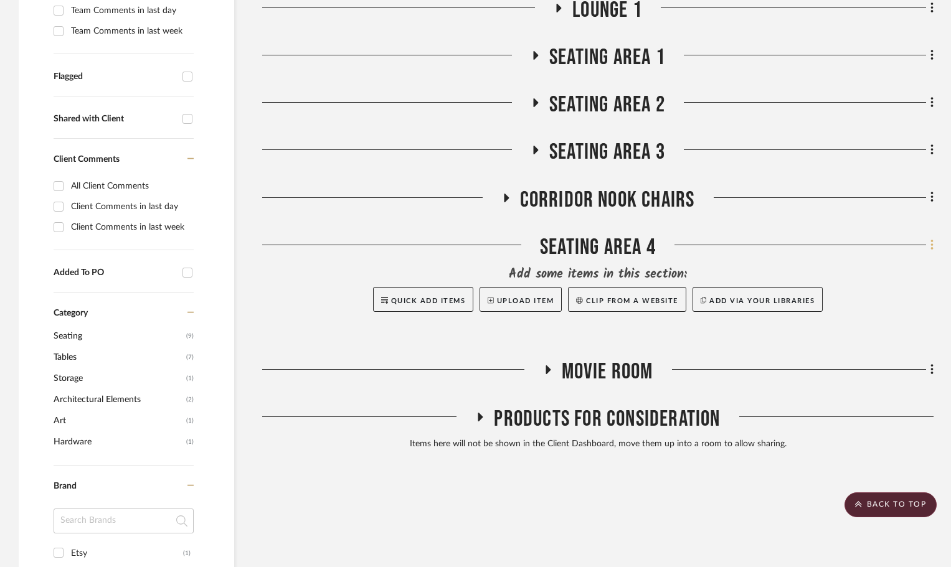
click at [929, 250] on fa-icon at bounding box center [930, 246] width 8 height 21
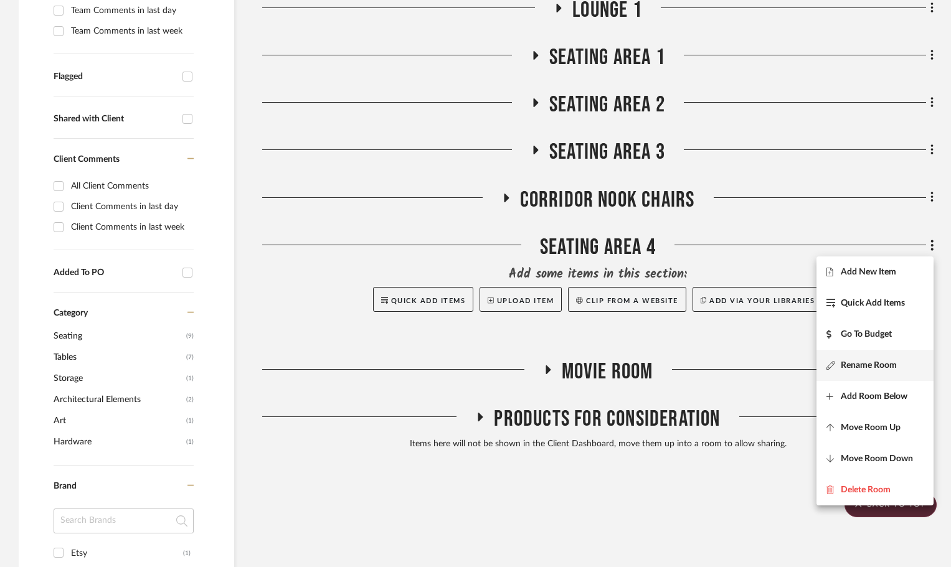
click at [889, 364] on span "Rename Room" at bounding box center [869, 365] width 56 height 11
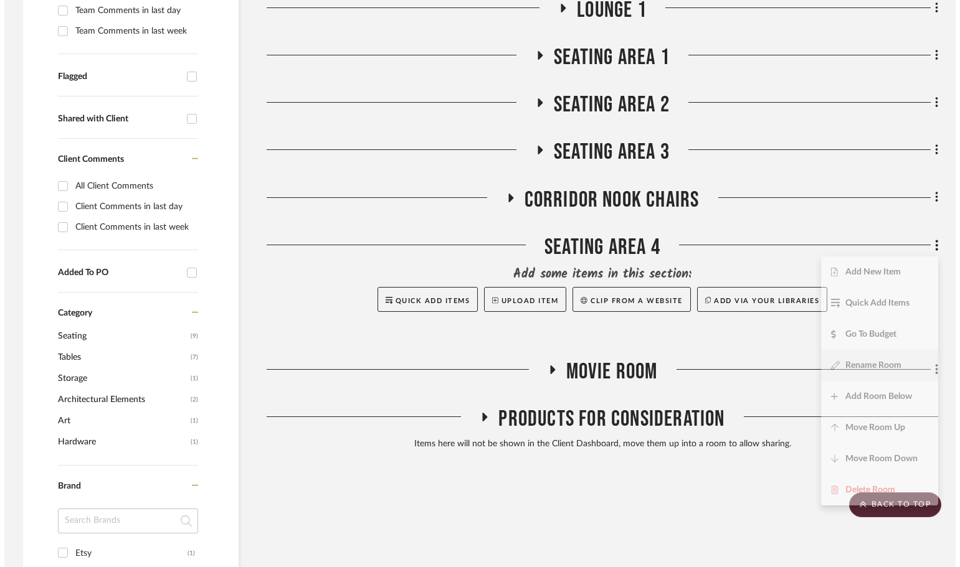
scroll to position [0, 0]
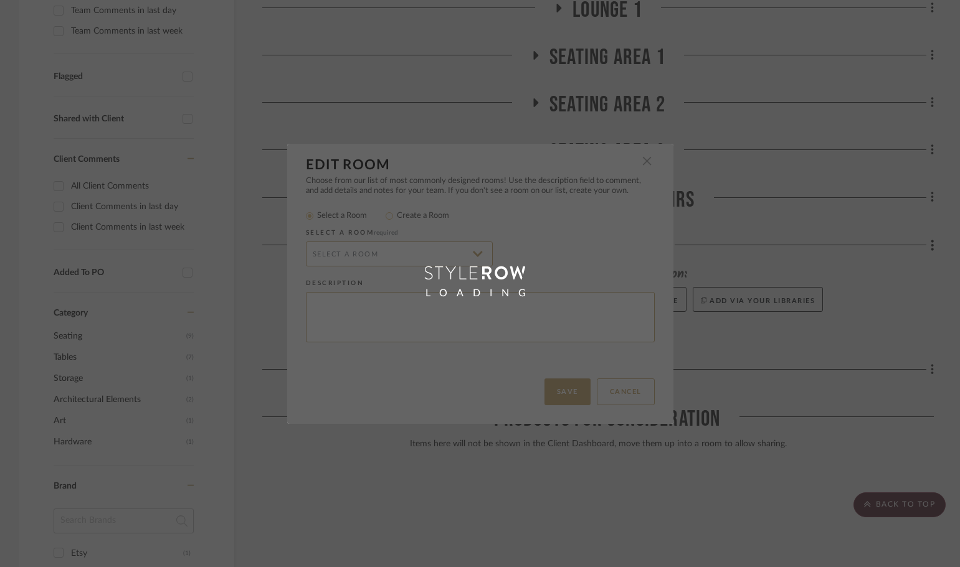
radio input "false"
radio input "true"
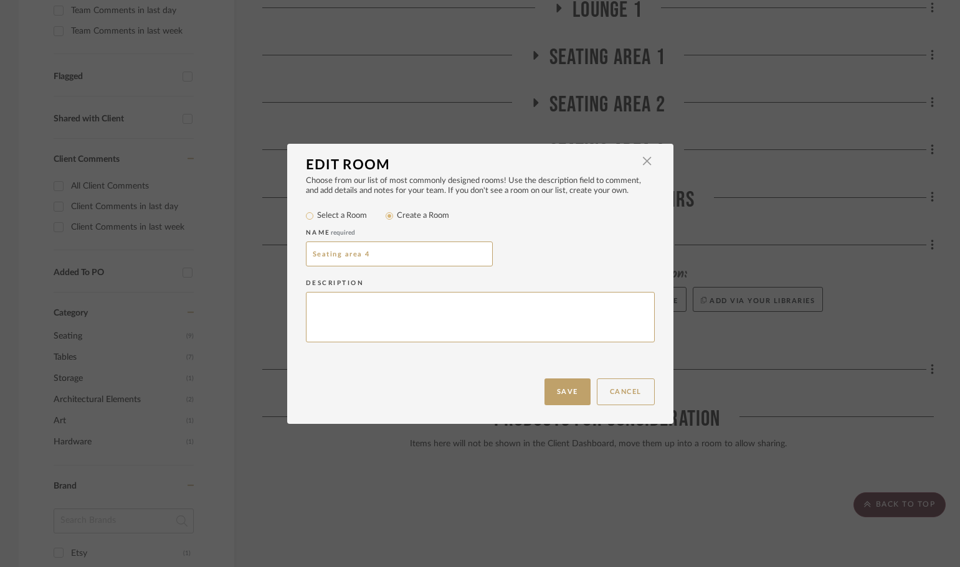
drag, startPoint x: 371, startPoint y: 254, endPoint x: 252, endPoint y: 256, distance: 119.0
click at [252, 256] on div "Edit Room × Choose from our list of most commonly designed rooms! Use the descr…" at bounding box center [480, 283] width 960 height 567
type input "Corridor Chairs"
click at [576, 388] on button "Save" at bounding box center [567, 392] width 46 height 27
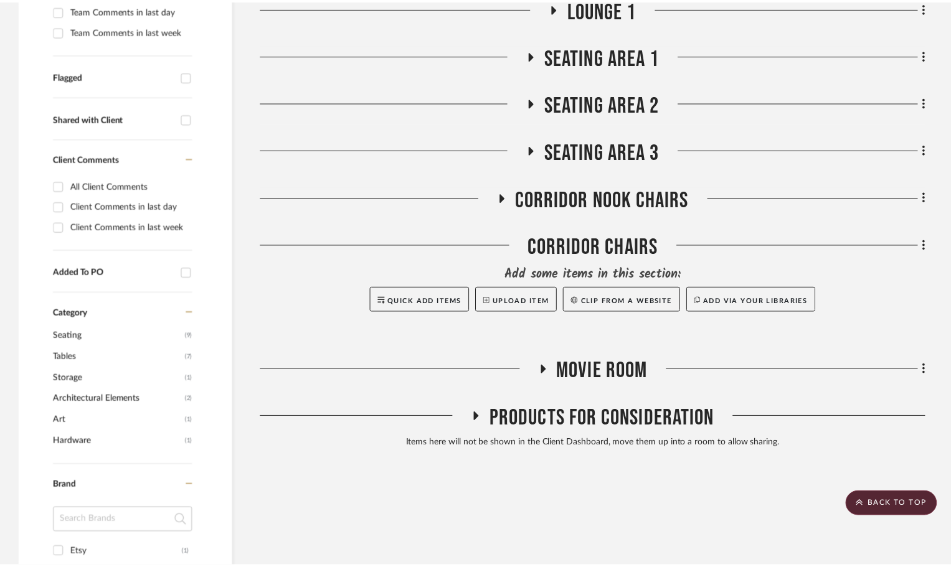
scroll to position [390, 0]
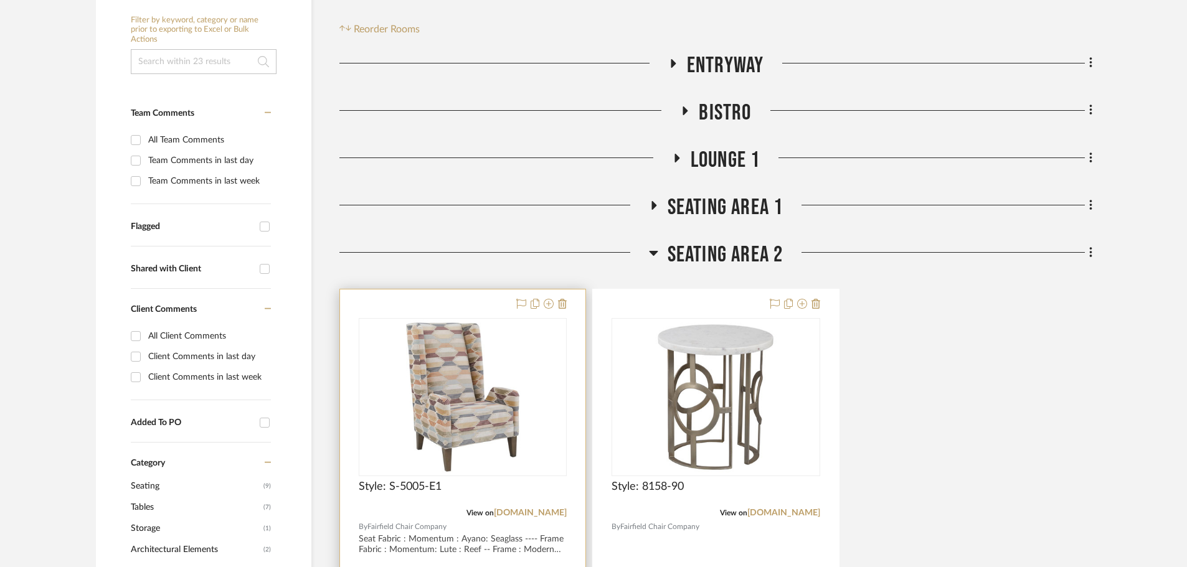
scroll to position [311, 0]
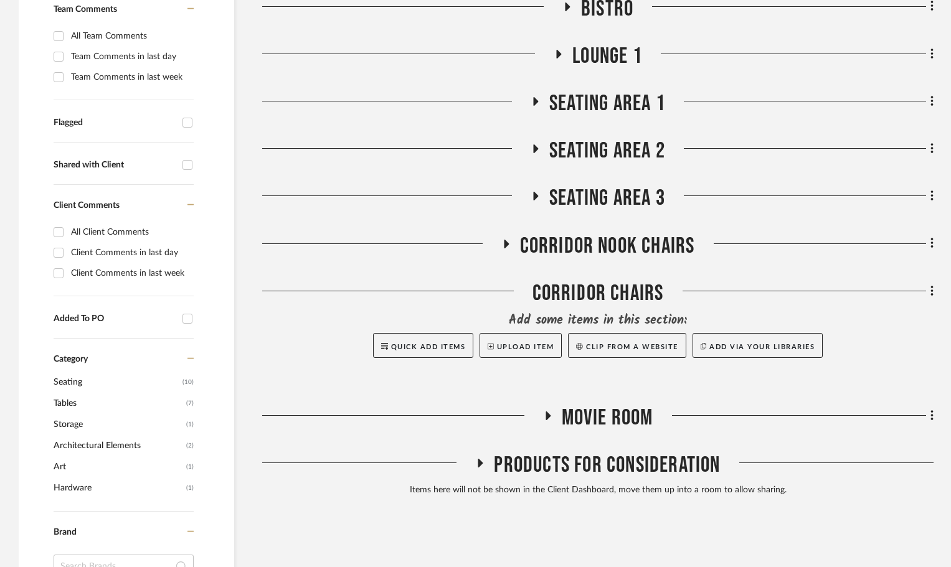
scroll to position [374, 0]
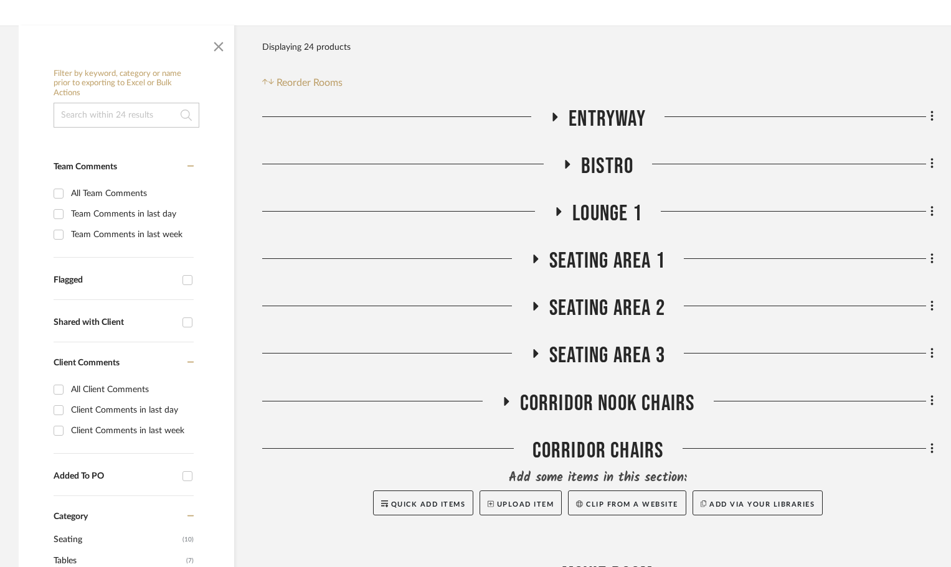
scroll to position [249, 0]
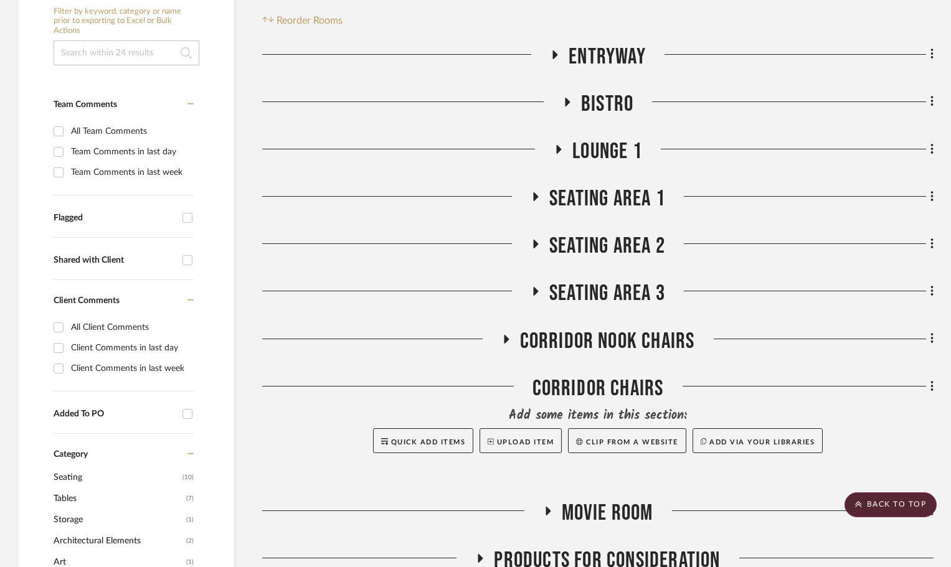
click at [507, 339] on icon at bounding box center [506, 339] width 5 height 9
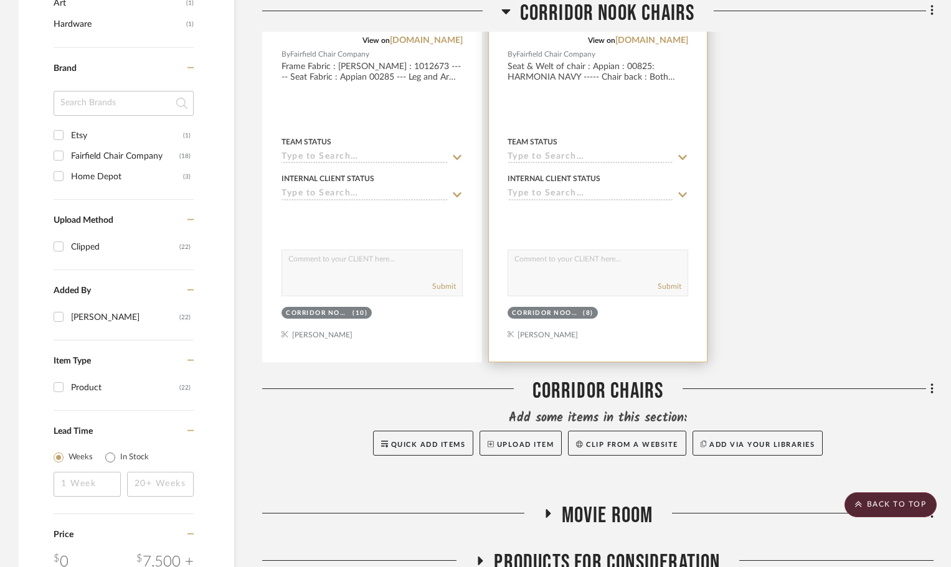
scroll to position [810, 0]
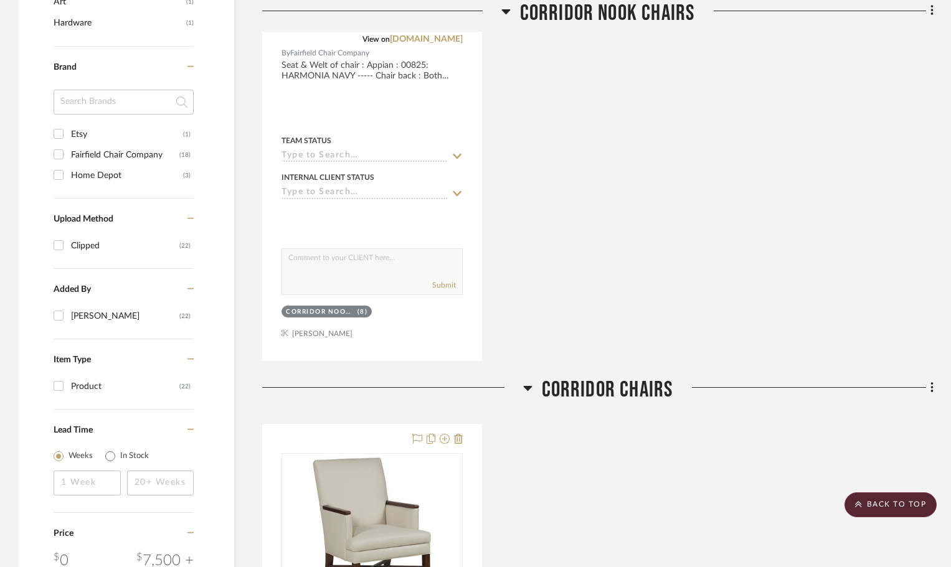
click at [524, 387] on icon at bounding box center [527, 388] width 9 height 5
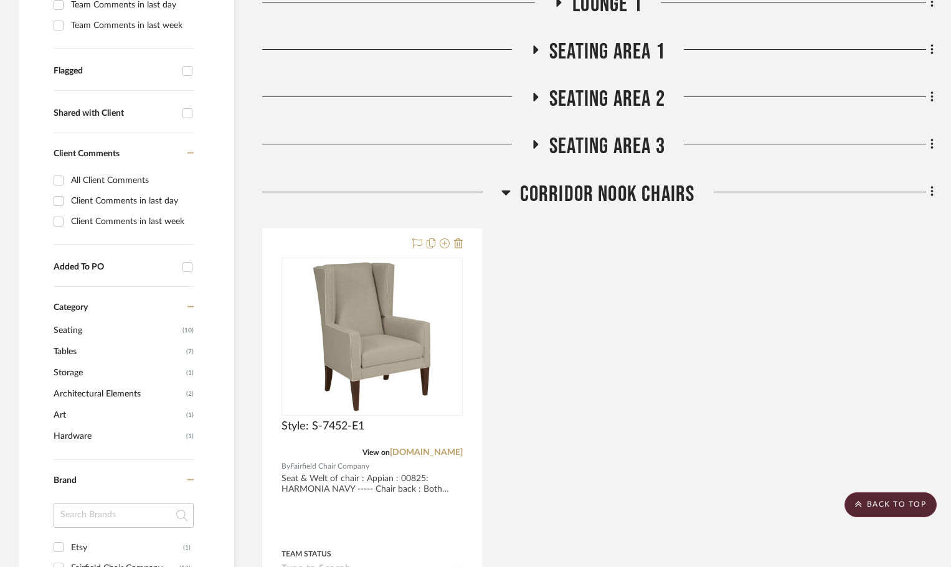
scroll to position [374, 0]
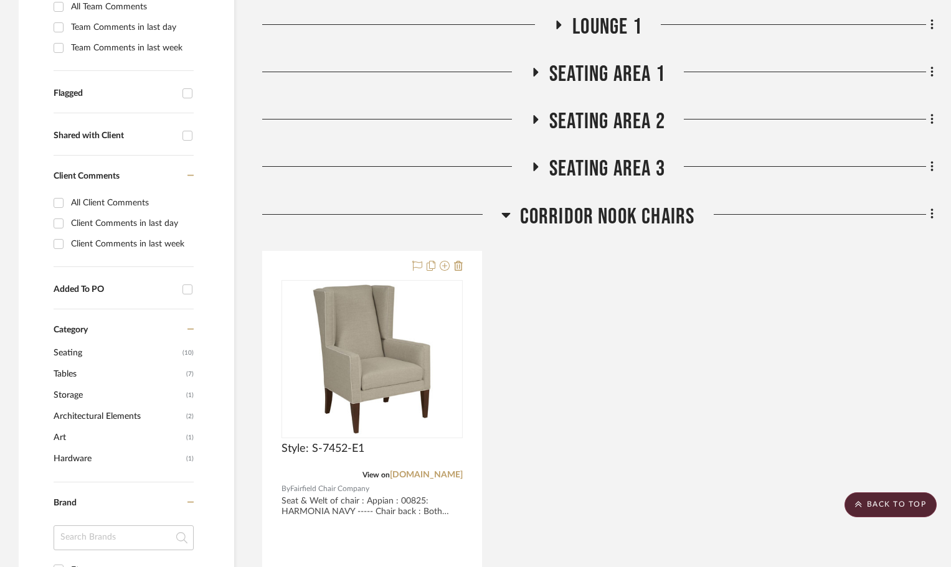
click at [504, 210] on icon at bounding box center [505, 214] width 9 height 15
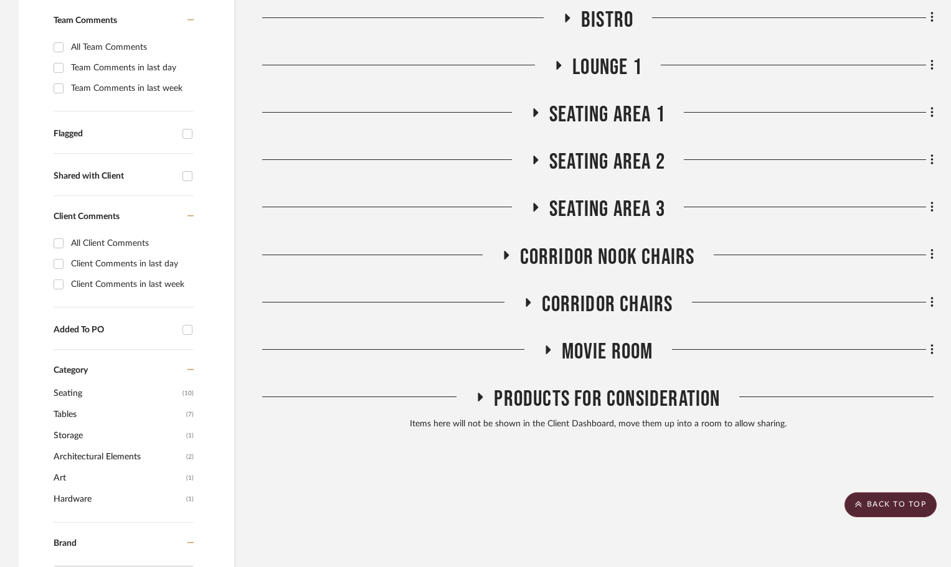
scroll to position [311, 0]
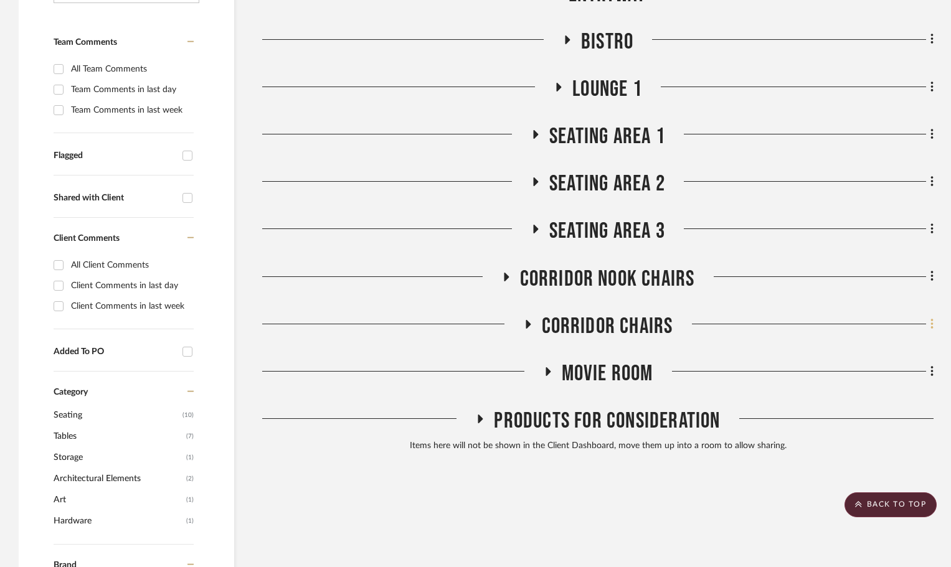
click at [930, 325] on icon at bounding box center [932, 325] width 4 height 14
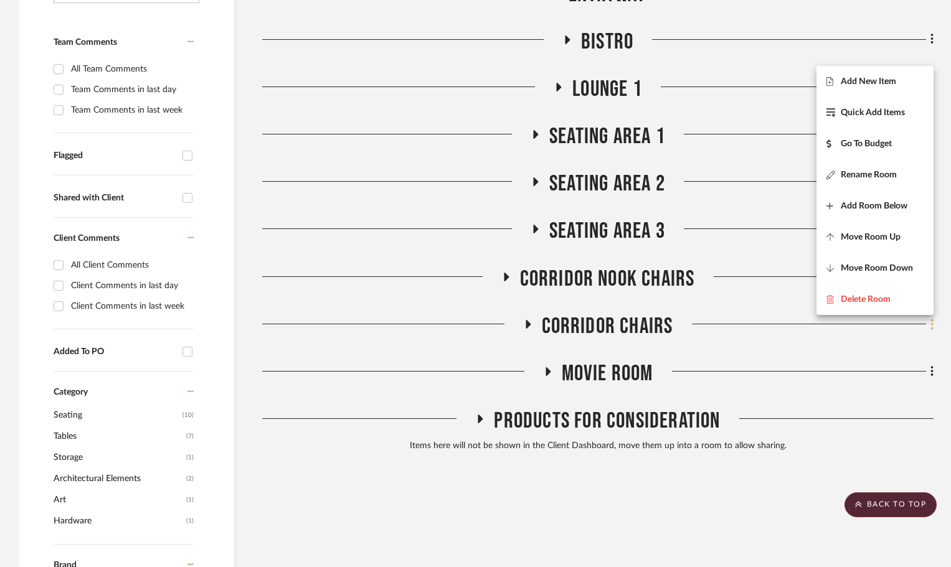
click at [930, 325] on div at bounding box center [475, 283] width 951 height 567
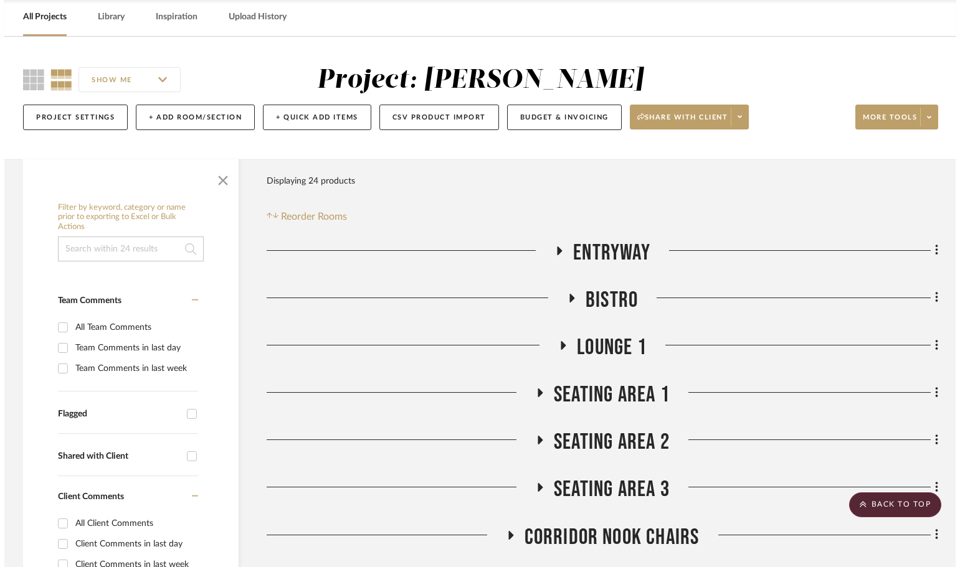
scroll to position [0, 0]
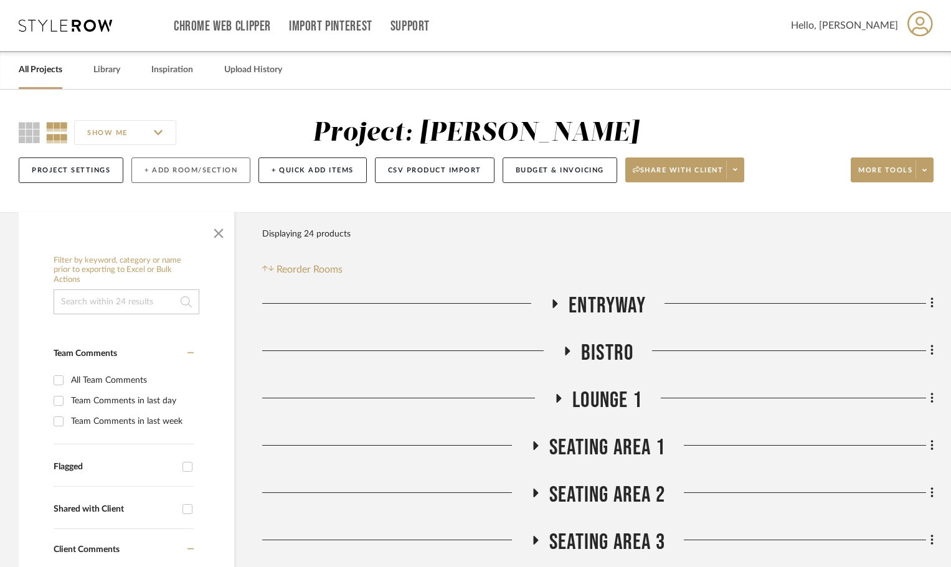
click at [176, 173] on button "+ Add Room/Section" at bounding box center [190, 171] width 119 height 26
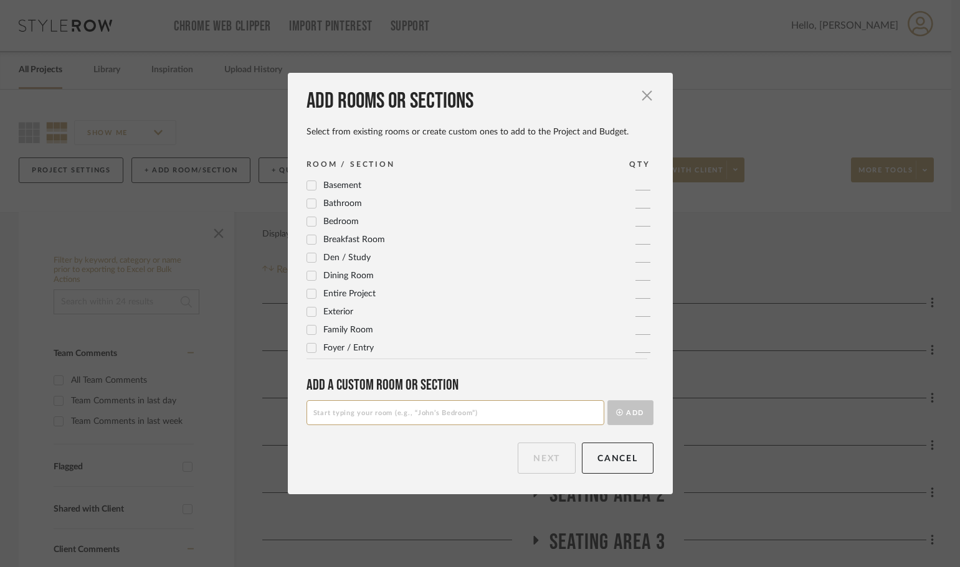
click at [399, 413] on input at bounding box center [455, 412] width 298 height 25
type input "B"
type input "Corridor Bench"
click at [637, 414] on button "Add" at bounding box center [630, 412] width 46 height 25
click at [538, 460] on button "Next" at bounding box center [547, 458] width 58 height 31
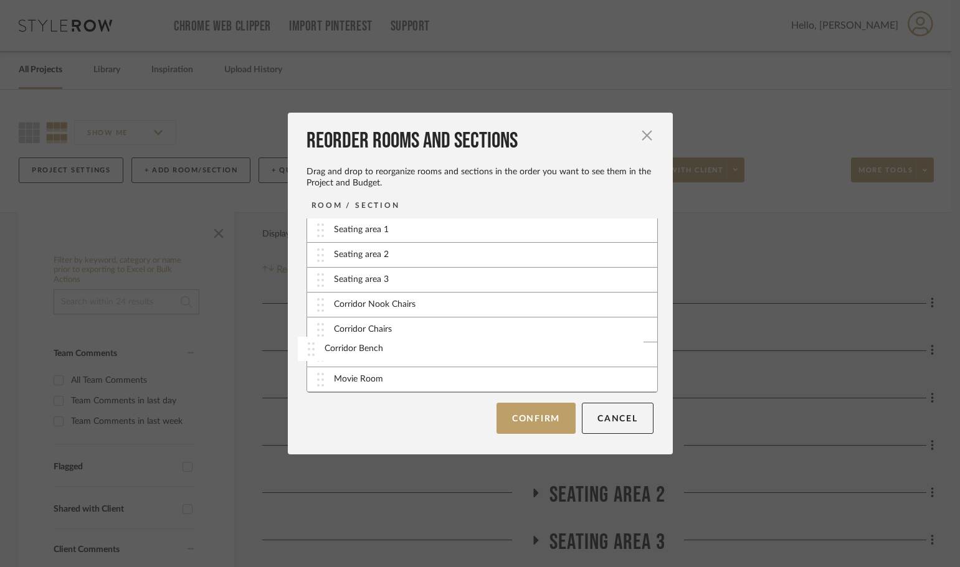
drag, startPoint x: 455, startPoint y: 384, endPoint x: 450, endPoint y: 353, distance: 31.5
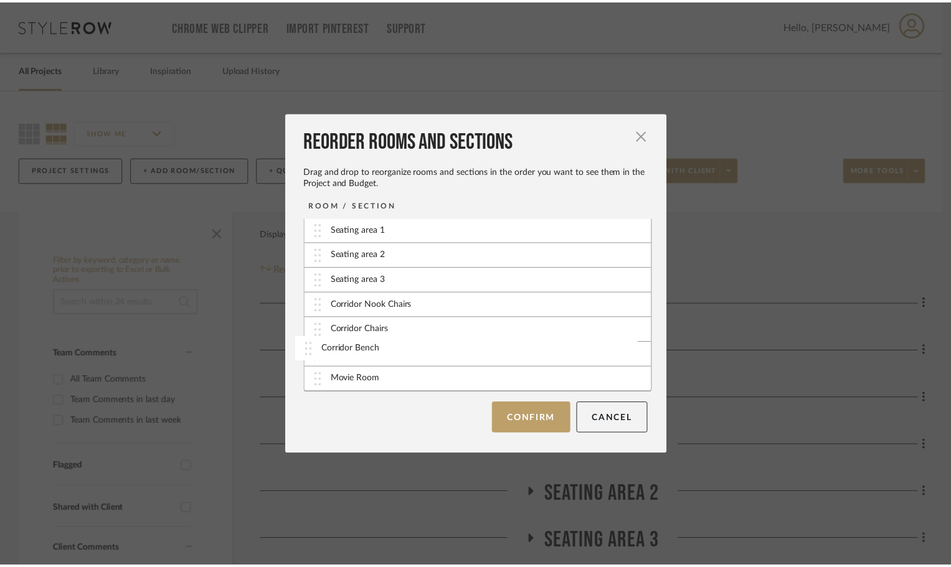
scroll to position [75, 0]
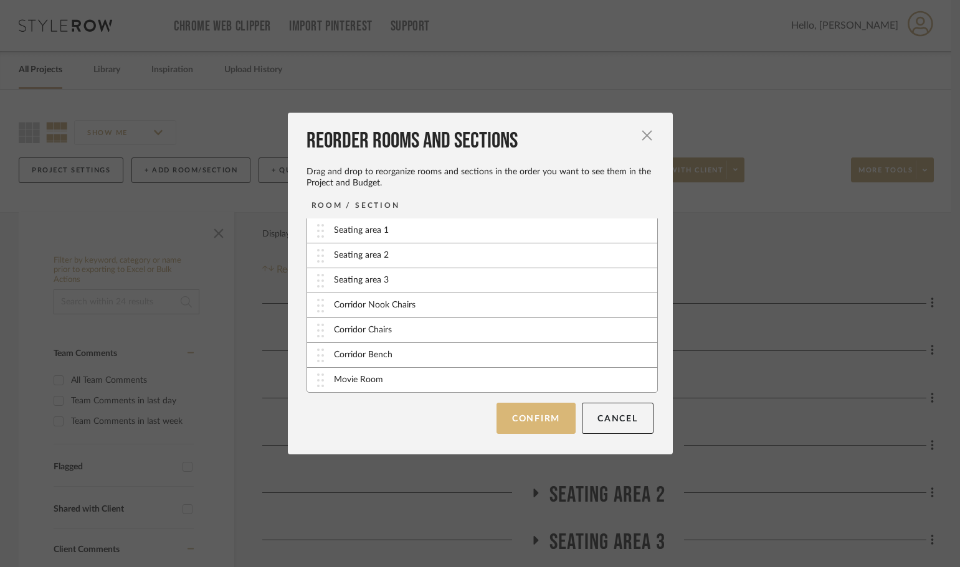
click at [505, 420] on button "Confirm" at bounding box center [535, 418] width 79 height 31
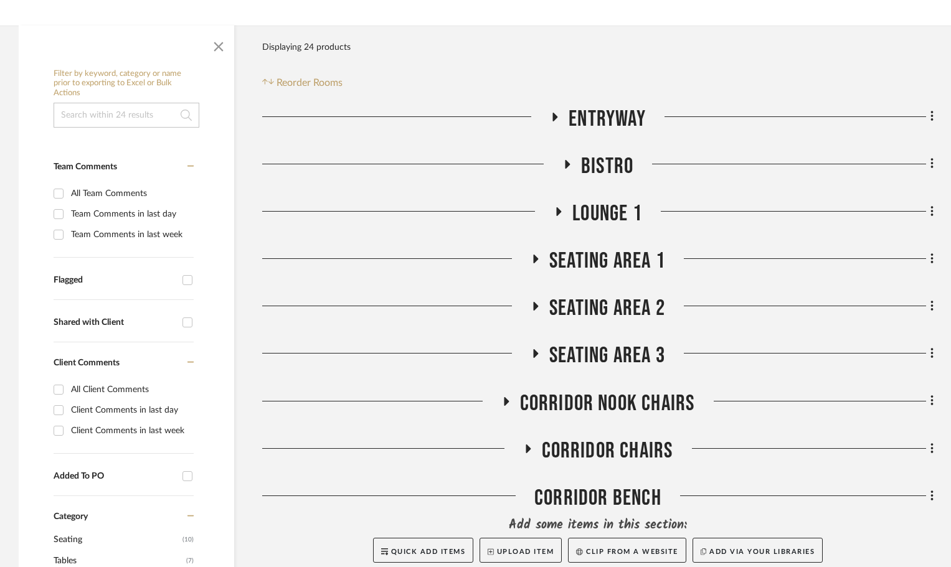
scroll to position [374, 0]
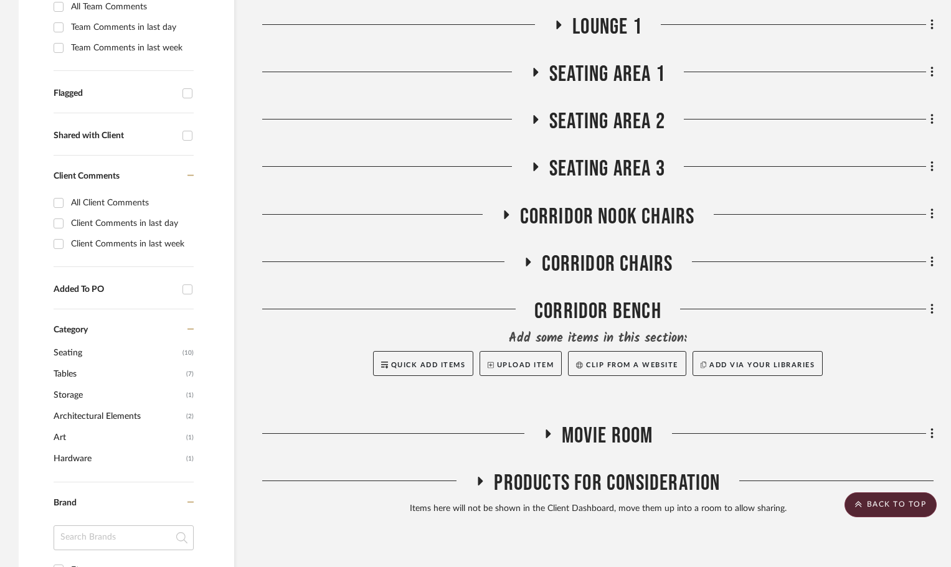
click at [532, 257] on icon at bounding box center [527, 261] width 15 height 9
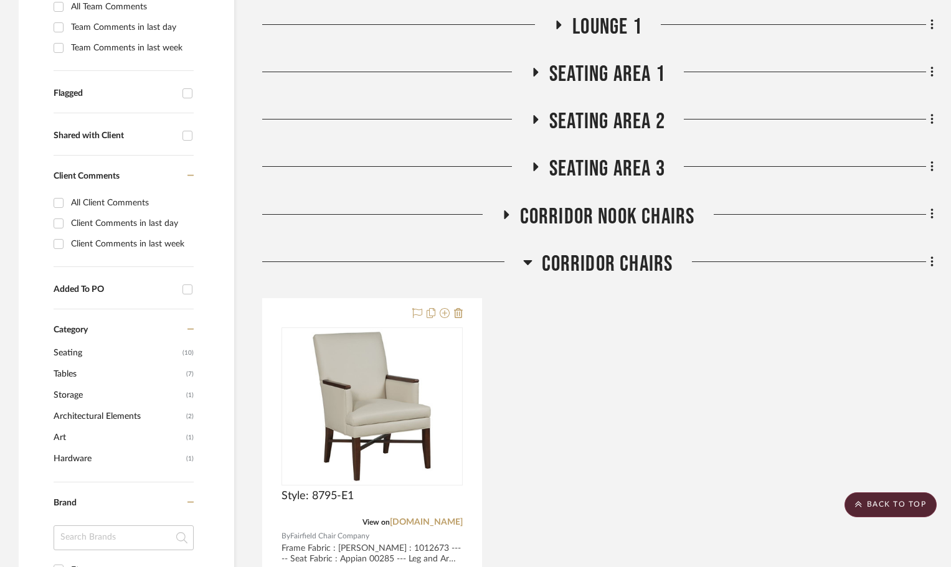
click at [531, 258] on icon at bounding box center [527, 262] width 9 height 15
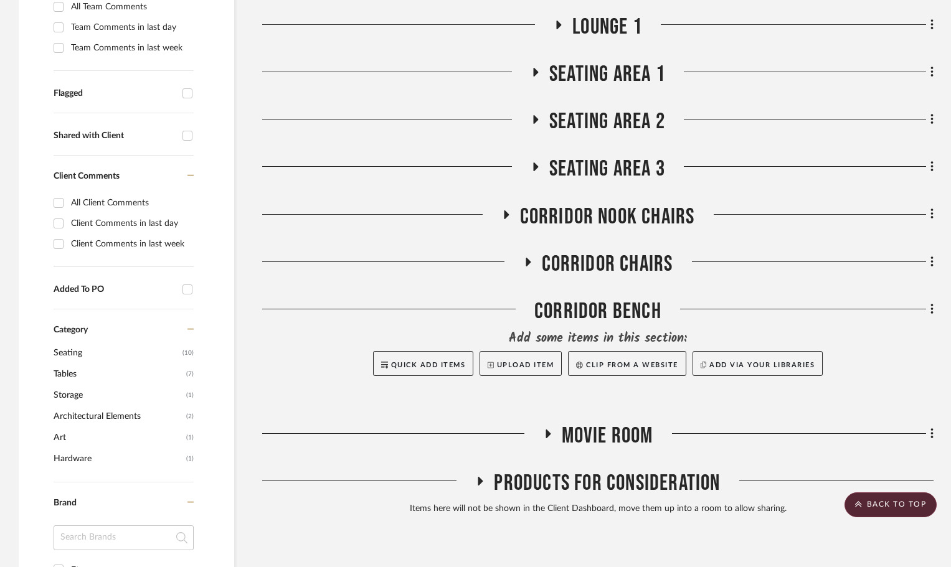
click at [508, 212] on icon at bounding box center [505, 214] width 15 height 9
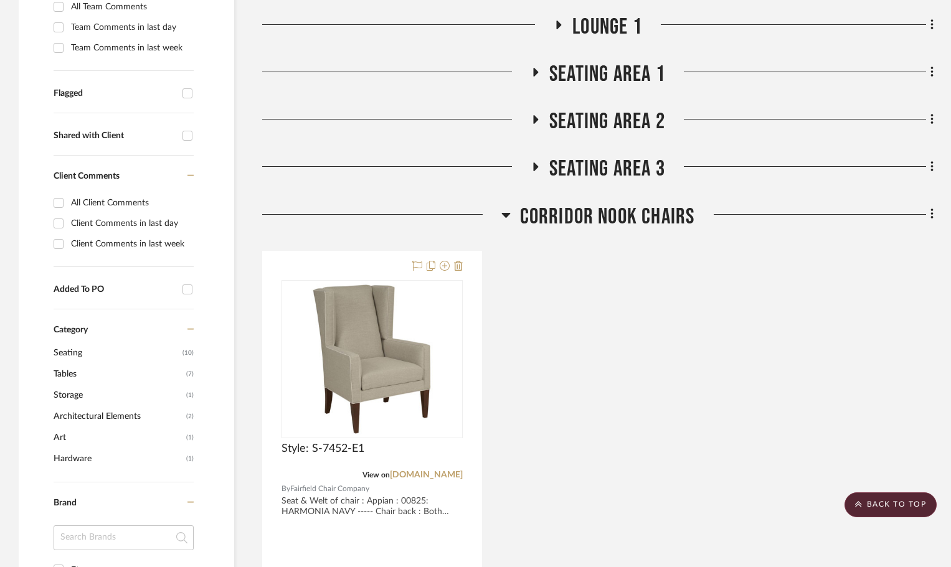
click at [508, 212] on icon at bounding box center [505, 214] width 9 height 15
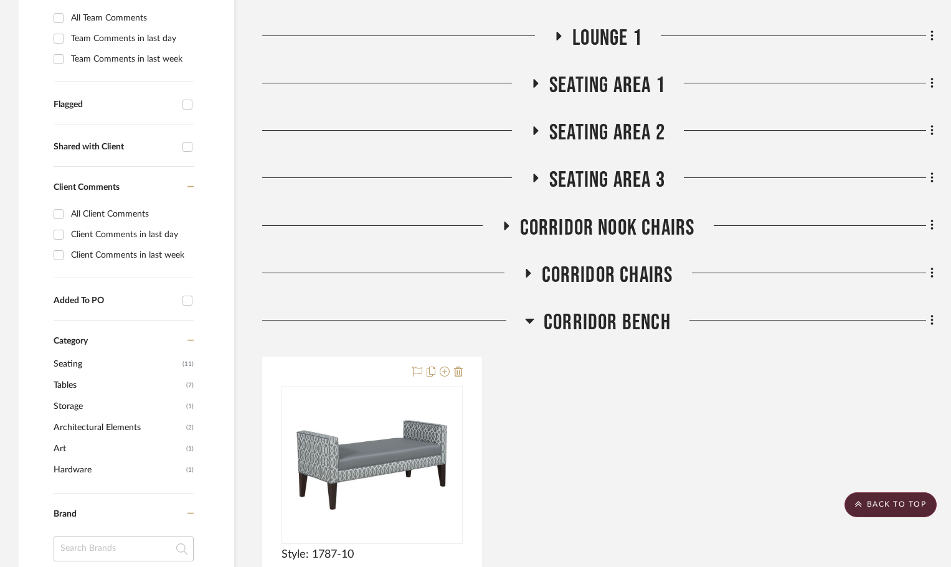
scroll to position [498, 0]
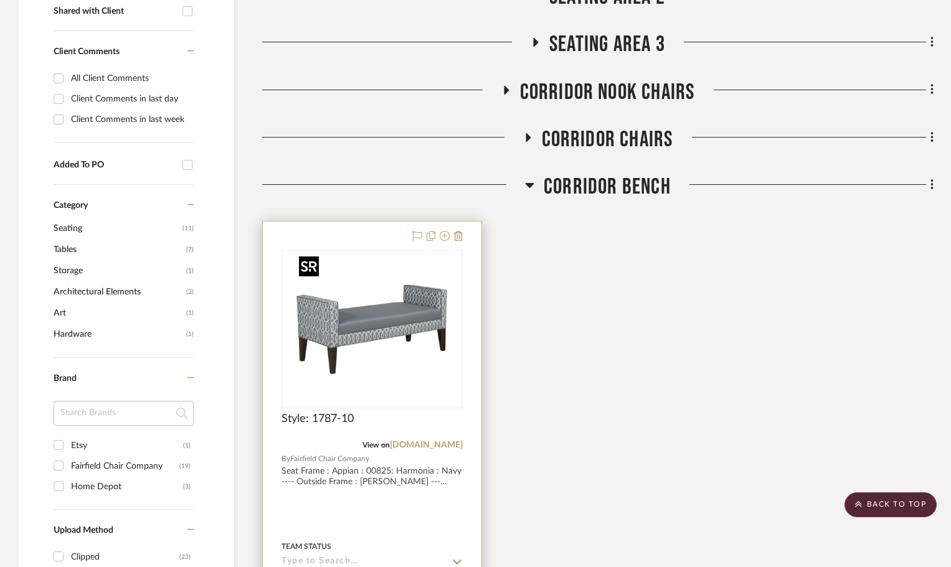
click at [0, 0] on img at bounding box center [0, 0] width 0 height 0
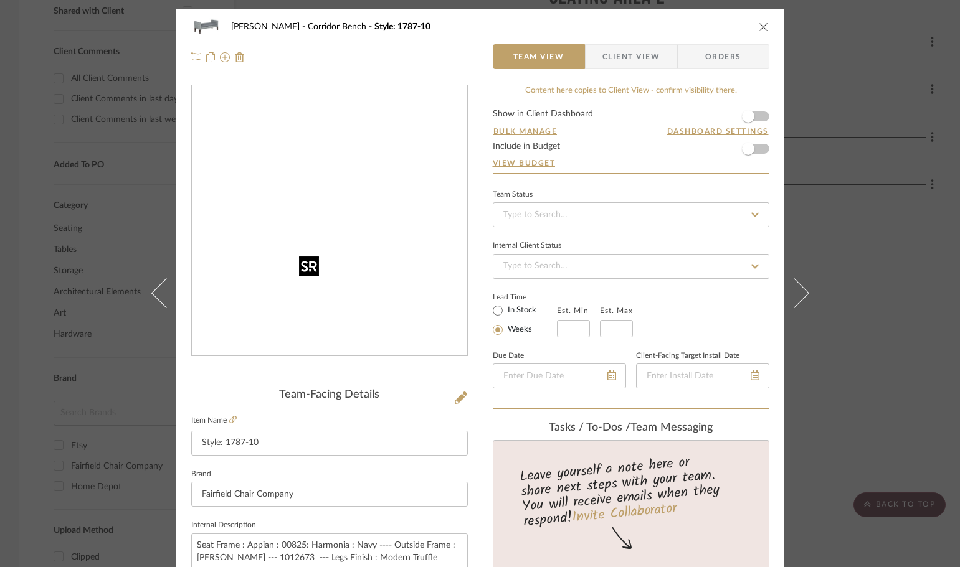
scroll to position [187, 0]
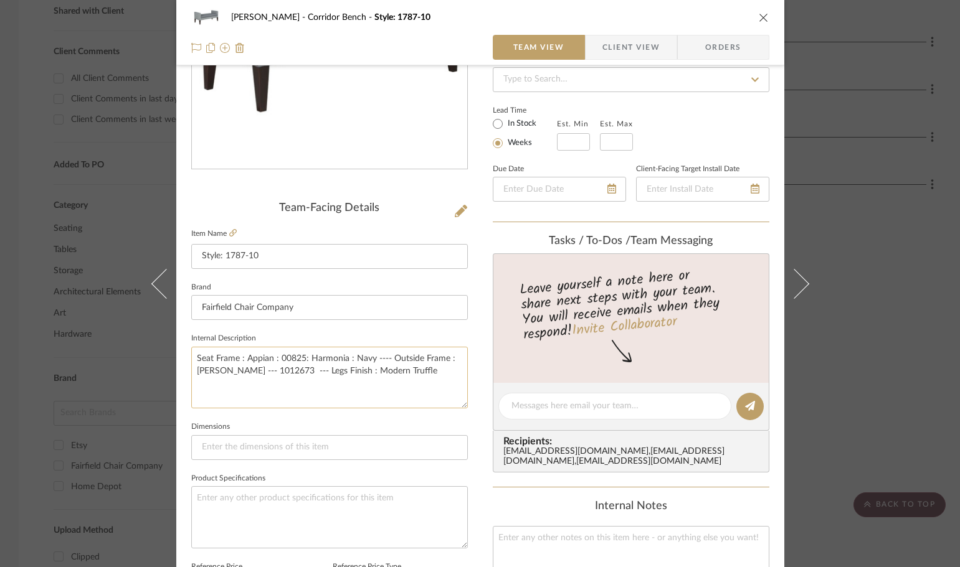
click at [357, 382] on textarea "Seat Frame : Appian : 00825: Harmonia : Navy ---- Outside Frame : [PERSON_NAME]…" at bounding box center [329, 378] width 277 height 62
click at [198, 359] on textarea "Seat Frame : Appian : 00825: Harmonia : Navy ---- Outside Frame : [PERSON_NAME]…" at bounding box center [329, 378] width 277 height 62
click at [245, 357] on textarea "Main fabric Frame : Appian : 00825: Harmonia : Navy ---- Outside Frame : [PERSO…" at bounding box center [329, 378] width 277 height 62
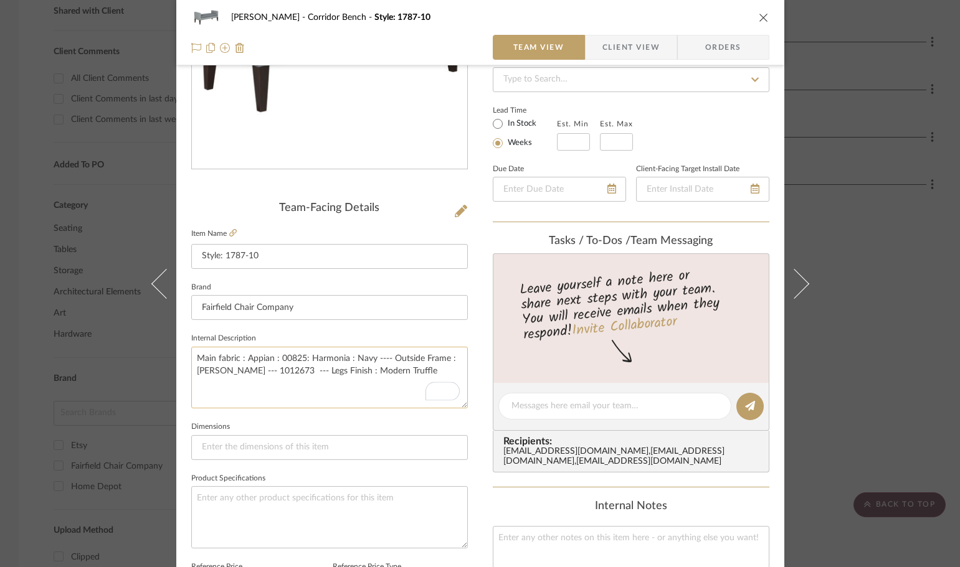
click at [282, 385] on textarea "Main fabric : Appian : 00825: Harmonia : Navy ---- Outside Frame : [PERSON_NAME…" at bounding box center [329, 378] width 277 height 62
click at [277, 361] on textarea "Main fabric : Appian : 00825: Harmonia : Navy ---- Outside Frame : [PERSON_NAME…" at bounding box center [329, 378] width 277 height 62
drag, startPoint x: 248, startPoint y: 359, endPoint x: 341, endPoint y: 356, distance: 92.8
click at [341, 356] on textarea "Main fabric : Appian : 00825: Harmonia : Navy ---- Outside Frame : [PERSON_NAME…" at bounding box center [329, 378] width 277 height 62
click at [302, 357] on textarea "Main fabric :Trancend : Navy ---- Outside Frame : [PERSON_NAME] --- 1012673 ---…" at bounding box center [329, 378] width 277 height 62
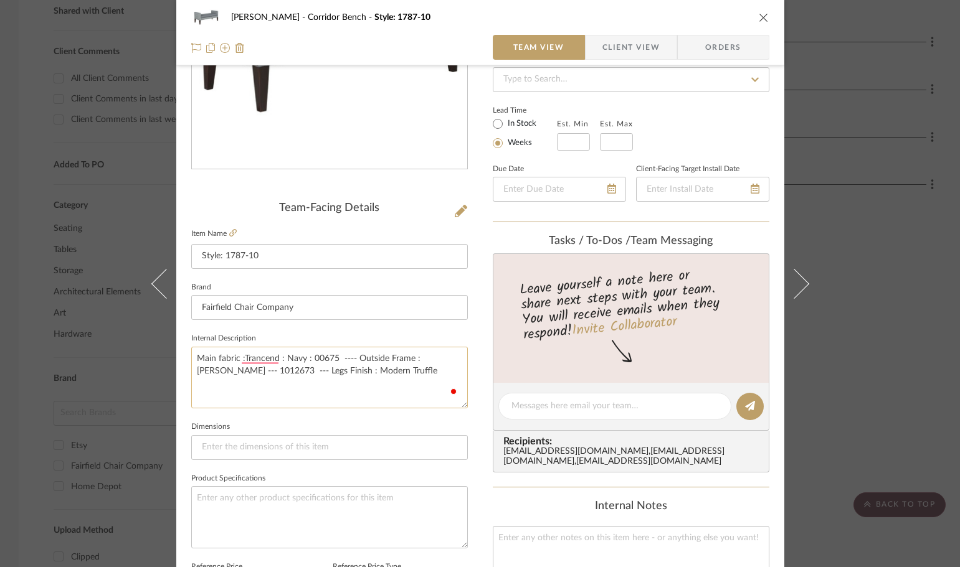
click at [359, 354] on textarea "Main fabric :Trancend : Navy : 00675 ---- Outside Frame : [PERSON_NAME] --- 101…" at bounding box center [329, 378] width 277 height 62
click at [410, 356] on textarea "Main fabric :Trancend : Navy : 00675 ---- Seat Frame : [PERSON_NAME] --- 101267…" at bounding box center [329, 378] width 277 height 62
click at [229, 374] on textarea "Main fabric :Trancend : Navy : 00675 ---- Seat Frame : Mometum --- 1012673 --- …" at bounding box center [329, 378] width 277 height 62
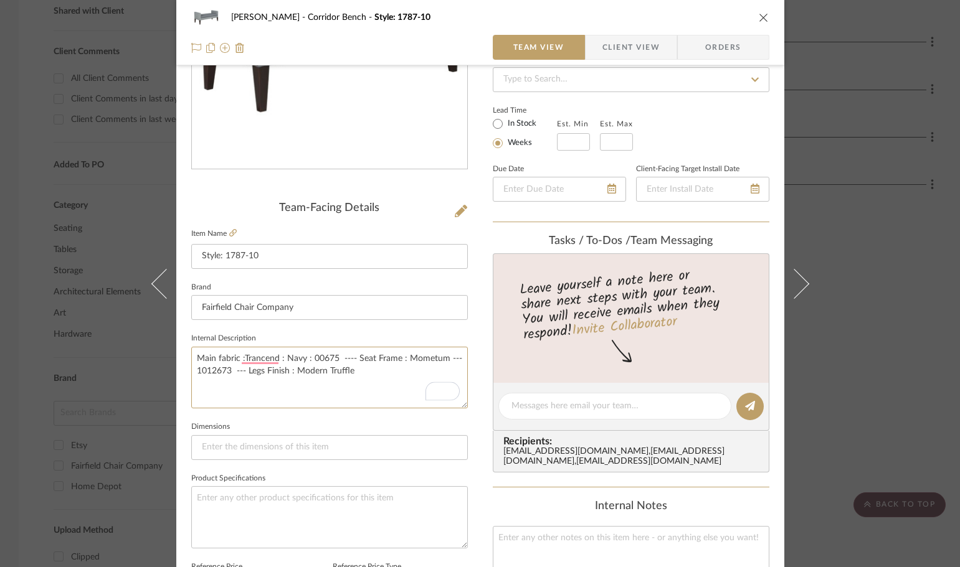
drag, startPoint x: 227, startPoint y: 372, endPoint x: 184, endPoint y: 368, distance: 43.8
click at [184, 368] on div "[PERSON_NAME] Corridor Bench Style: 1787-10 Team View Client View Orders Team-F…" at bounding box center [480, 398] width 608 height 1150
click at [242, 357] on textarea "Main fabric :Trancend : Navy : 00675 ---- Seat Frame : Mometum --- Ayano : Foss…" at bounding box center [329, 378] width 277 height 62
type textarea "Main fabric :Trancend : Navy : 00675 ---- Seat Frame : Mometum --- Ayano : Foss…"
click at [261, 397] on textarea "Main fabric :Trancend : Navy : 00675 ---- Seat Frame : Mometum --- Ayano : Foss…" at bounding box center [329, 378] width 277 height 62
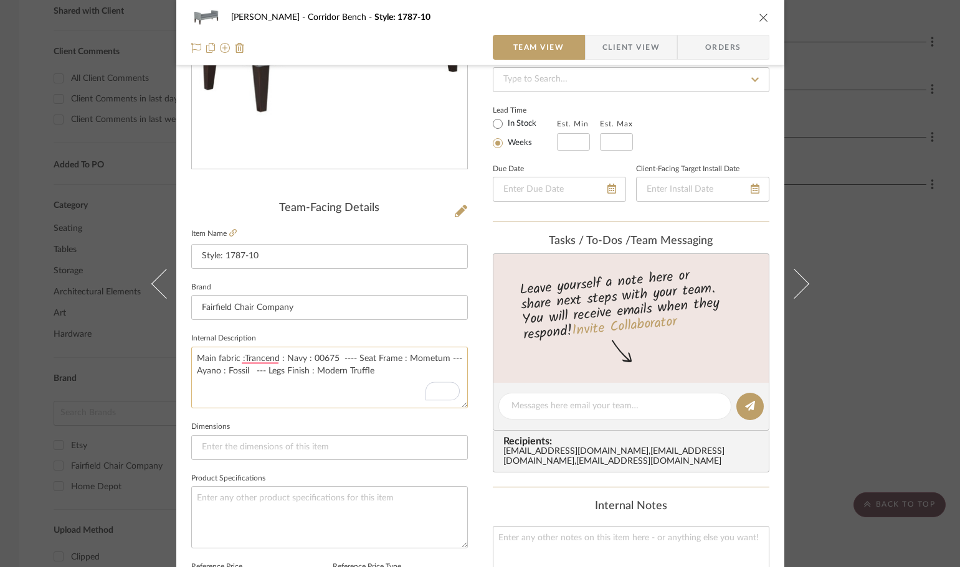
click at [262, 354] on textarea "Main fabric :Trancend : Navy : 00675 ---- Seat Frame : Mometum --- Ayano : Foss…" at bounding box center [329, 378] width 277 height 62
click at [257, 359] on textarea "Main fabric :Trancend : Navy : 00675 ---- Seat Frame : Mometum --- Ayano : Foss…" at bounding box center [329, 378] width 277 height 62
click at [250, 388] on textarea "Main fabric : Trancend : Navy : 00675 ---- Seat Frame : Mometum --- Ayano : Fos…" at bounding box center [329, 378] width 277 height 62
type textarea "Main fabric : Trancend : Navy : 00675 ---- Seat Frame : Mometum --- Ayano : Fos…"
click at [469, 324] on div "[PERSON_NAME] Corridor Bench Style: 1787-10 Team View Client View Orders Team-F…" at bounding box center [480, 398] width 608 height 1150
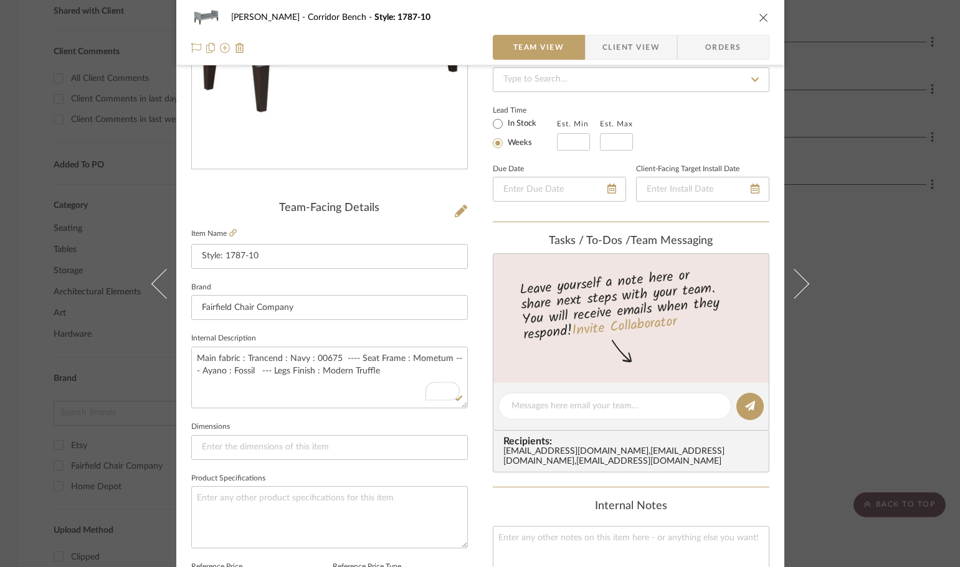
click at [753, 9] on div "[PERSON_NAME] Corridor Bench Style: 1787-10" at bounding box center [480, 17] width 578 height 25
click at [755, 24] on div "[PERSON_NAME] Corridor Bench Style: 1787-10" at bounding box center [480, 17] width 578 height 25
click at [759, 21] on icon "close" at bounding box center [764, 17] width 10 height 10
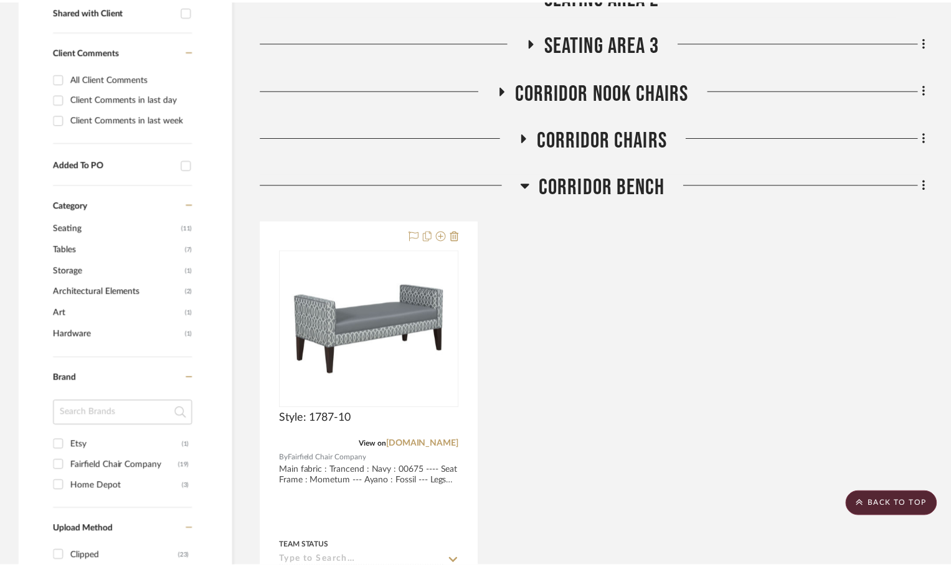
scroll to position [498, 0]
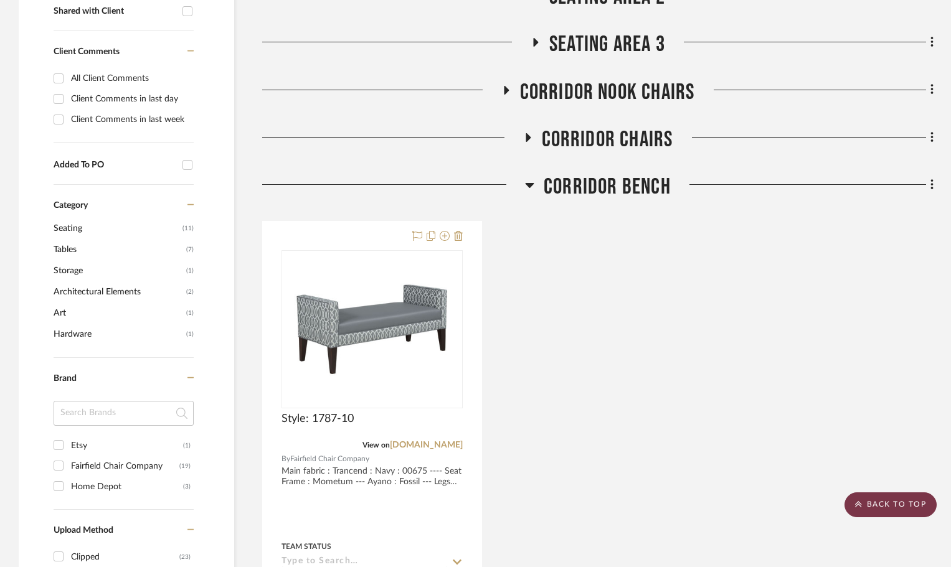
click at [866, 498] on scroll-to-top-button "BACK TO TOP" at bounding box center [890, 505] width 92 height 25
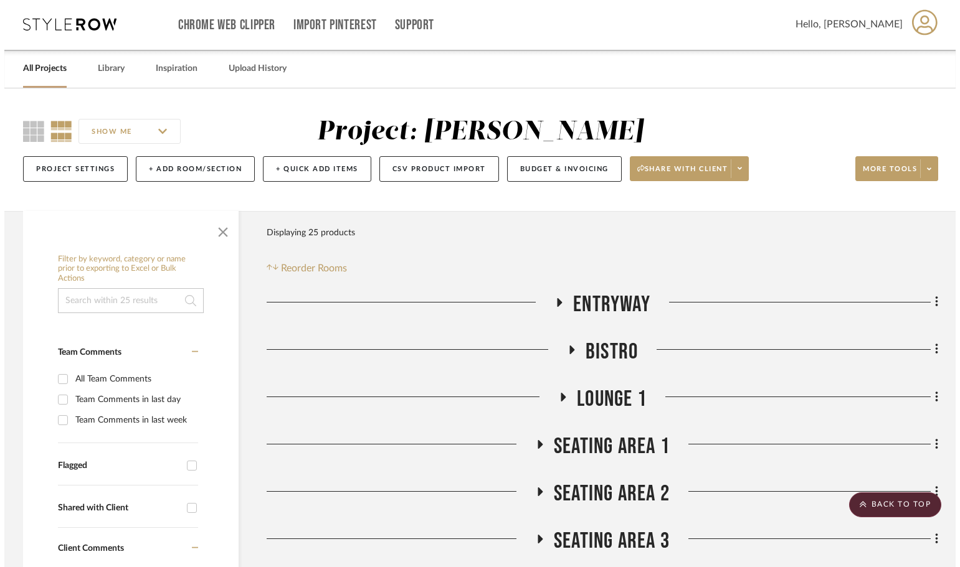
scroll to position [0, 0]
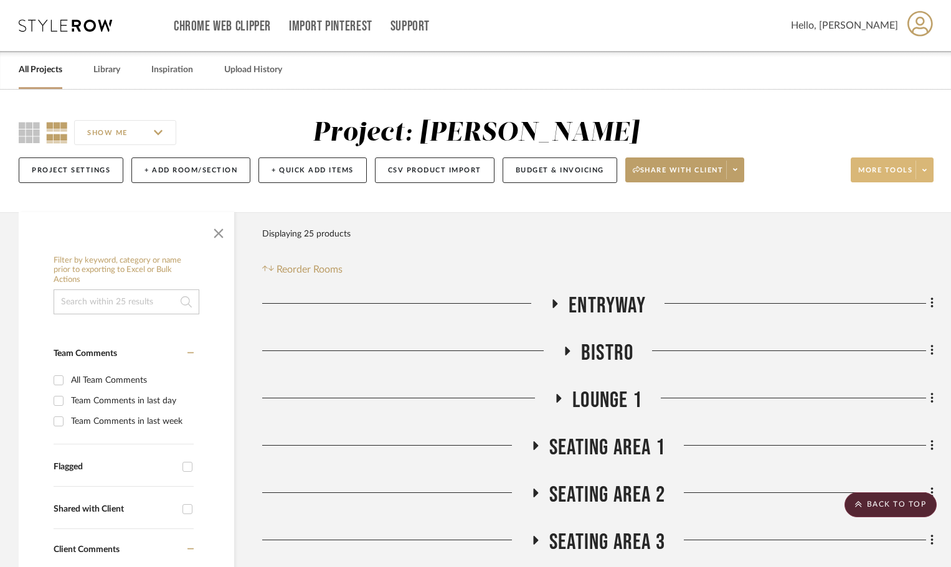
click at [924, 174] on span at bounding box center [923, 170] width 17 height 19
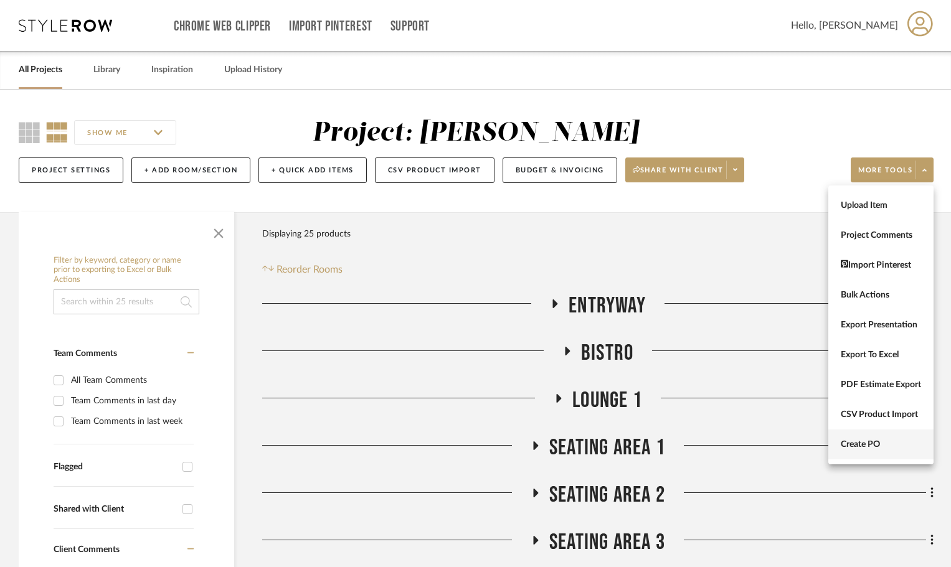
click at [907, 452] on button "Create PO" at bounding box center [880, 445] width 105 height 30
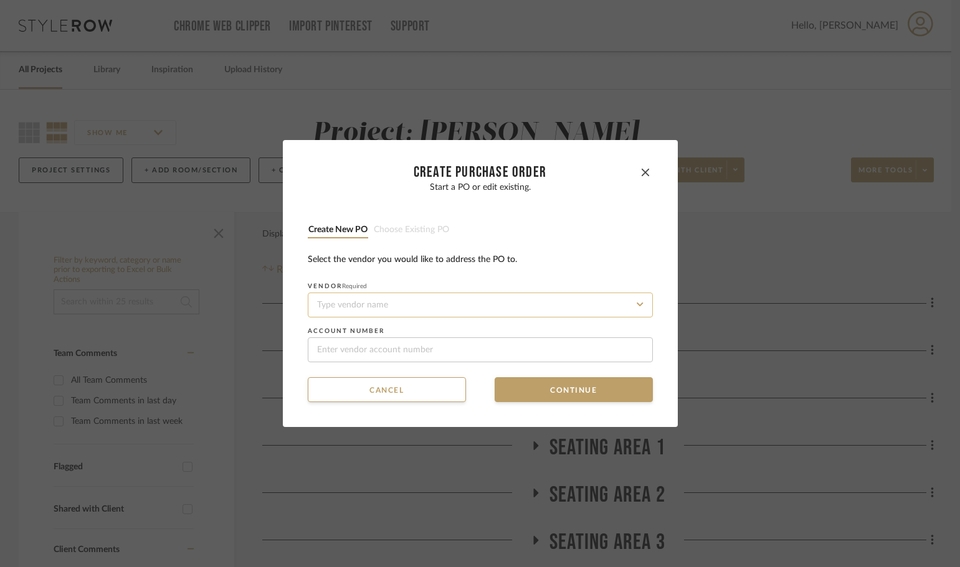
click at [442, 296] on input at bounding box center [480, 305] width 345 height 25
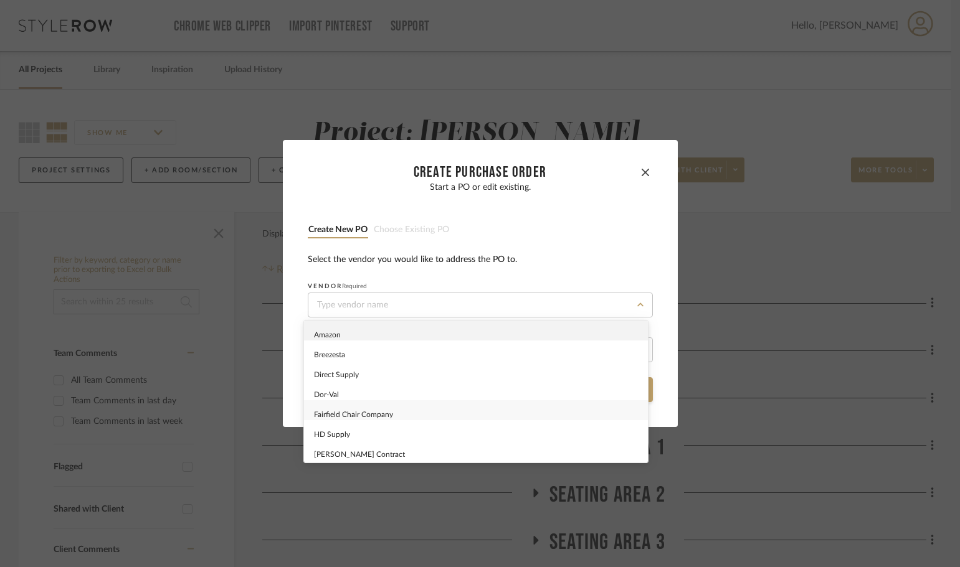
click at [453, 415] on div "Fairfield Chair Company" at bounding box center [476, 410] width 344 height 20
type input "Fairfield Chair Company"
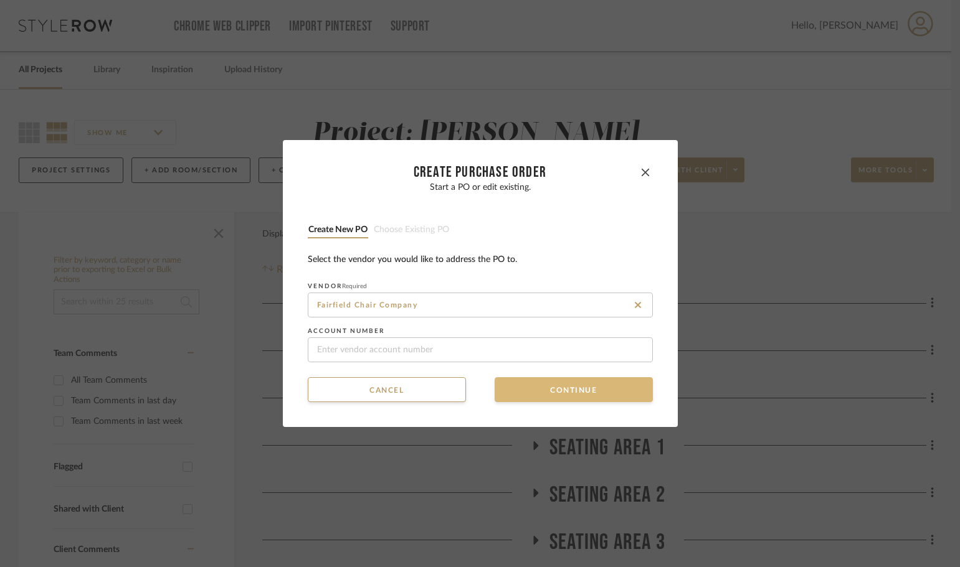
click at [518, 382] on button "Continue" at bounding box center [573, 389] width 158 height 25
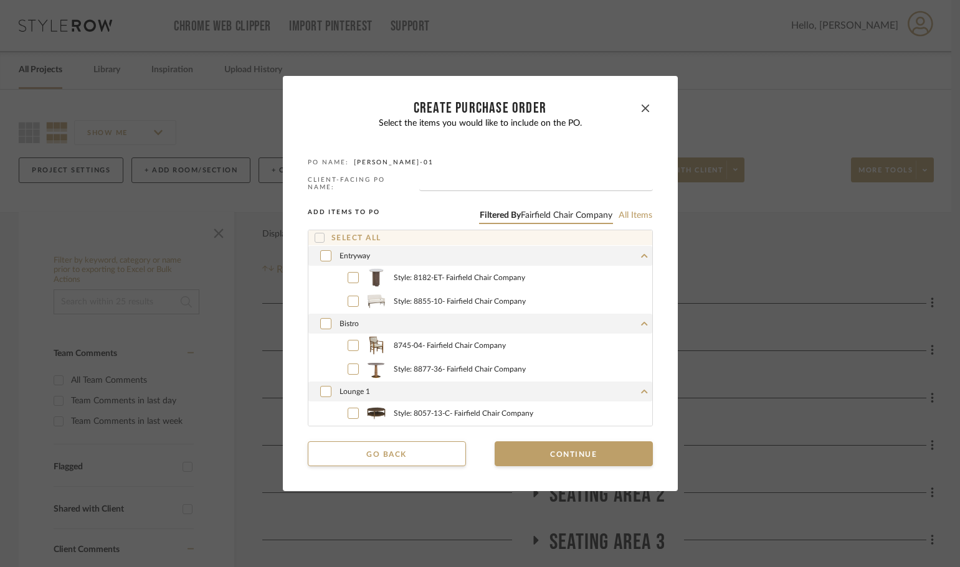
click at [316, 234] on icon at bounding box center [319, 238] width 9 height 9
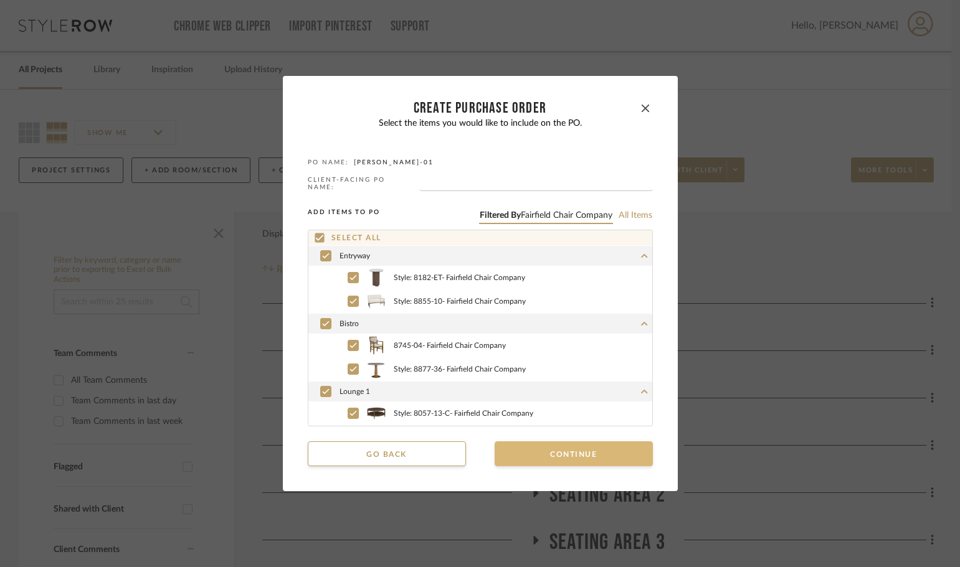
click at [548, 447] on button "Continue" at bounding box center [573, 454] width 158 height 25
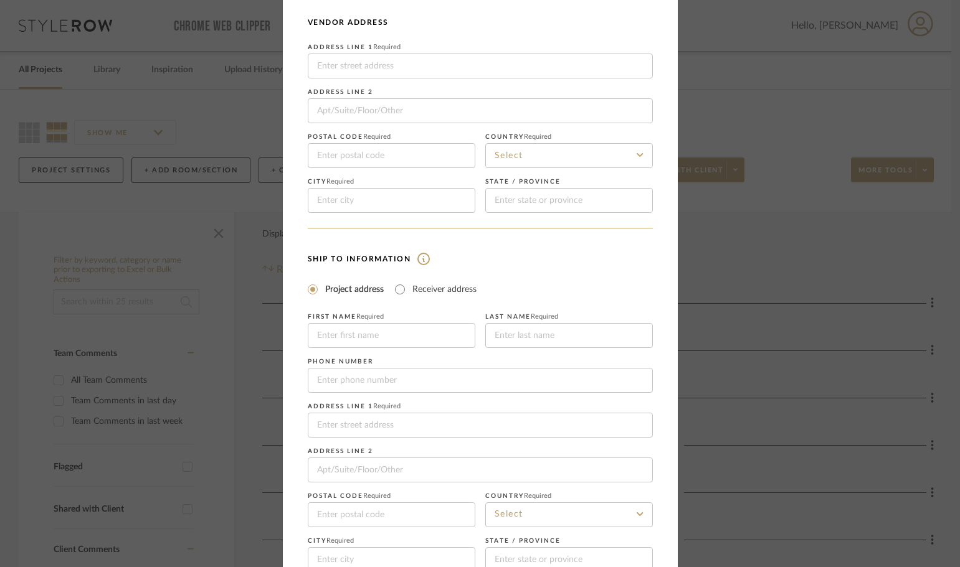
scroll to position [146, 0]
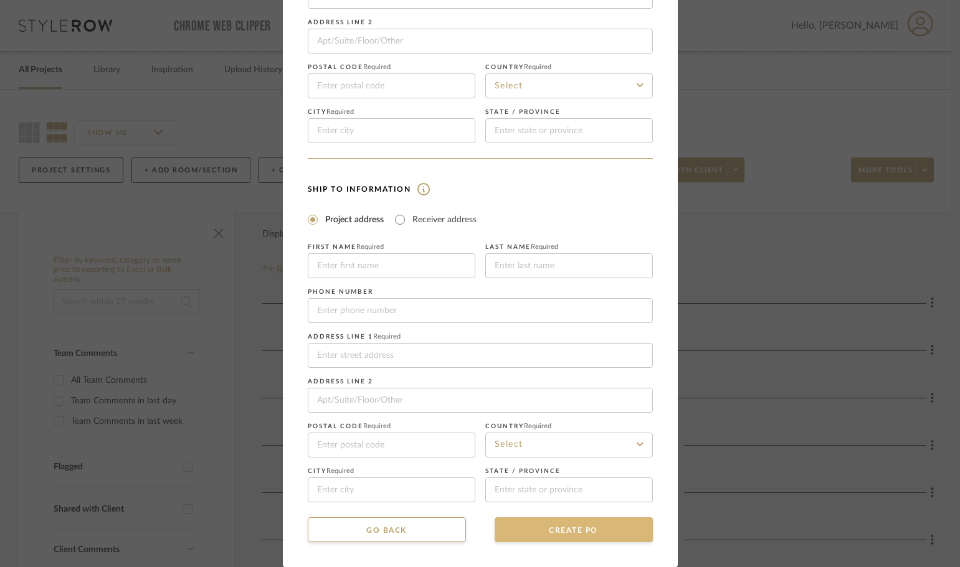
click at [580, 518] on button "CREATE PO" at bounding box center [573, 530] width 158 height 25
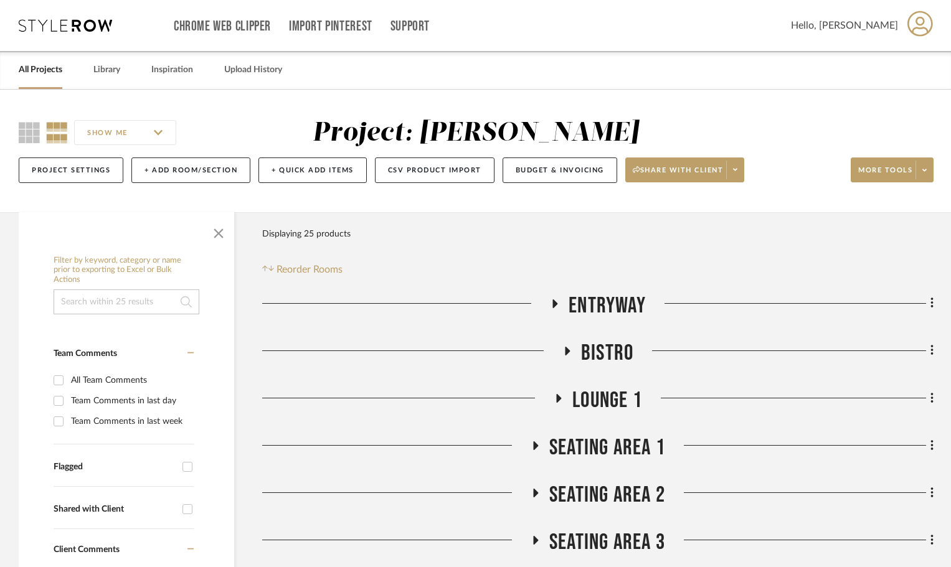
click at [564, 349] on icon at bounding box center [566, 350] width 15 height 9
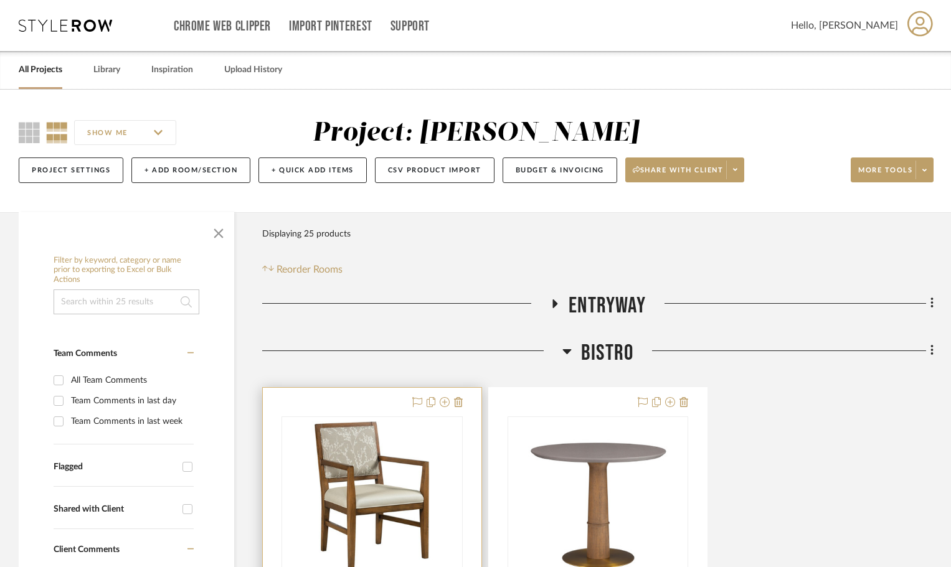
click at [0, 0] on div at bounding box center [0, 0] width 0 height 0
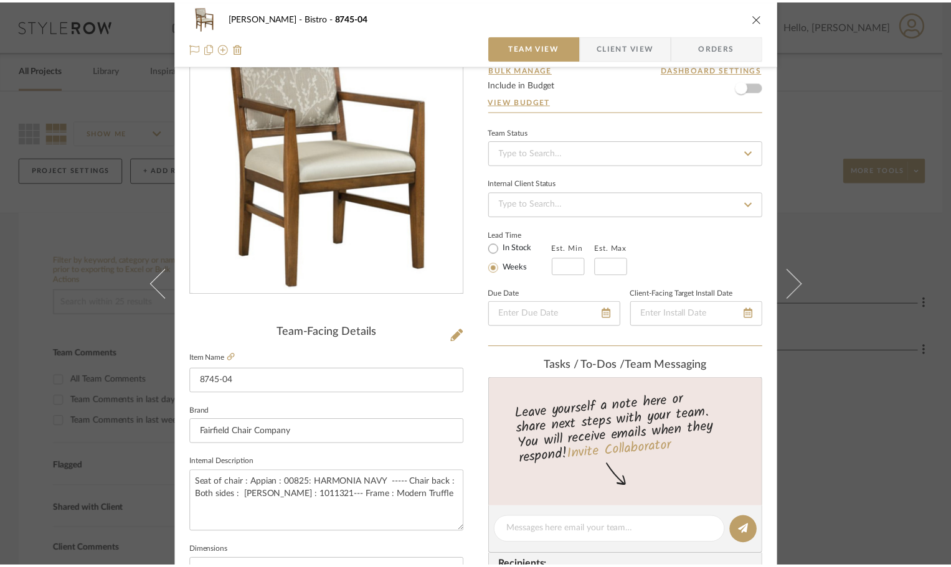
scroll to position [125, 0]
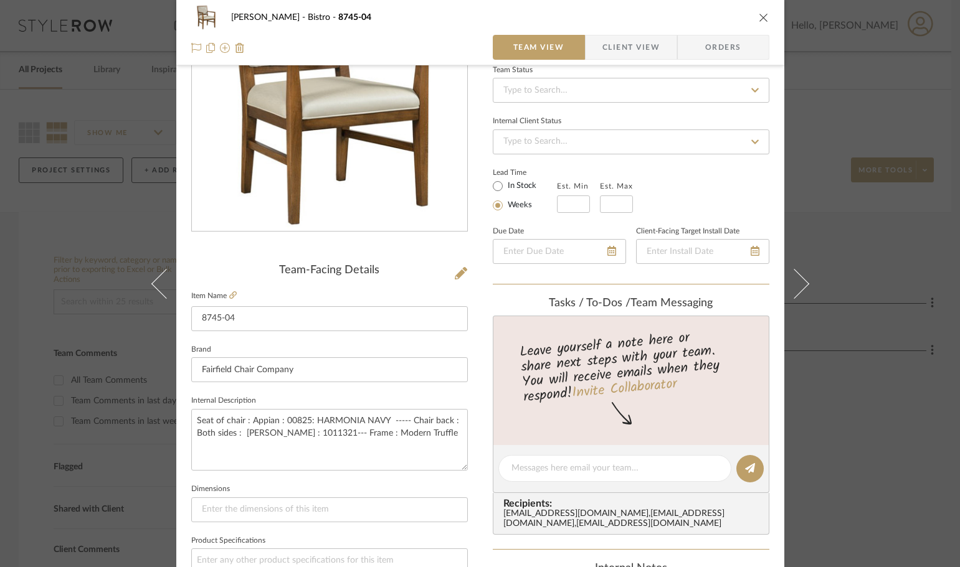
click at [759, 18] on icon "close" at bounding box center [764, 17] width 10 height 10
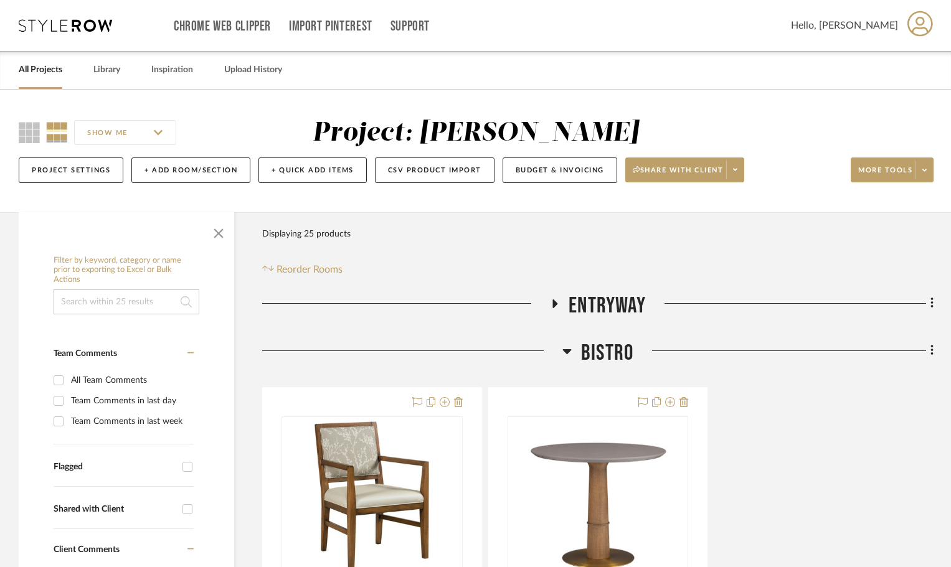
click at [562, 352] on icon at bounding box center [566, 351] width 9 height 15
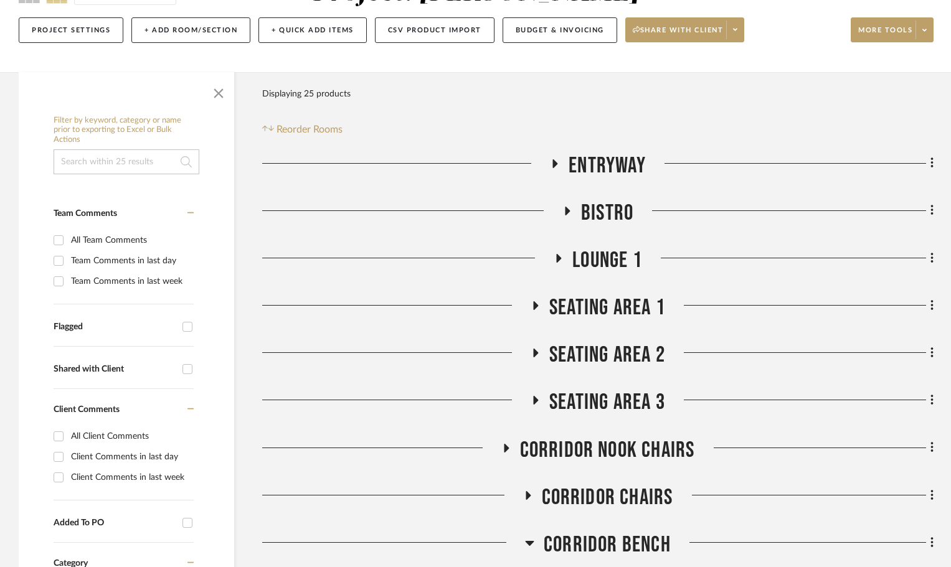
scroll to position [187, 0]
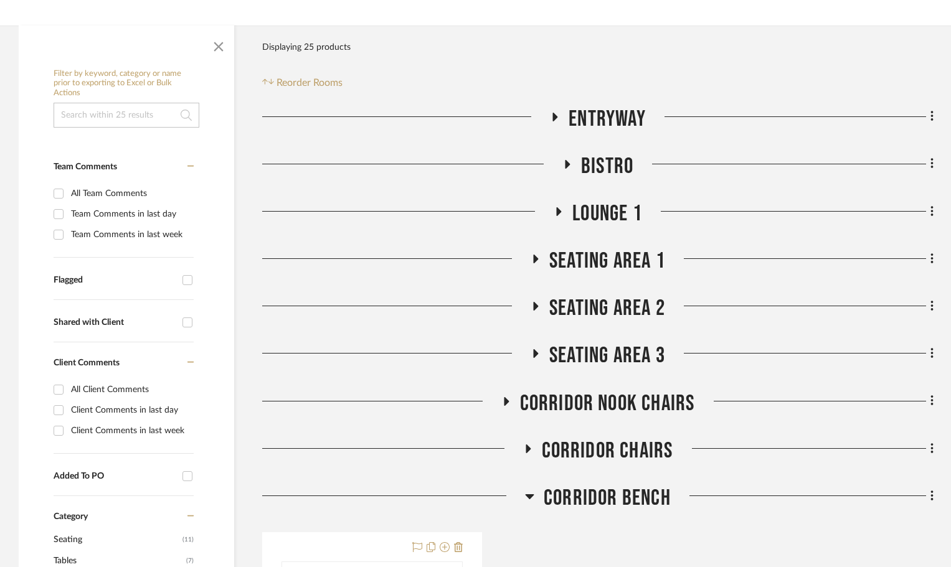
click at [539, 300] on h3 "Seating area 2" at bounding box center [598, 308] width 135 height 27
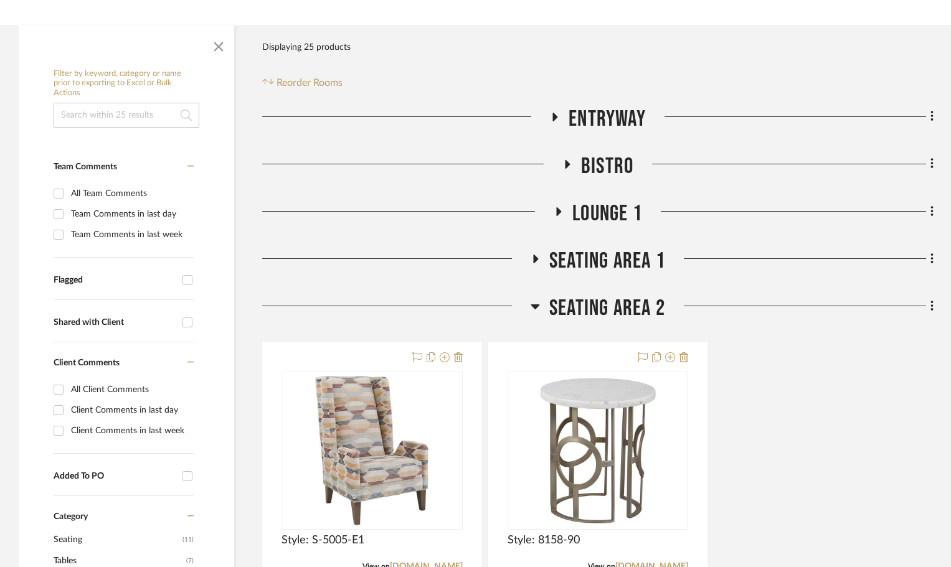
click at [532, 260] on icon at bounding box center [535, 259] width 15 height 9
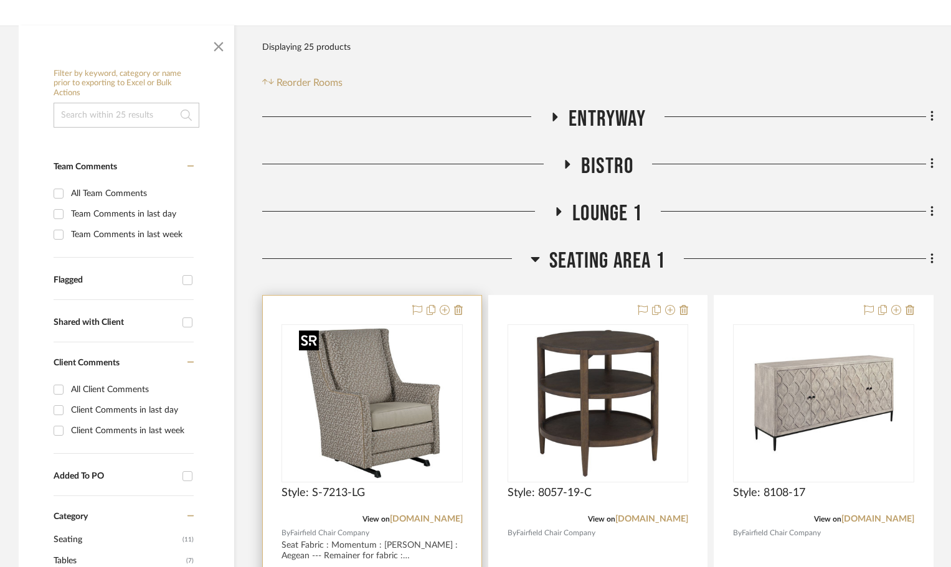
click at [415, 409] on img "0" at bounding box center [372, 404] width 156 height 156
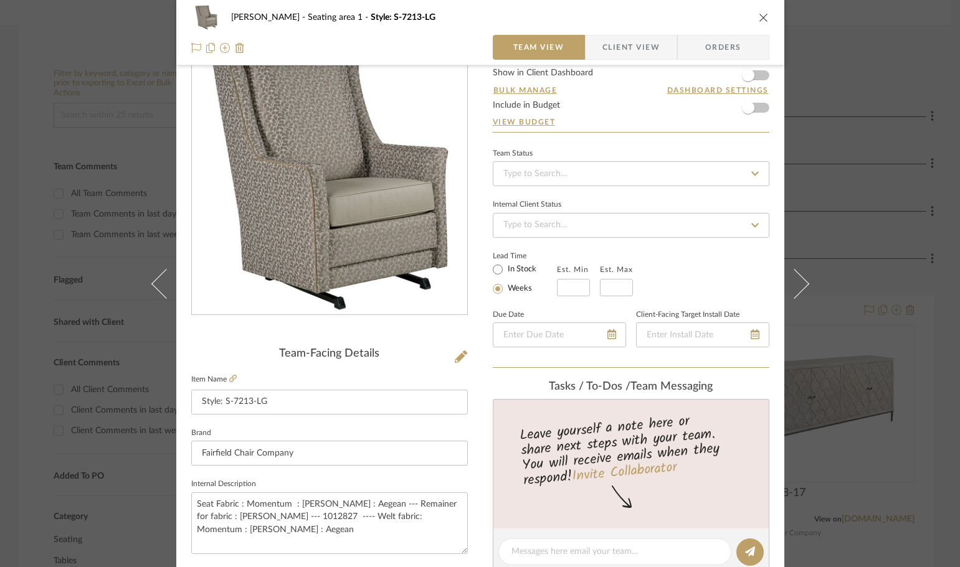
scroll to position [125, 0]
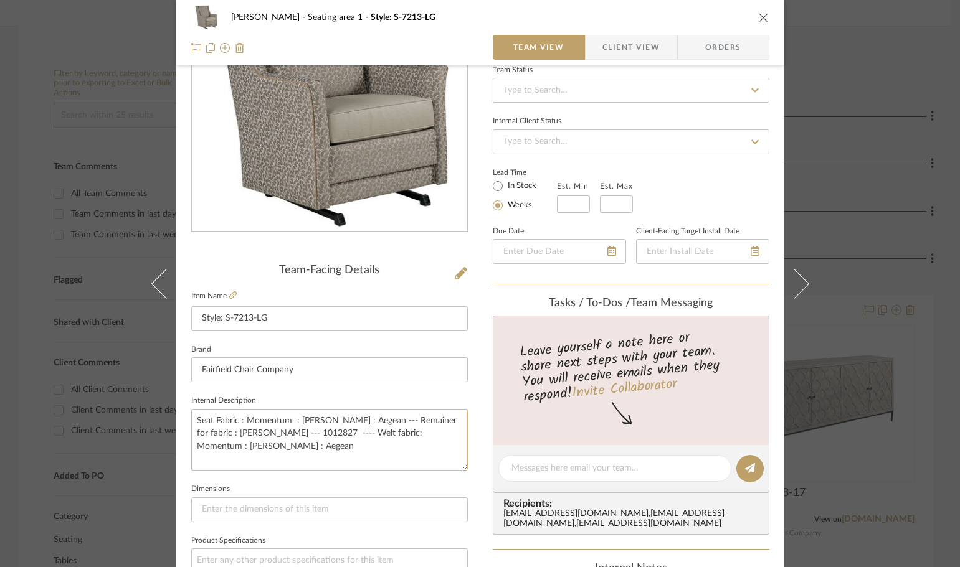
click at [207, 423] on textarea "Seat Fabric : Momentum : [PERSON_NAME] : Aegean --- Remainer for fabric : [PERS…" at bounding box center [329, 440] width 277 height 62
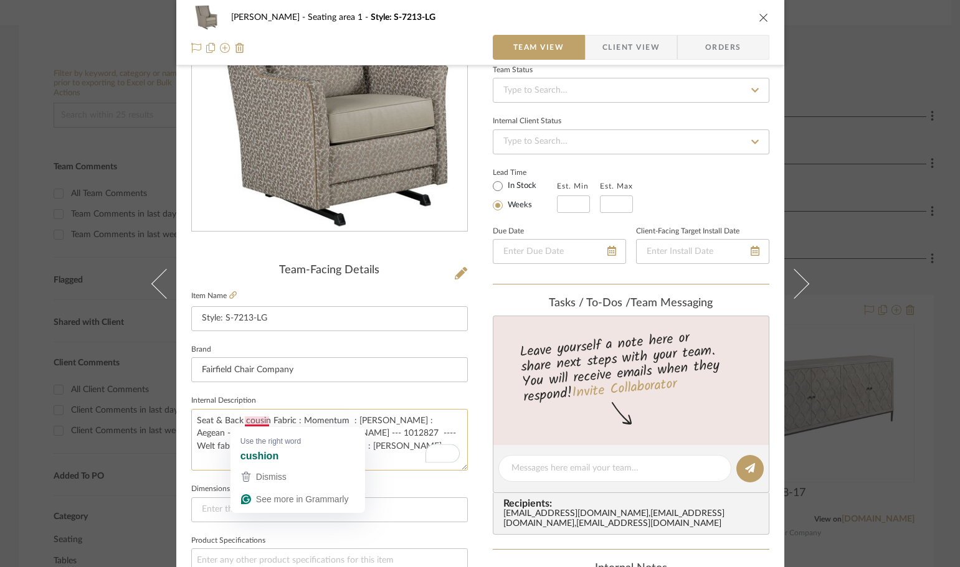
click at [257, 423] on textarea "Seat & Back cousin Fabric : Momentum : [PERSON_NAME] : Aegean --- Remainer for …" at bounding box center [329, 440] width 277 height 62
type textarea "Seat & Back cousin Fabric : Momentum : [PERSON_NAME] : Aegean --- Remainer for …"
click at [254, 423] on textarea "Seat & Back cousin Fabric : Momentum : [PERSON_NAME] : Aegean --- Remainer for …" at bounding box center [329, 440] width 277 height 62
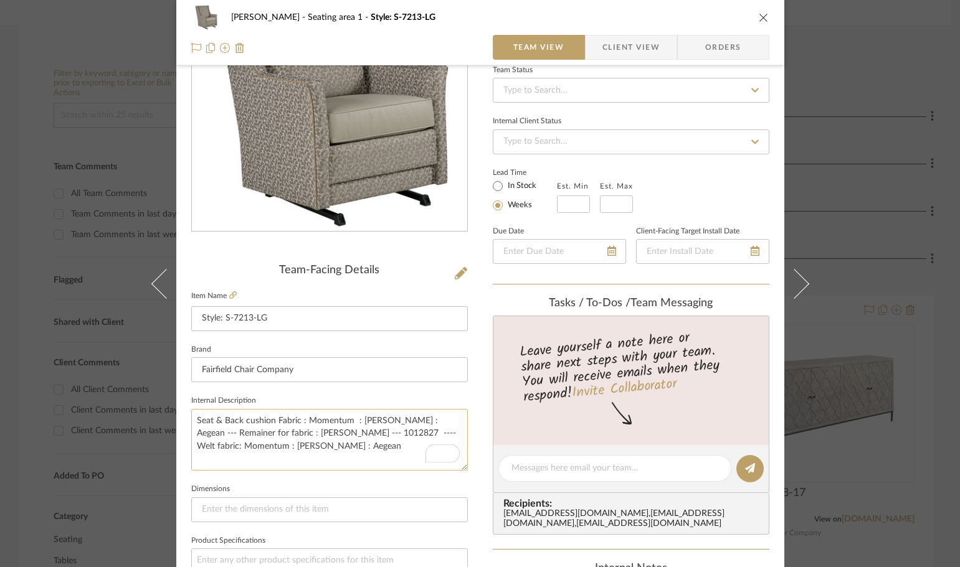
click at [283, 451] on textarea "Seat & Back cushion Fabric : Momentum : [PERSON_NAME] : Aegean --- Remainer for…" at bounding box center [329, 440] width 277 height 62
click at [244, 422] on textarea "Seat & Back cushion Fabric : Momentum : [PERSON_NAME] : Aegean --- Remainer for…" at bounding box center [329, 440] width 277 height 62
click at [283, 460] on textarea "Seat & Back Cushion Fabric : Momentum : [PERSON_NAME] : Aegean --- Remainer for…" at bounding box center [329, 440] width 277 height 62
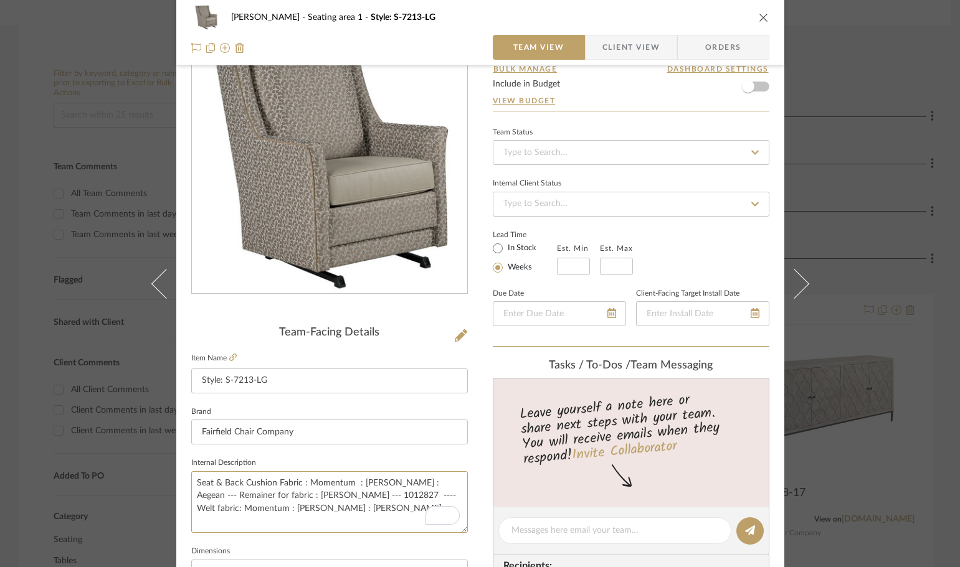
type textarea "Seat & Back Cushion Fabric : Momentum : [PERSON_NAME] : Aegean --- Remainer for…"
click at [760, 17] on icon "close" at bounding box center [764, 17] width 10 height 10
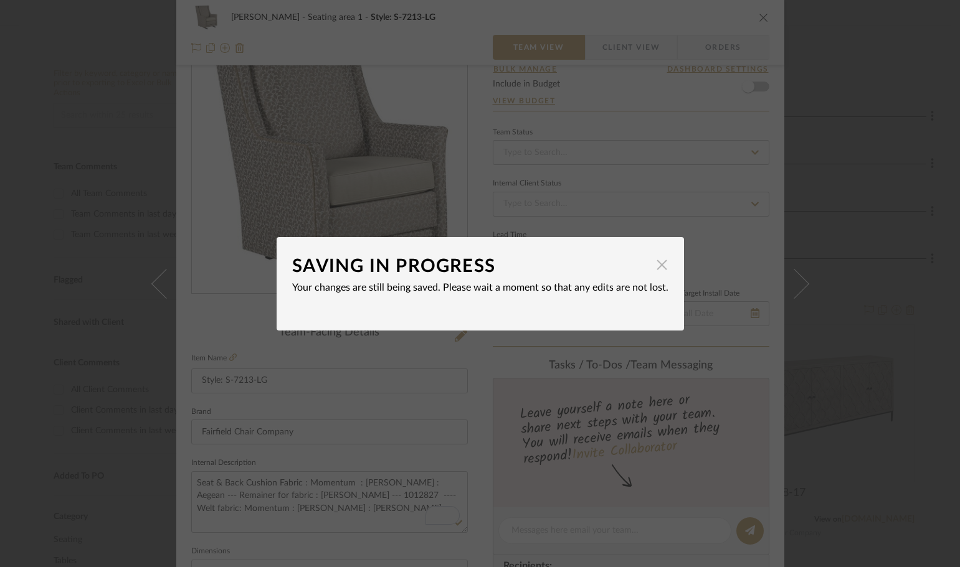
click at [658, 263] on span "button" at bounding box center [662, 265] width 25 height 25
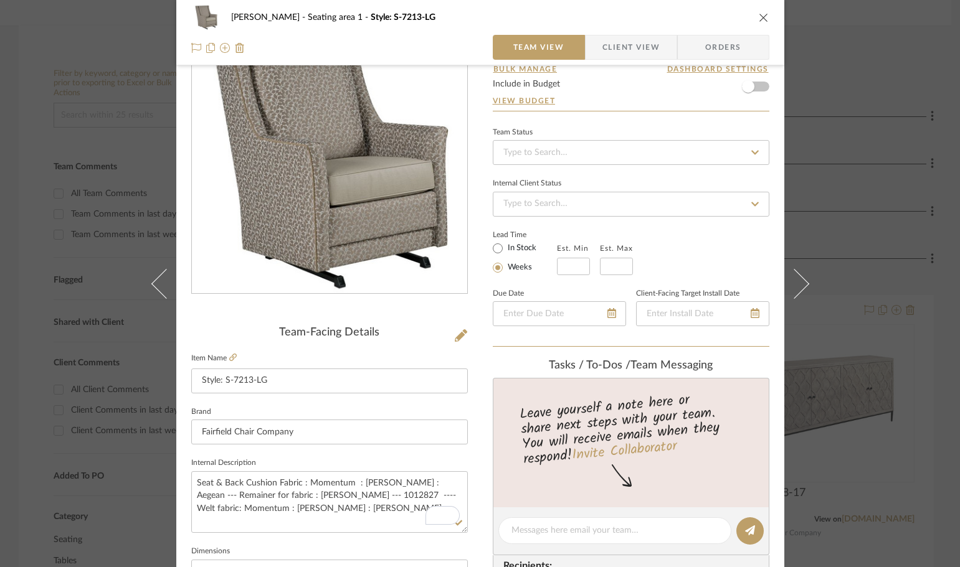
click at [759, 15] on icon "close" at bounding box center [764, 17] width 10 height 10
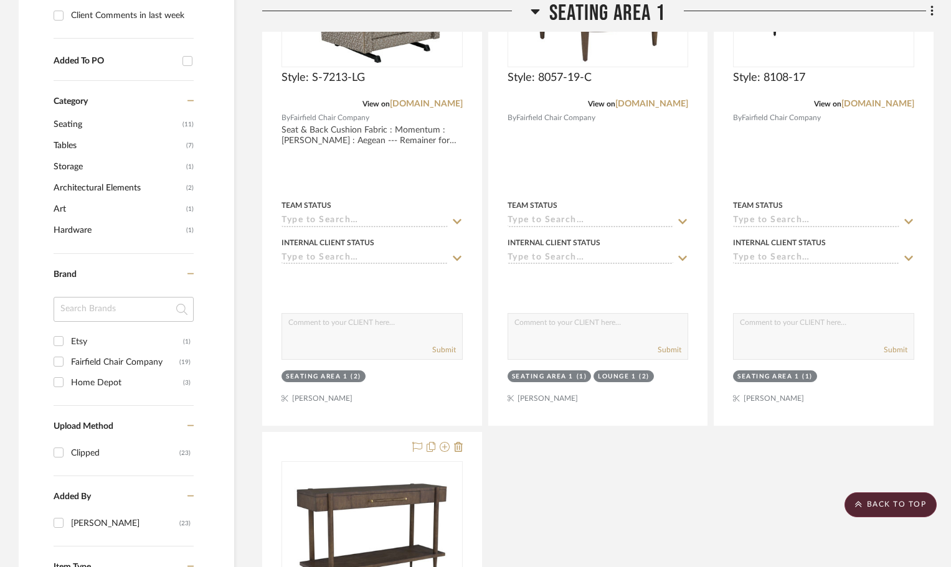
scroll to position [623, 0]
